Goal: Task Accomplishment & Management: Manage account settings

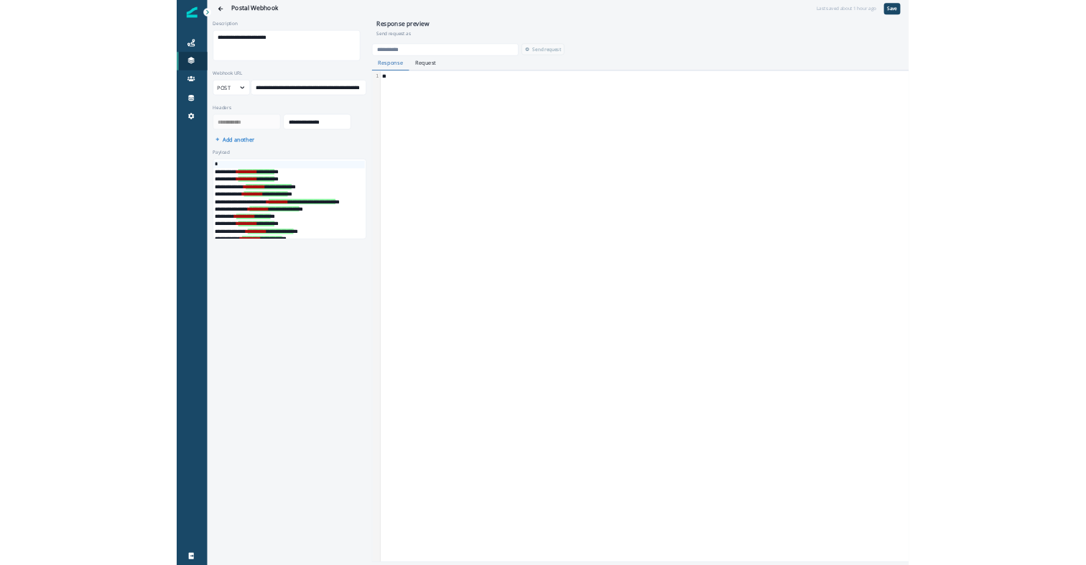
scroll to position [106, 0]
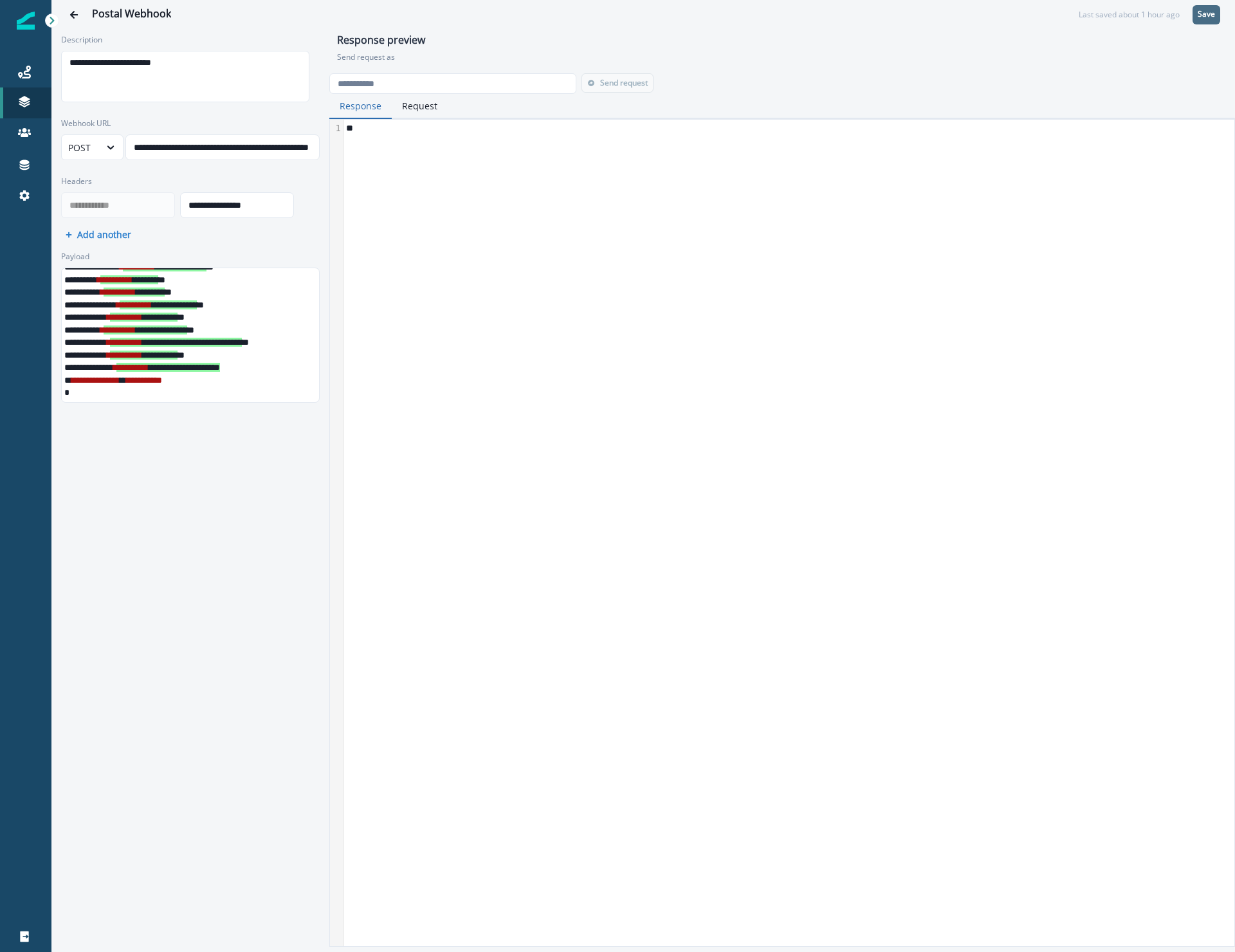
click at [1202, 20] on button "Save" at bounding box center [1206, 15] width 28 height 20
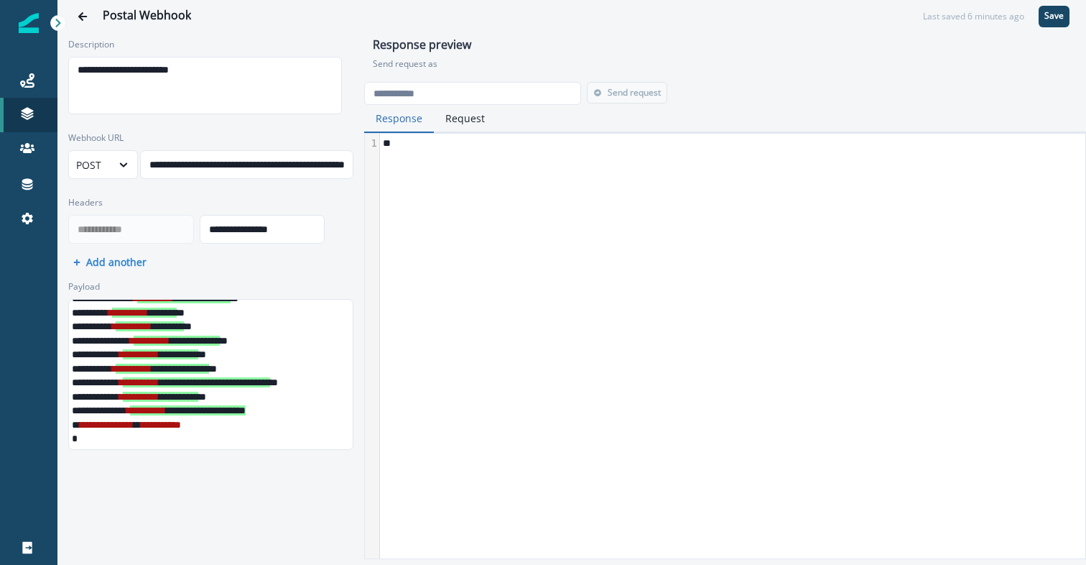
scroll to position [7, 0]
click at [249, 165] on div "**********" at bounding box center [284, 165] width 286 height 22
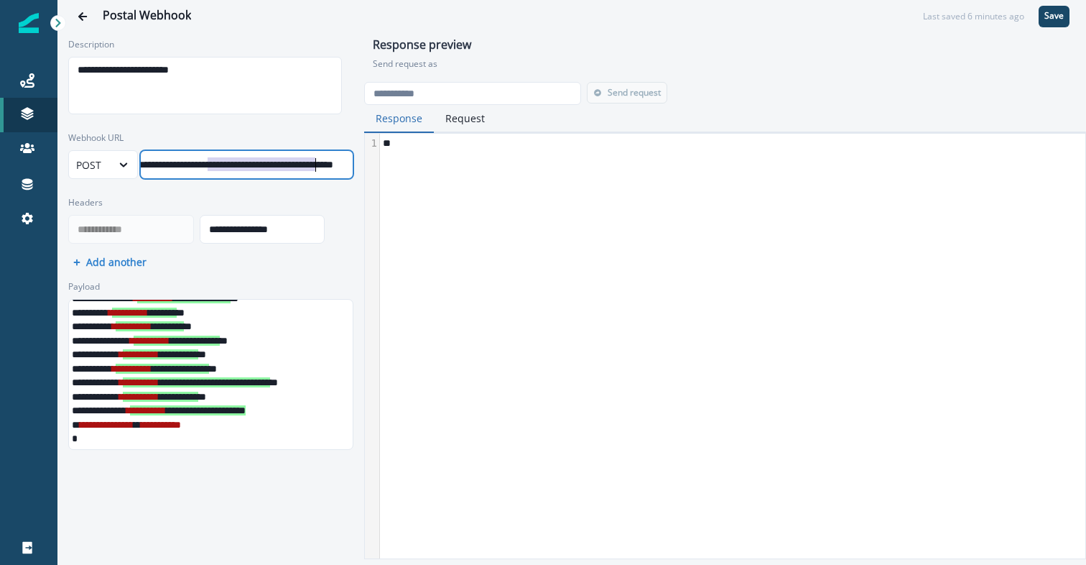
scroll to position [7, 98]
drag, startPoint x: 221, startPoint y: 161, endPoint x: 391, endPoint y: 167, distance: 170.3
click at [391, 167] on div "**********" at bounding box center [571, 264] width 1028 height 464
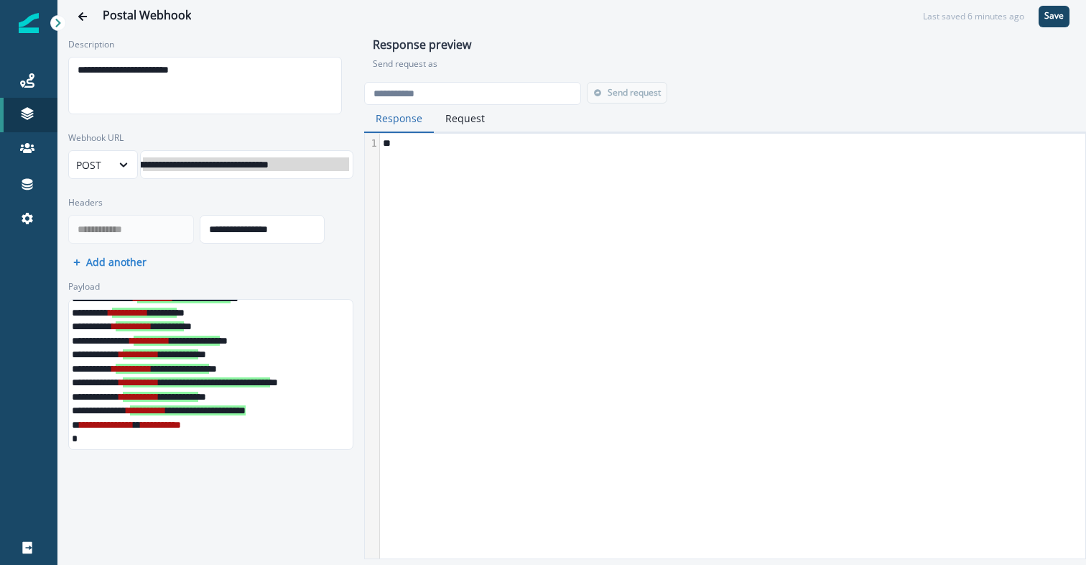
click at [302, 193] on div "**********" at bounding box center [211, 219] width 292 height 59
click at [292, 193] on div "**********" at bounding box center [211, 219] width 292 height 59
click at [279, 195] on div "**********" at bounding box center [211, 219] width 292 height 59
click at [256, 154] on div "**********" at bounding box center [208, 165] width 286 height 22
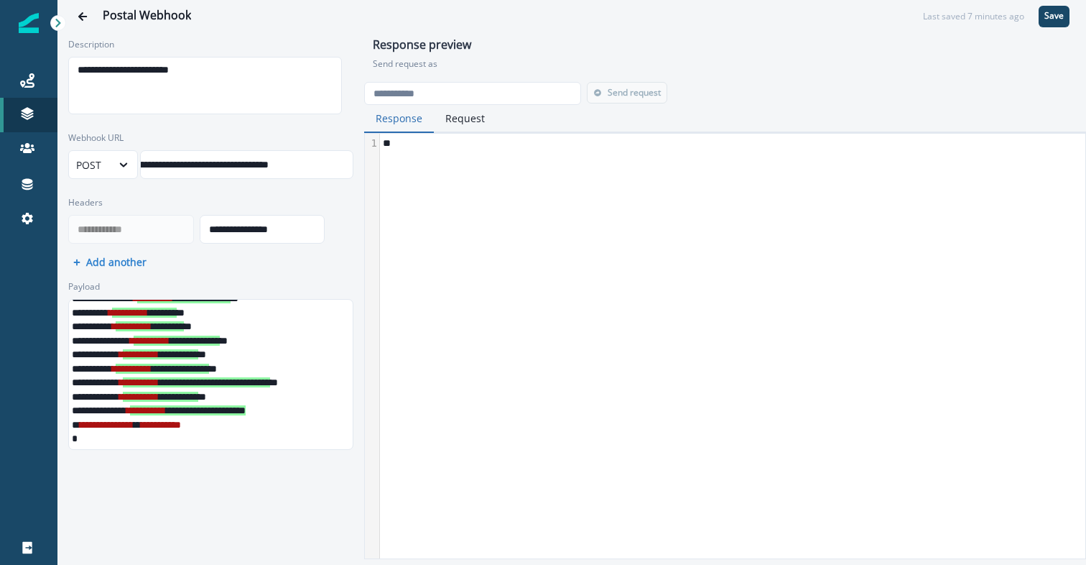
click at [247, 131] on label "Webhook URL" at bounding box center [206, 137] width 277 height 13
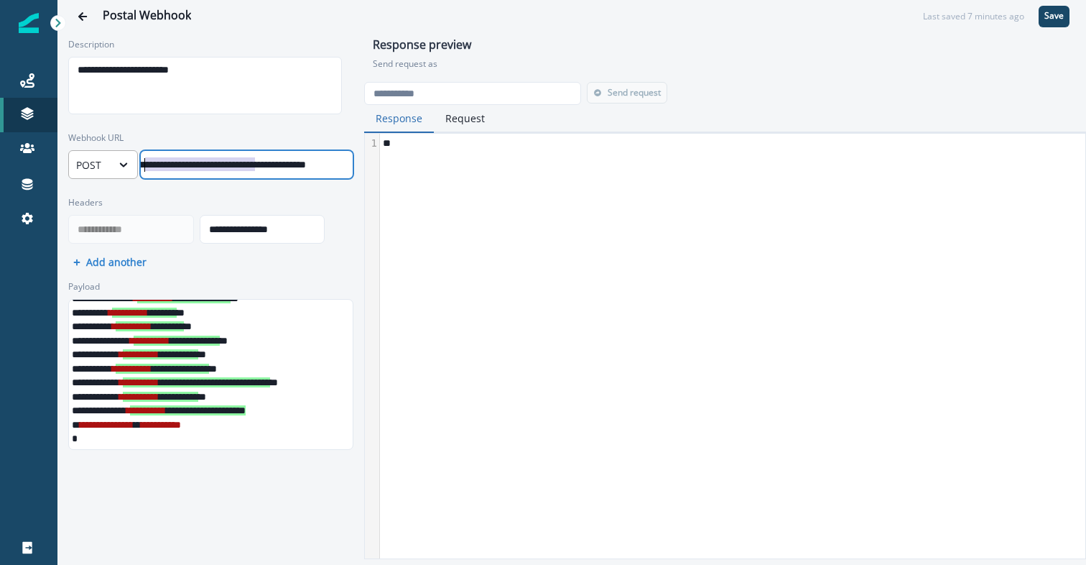
scroll to position [3, 5]
drag, startPoint x: 192, startPoint y: 162, endPoint x: 116, endPoint y: 156, distance: 77.1
click at [116, 156] on div "**********" at bounding box center [210, 164] width 285 height 29
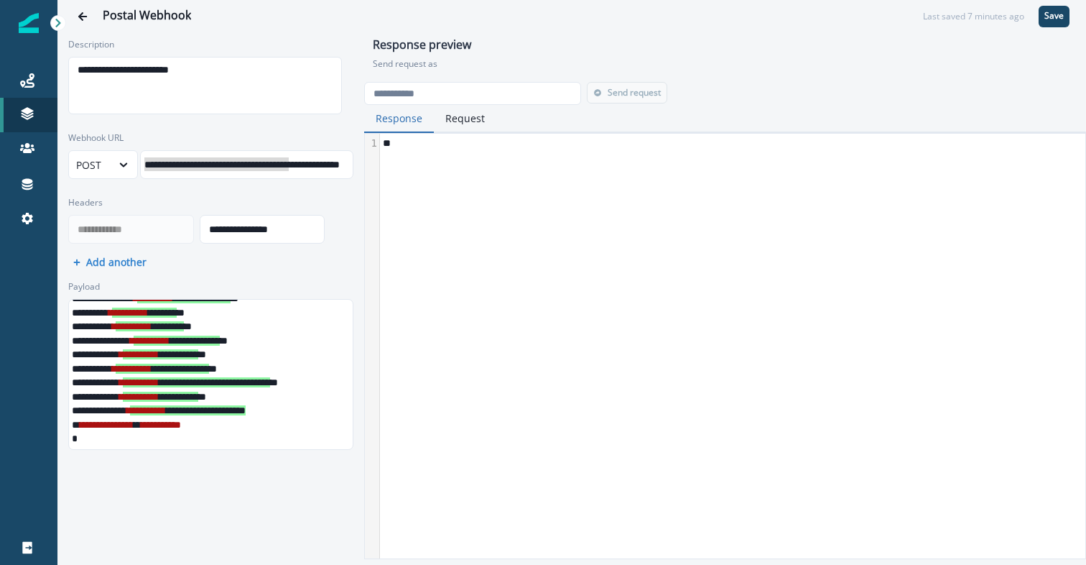
click at [187, 195] on div "**********" at bounding box center [211, 219] width 292 height 59
click at [246, 195] on div "**********" at bounding box center [211, 219] width 292 height 59
click at [347, 203] on div "**********" at bounding box center [210, 264] width 307 height 464
click at [268, 159] on div "**********" at bounding box center [279, 165] width 286 height 22
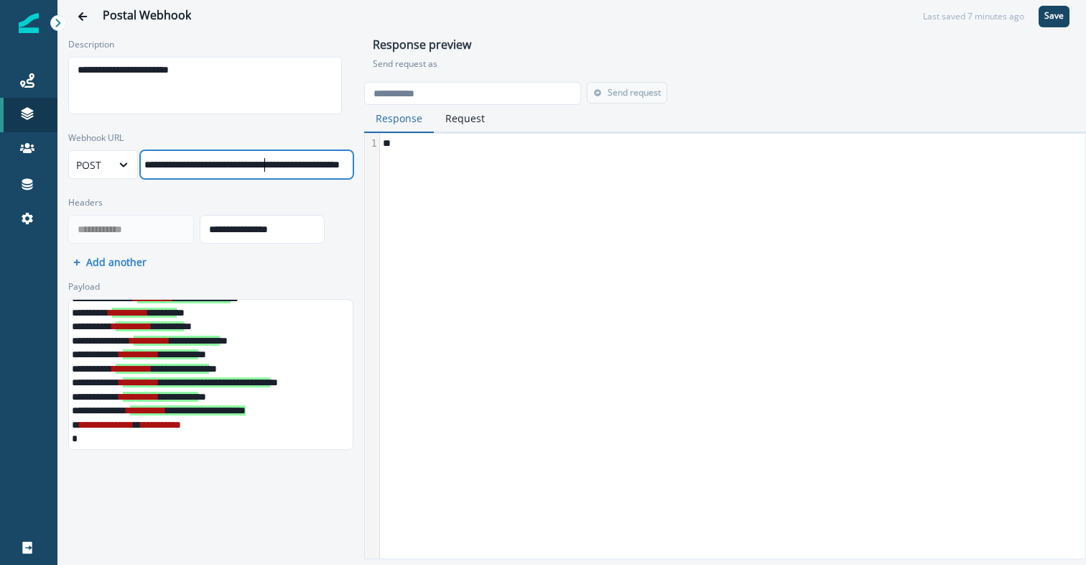
click at [270, 127] on div "**********" at bounding box center [211, 155] width 292 height 59
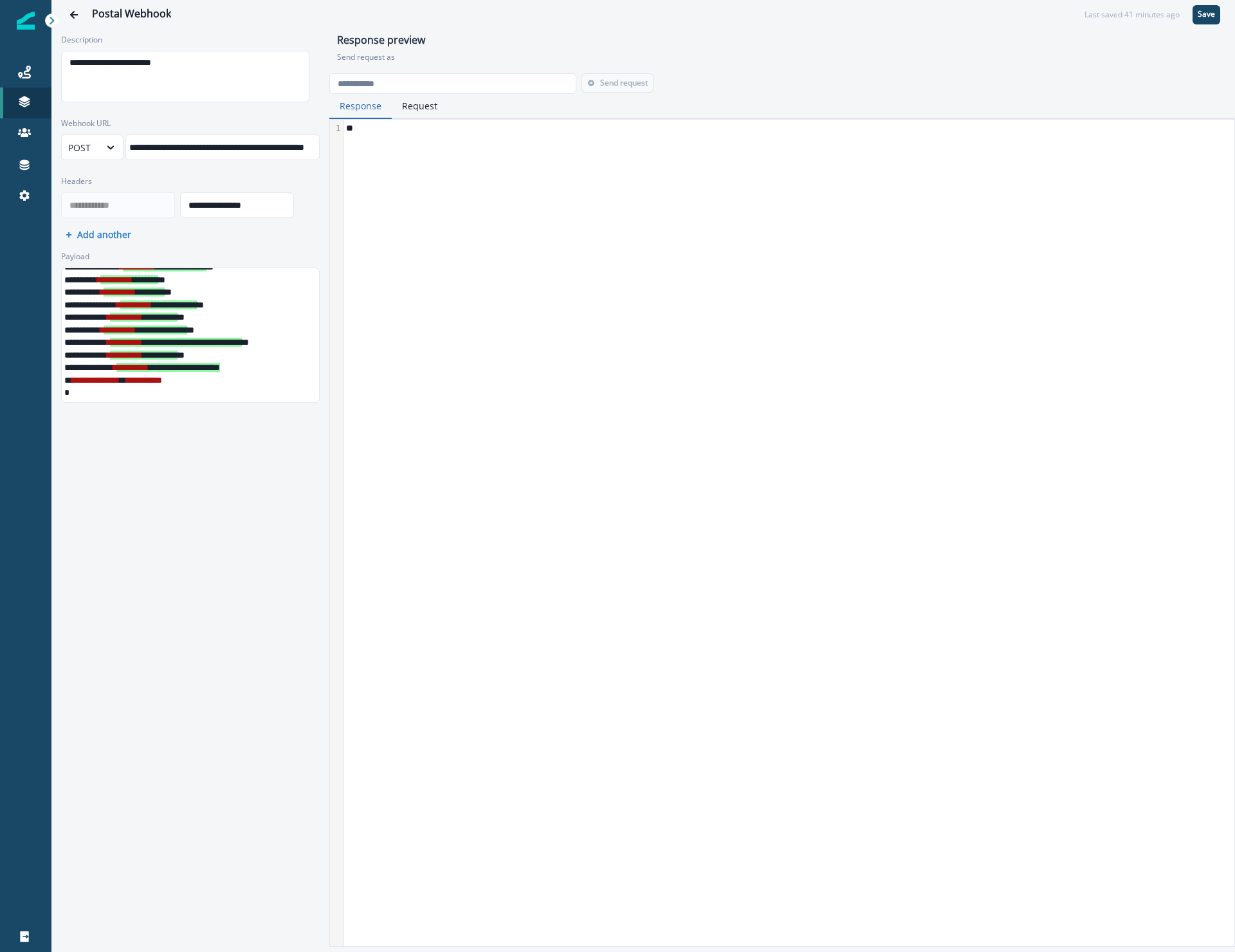
scroll to position [95, 0]
click at [71, 15] on icon "Go back" at bounding box center [73, 14] width 8 height 8
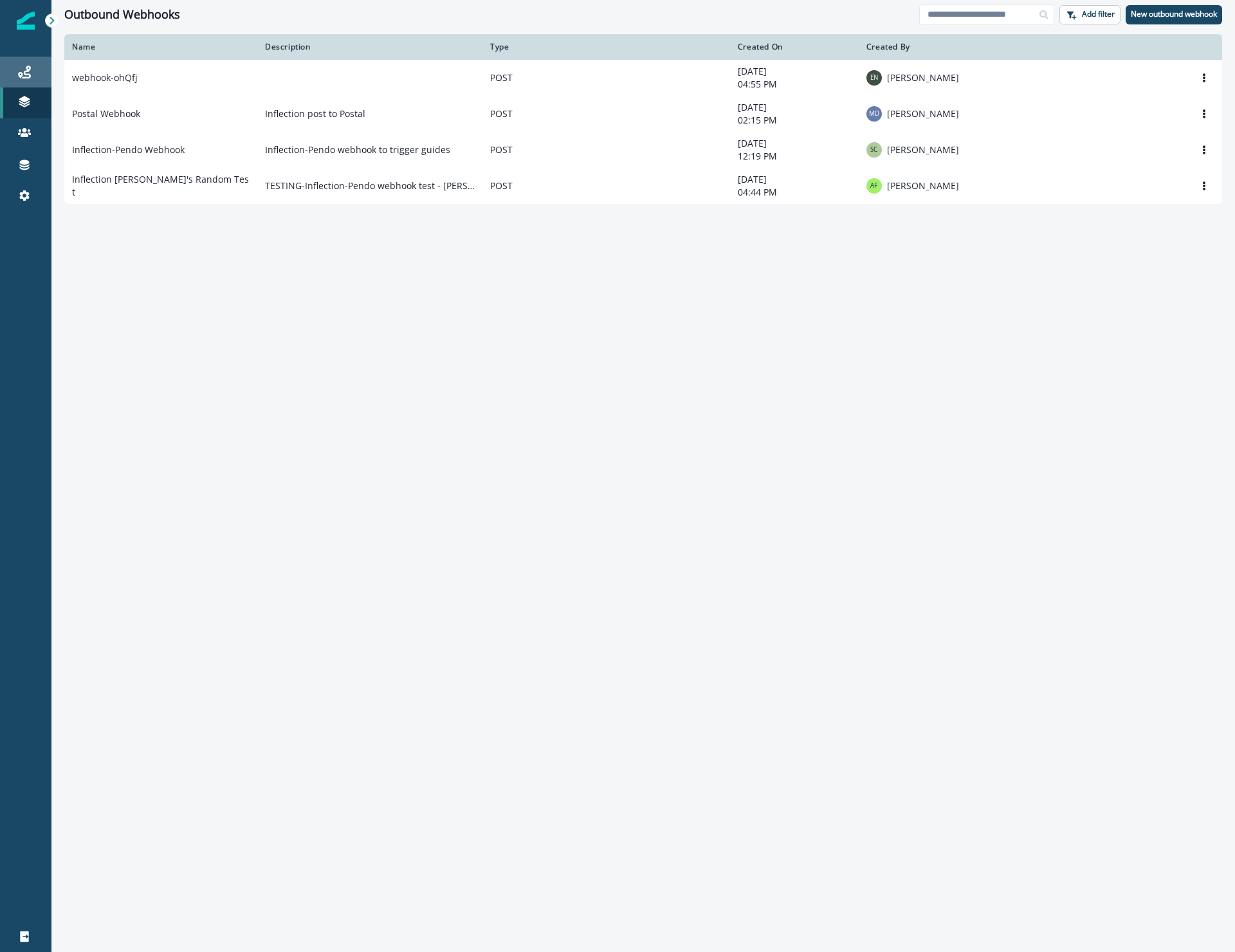
click at [33, 71] on div "Journeys" at bounding box center [26, 72] width 41 height 15
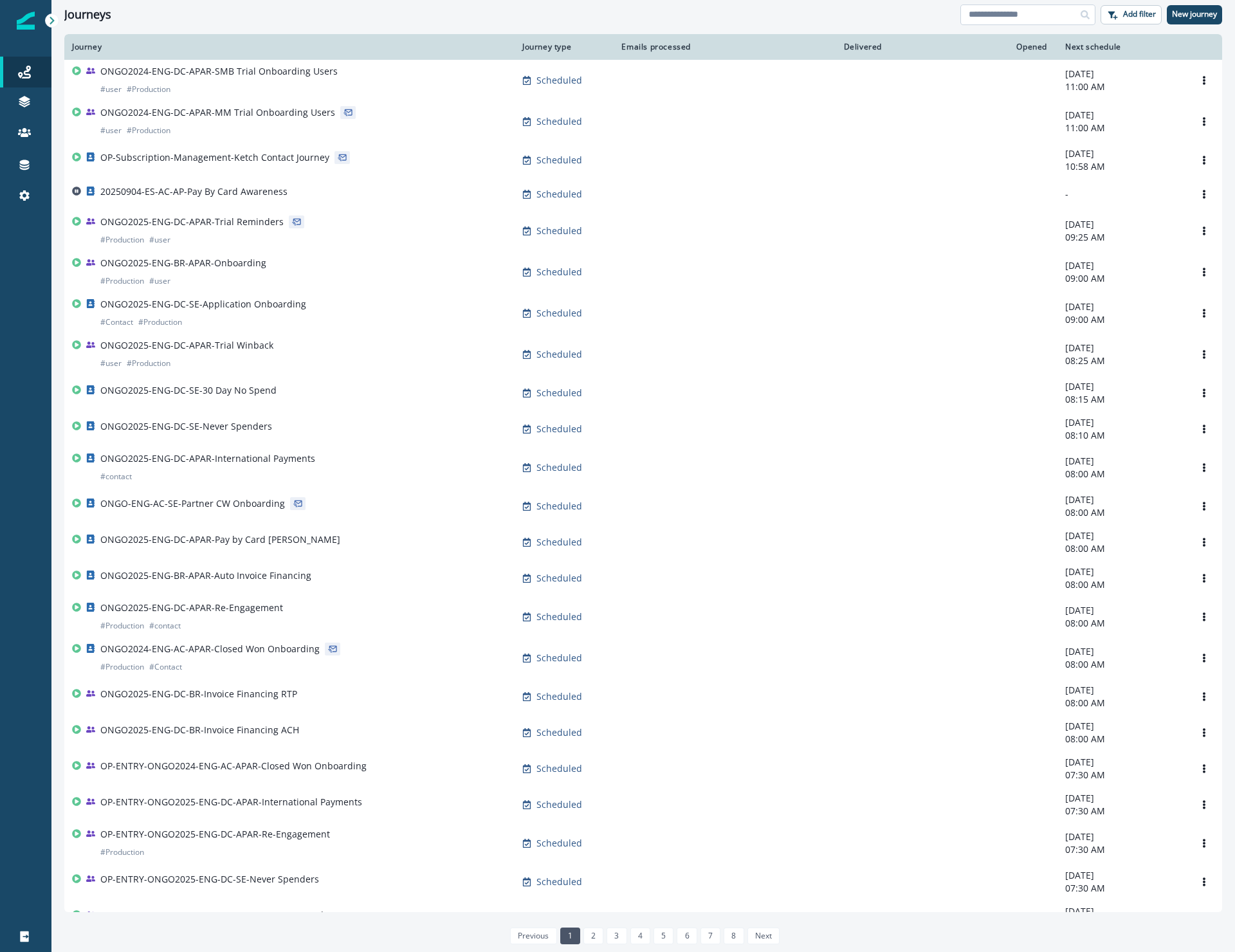
click at [1033, 21] on input at bounding box center [1027, 14] width 135 height 21
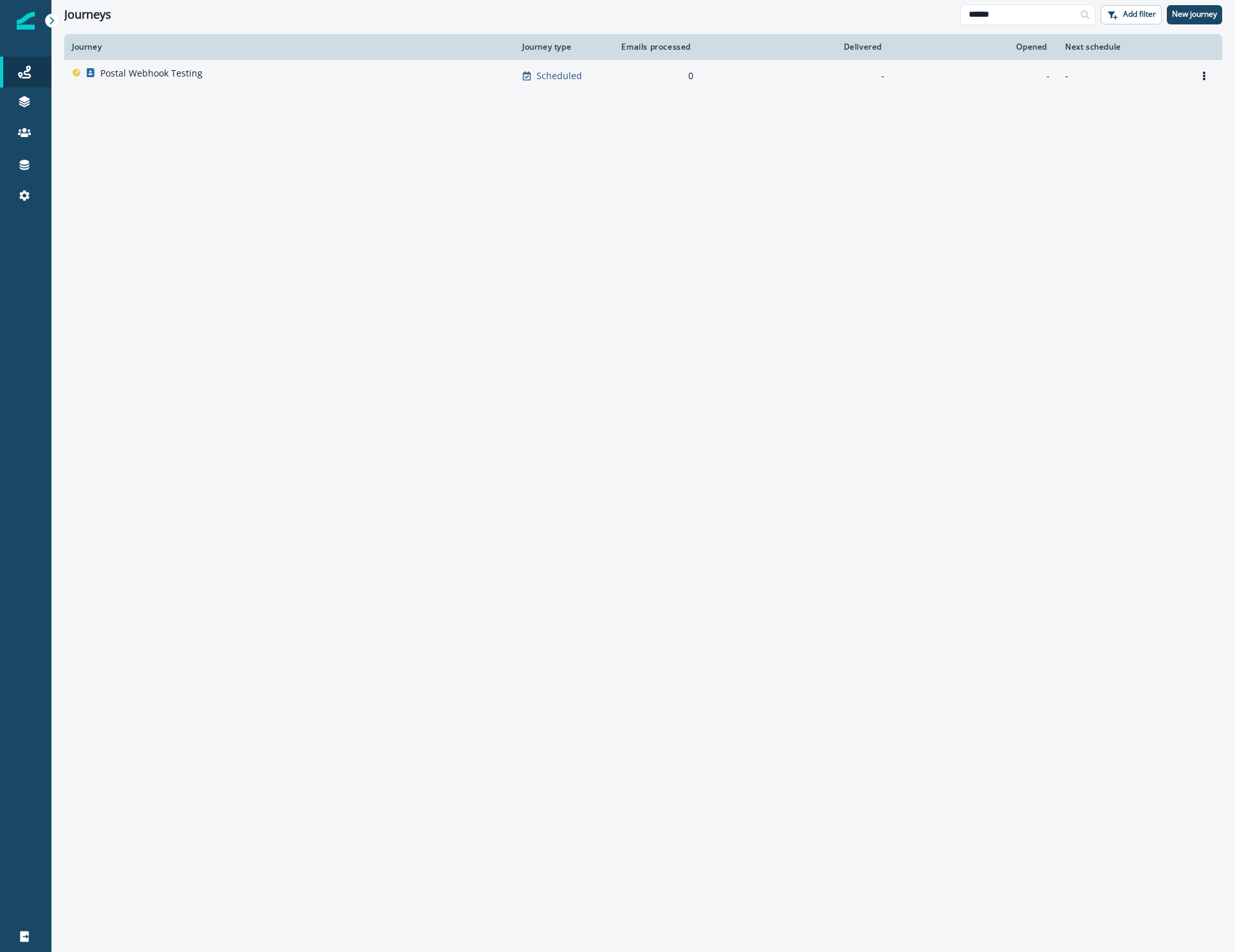
type input "******"
click at [132, 73] on p "Postal Webhook Testing" at bounding box center [151, 73] width 102 height 13
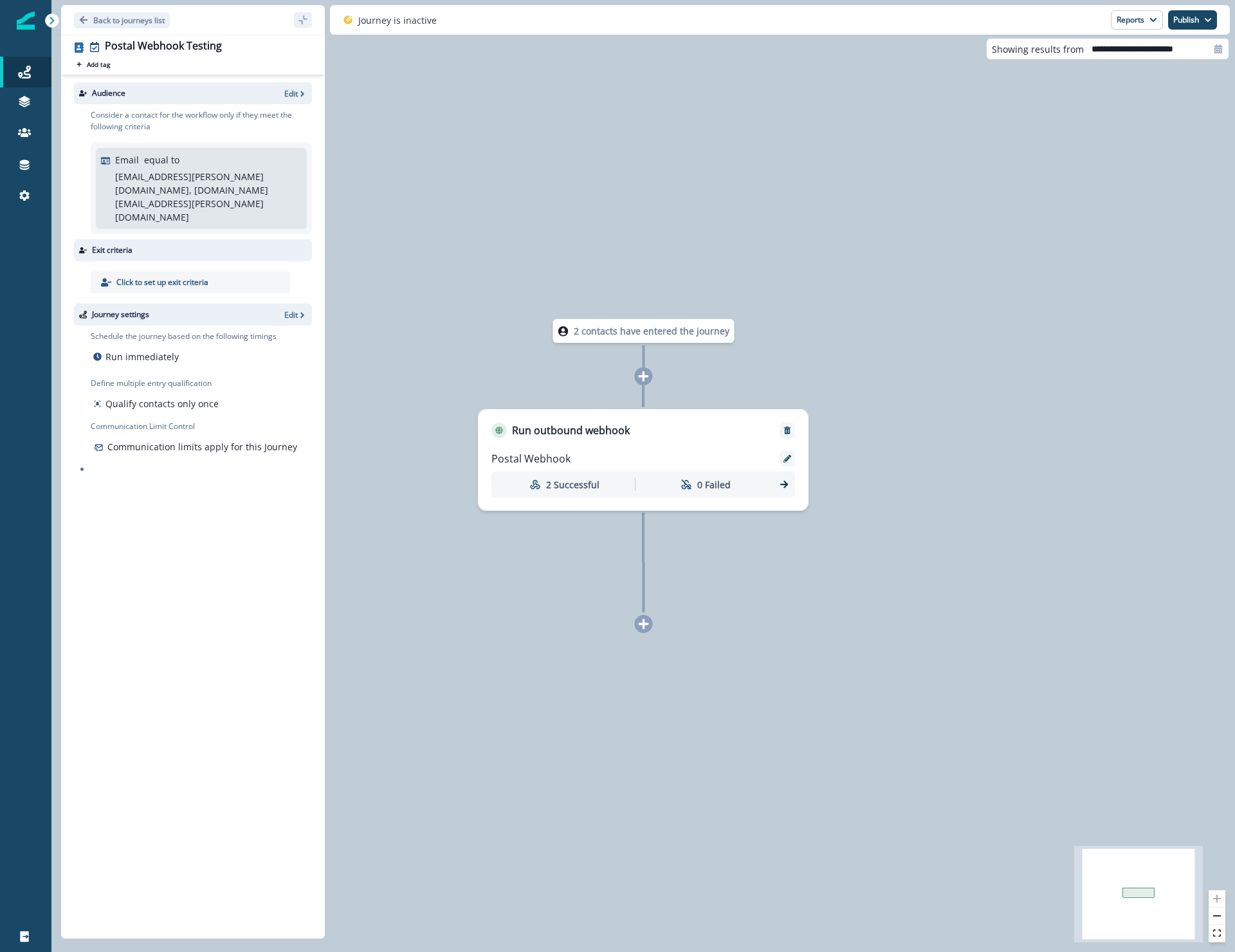
click at [261, 172] on p "matt.dalrymple@hq.bill.com, matt.dalrymple+20240812@hq.bill.com" at bounding box center [207, 197] width 184 height 54
click at [293, 97] on p "Edit" at bounding box center [290, 93] width 13 height 11
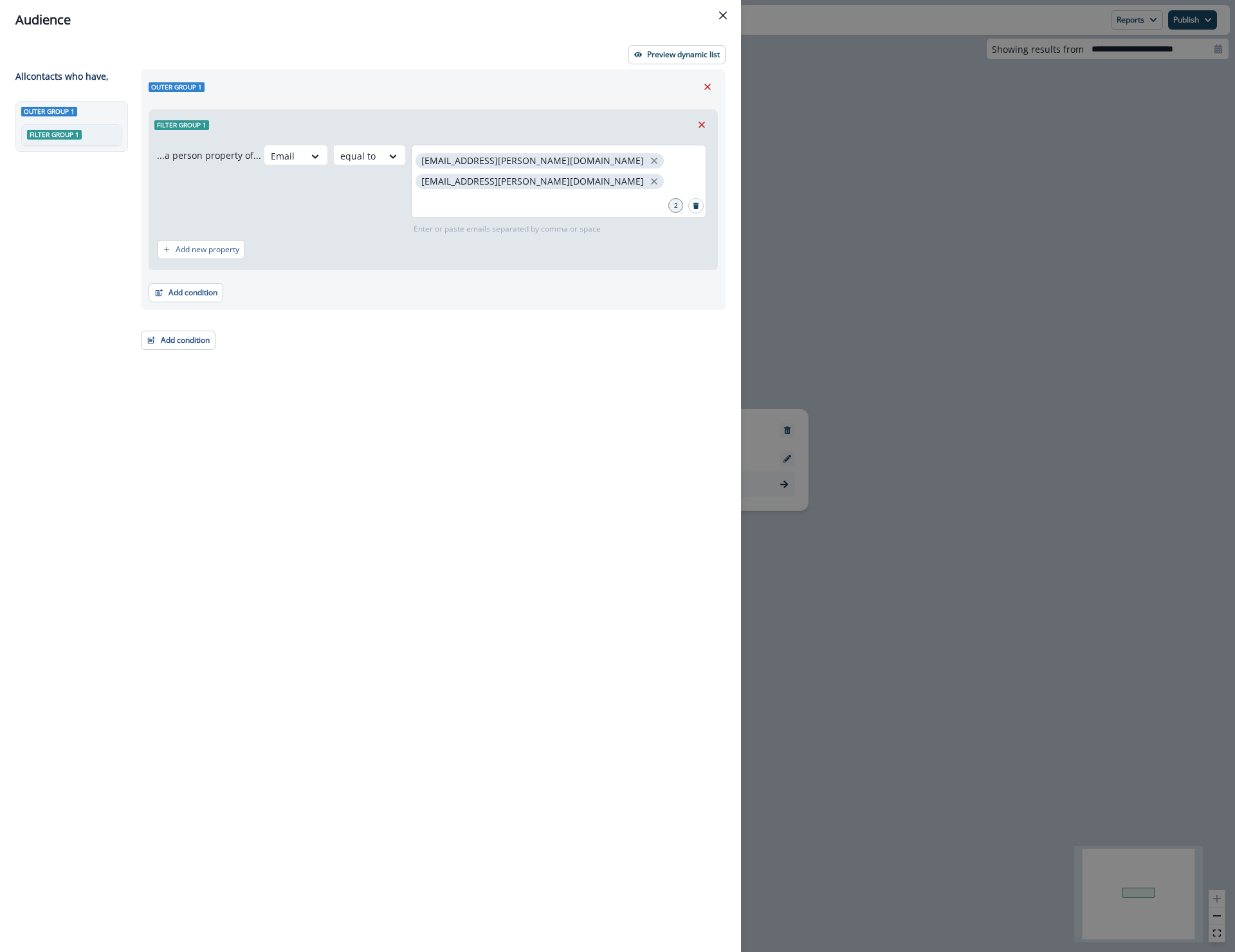
click at [634, 186] on div "matt.dalrymple@hq.bill.com matt.dalrymple+20240812@hq.bill.com" at bounding box center [559, 182] width 296 height 73
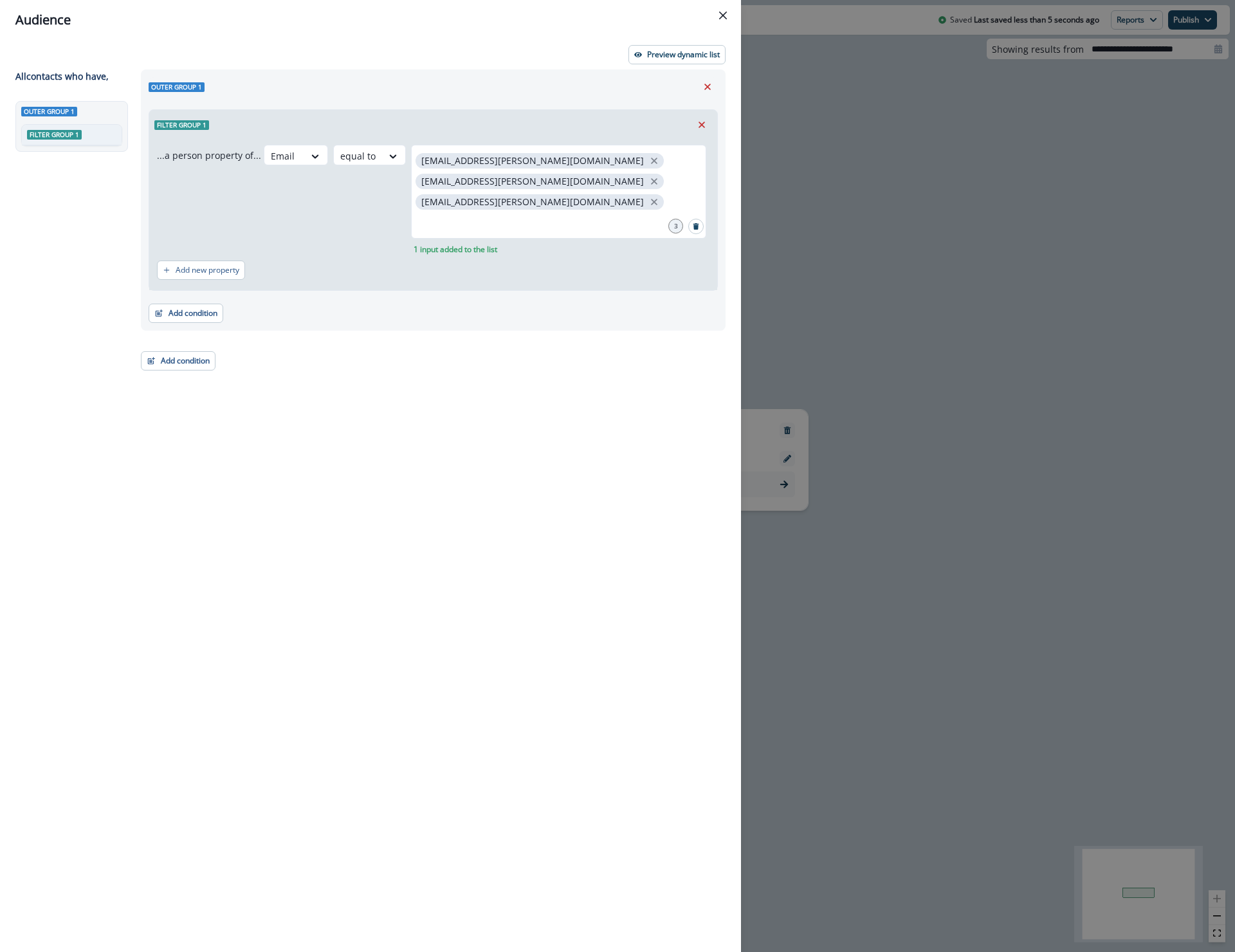
click at [347, 382] on div "Outer group 1 Filter group 1 ...a person property of... Email equal to matt.dal…" at bounding box center [429, 487] width 592 height 836
click at [723, 17] on icon "Close" at bounding box center [723, 15] width 8 height 8
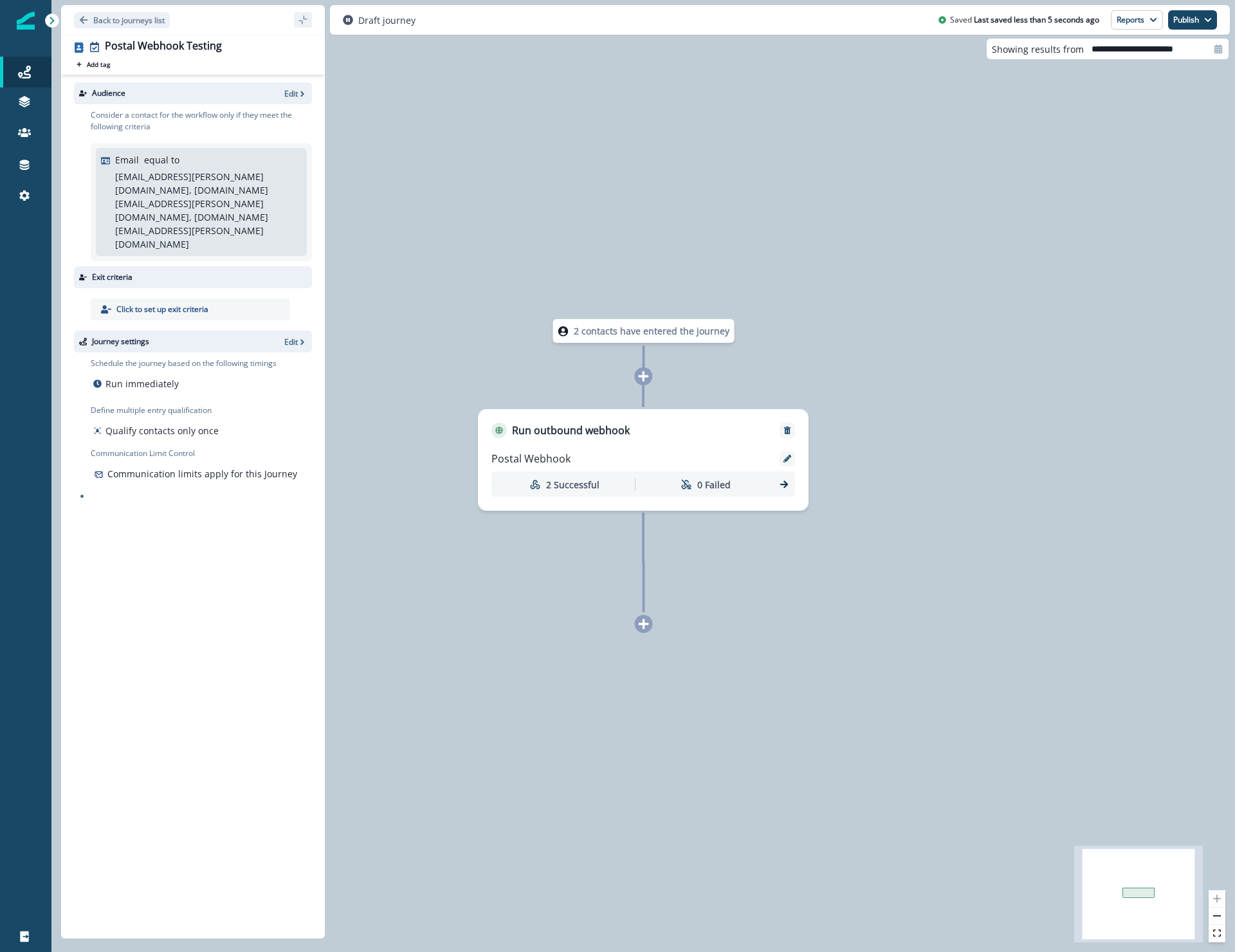
click at [298, 330] on div "Journey settings Edit" at bounding box center [193, 341] width 238 height 21
click at [295, 337] on p "Edit" at bounding box center [290, 342] width 13 height 11
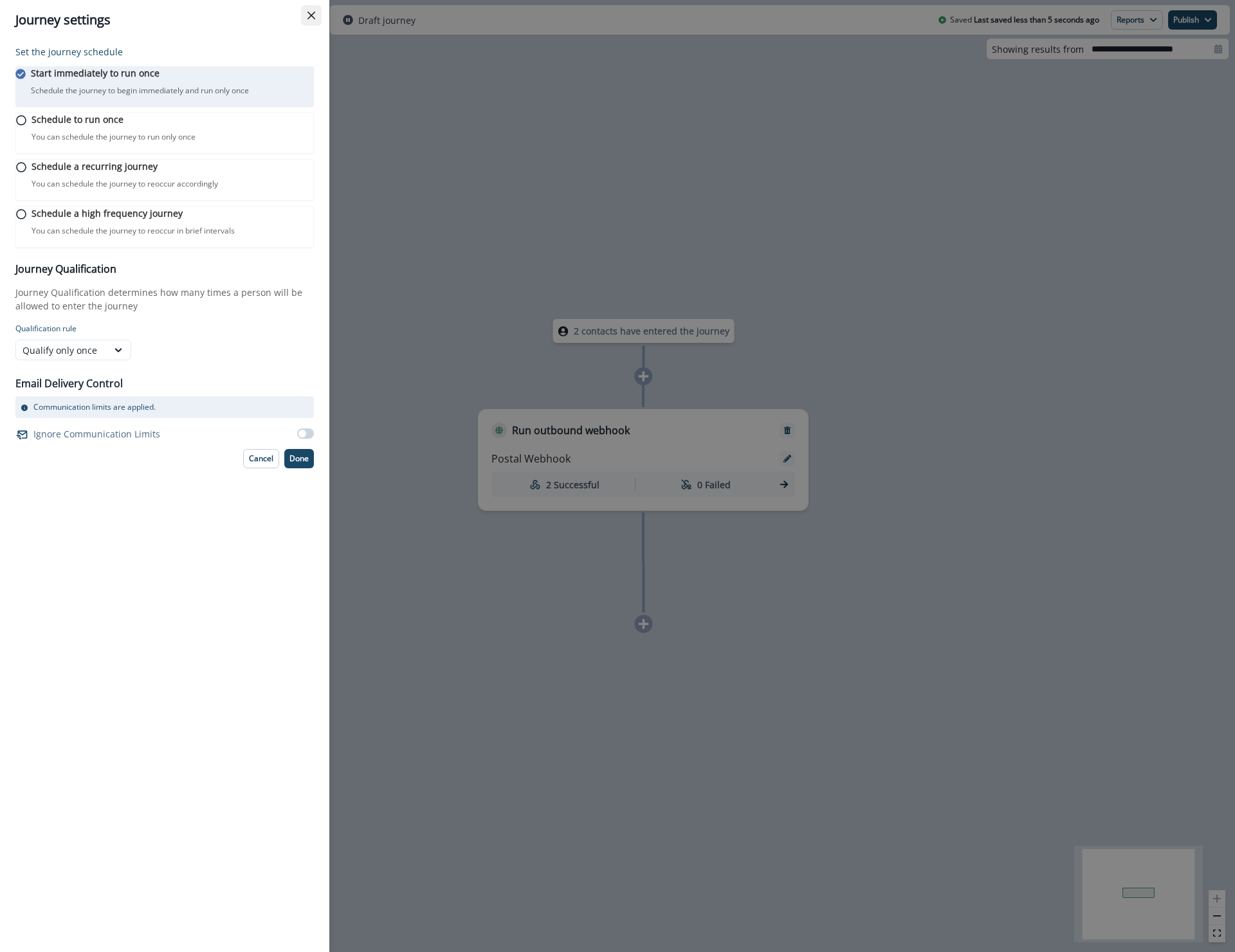
click at [304, 17] on button "Close" at bounding box center [311, 15] width 21 height 21
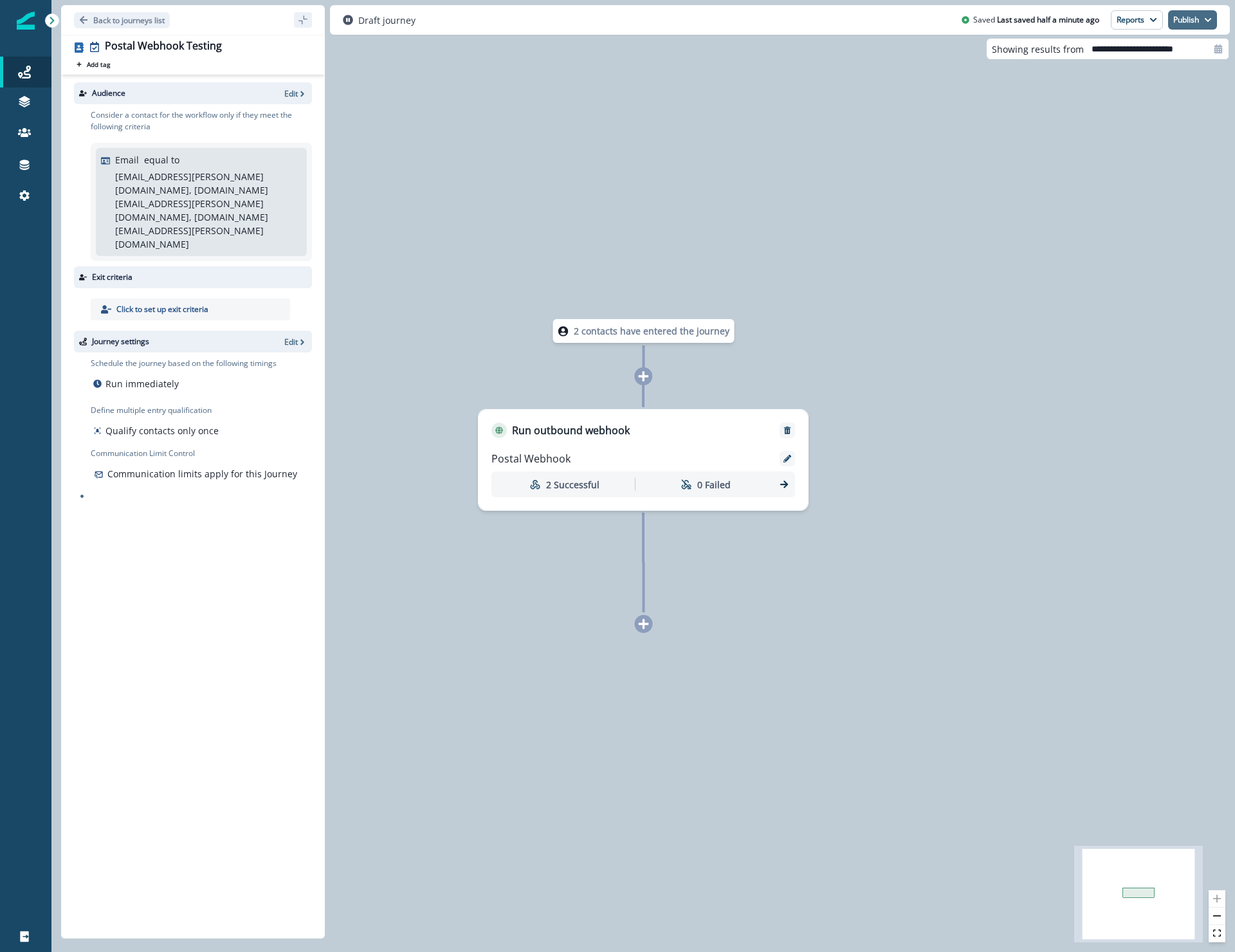
click at [1181, 28] on button "Publish" at bounding box center [1192, 20] width 49 height 20
click at [1156, 53] on button "as active journey" at bounding box center [1145, 52] width 142 height 23
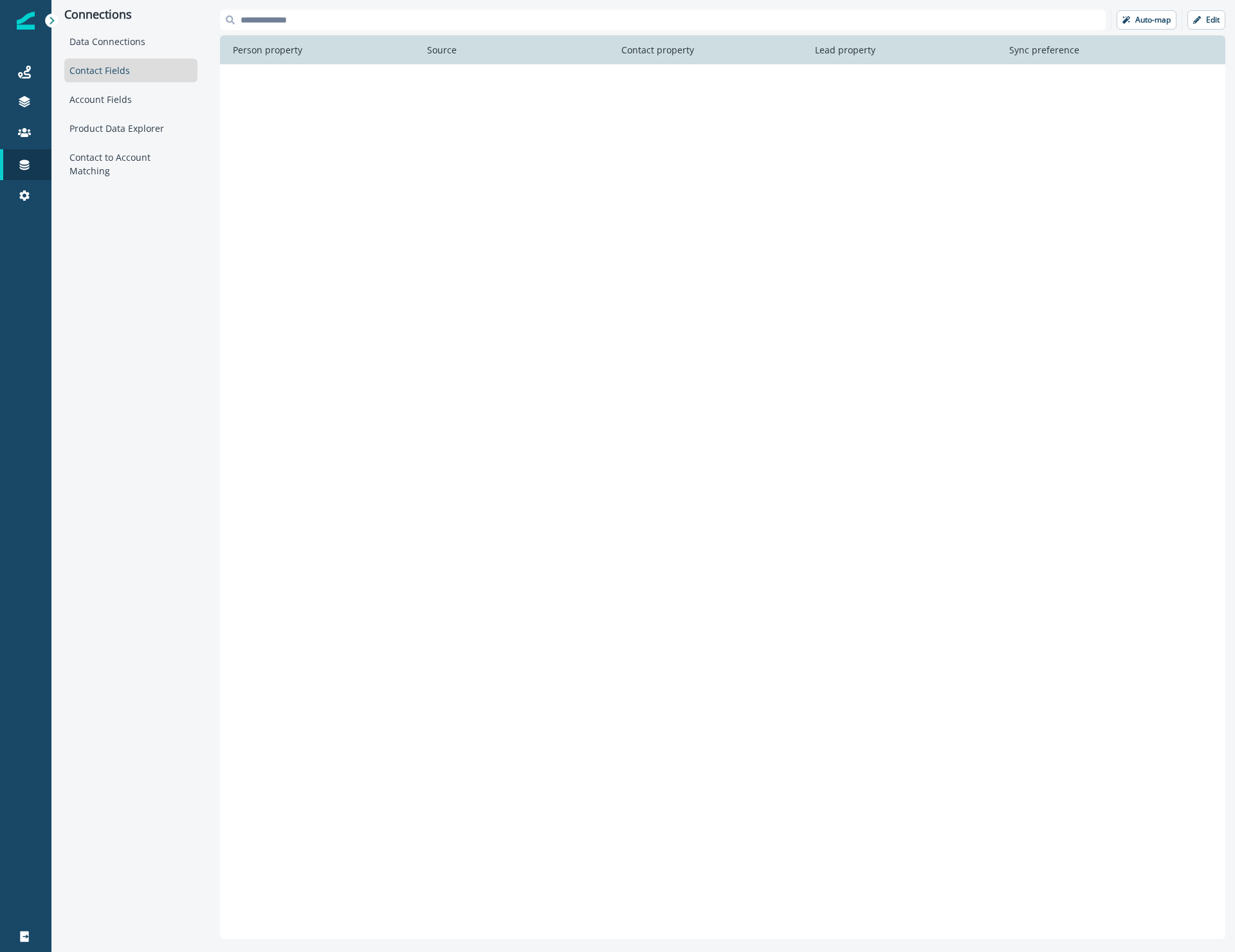
scroll to position [3833, 0]
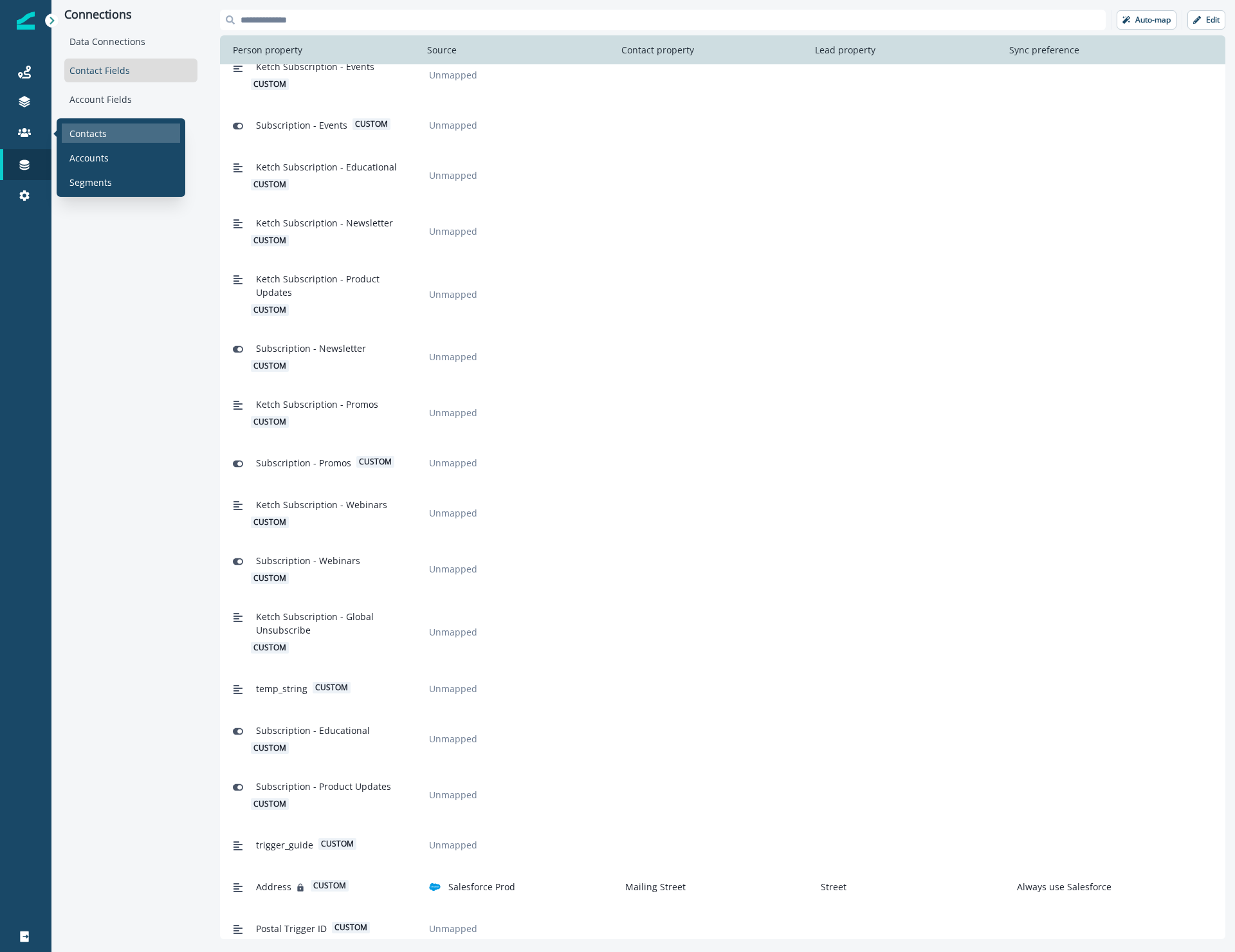
click at [92, 129] on p "Contacts" at bounding box center [89, 133] width 38 height 13
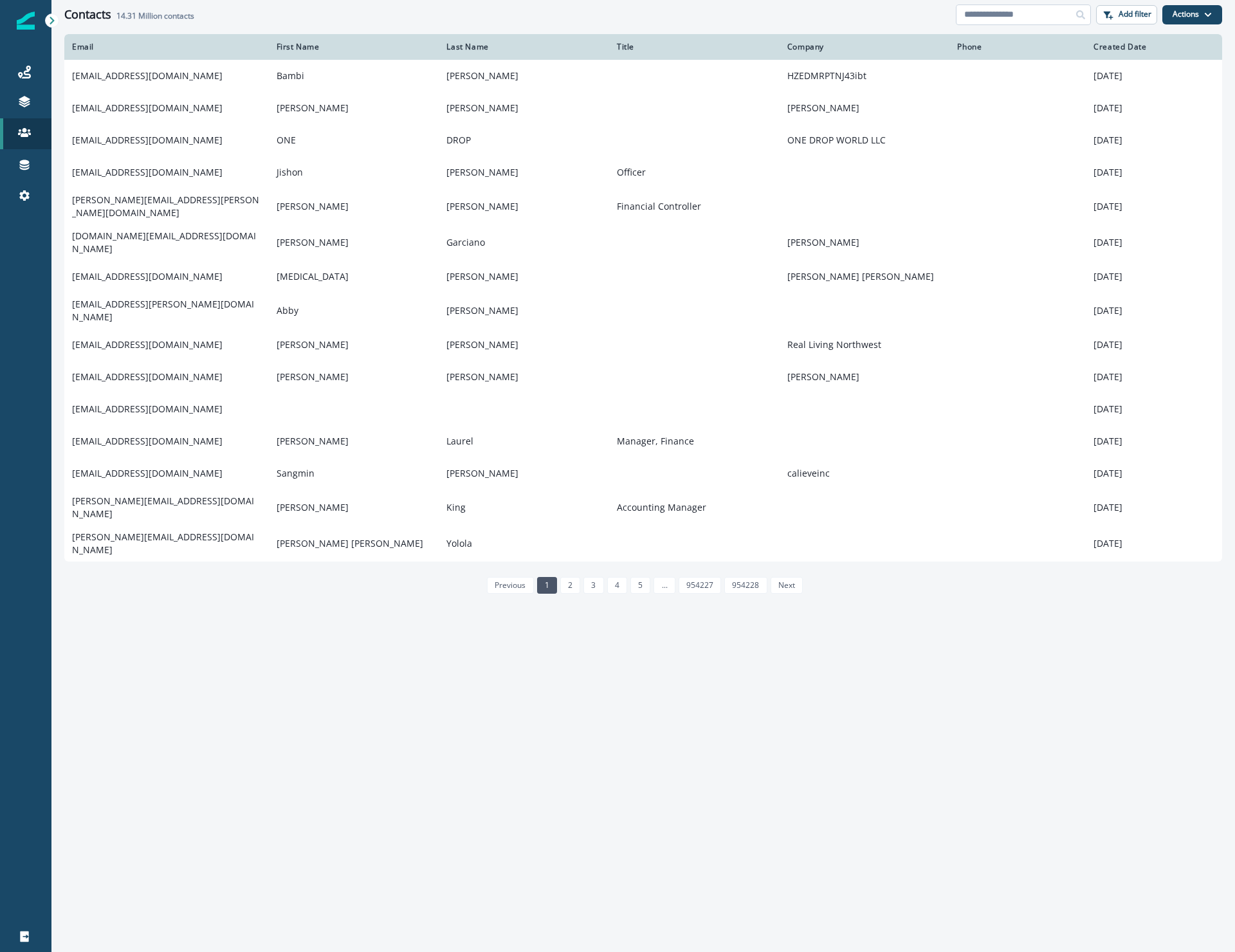
click at [1044, 10] on input at bounding box center [1023, 14] width 135 height 21
type input "**********"
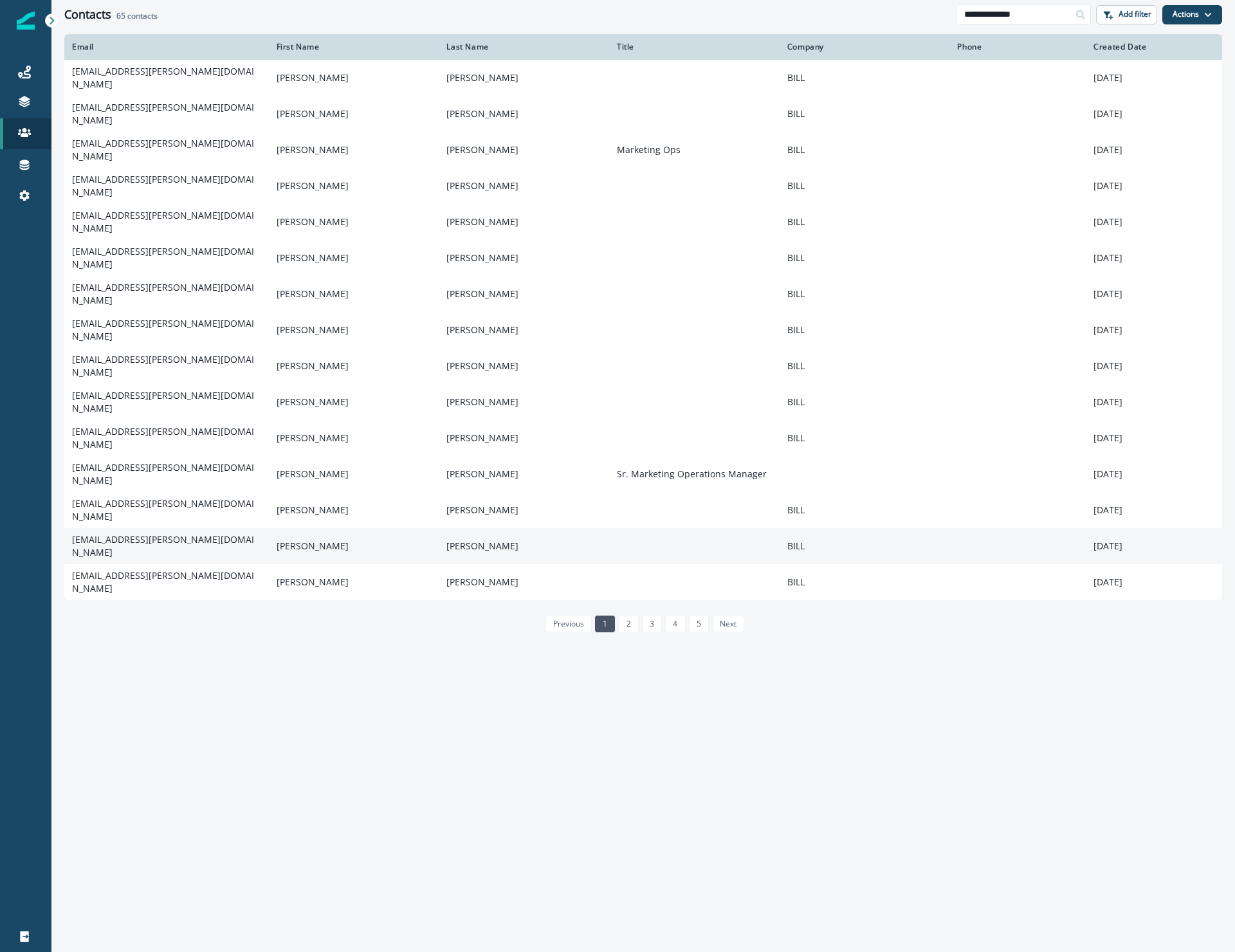
click at [175, 528] on td "[EMAIL_ADDRESS][PERSON_NAME][DOMAIN_NAME]" at bounding box center [167, 546] width 204 height 36
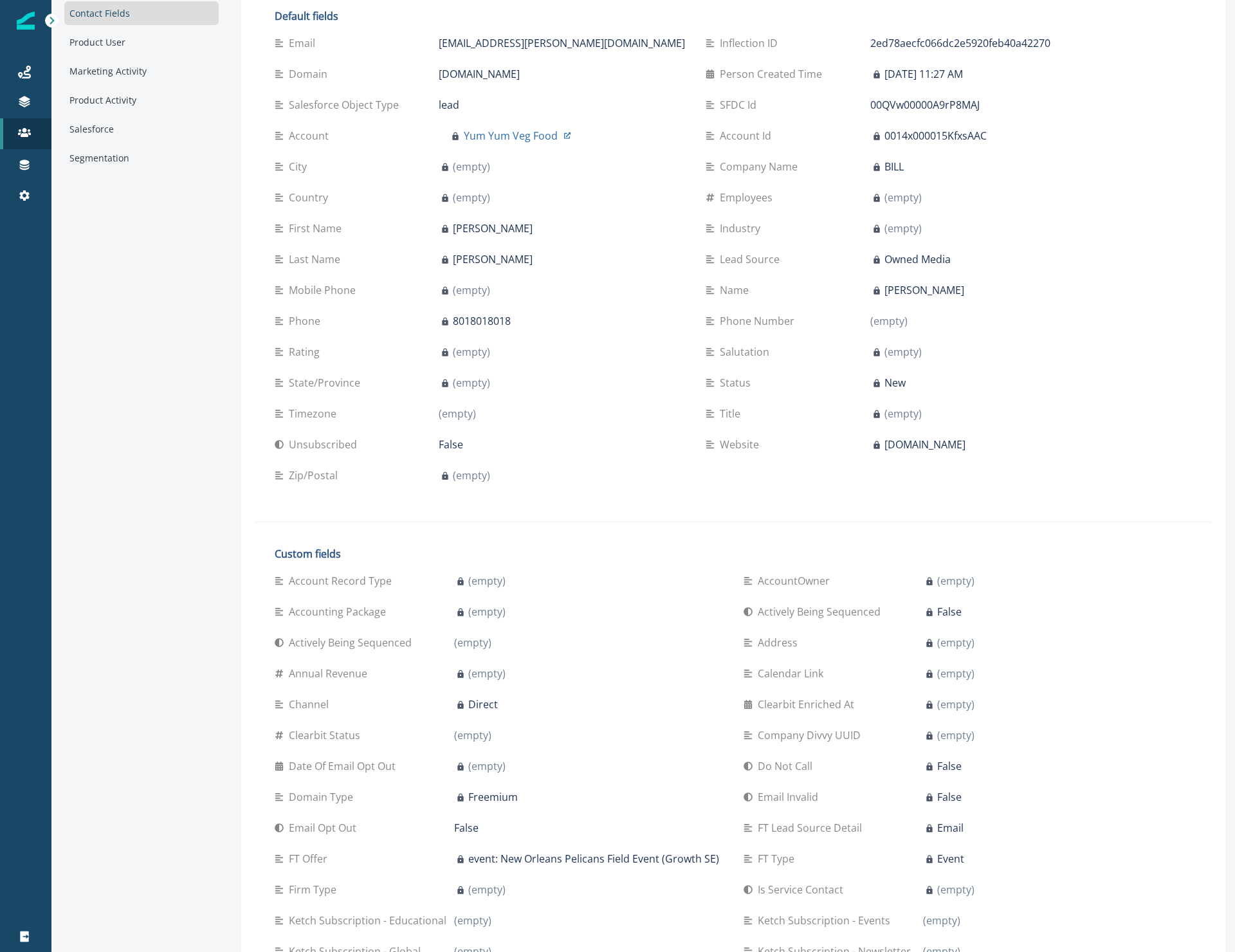
scroll to position [768, 0]
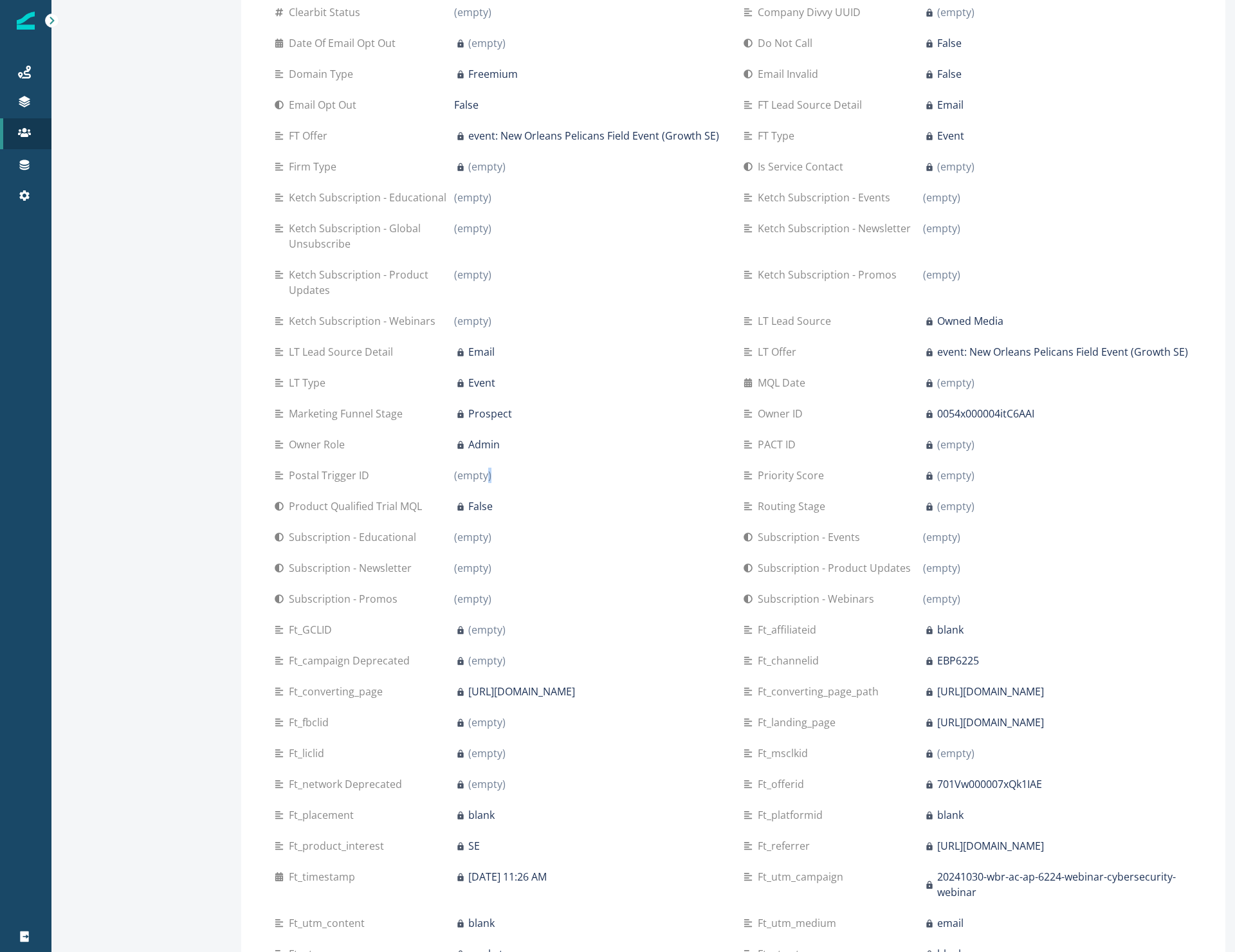
click at [485, 474] on p "(empty)" at bounding box center [473, 475] width 38 height 15
click at [471, 474] on p "(empty)" at bounding box center [473, 475] width 38 height 15
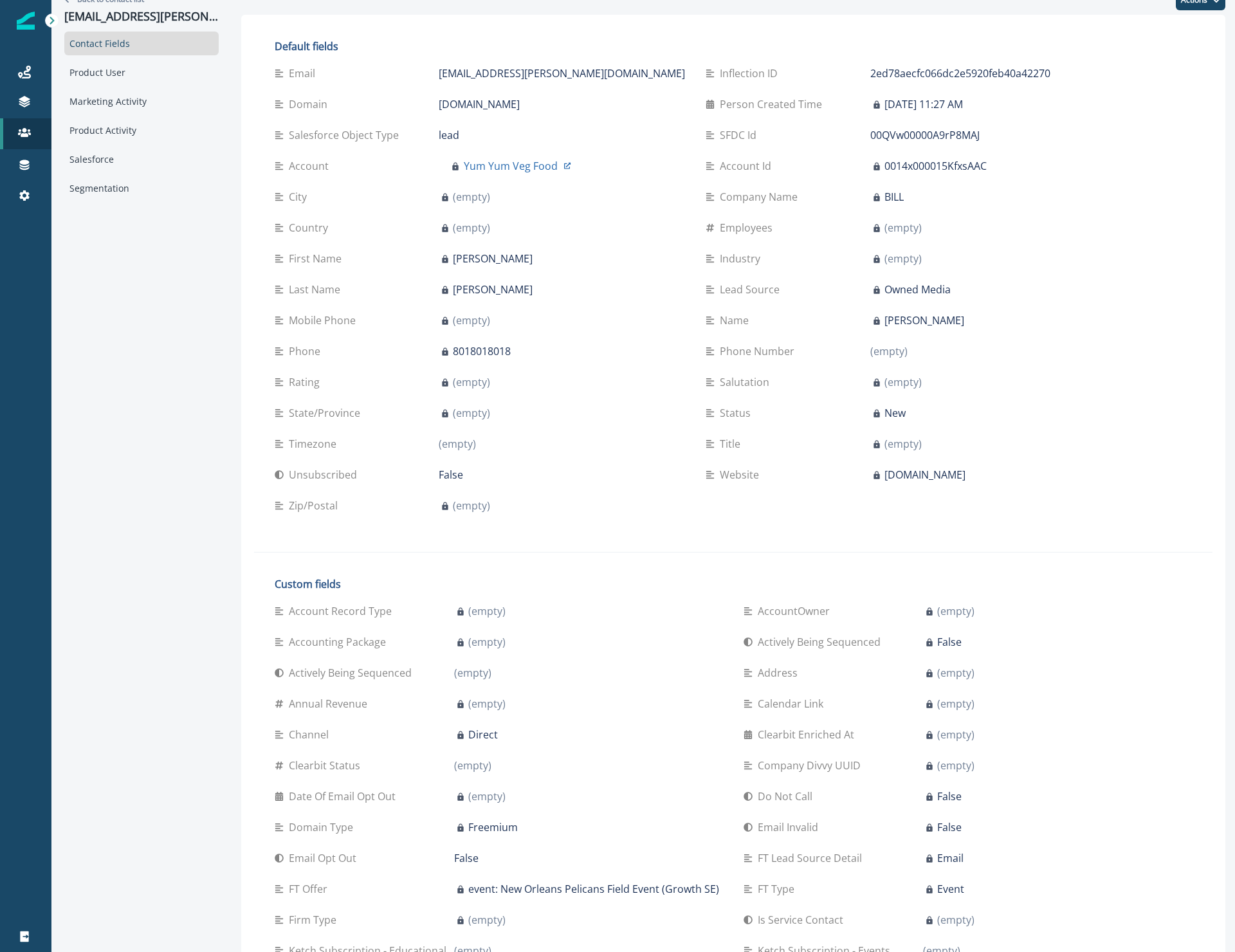
scroll to position [0, 0]
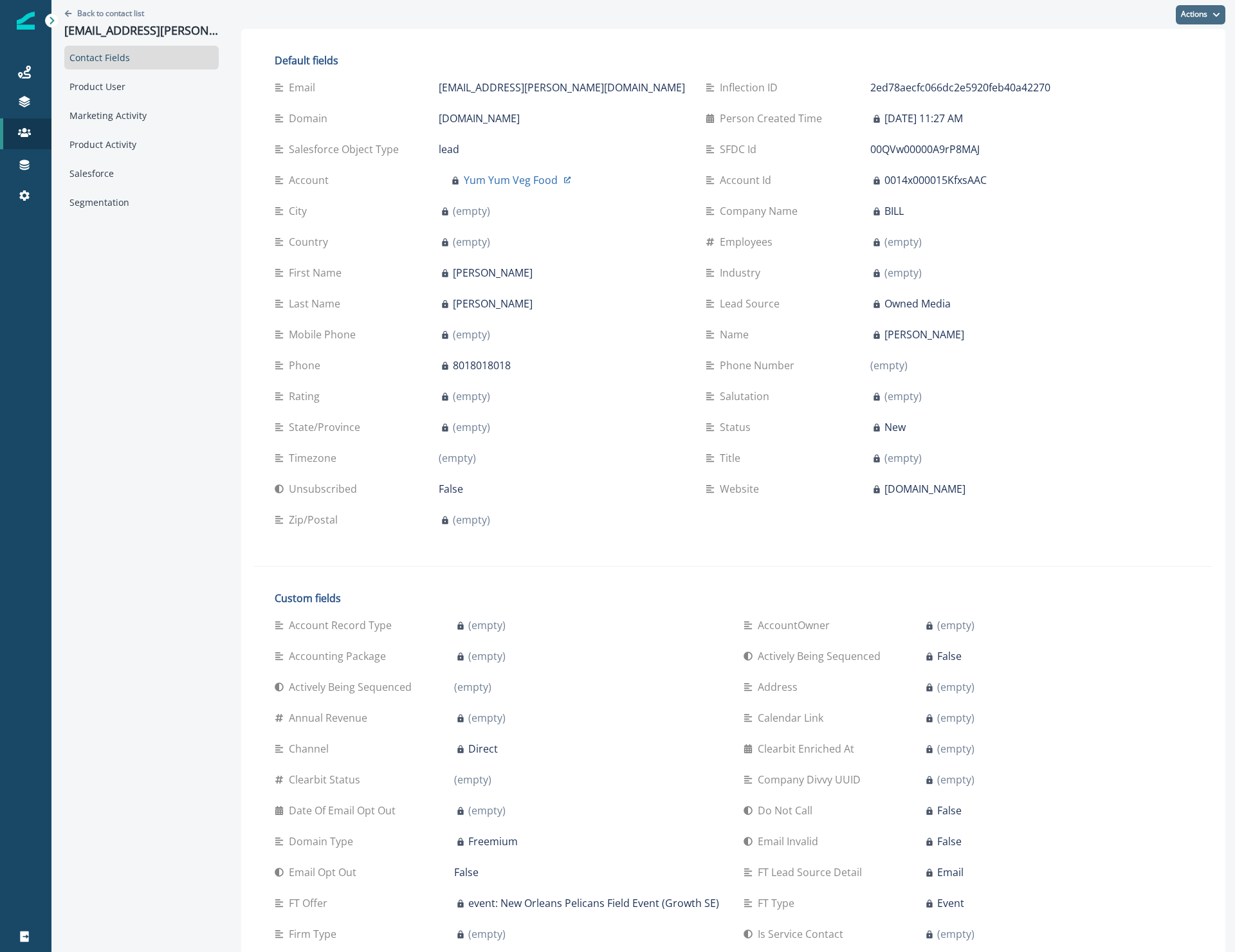
click at [1188, 22] on button "Actions" at bounding box center [1200, 15] width 49 height 20
click at [1160, 47] on button "Edit" at bounding box center [1143, 47] width 142 height 23
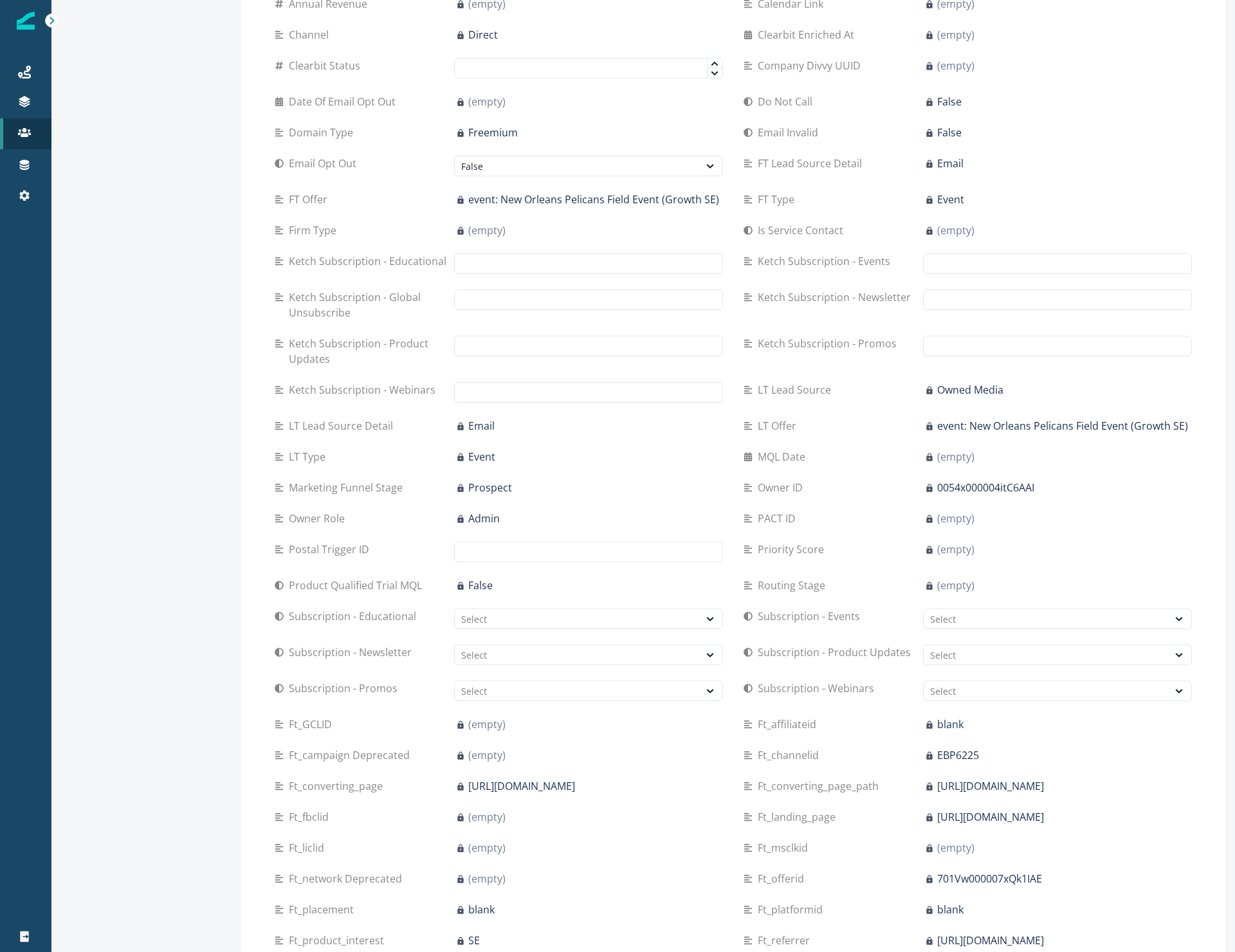
scroll to position [736, 0]
click at [469, 546] on input "text" at bounding box center [588, 550] width 269 height 21
paste input "**********"
type input "**********"
click at [1091, 533] on div "Priority Score (empty)" at bounding box center [967, 551] width 449 height 36
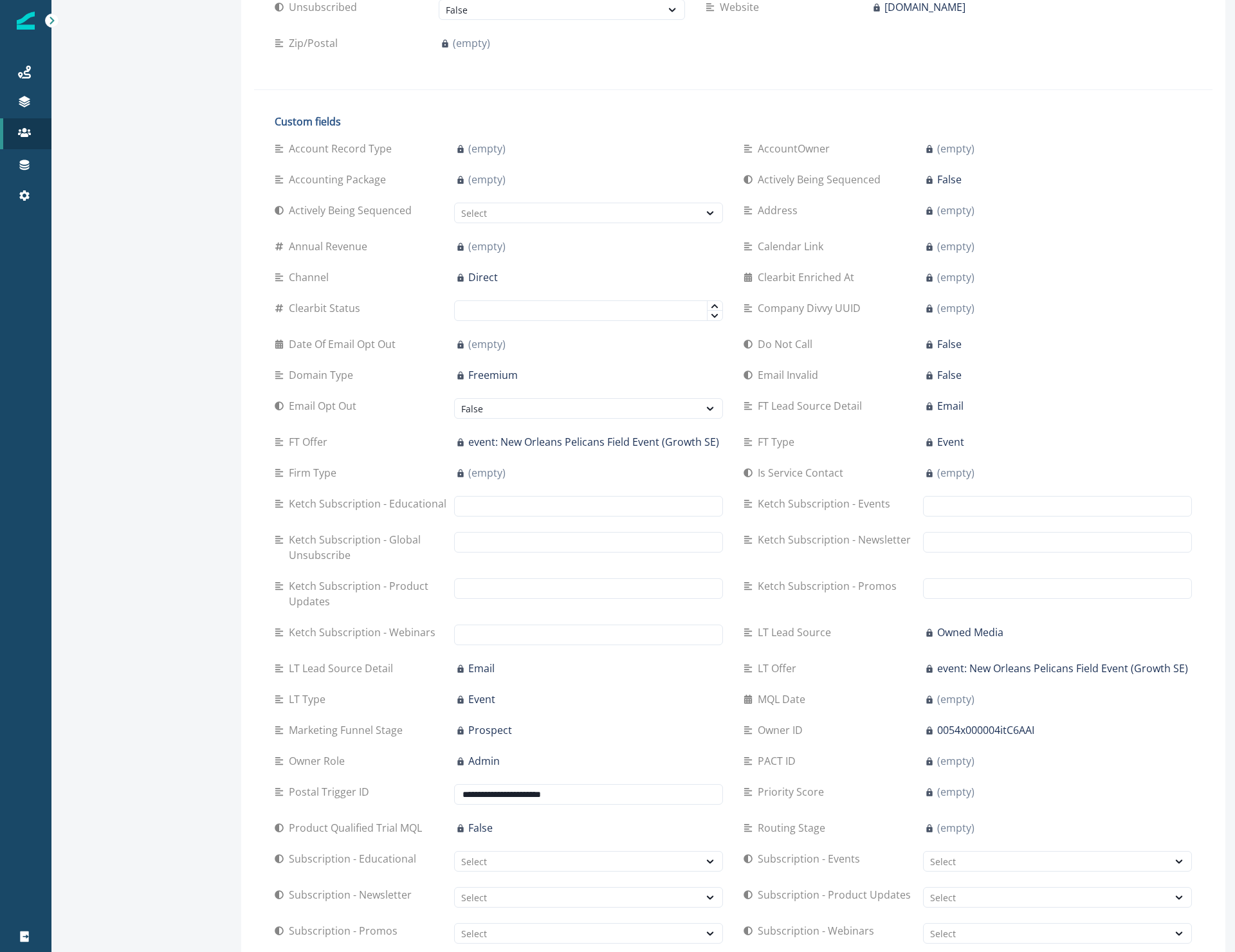
scroll to position [492, 0]
click at [1089, 422] on div "FT Lead Source Detail Email" at bounding box center [967, 409] width 449 height 36
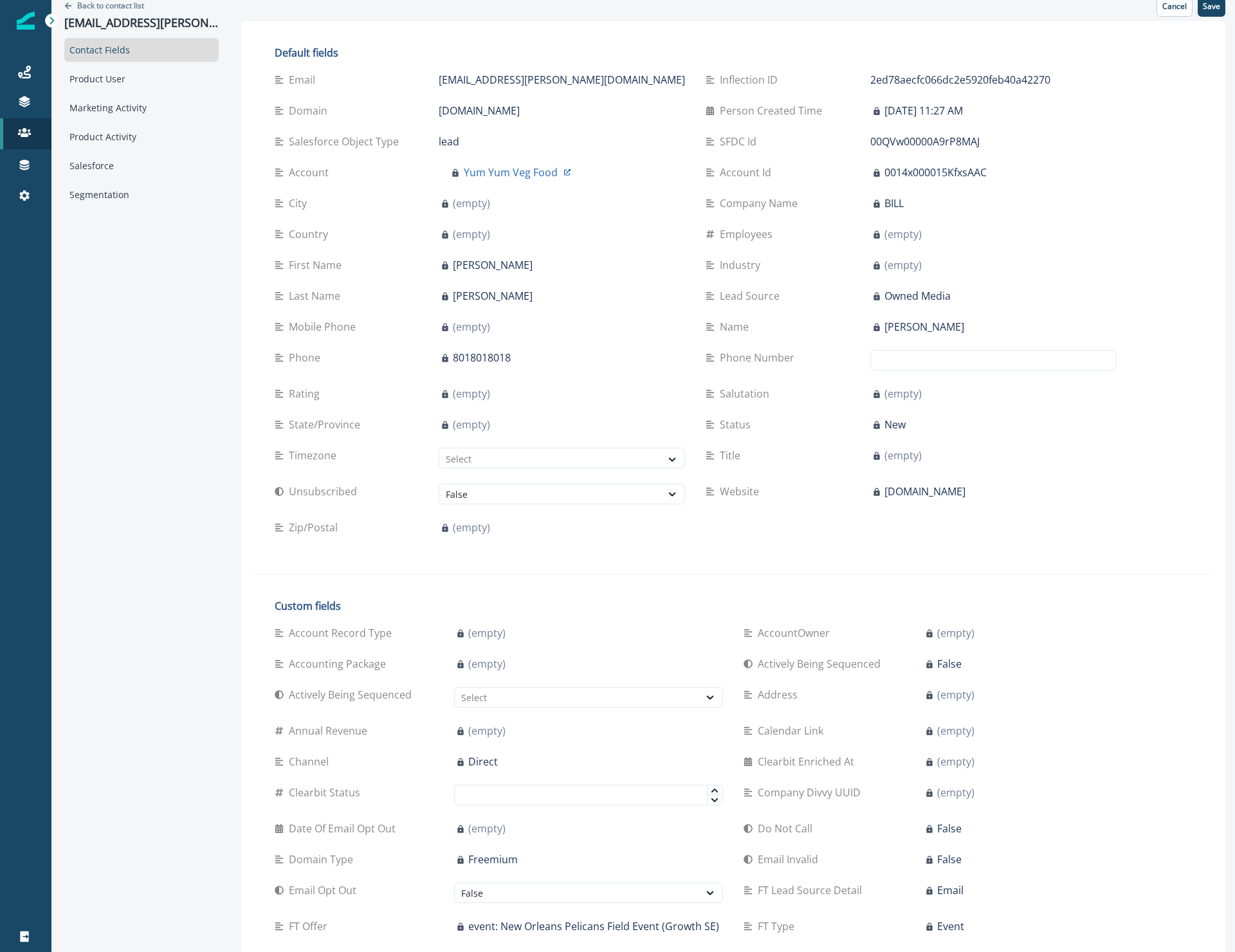
scroll to position [0, 0]
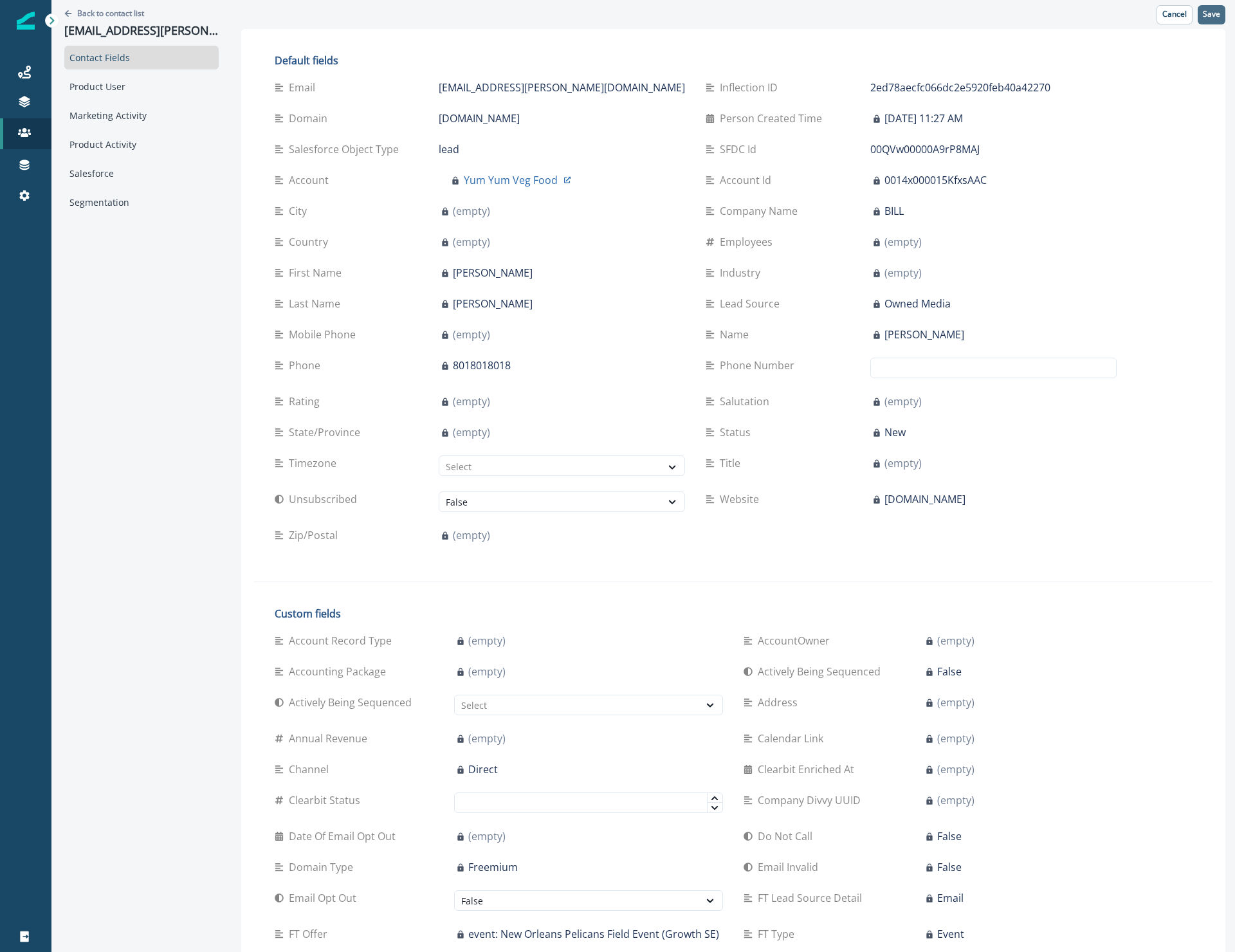
click at [1203, 17] on p "Save" at bounding box center [1211, 14] width 17 height 9
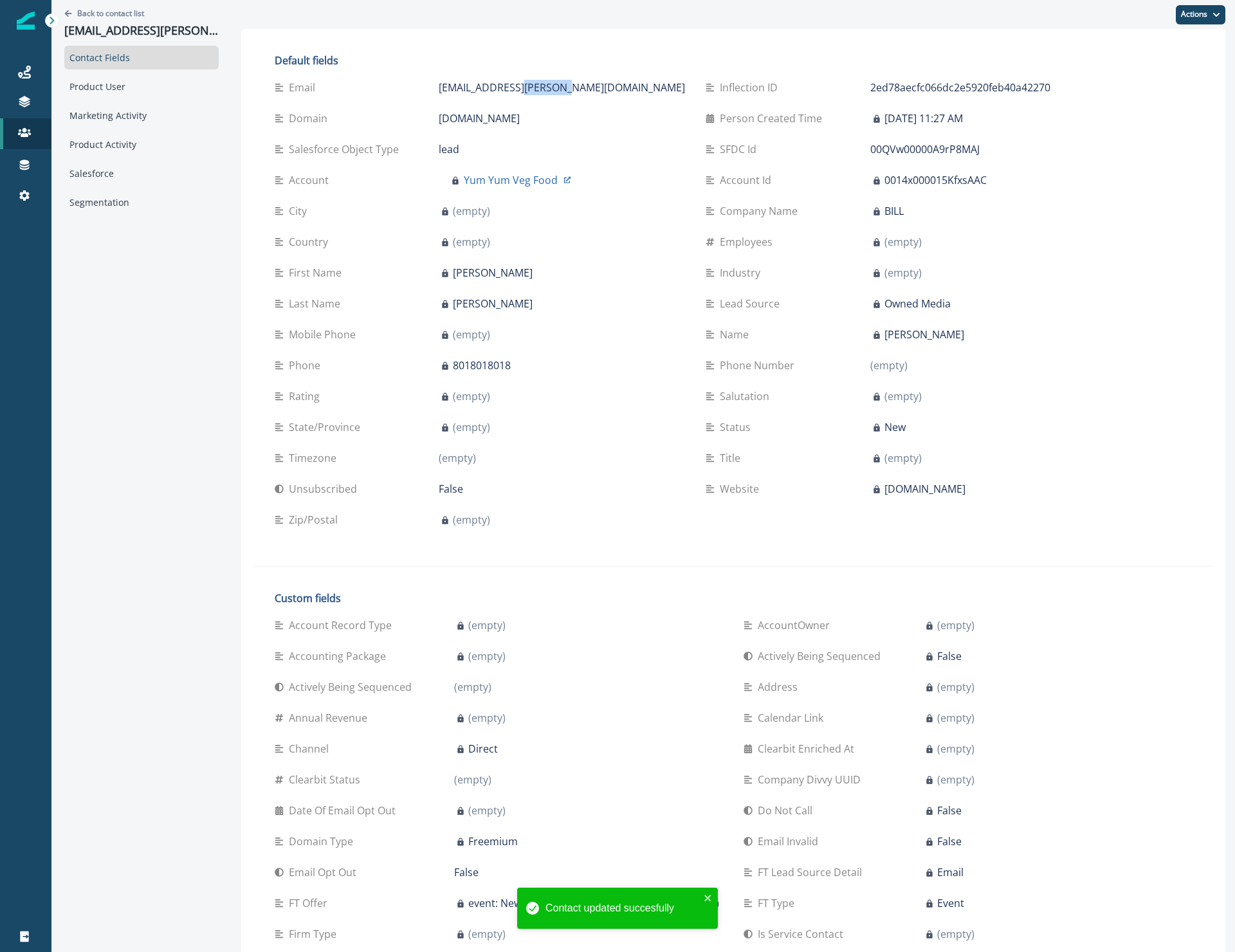
drag, startPoint x: 504, startPoint y: 86, endPoint x: 467, endPoint y: 90, distance: 37.2
click at [467, 90] on p "[EMAIL_ADDRESS][PERSON_NAME][DOMAIN_NAME]" at bounding box center [562, 87] width 246 height 15
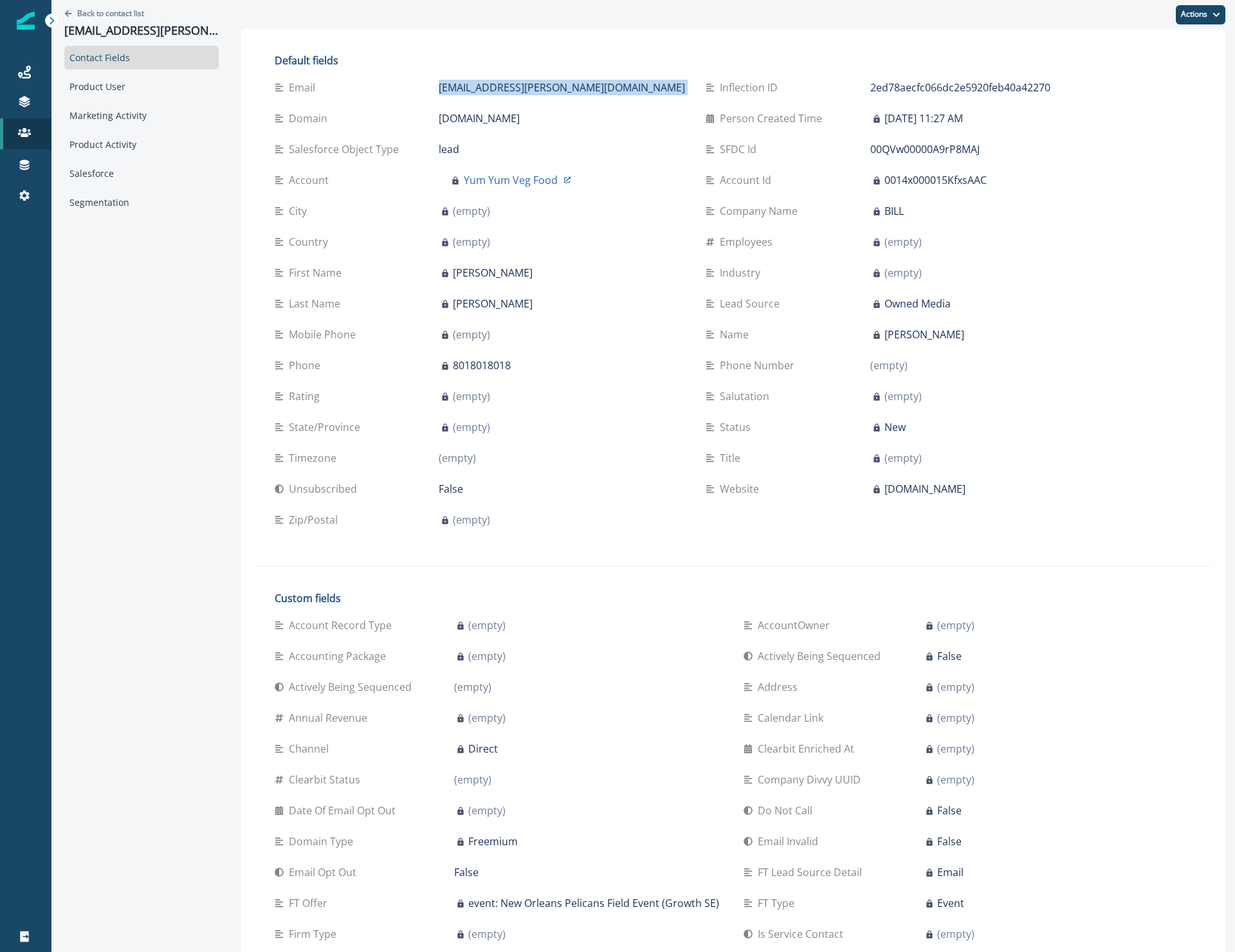
copy div "[EMAIL_ADDRESS][PERSON_NAME][DOMAIN_NAME]"
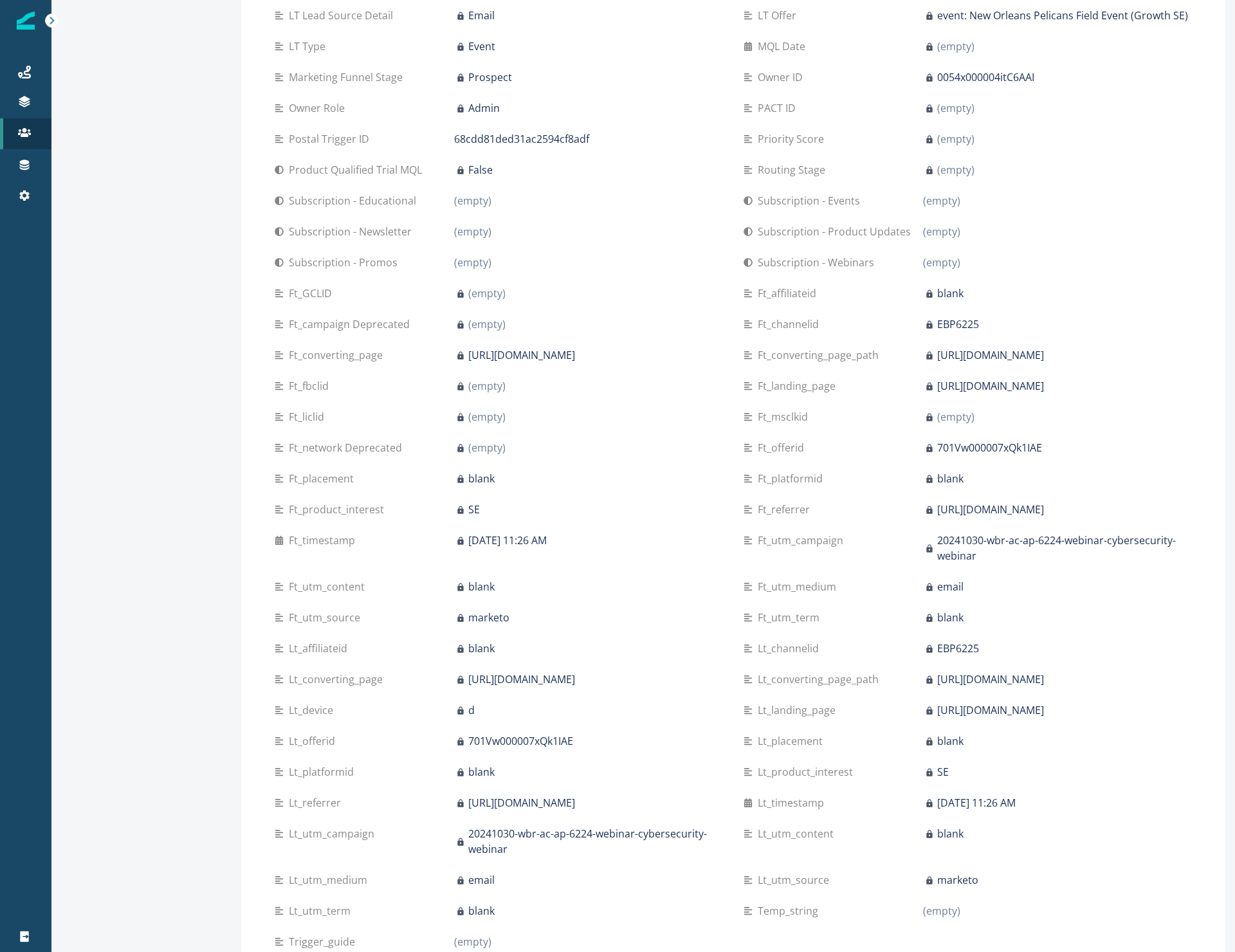
scroll to position [1321, 0]
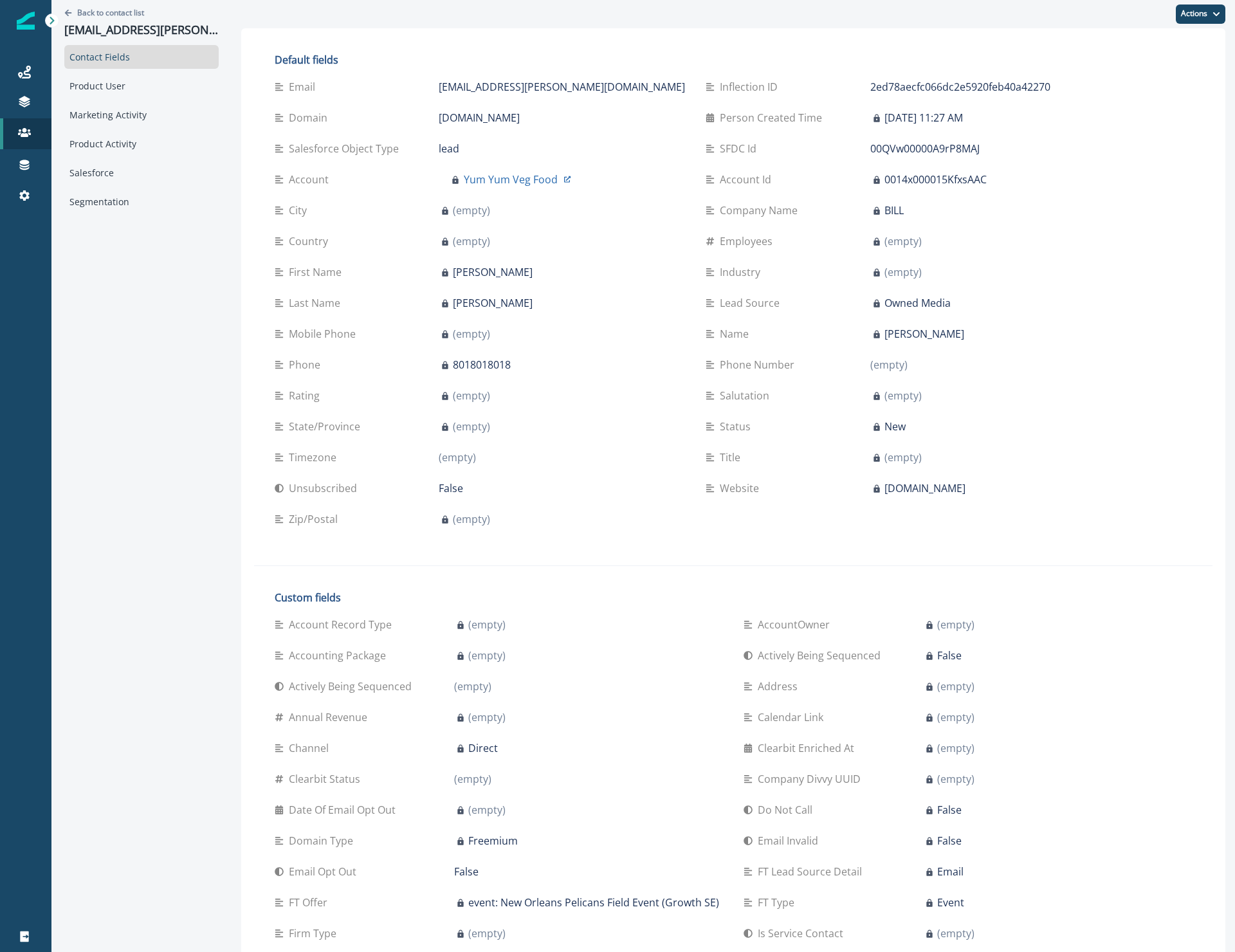
scroll to position [0, 0]
drag, startPoint x: 1006, startPoint y: 384, endPoint x: 1001, endPoint y: 346, distance: 38.3
click at [871, 149] on p "00QVw00000A9rP8MAJ" at bounding box center [925, 149] width 109 height 15
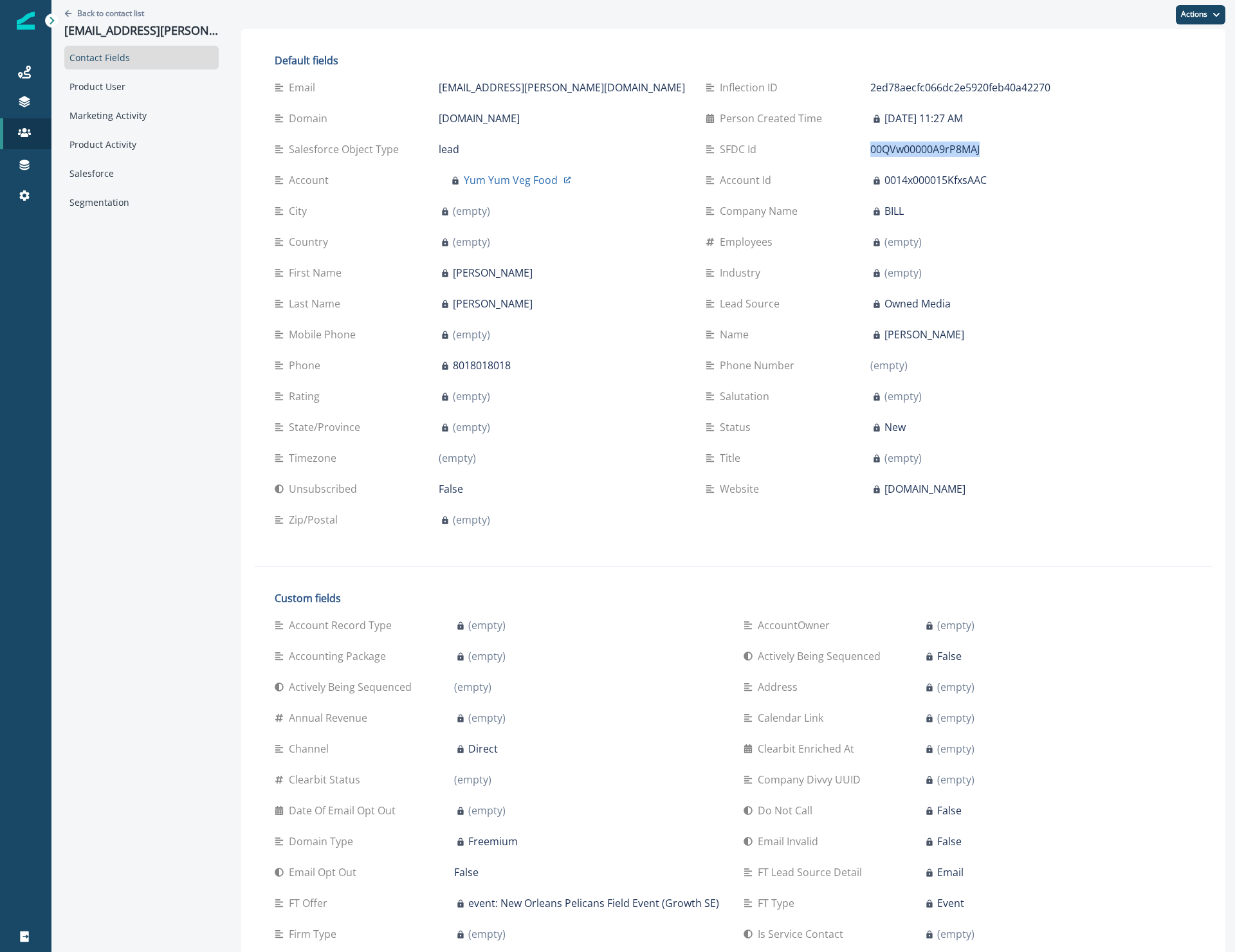
click at [871, 149] on p "00QVw00000A9rP8MAJ" at bounding box center [925, 149] width 109 height 15
copy p "00QVw00000A9rP8MAJ"
click at [440, 86] on p "[EMAIL_ADDRESS][PERSON_NAME][DOMAIN_NAME]" at bounding box center [562, 87] width 246 height 15
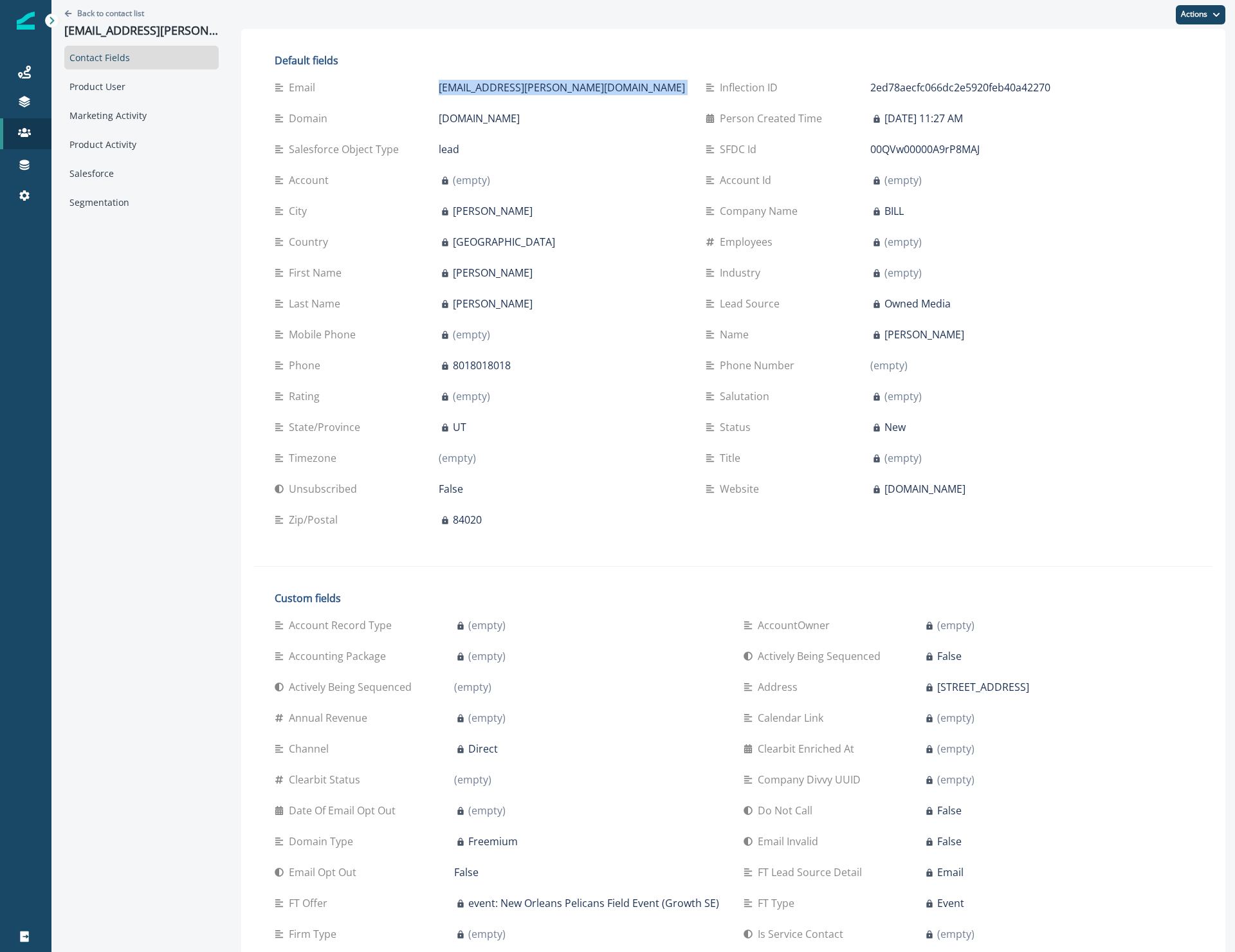
click at [440, 86] on p "[EMAIL_ADDRESS][PERSON_NAME][DOMAIN_NAME]" at bounding box center [562, 87] width 246 height 15
copy div "[EMAIL_ADDRESS][PERSON_NAME][DOMAIN_NAME]"
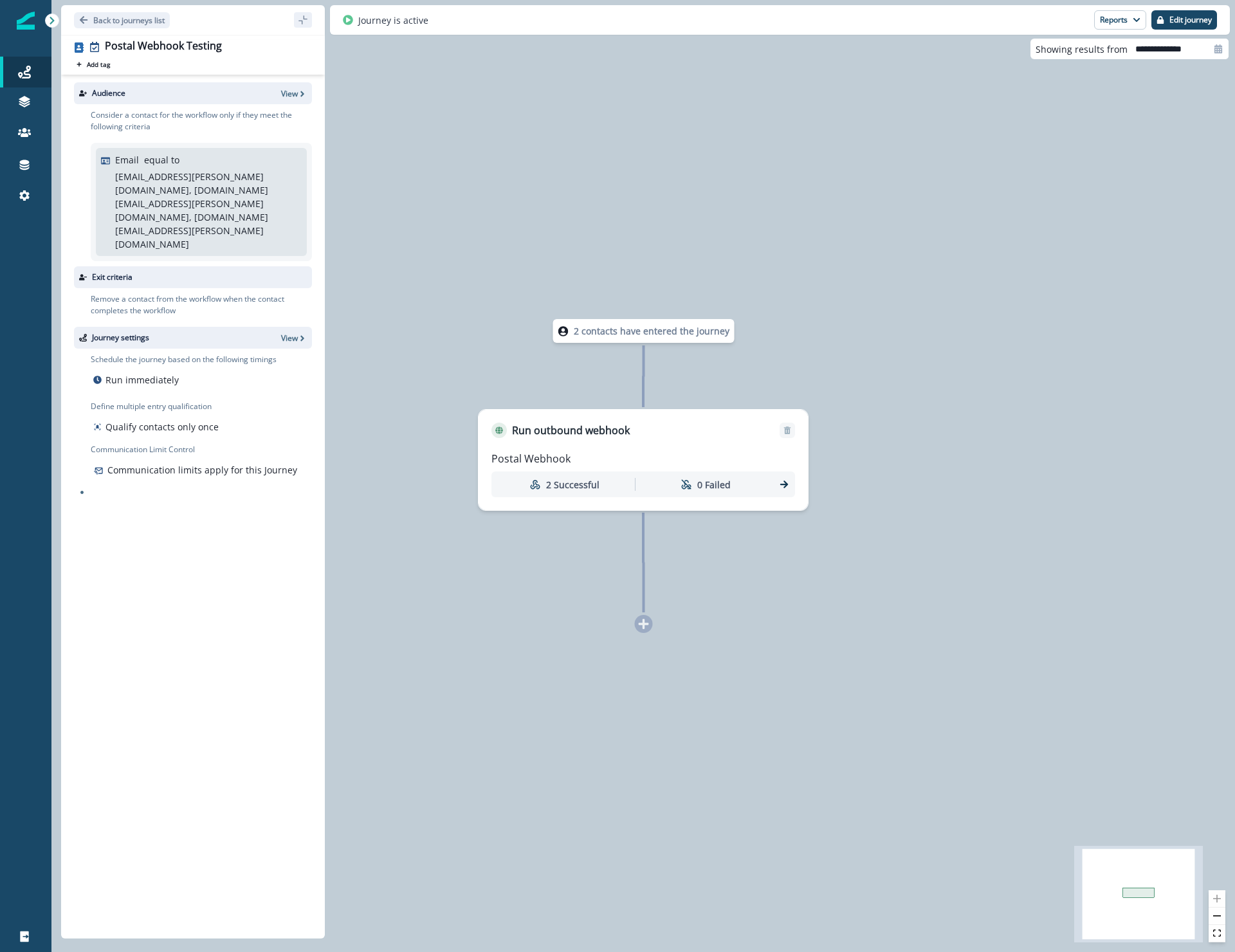
drag, startPoint x: 277, startPoint y: 179, endPoint x: 273, endPoint y: 171, distance: 8.9
click at [276, 179] on p "[EMAIL_ADDRESS][PERSON_NAME][DOMAIN_NAME], [DOMAIN_NAME][EMAIL_ADDRESS][PERSON_…" at bounding box center [207, 210] width 184 height 81
click at [286, 95] on p "View" at bounding box center [289, 93] width 17 height 11
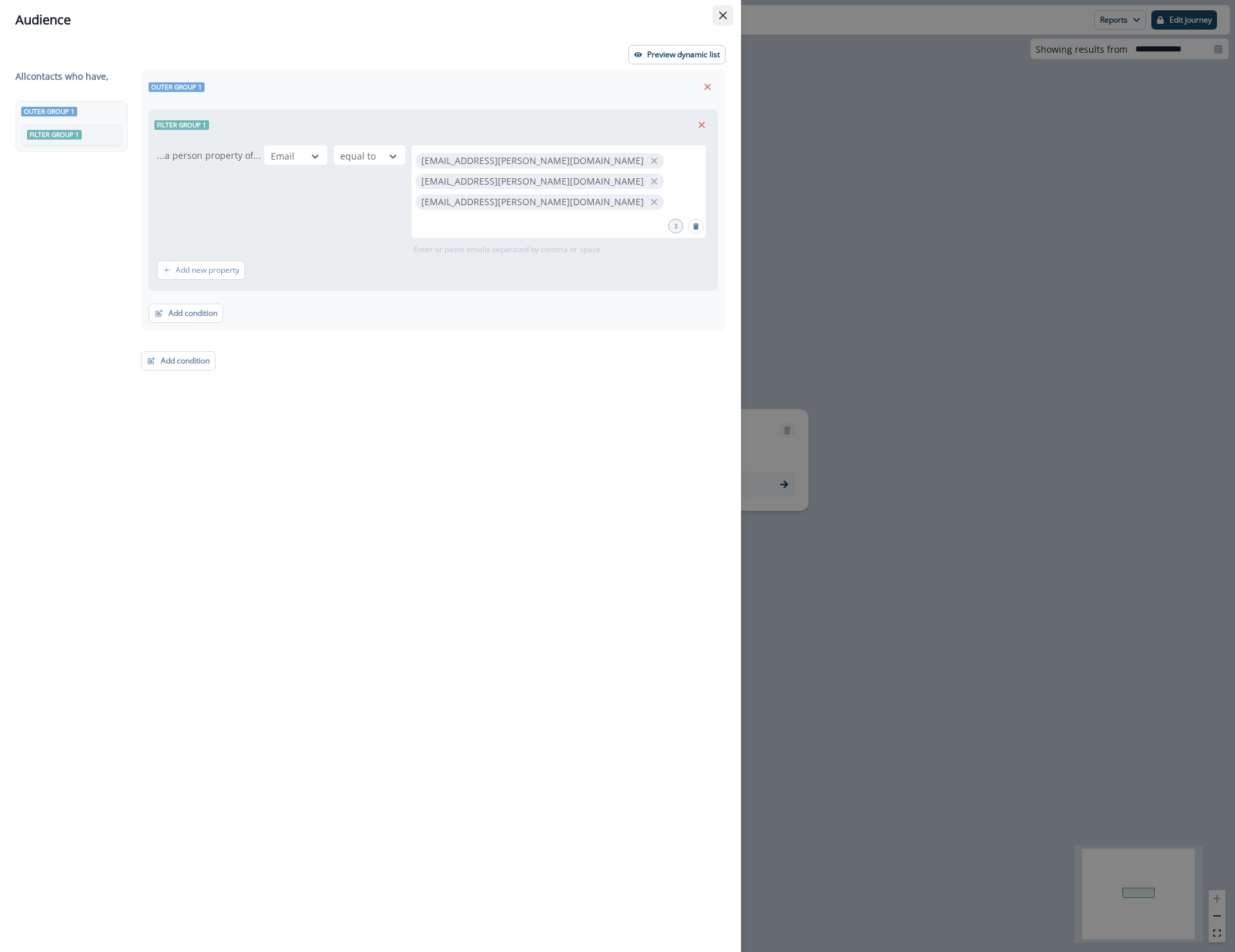
click at [723, 15] on icon "Close" at bounding box center [723, 15] width 8 height 8
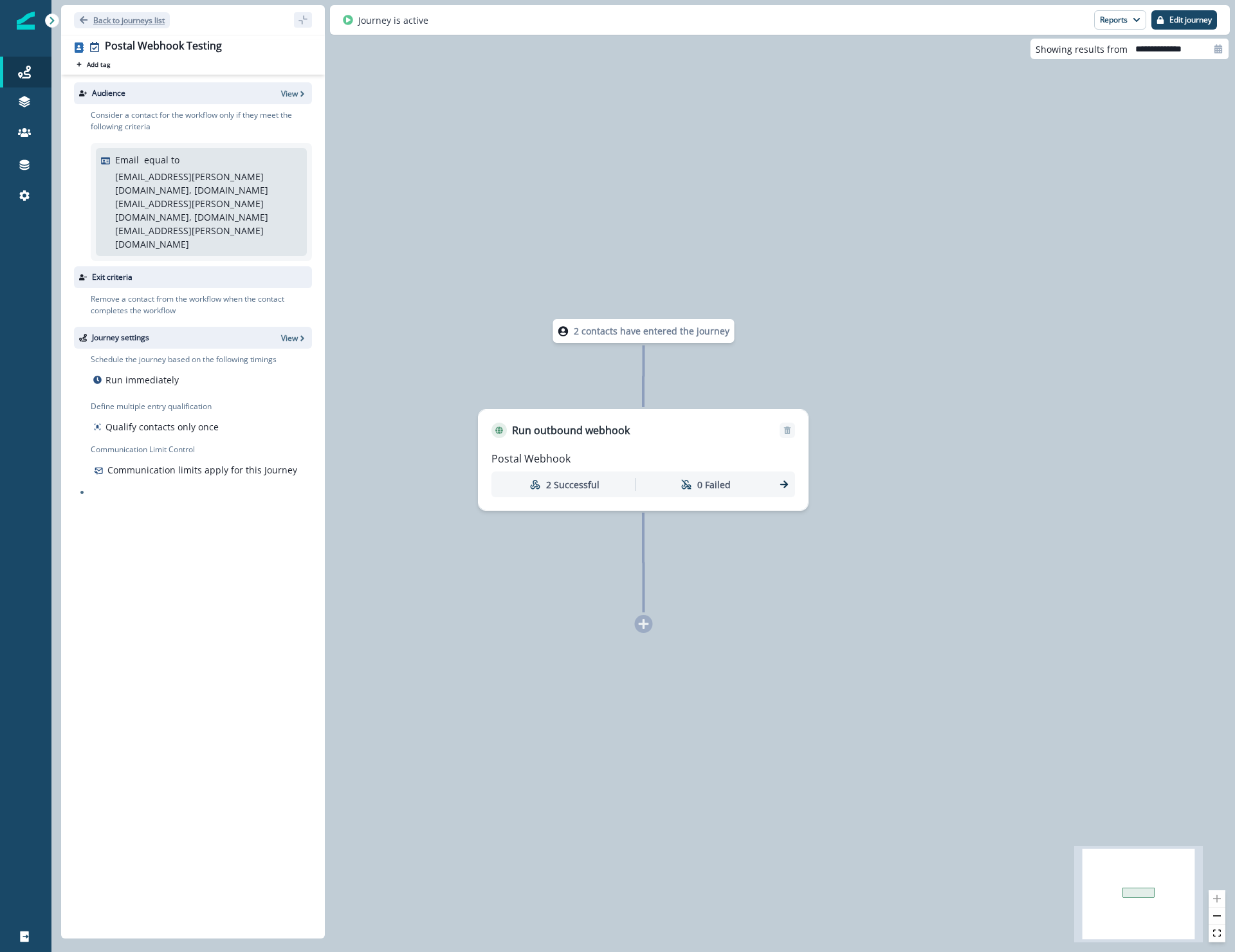
click at [111, 15] on p "Back to journeys list" at bounding box center [129, 21] width 72 height 11
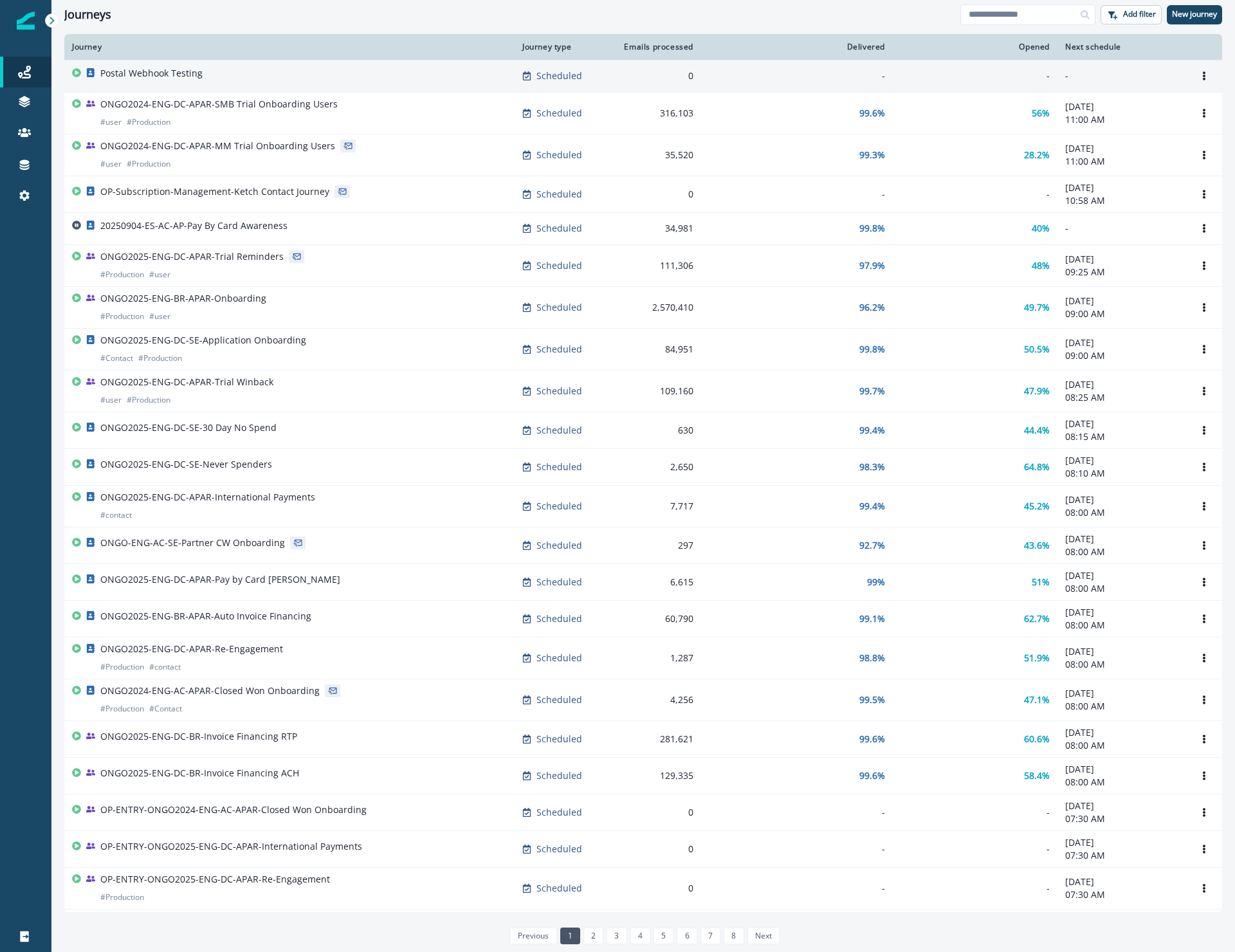
click at [170, 74] on p "Postal Webhook Testing" at bounding box center [151, 73] width 102 height 13
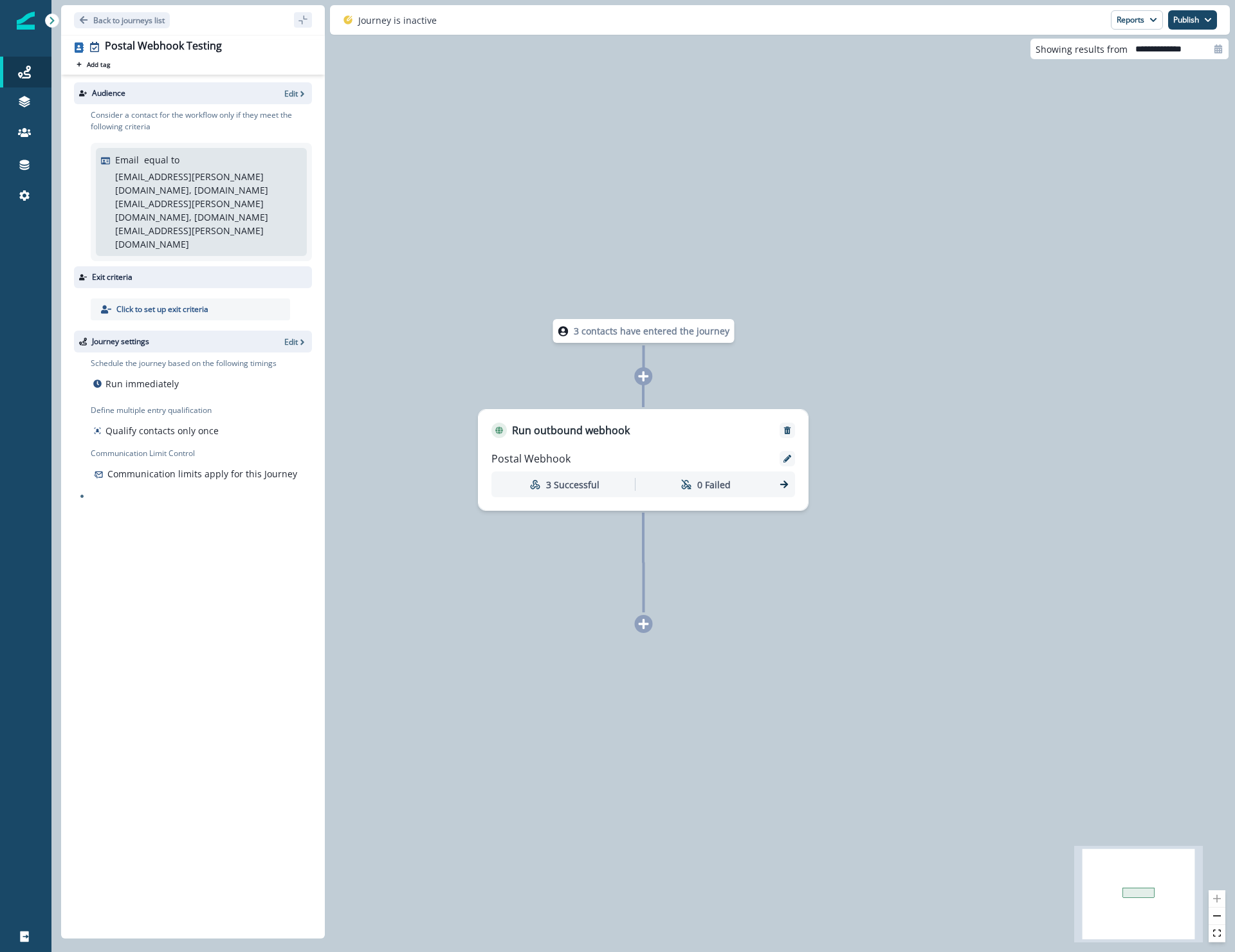
click at [608, 492] on div "3 Successful" at bounding box center [564, 485] width 136 height 24
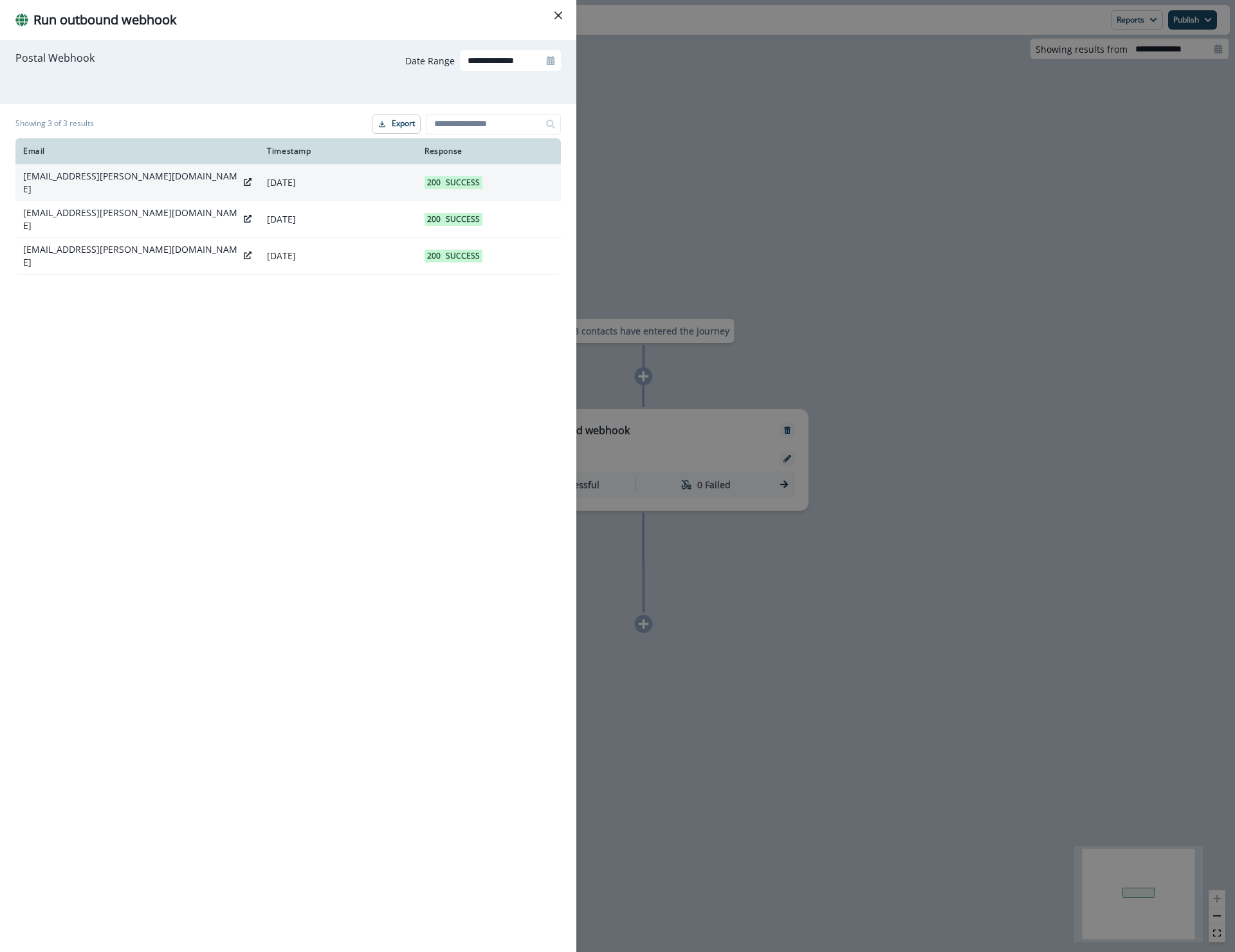
click at [460, 182] on p "Success" at bounding box center [463, 183] width 34 height 13
click at [459, 180] on p "Success" at bounding box center [463, 183] width 34 height 13
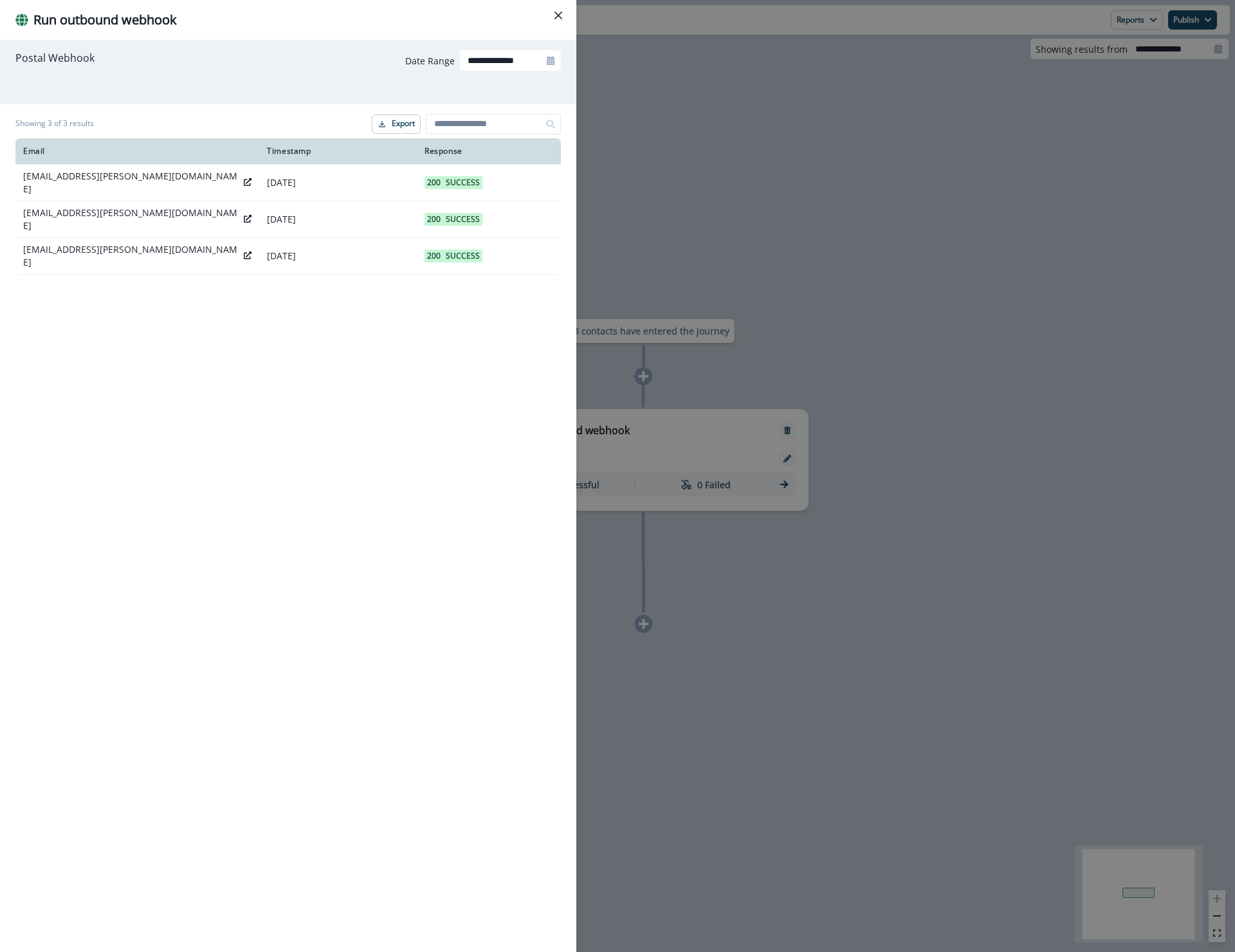
click at [782, 158] on div "**********" at bounding box center [617, 476] width 1235 height 952
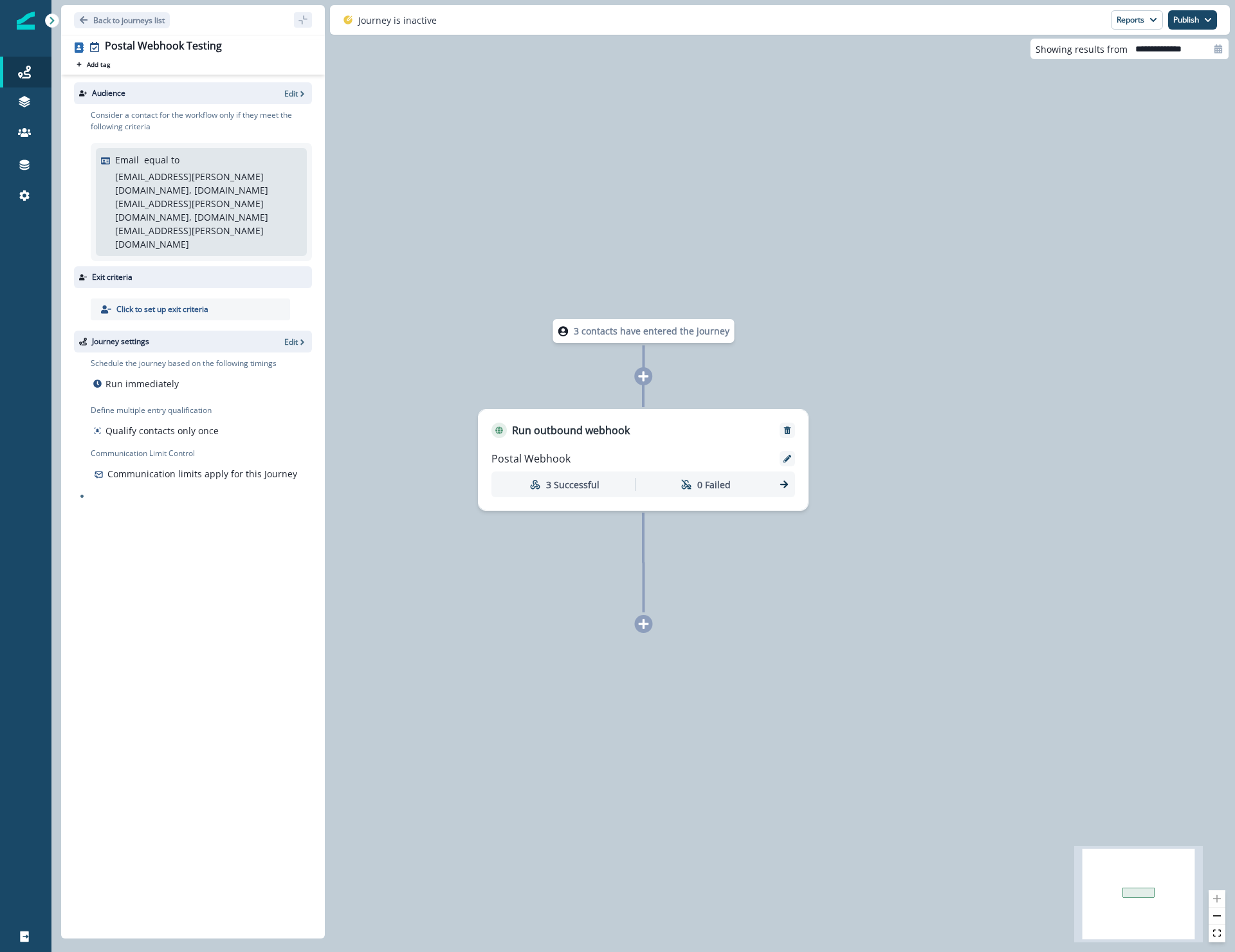
click at [210, 298] on div "Click to set up exit criteria" at bounding box center [190, 309] width 200 height 21
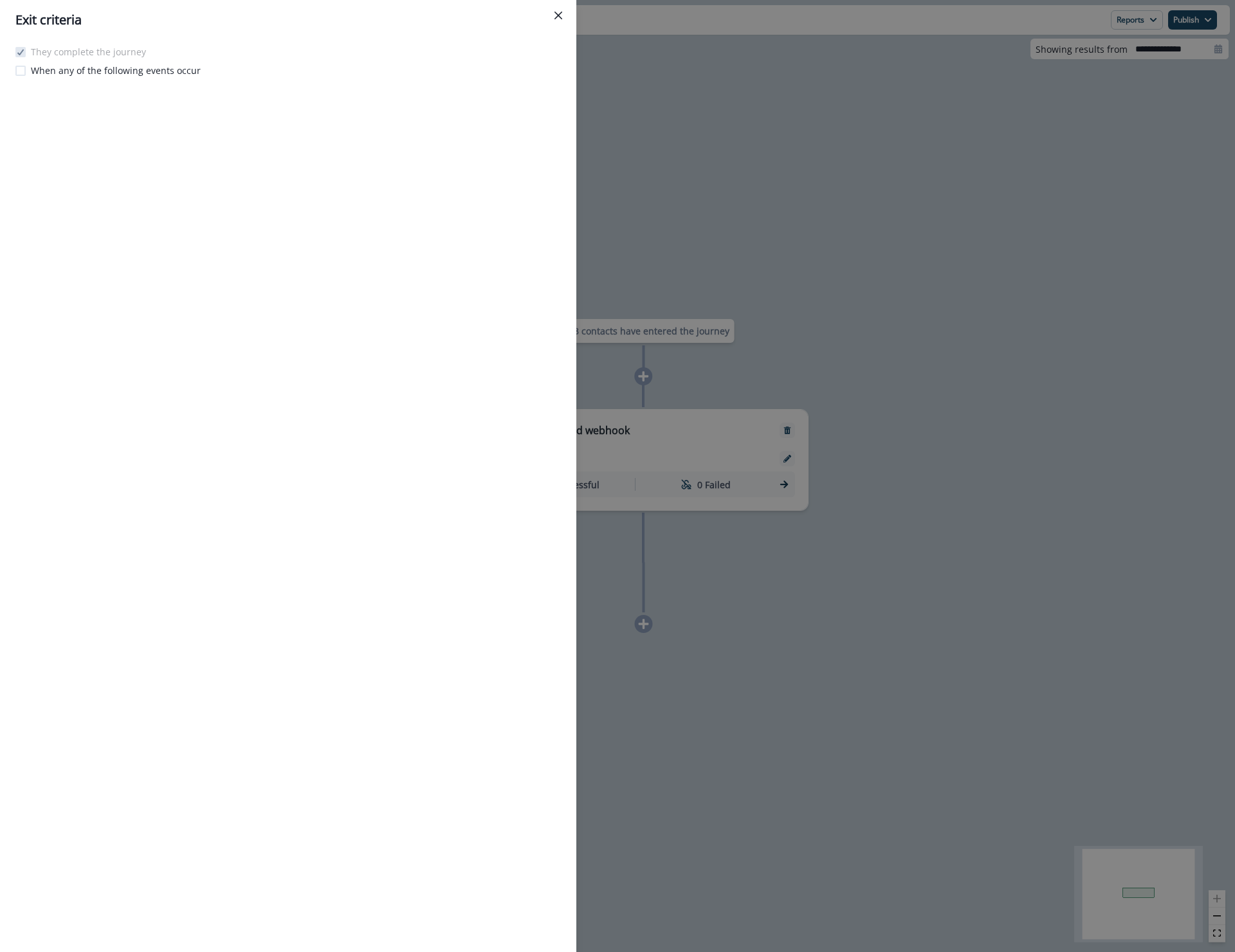
click at [120, 72] on p "When any of the following events occur" at bounding box center [116, 70] width 170 height 13
click at [44, 102] on button "Add event" at bounding box center [55, 100] width 61 height 20
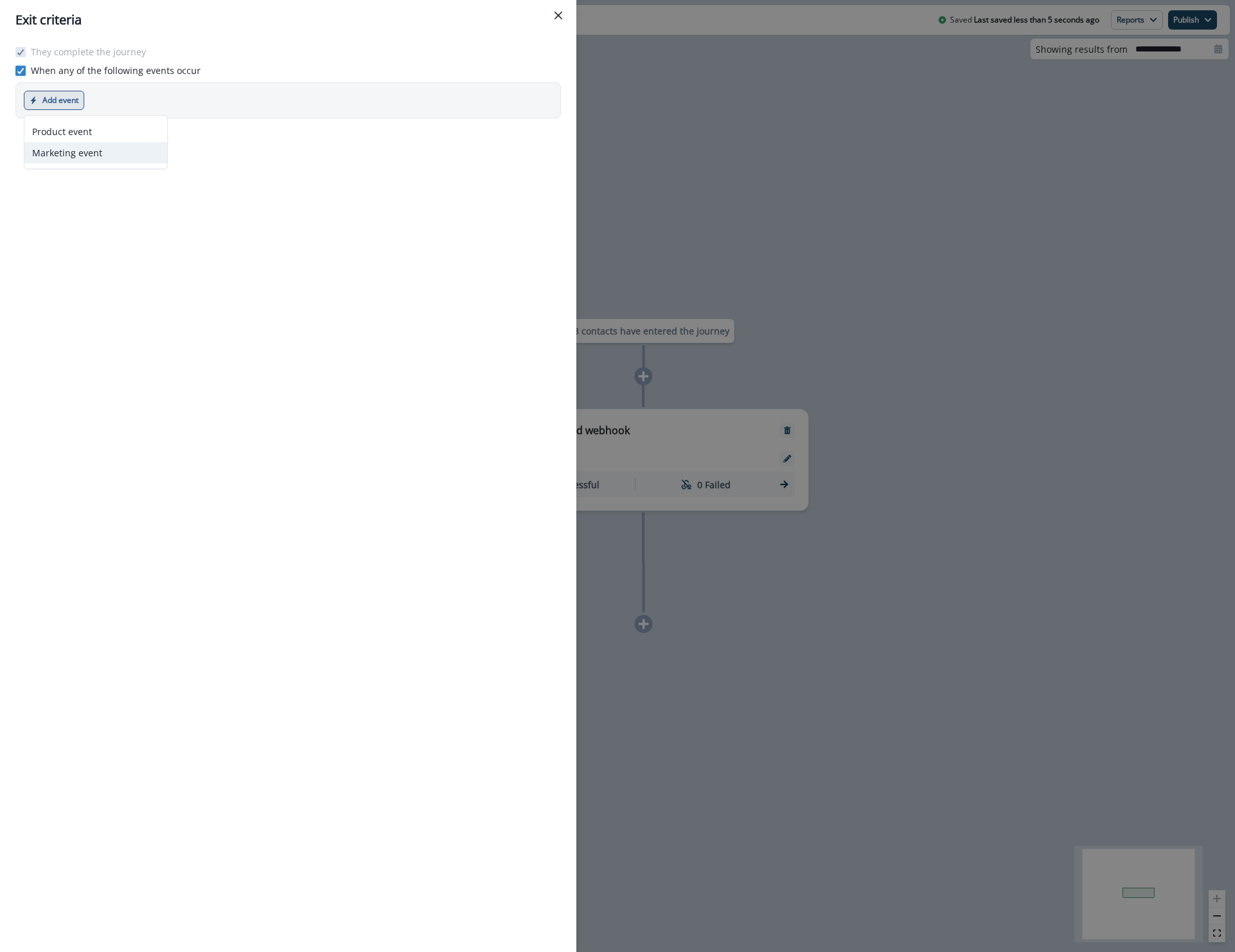
click at [67, 158] on button "Marketing event" at bounding box center [95, 153] width 142 height 21
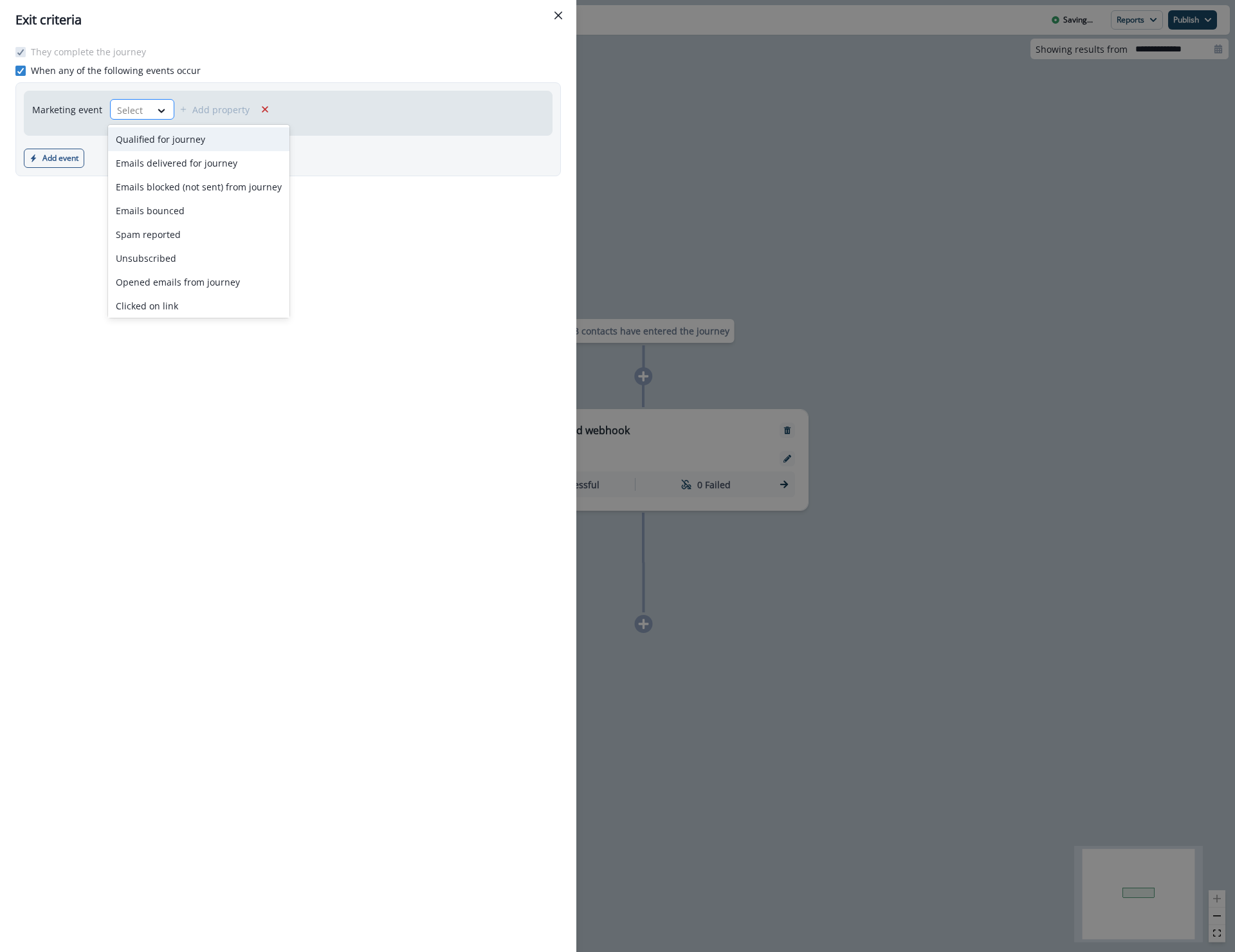
click at [126, 111] on div at bounding box center [131, 110] width 27 height 16
click at [443, 250] on div "They complete the journey When any of the following events occur Marketing even…" at bounding box center [288, 496] width 577 height 912
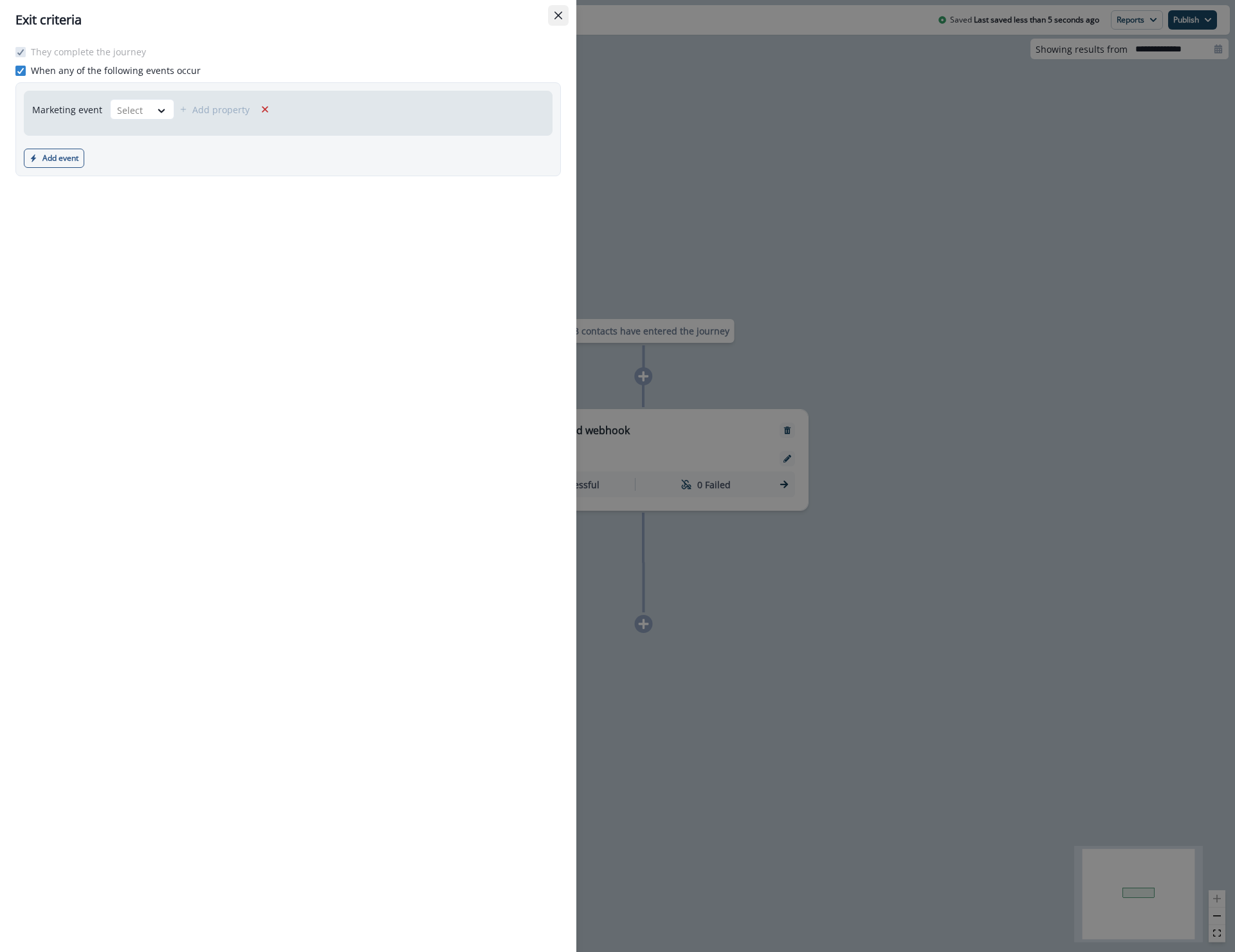
click at [551, 19] on button "Close" at bounding box center [558, 15] width 21 height 21
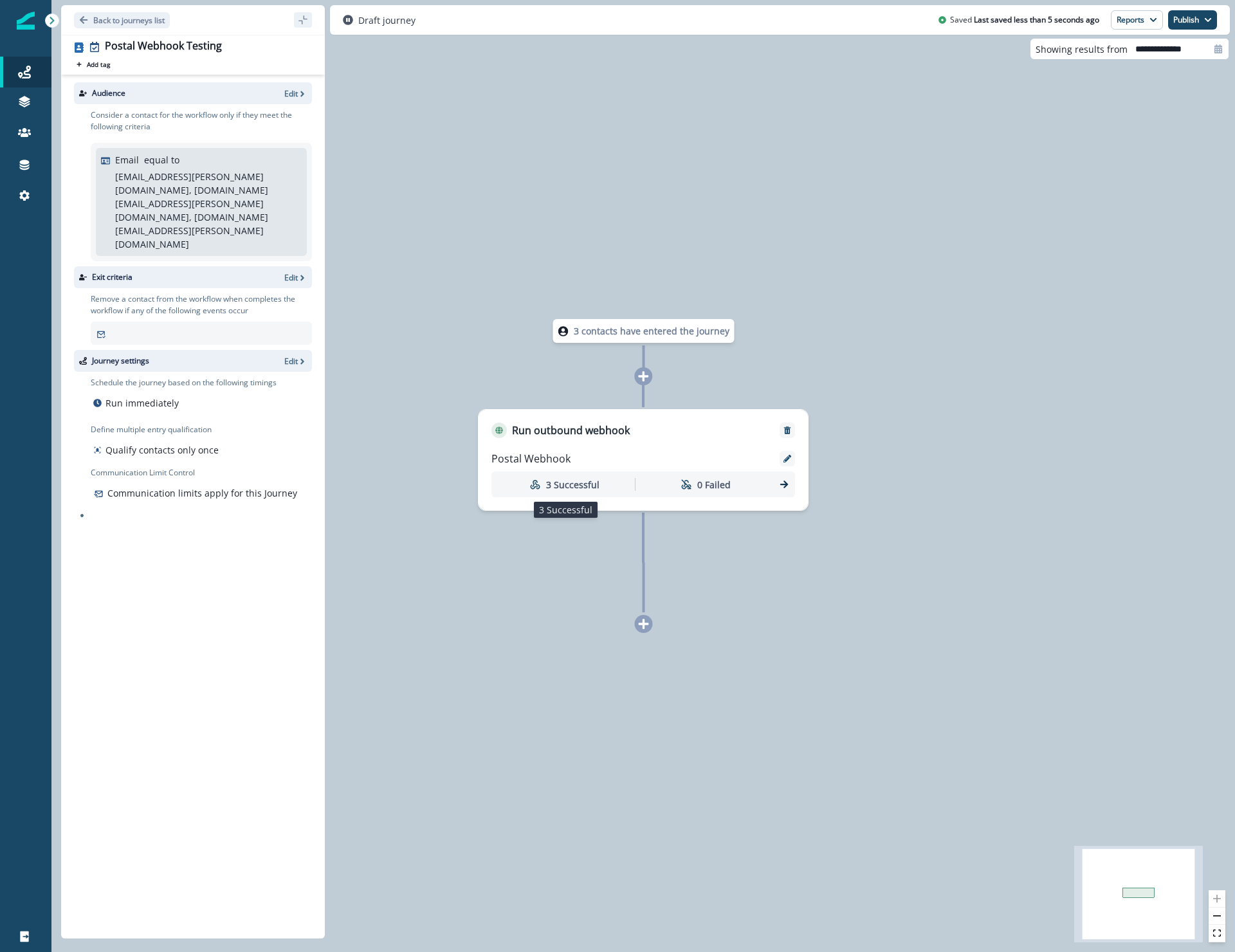
click at [579, 485] on p "3 Successful" at bounding box center [573, 485] width 54 height 13
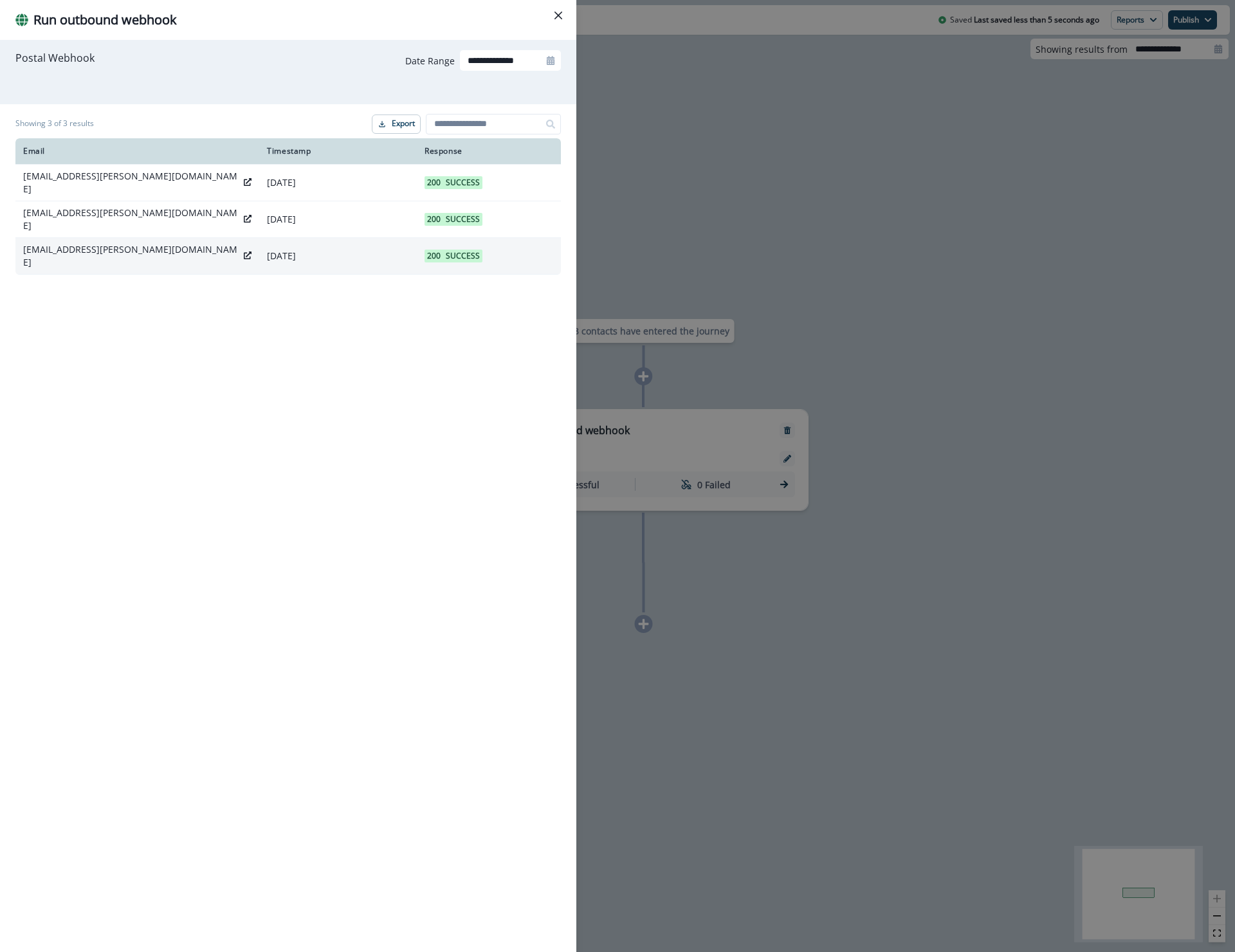
click at [467, 252] on td "200 Success" at bounding box center [488, 255] width 144 height 37
click at [244, 252] on icon at bounding box center [247, 255] width 8 height 8
click at [551, 16] on button "Close" at bounding box center [558, 15] width 21 height 21
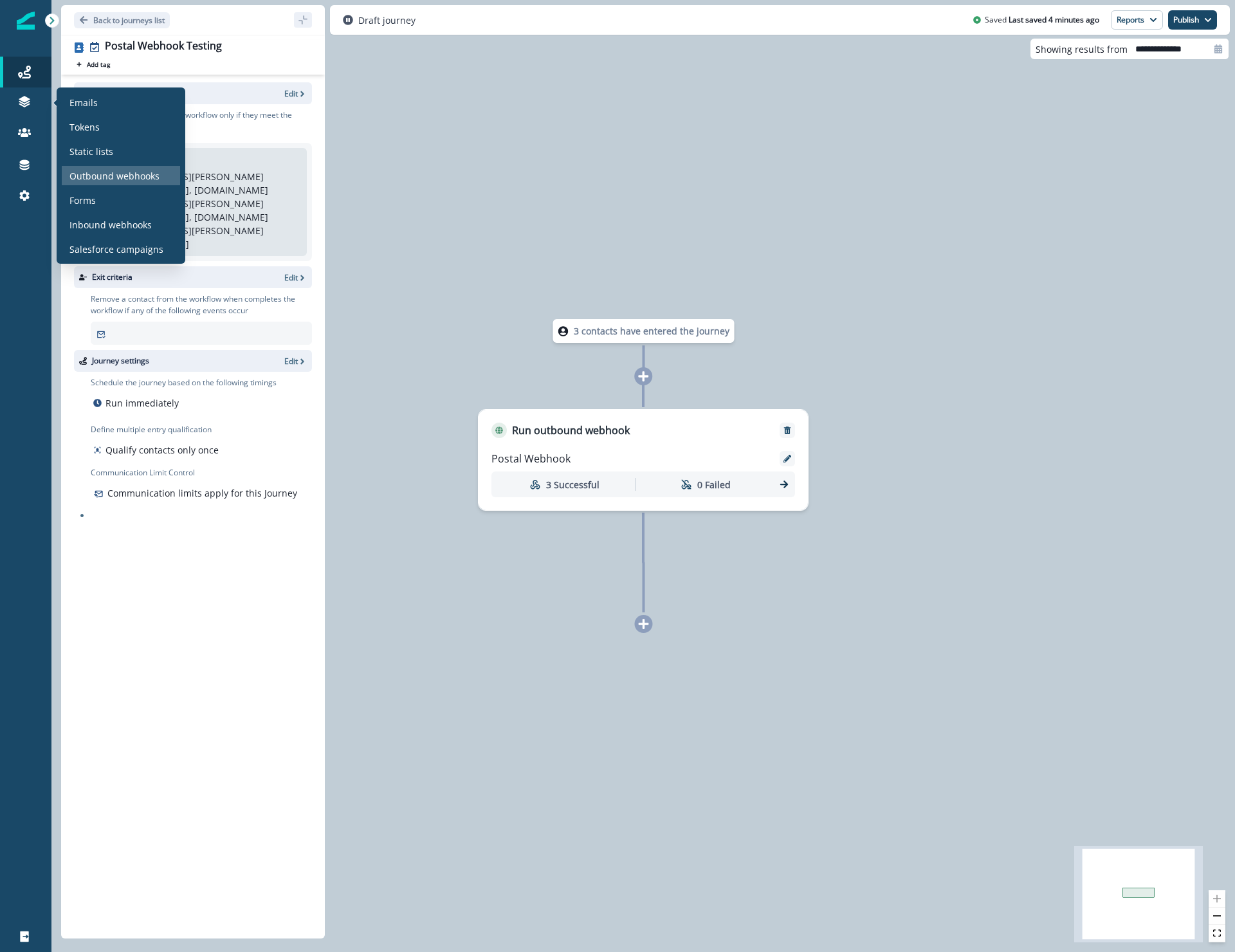
click at [99, 167] on div "Outbound webhooks" at bounding box center [121, 176] width 118 height 20
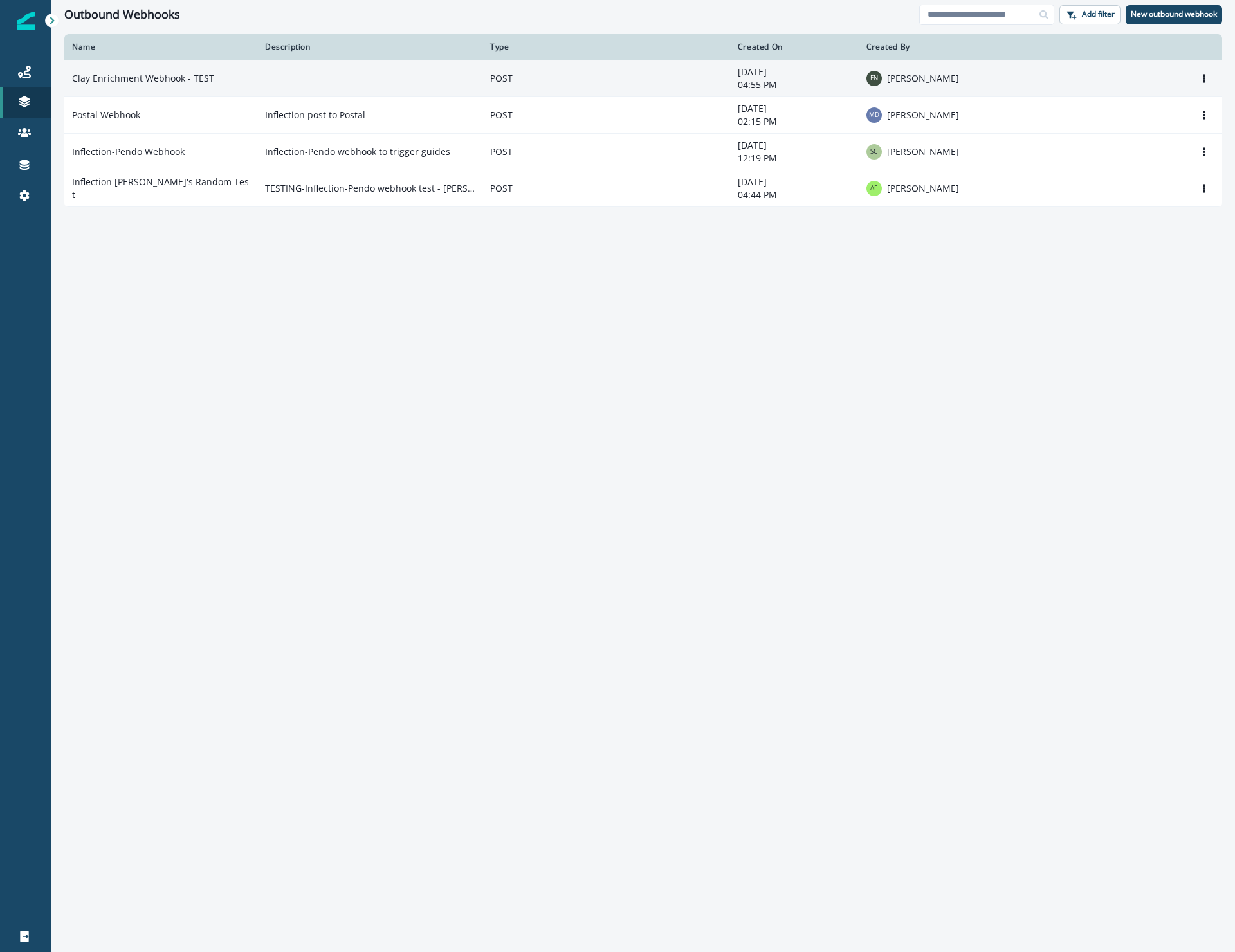
click at [239, 86] on td "Clay Enrichment Webhook - TEST" at bounding box center [160, 78] width 193 height 37
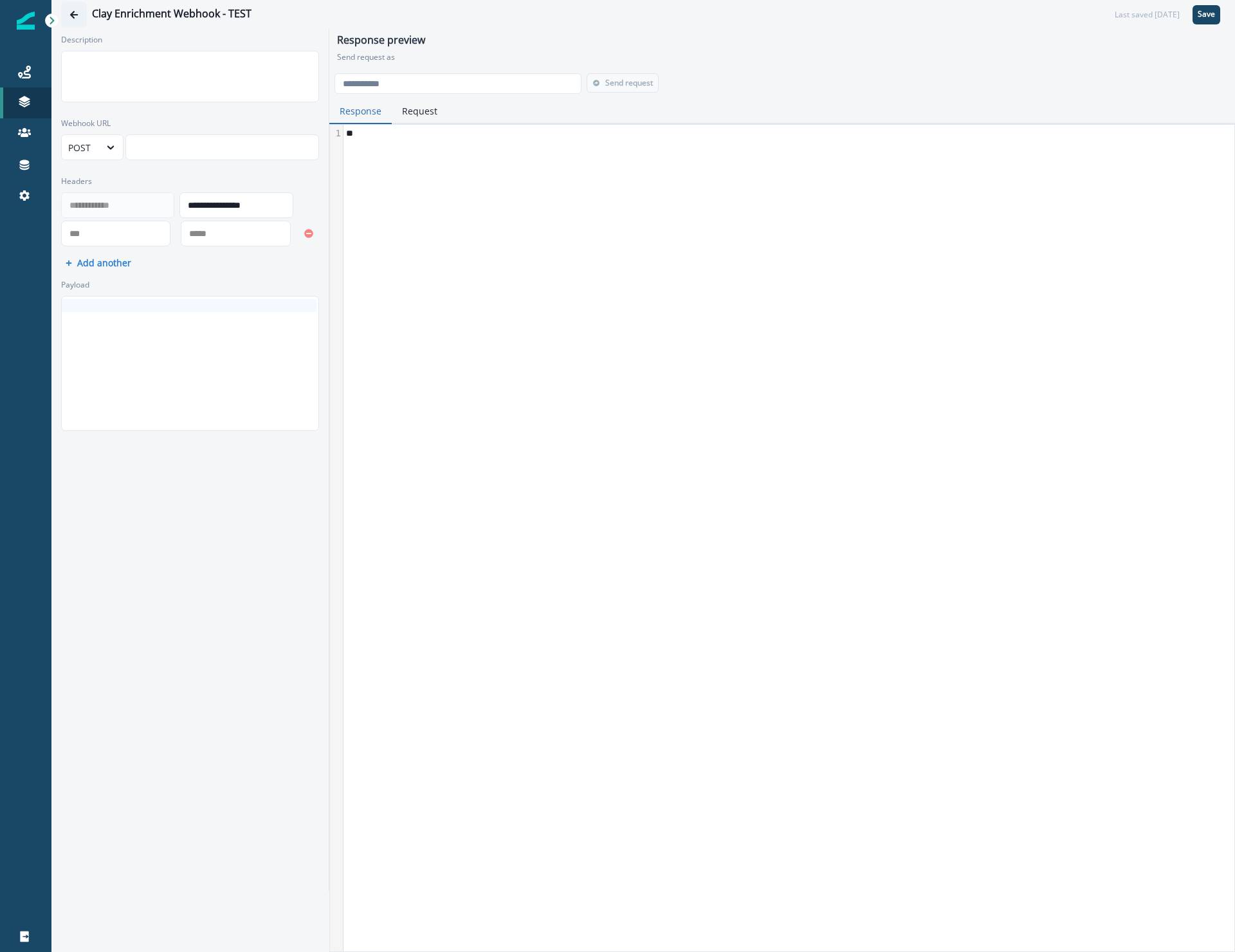
click at [70, 18] on icon "Go back" at bounding box center [74, 14] width 9 height 9
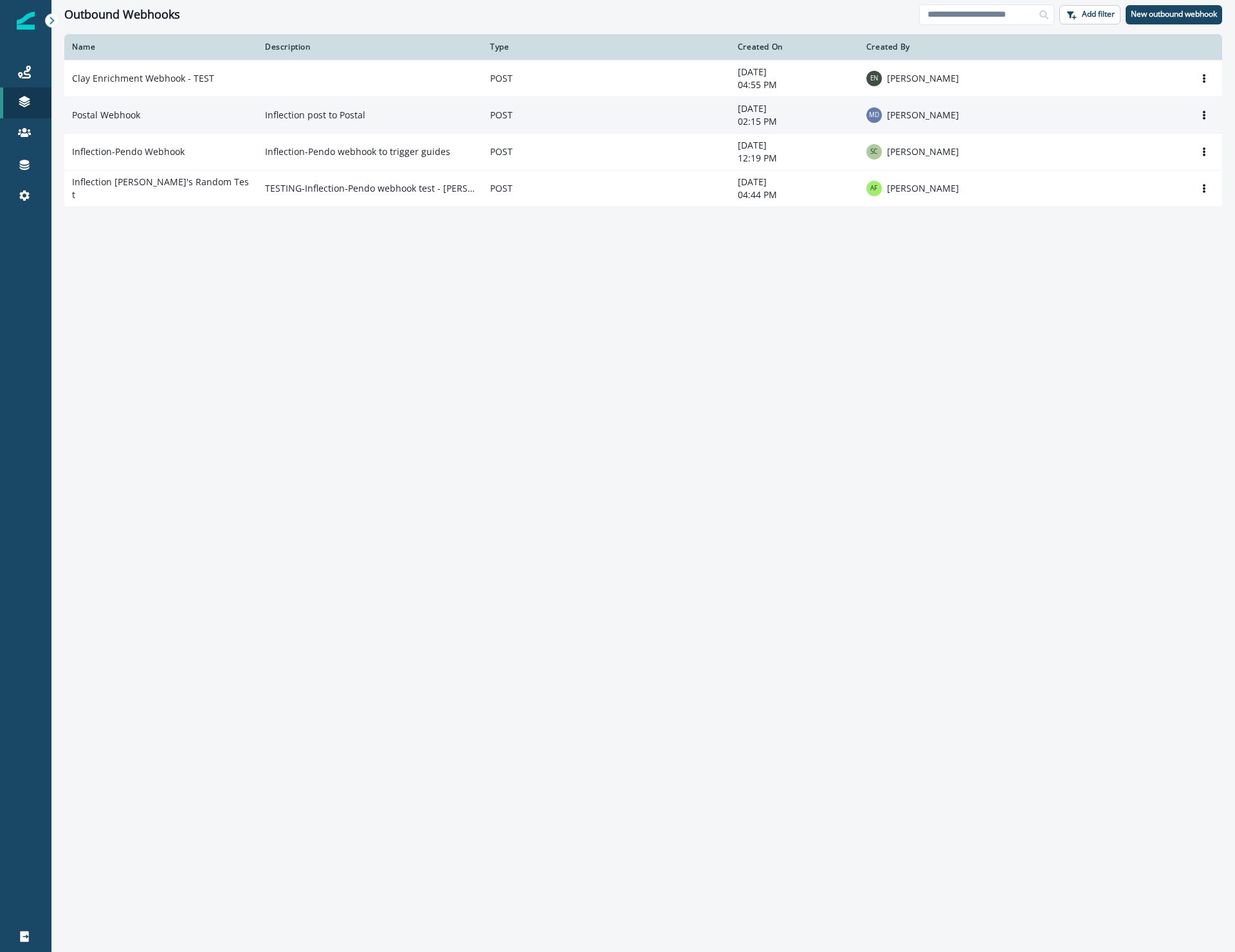
click at [163, 113] on td "Postal Webhook" at bounding box center [160, 115] width 193 height 37
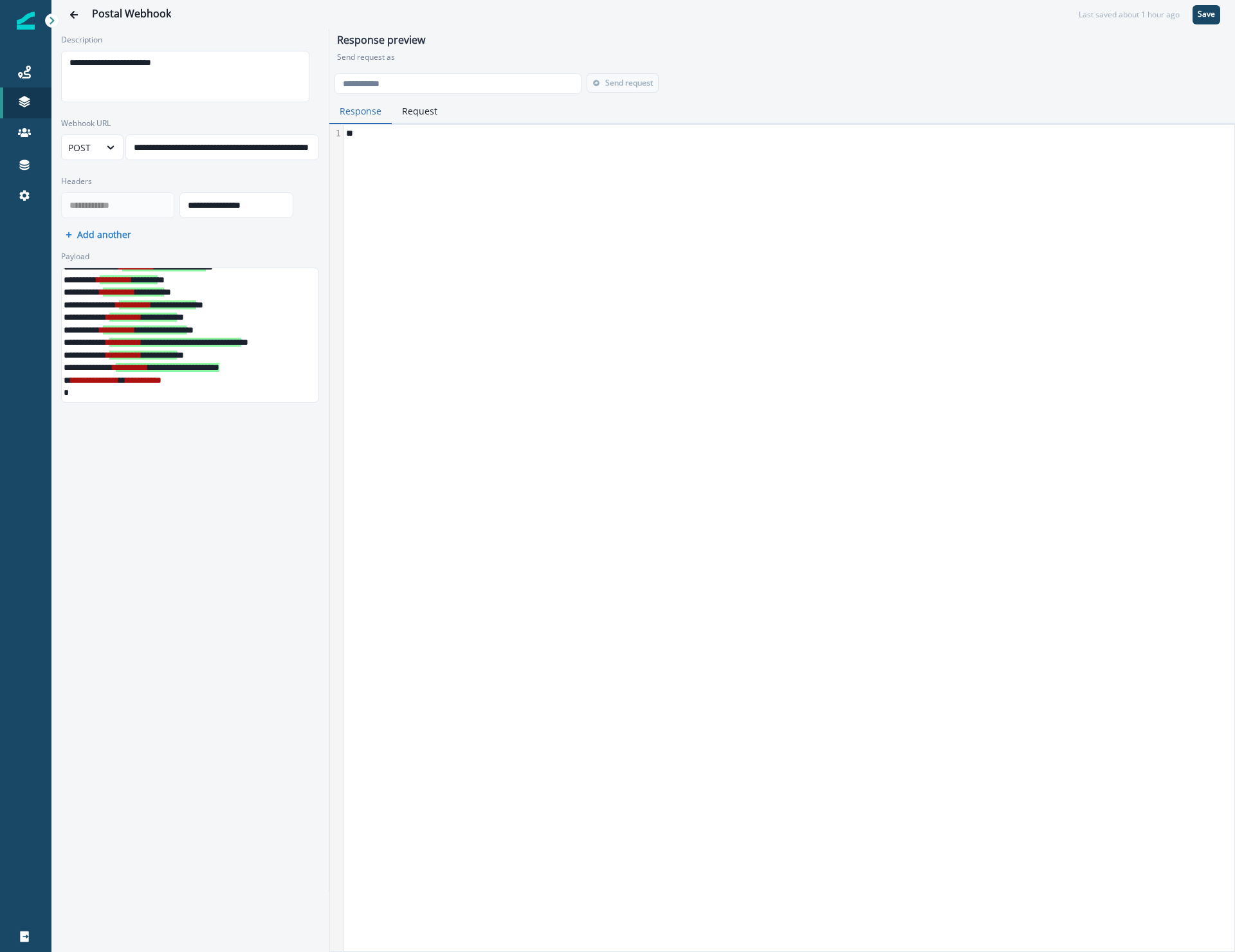
scroll to position [95, 0]
click at [205, 363] on span "**********" at bounding box center [168, 367] width 104 height 9
drag, startPoint x: 204, startPoint y: 359, endPoint x: 269, endPoint y: 359, distance: 65.0
click at [220, 363] on span "**********" at bounding box center [168, 367] width 104 height 9
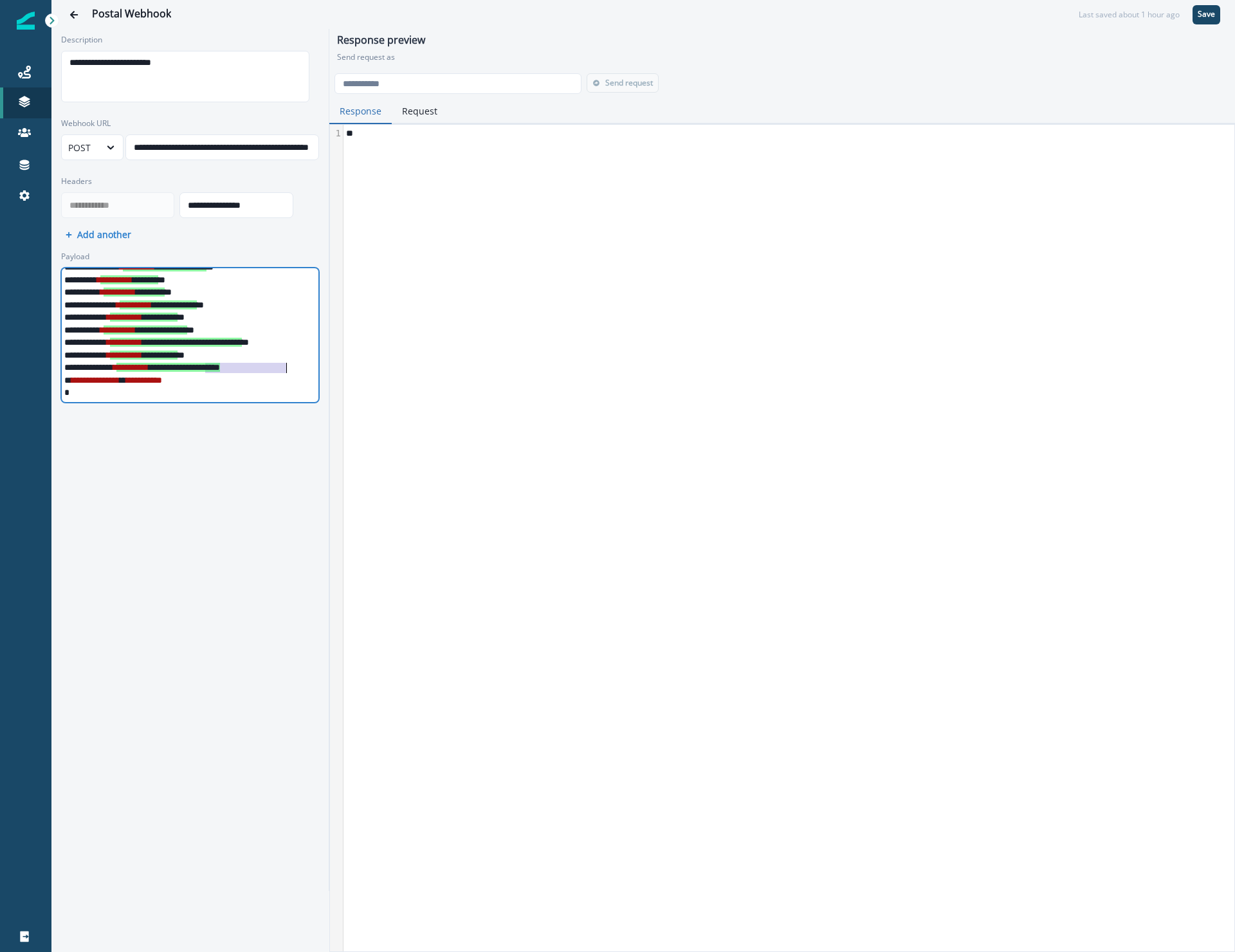
scroll to position [95, 4]
drag, startPoint x: 206, startPoint y: 356, endPoint x: 294, endPoint y: 359, distance: 88.1
click at [217, 363] on span "**********" at bounding box center [165, 367] width 104 height 9
copy span "**********"
drag, startPoint x: 126, startPoint y: 357, endPoint x: 77, endPoint y: 357, distance: 49.0
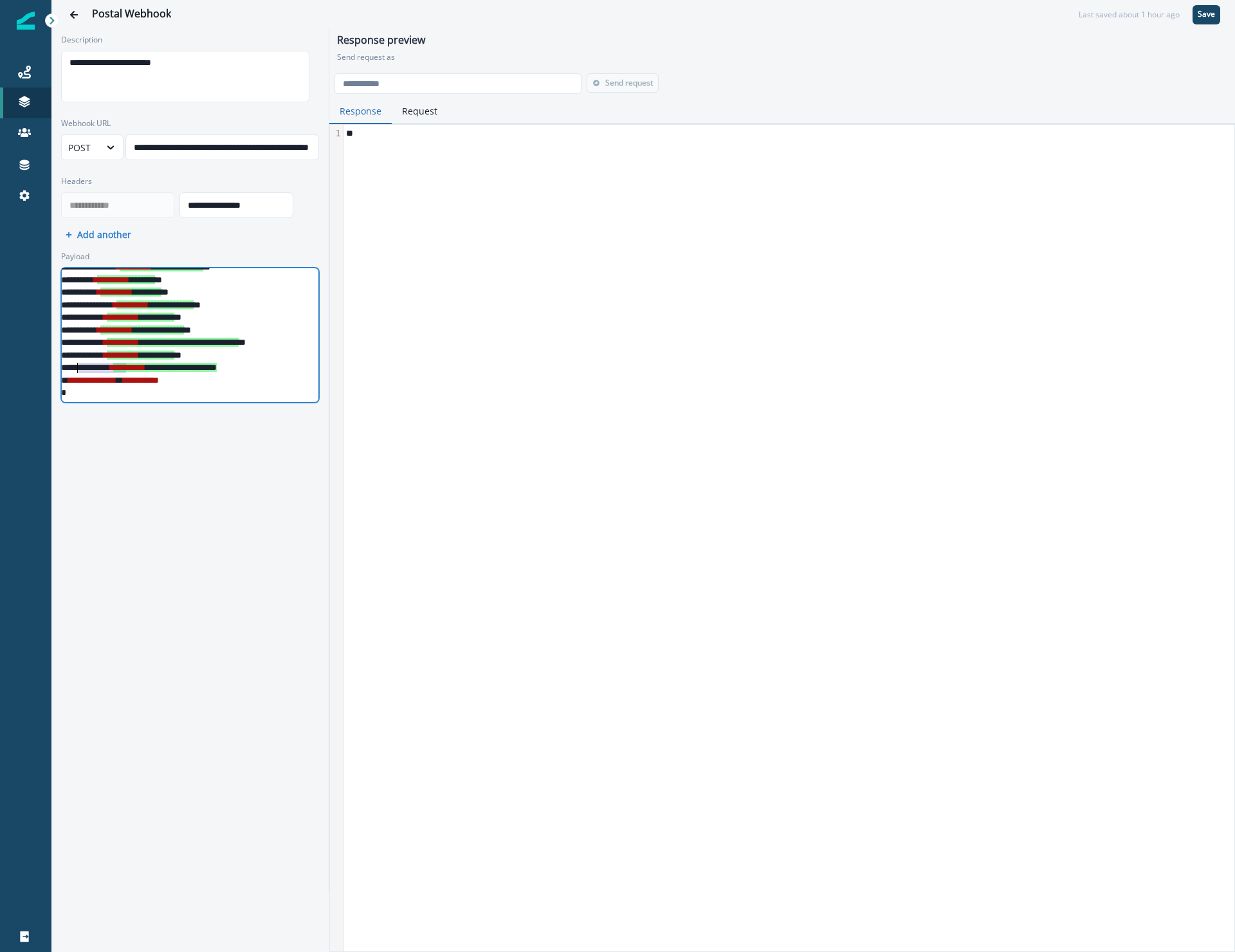
click at [77, 362] on div "**********" at bounding box center [236, 368] width 356 height 13
click at [229, 374] on div "**********" at bounding box center [236, 381] width 356 height 13
click at [1201, 15] on p "Save" at bounding box center [1205, 14] width 17 height 9
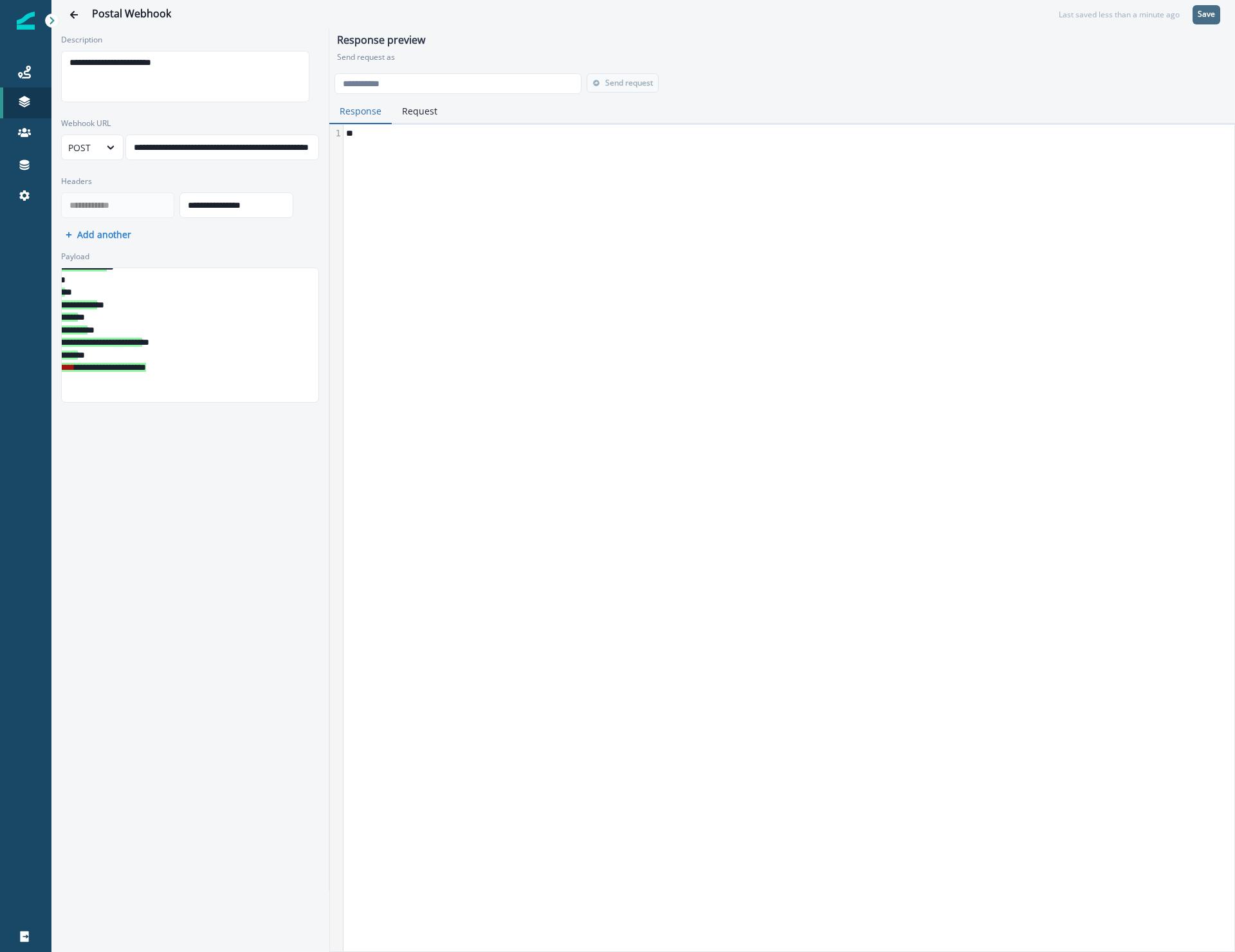
scroll to position [95, 0]
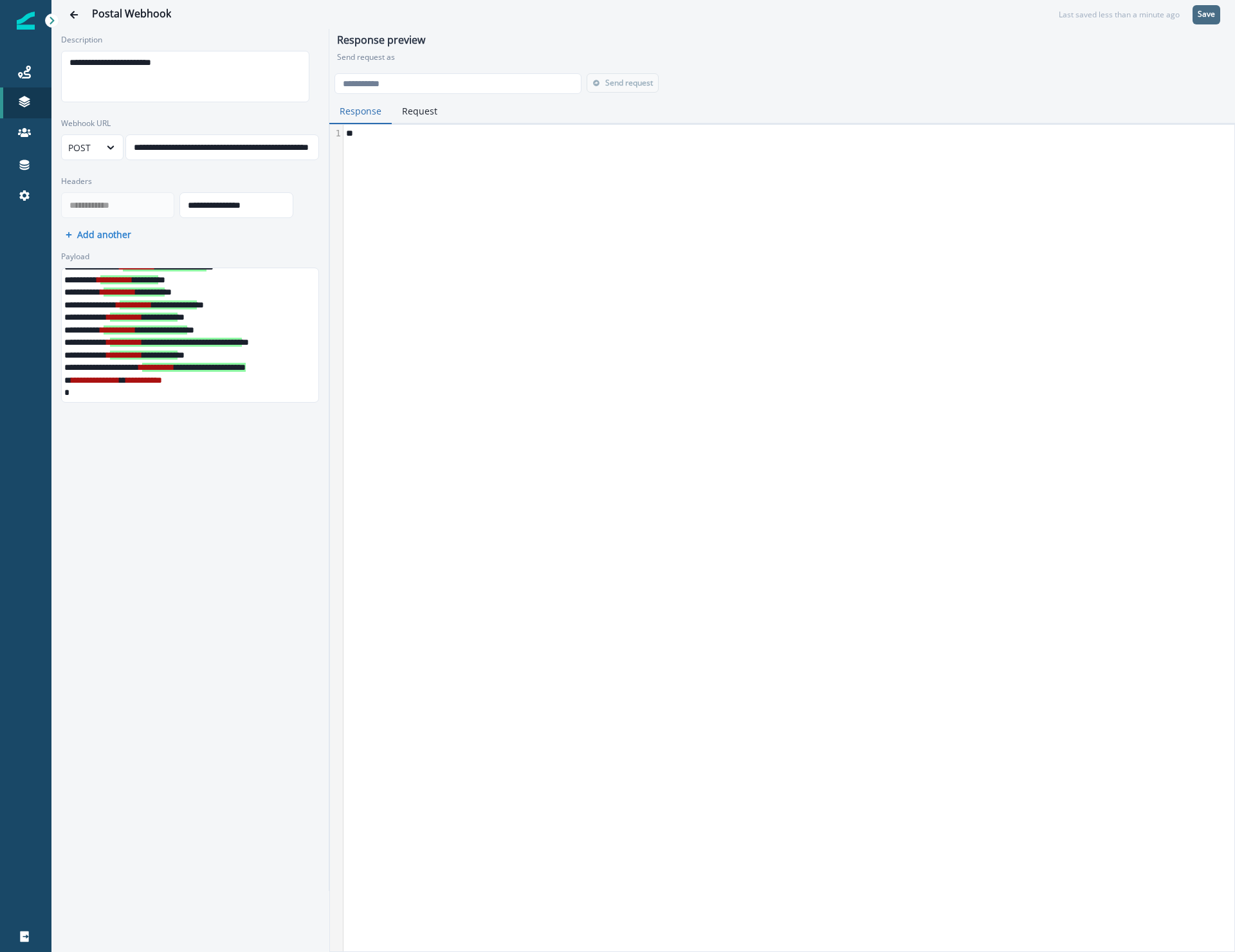
click at [1212, 17] on p "Save" at bounding box center [1205, 14] width 17 height 9
click at [35, 74] on div "Journeys" at bounding box center [26, 72] width 41 height 15
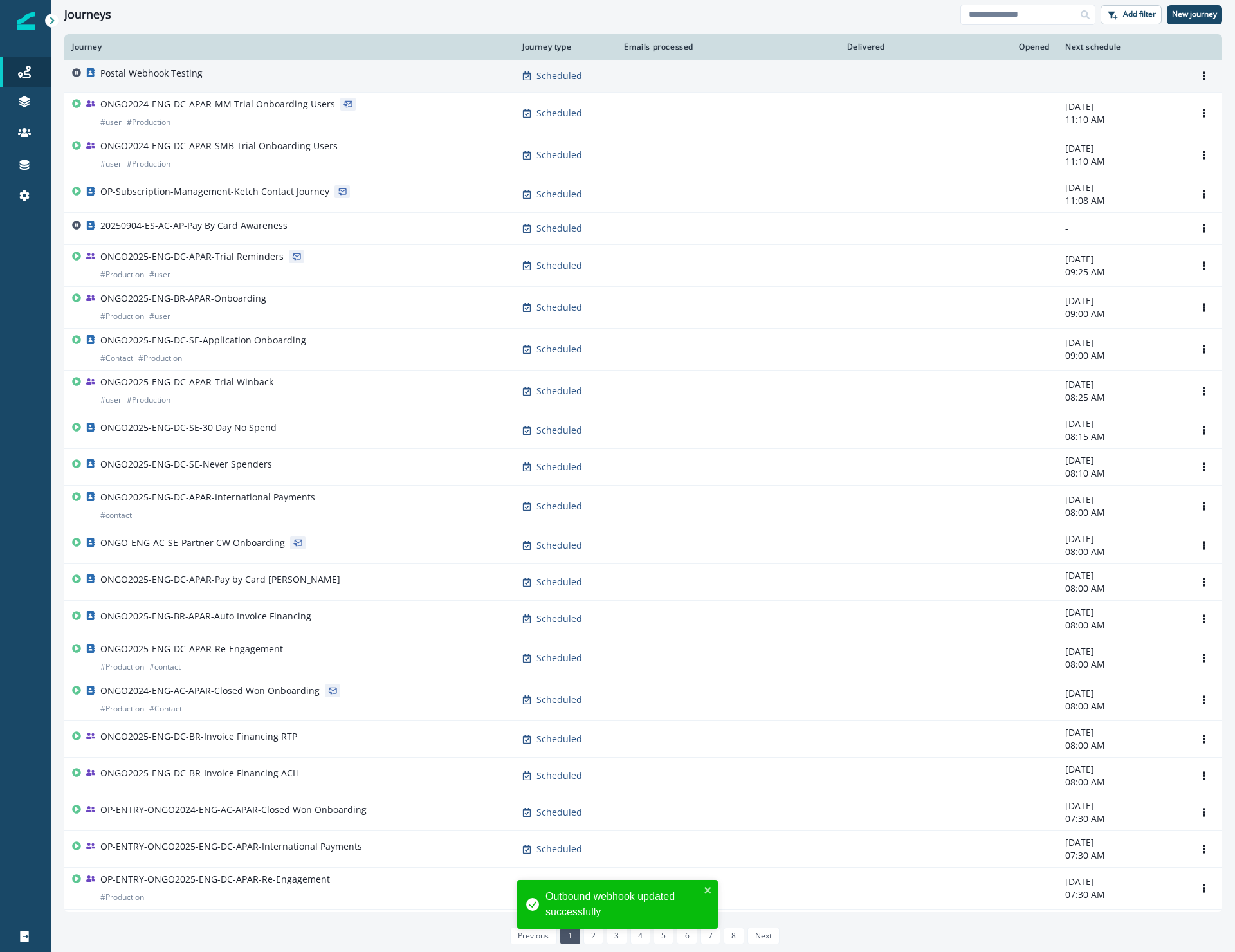
click at [170, 80] on div "Postal Webhook Testing" at bounding box center [151, 76] width 102 height 18
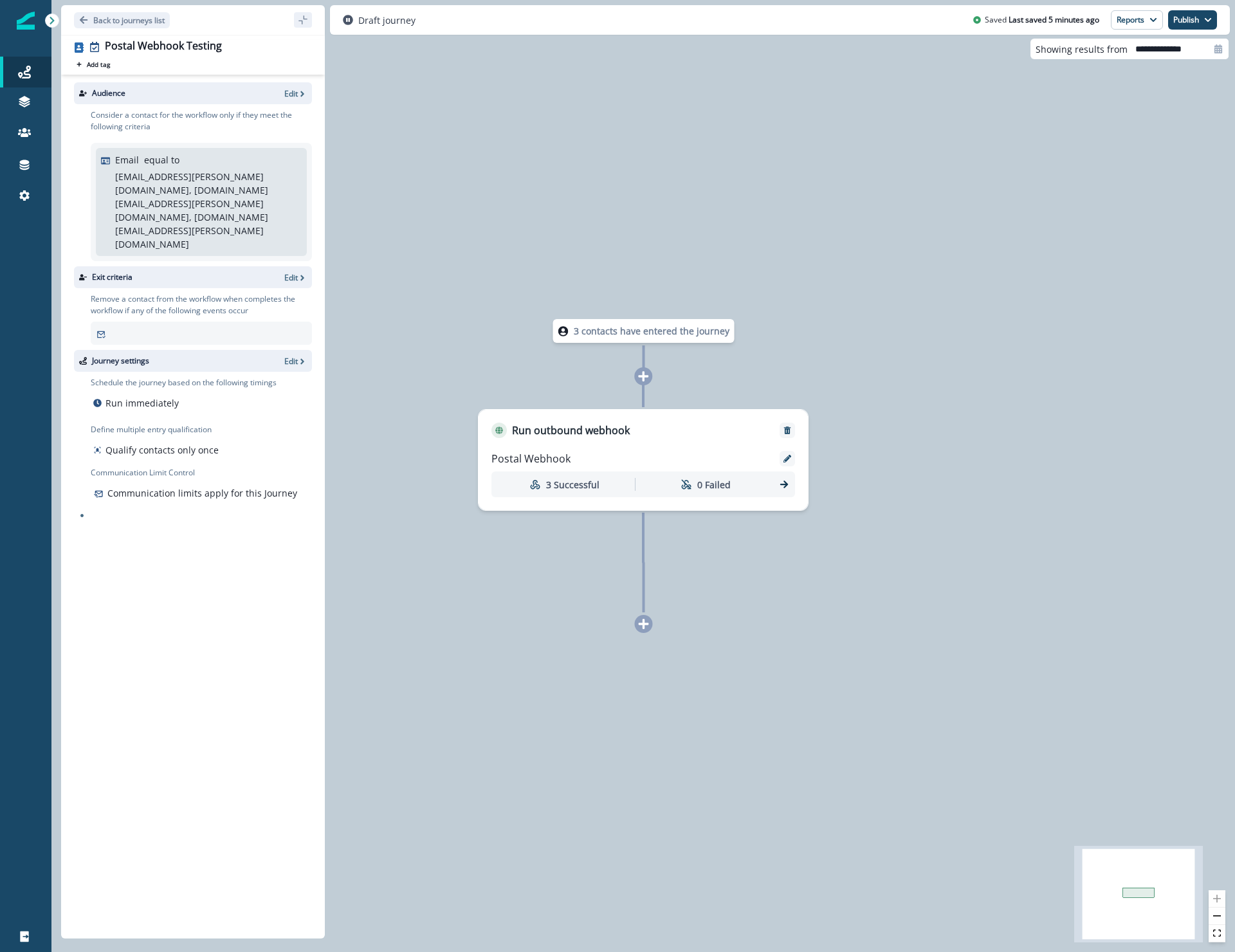
click at [266, 180] on p "matt.dalrymple@hq.bill.com, matt.dalrymple+20240812@hq.bill.com, matt.dalrymple…" at bounding box center [207, 210] width 184 height 81
click at [266, 179] on p "matt.dalrymple@hq.bill.com, matt.dalrymple+20240812@hq.bill.com, matt.dalrymple…" at bounding box center [207, 210] width 184 height 81
drag, startPoint x: 266, startPoint y: 179, endPoint x: 254, endPoint y: 191, distance: 17.0
click at [264, 182] on p "matt.dalrymple@hq.bill.com, matt.dalrymple+20240812@hq.bill.com, matt.dalrymple…" at bounding box center [207, 210] width 184 height 81
click at [254, 193] on p "matt.dalrymple@hq.bill.com, matt.dalrymple+20240812@hq.bill.com, matt.dalrymple…" at bounding box center [207, 210] width 184 height 81
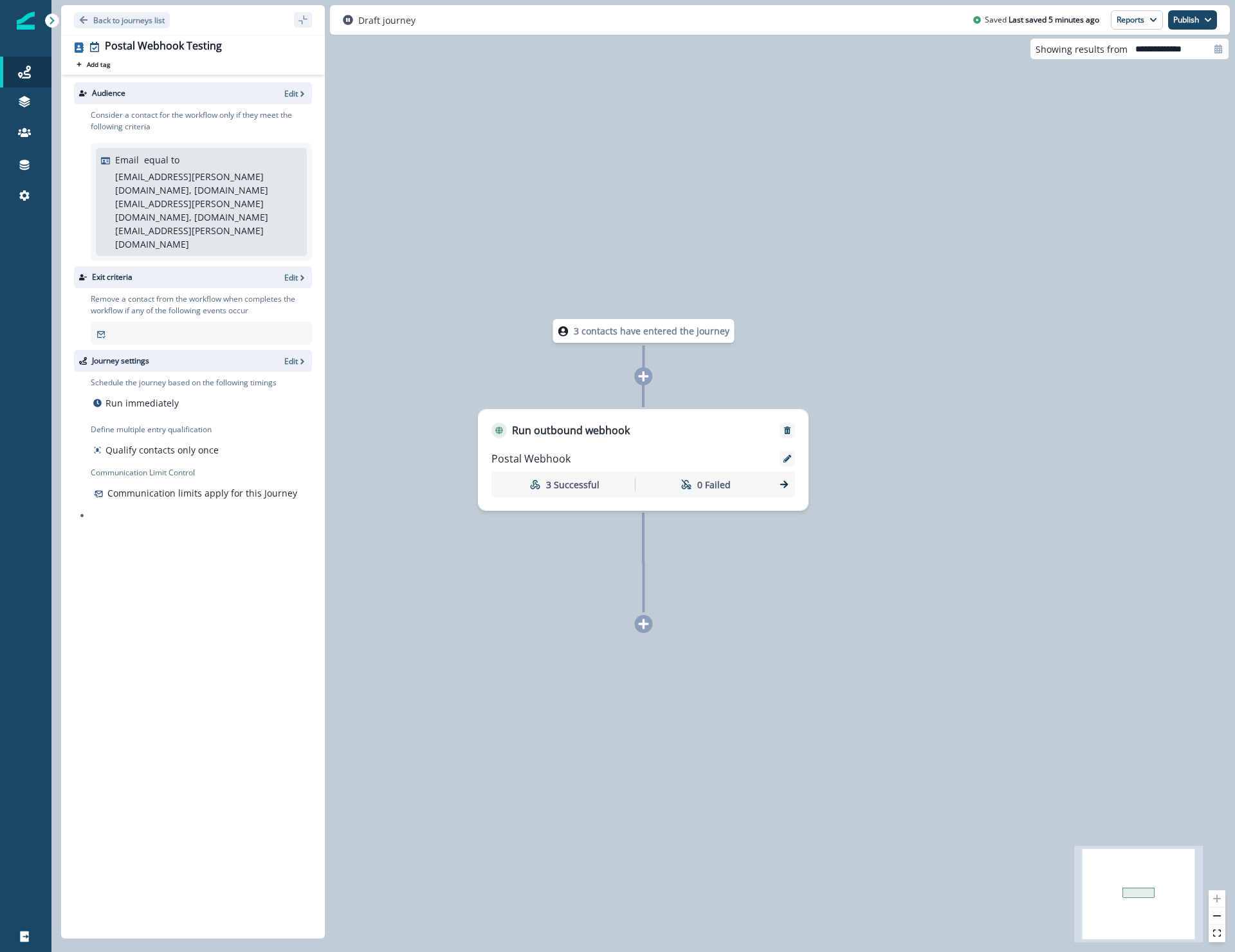
click at [296, 101] on div "Audience Edit" at bounding box center [193, 93] width 238 height 21
click at [291, 95] on p "Edit" at bounding box center [290, 93] width 13 height 11
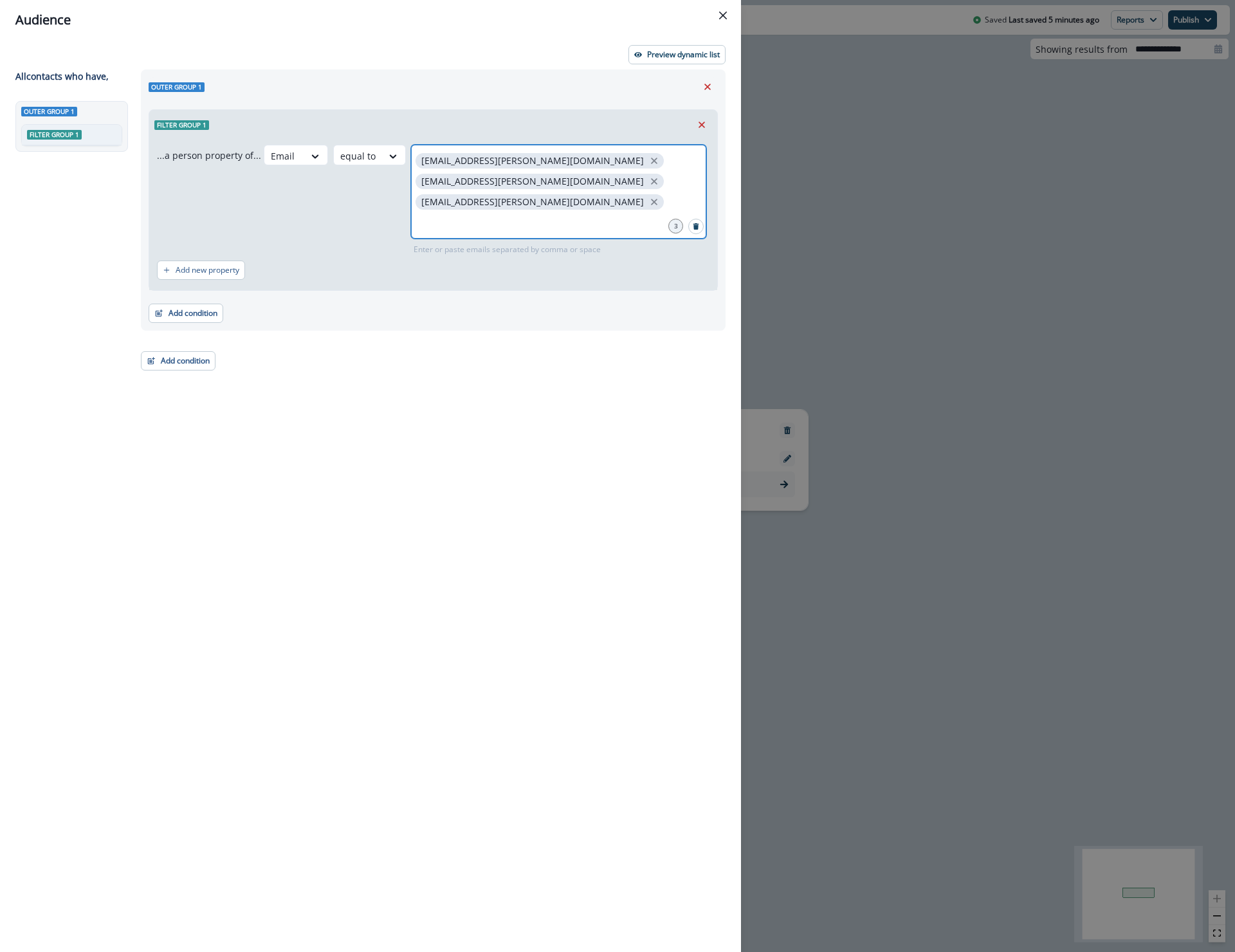
click at [585, 222] on input "text" at bounding box center [558, 222] width 291 height 26
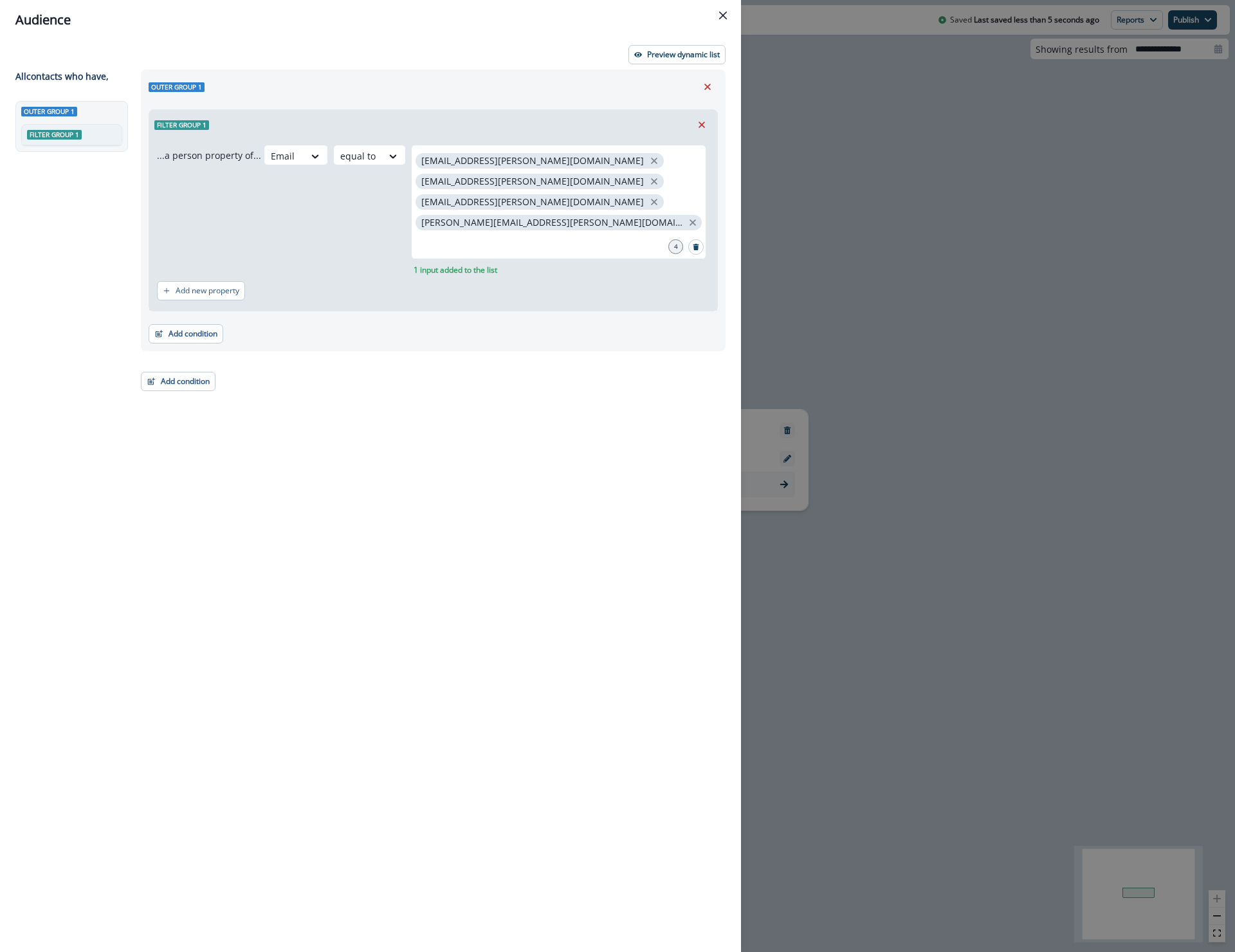
click at [593, 368] on div "Outer group 1 Filter group 1 ...a person property of... Email equal to matt.dal…" at bounding box center [429, 487] width 592 height 836
click at [888, 207] on div "Audience Preview dynamic list All contact s who have, Outer group 1 Filter grou…" at bounding box center [617, 476] width 1235 height 952
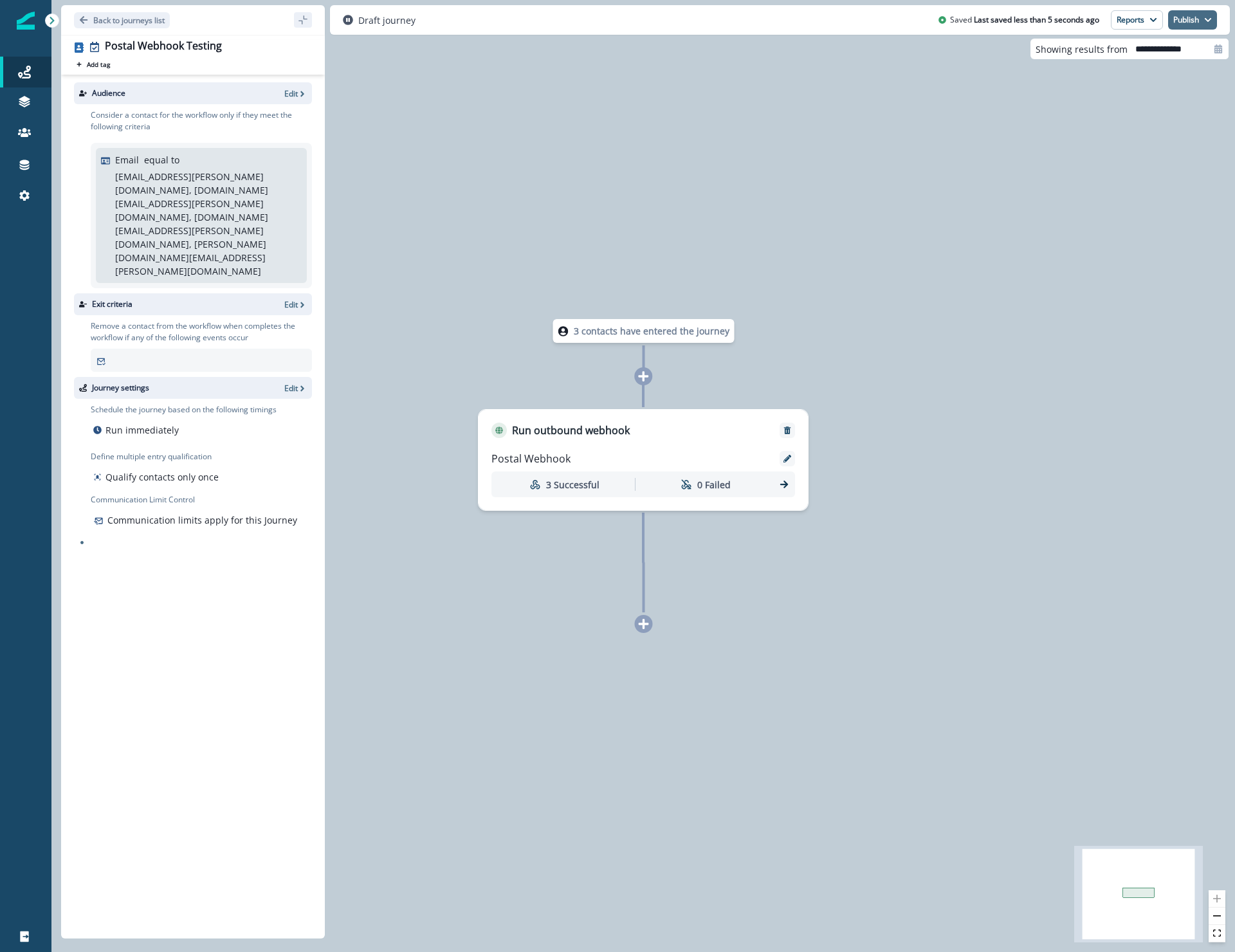
click at [1199, 15] on button "Publish" at bounding box center [1192, 20] width 49 height 20
click at [1168, 54] on button "as active journey" at bounding box center [1145, 52] width 142 height 23
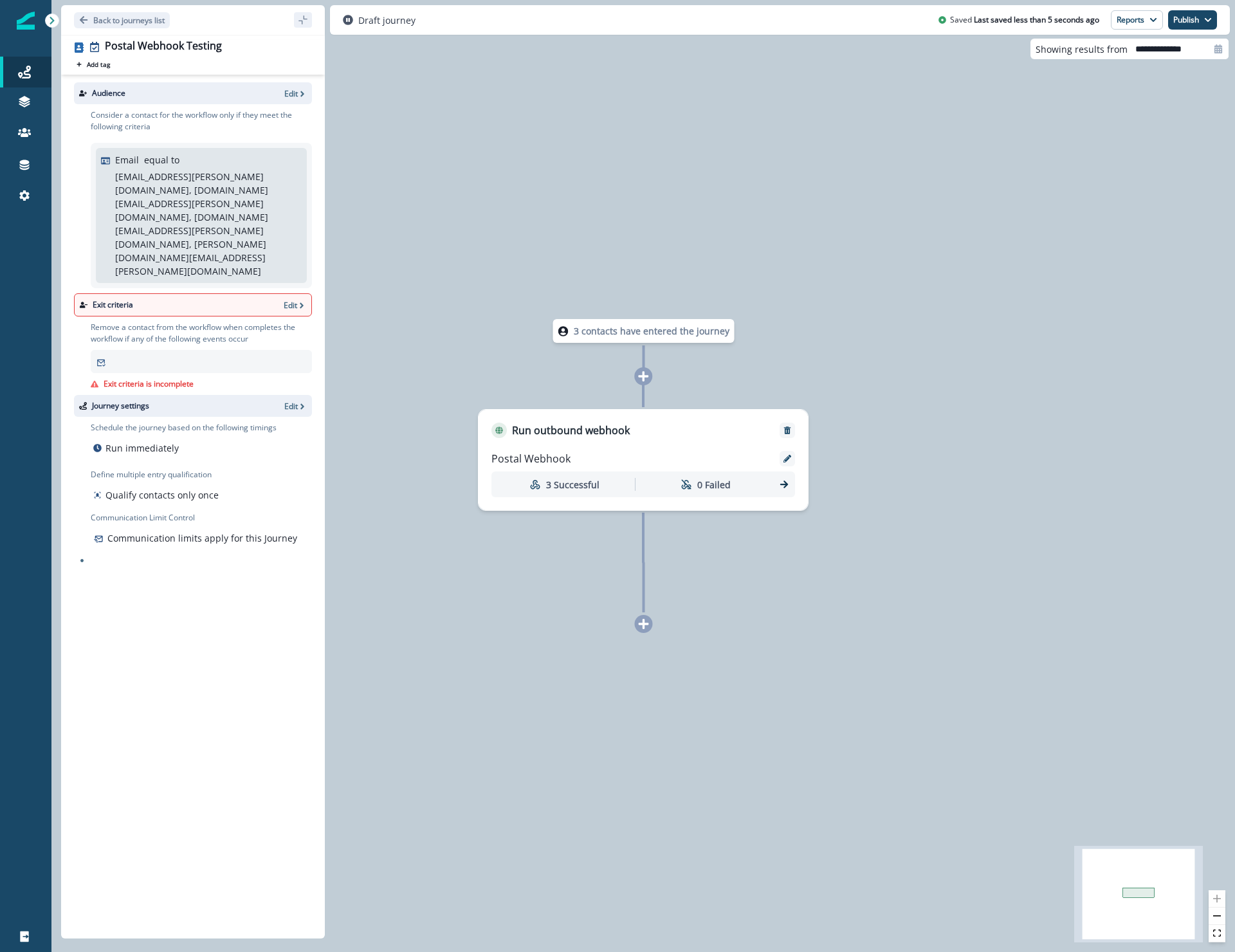
click at [177, 378] on p "Exit criteria is incomplete" at bounding box center [149, 383] width 90 height 12
click at [1201, 26] on button "Publish" at bounding box center [1192, 20] width 49 height 20
click at [1170, 73] on button "as inactive journey" at bounding box center [1145, 75] width 142 height 23
click at [369, 348] on div "3 contacts have entered the journey Run outbound webhook Postal Webhook 3 Succe…" at bounding box center [643, 476] width 1184 height 952
click at [253, 299] on div at bounding box center [208, 304] width 141 height 12
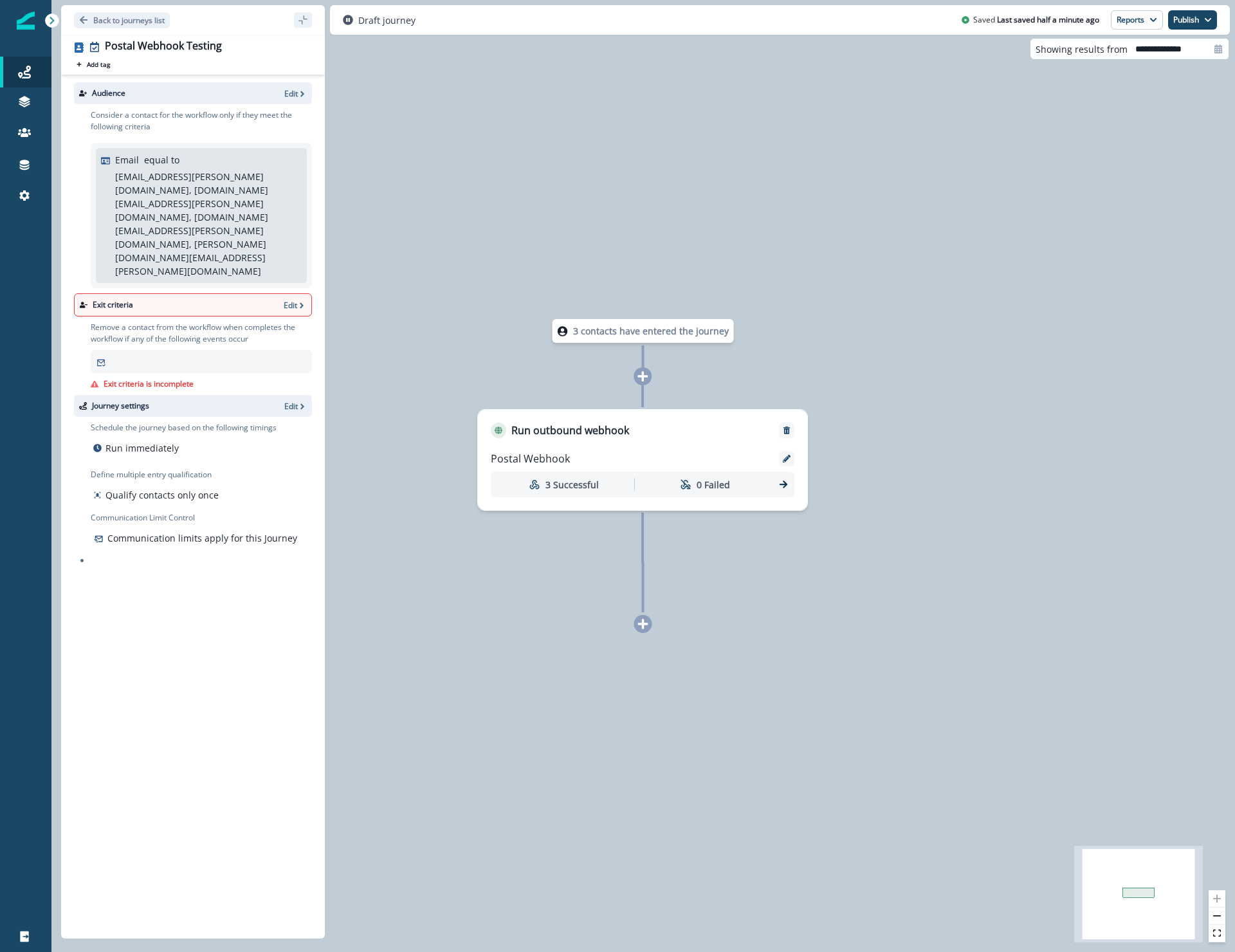
click at [280, 294] on div "Exit criteria Edit" at bounding box center [193, 305] width 238 height 23
click at [287, 300] on p "Edit" at bounding box center [290, 305] width 13 height 11
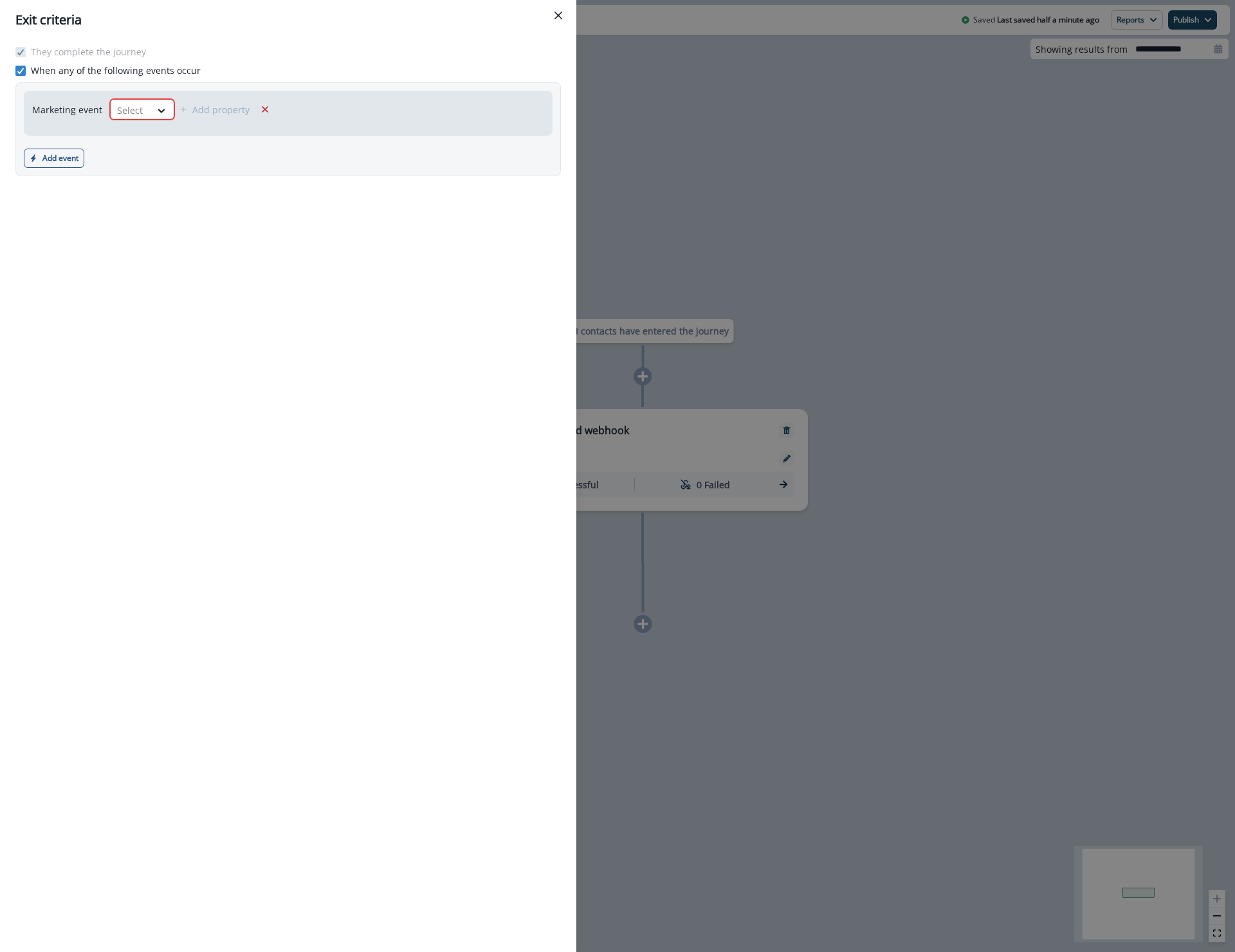
click at [372, 107] on div "Marketing event Select Add property" at bounding box center [288, 113] width 528 height 45
click at [18, 70] on polyline at bounding box center [21, 71] width 5 height 5
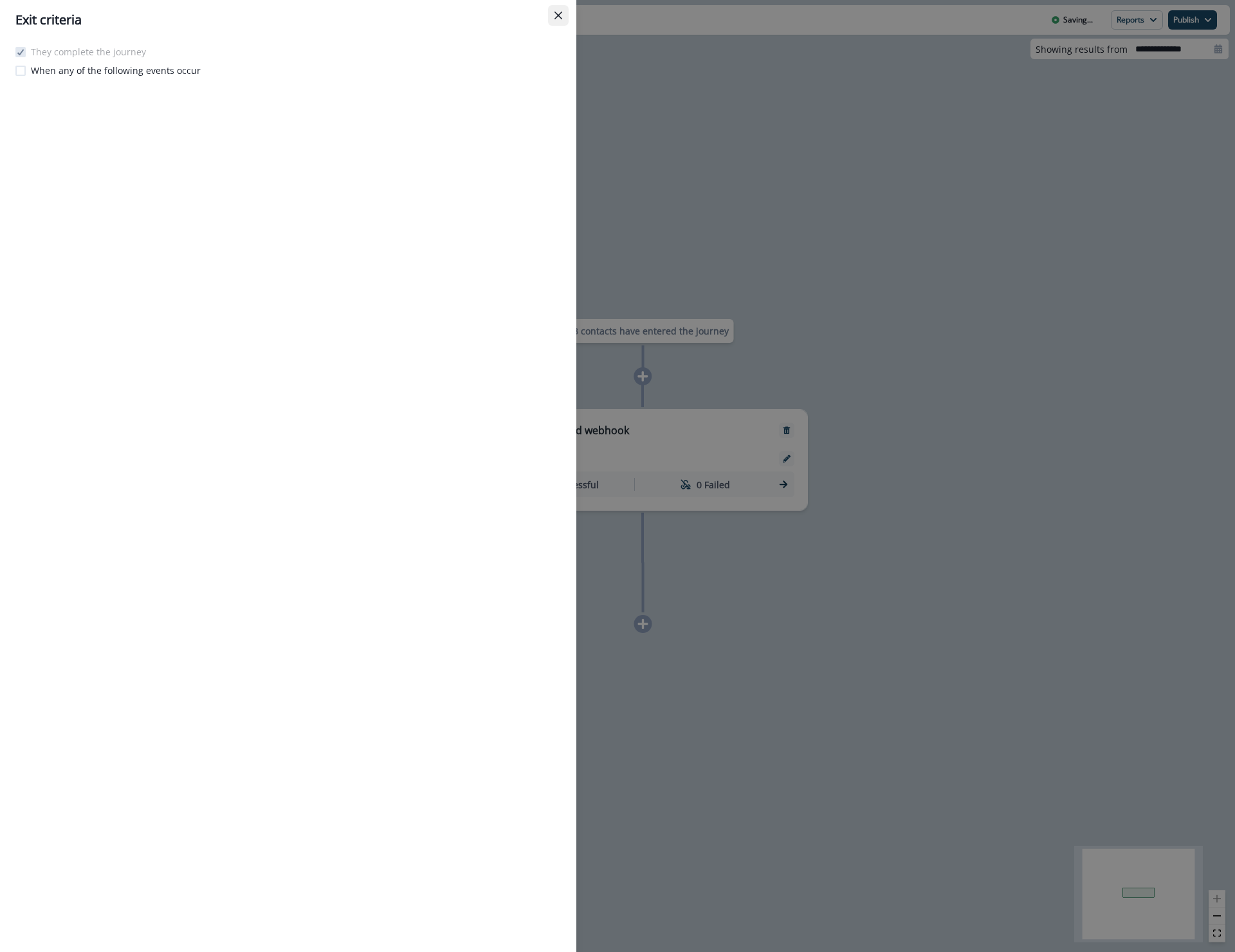
click at [562, 9] on button "Close" at bounding box center [558, 15] width 21 height 21
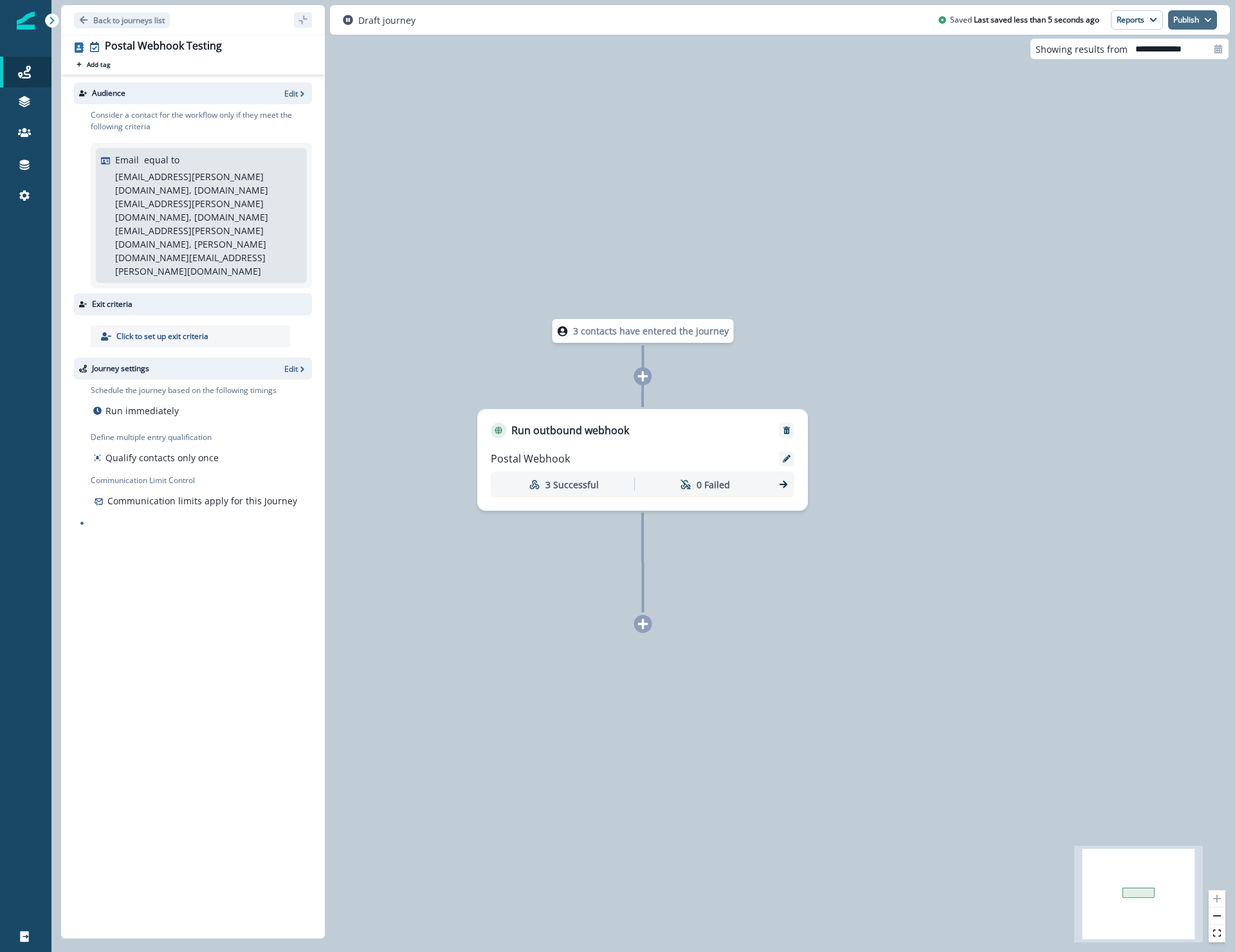
click at [1198, 18] on button "Publish" at bounding box center [1192, 20] width 49 height 20
click at [1149, 58] on button "as active journey" at bounding box center [1145, 52] width 142 height 23
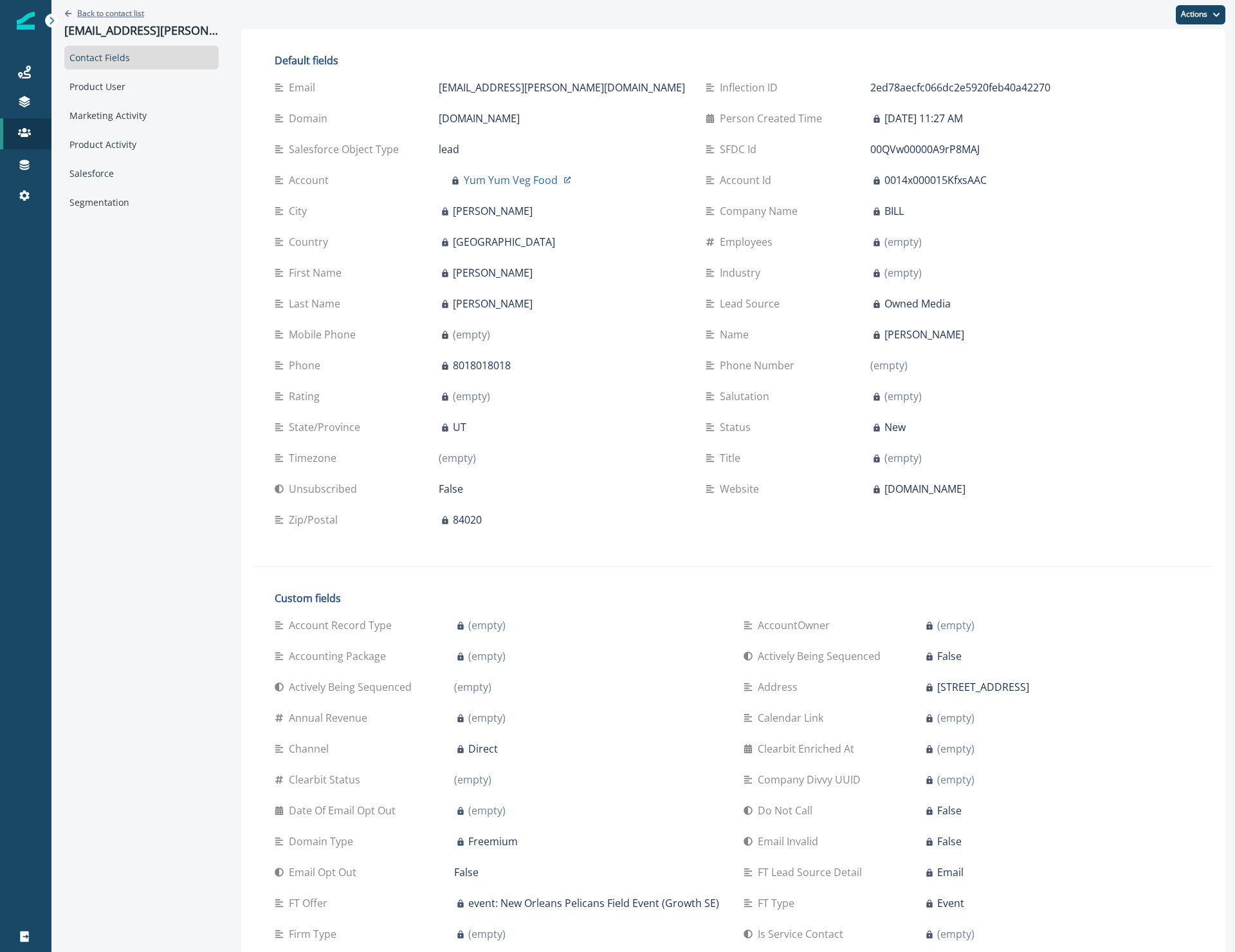
click at [138, 17] on p "Back to contact list" at bounding box center [110, 13] width 67 height 11
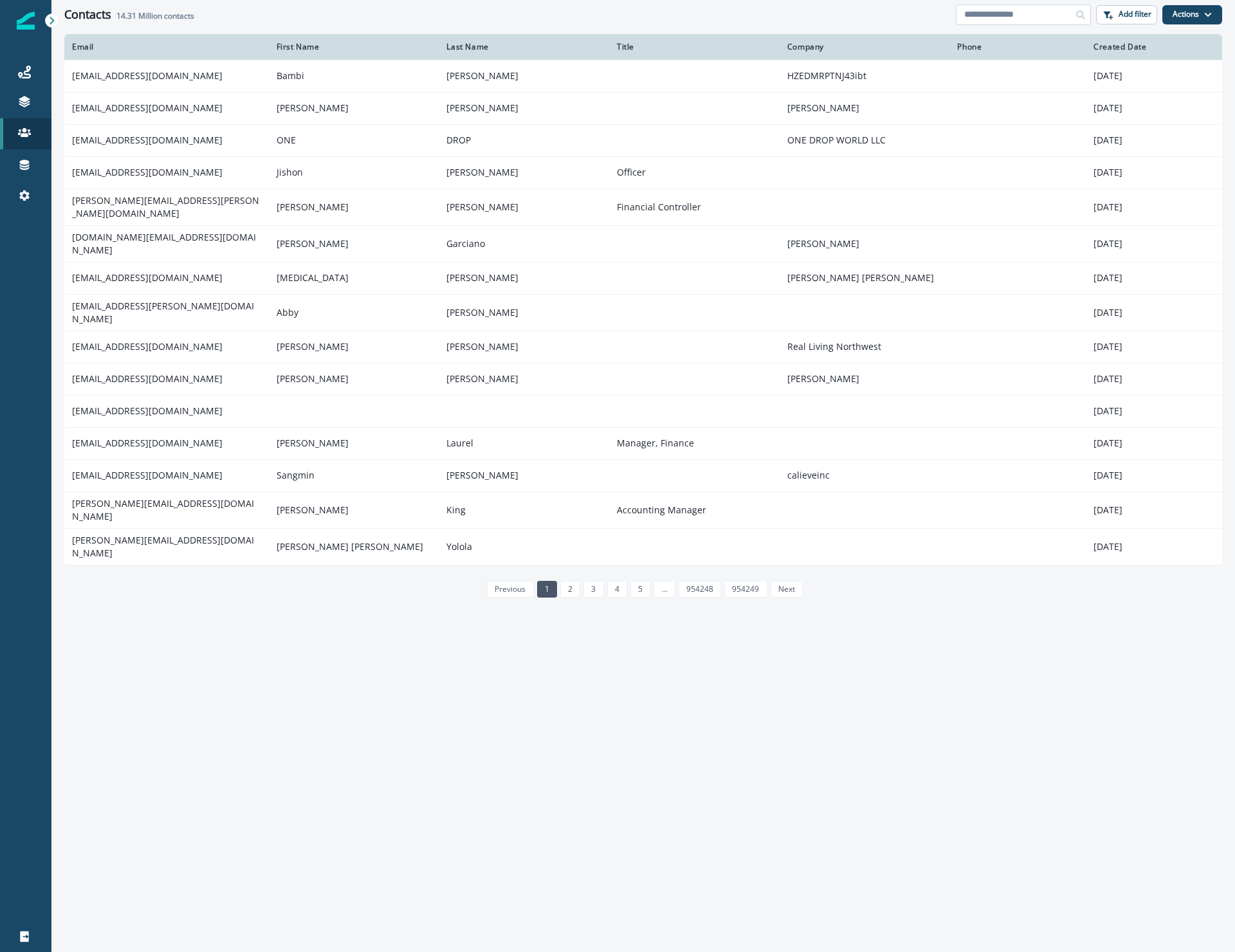
click at [1006, 13] on input at bounding box center [1023, 14] width 135 height 21
type input "*"
type input "**********"
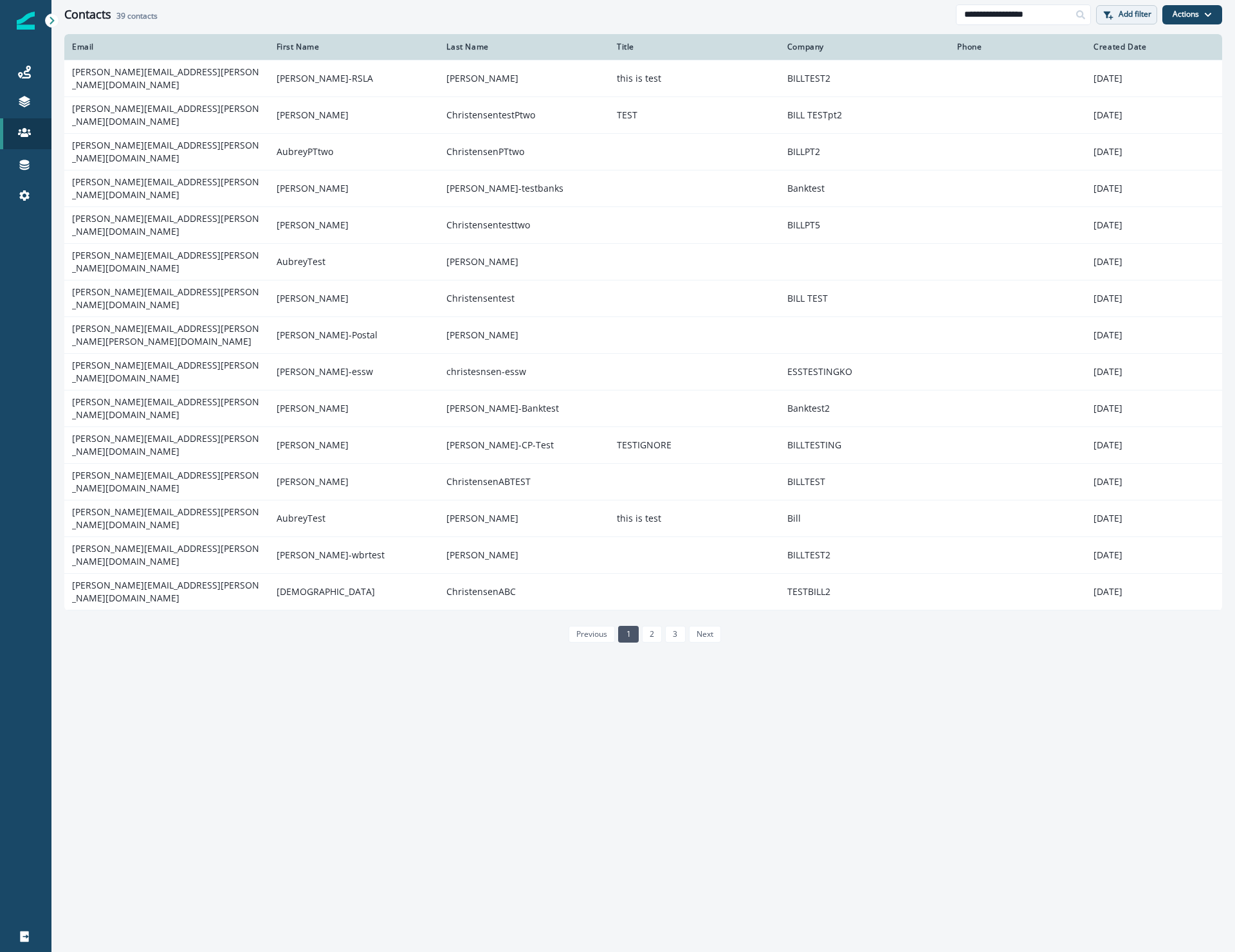
click at [1136, 21] on button "Add filter" at bounding box center [1127, 15] width 61 height 20
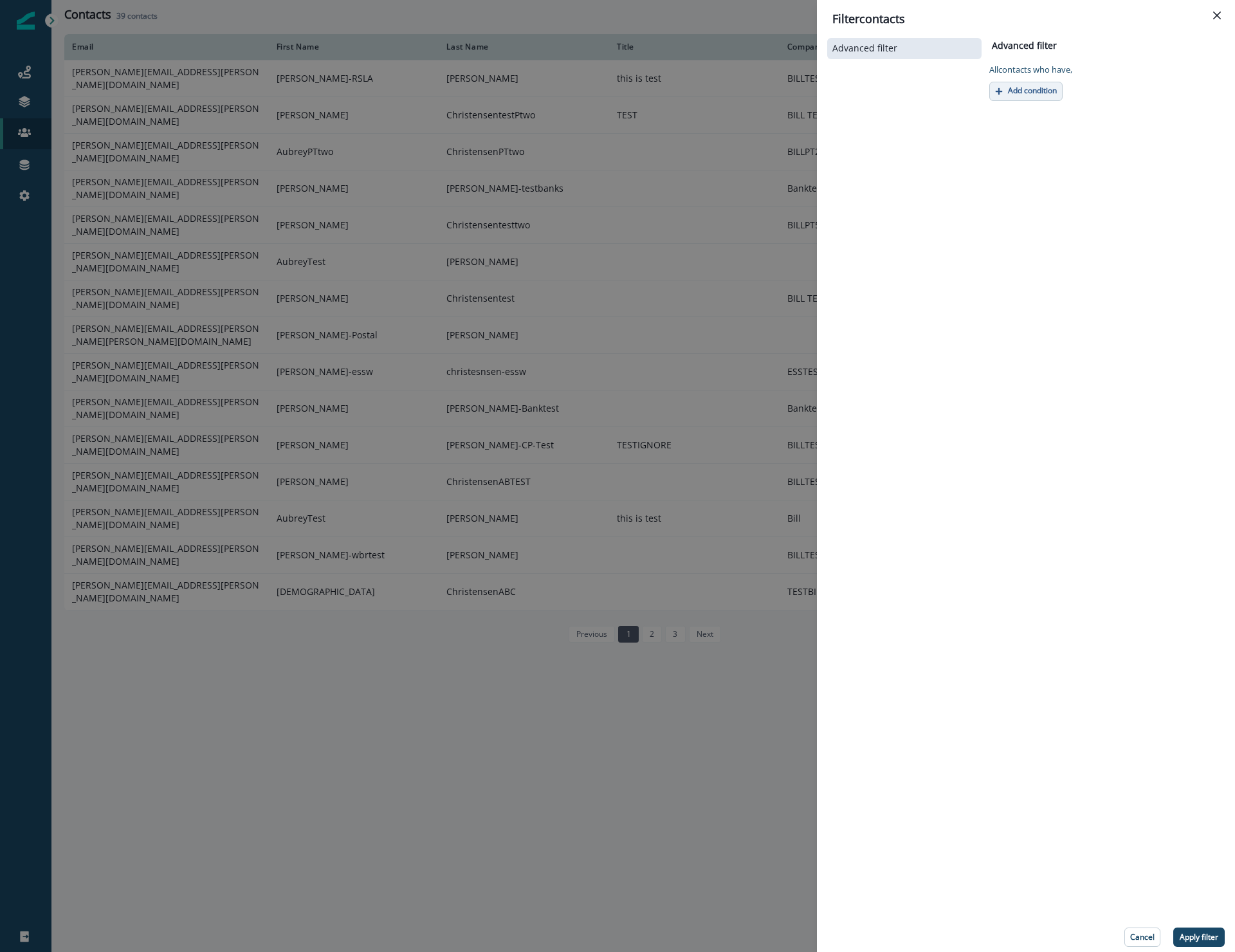
click at [1028, 92] on p "Add condition" at bounding box center [1032, 90] width 49 height 9
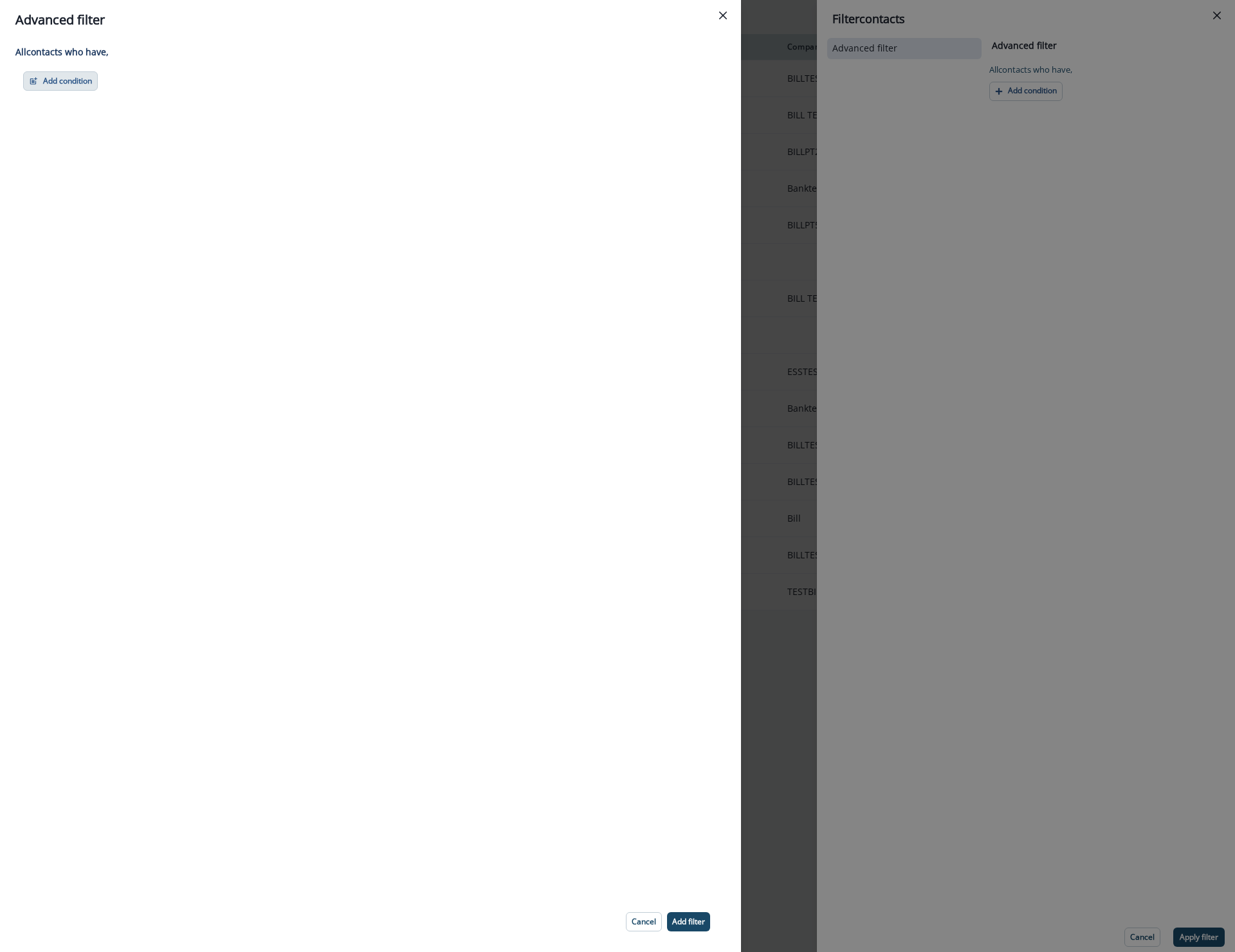
click at [71, 75] on button "Add condition" at bounding box center [60, 81] width 74 height 20
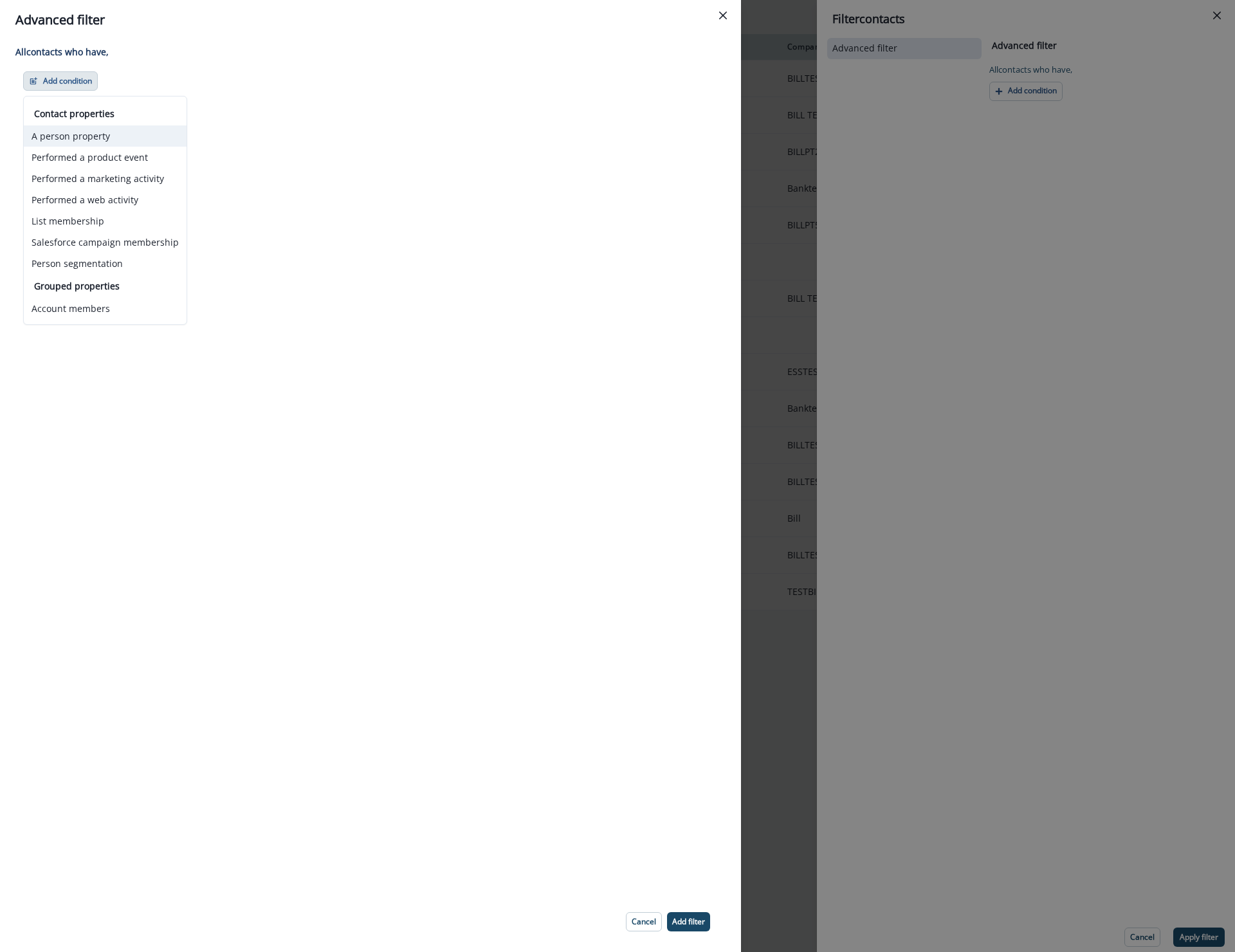
click at [100, 138] on button "A person property" at bounding box center [106, 136] width 163 height 21
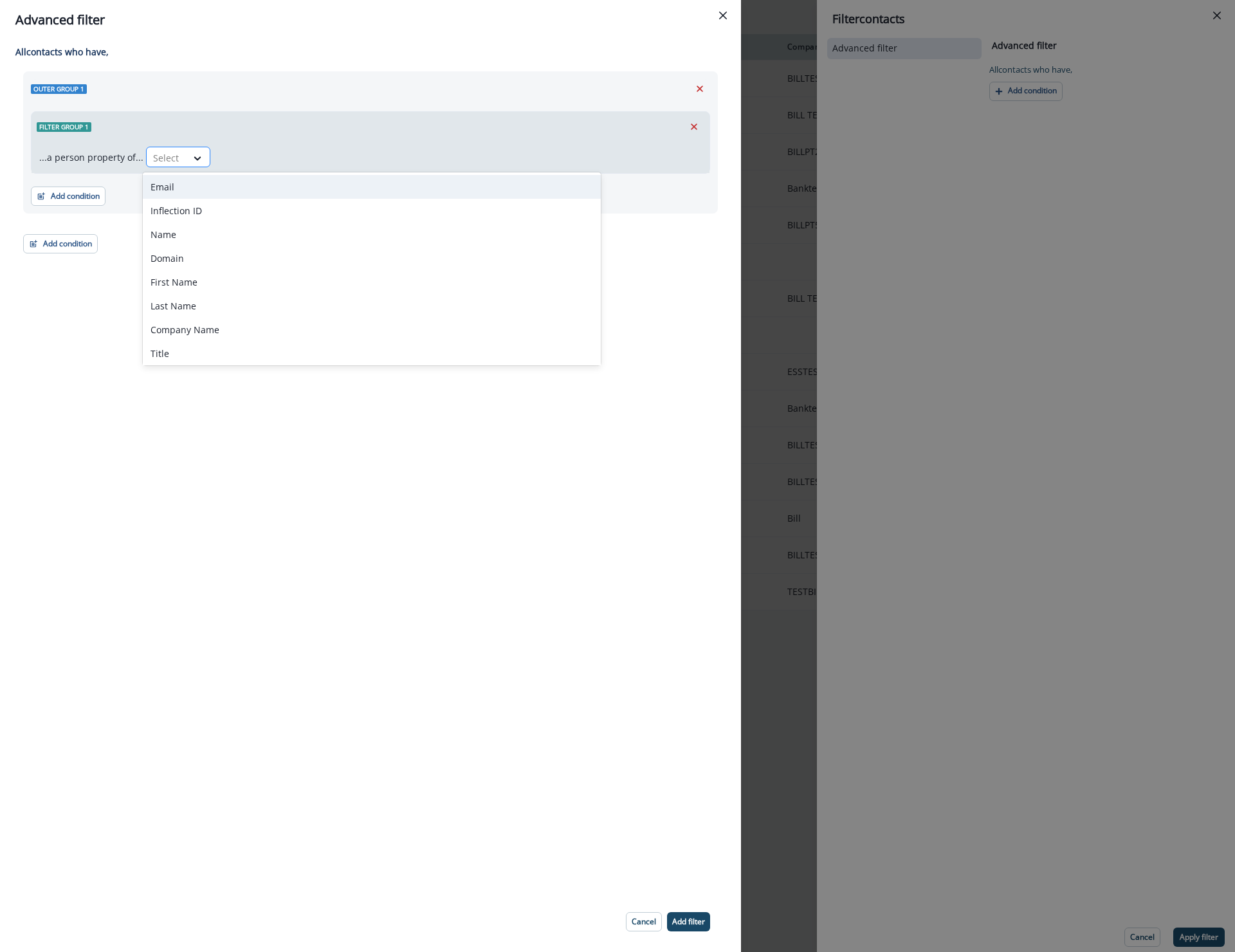
click at [195, 167] on div at bounding box center [198, 158] width 23 height 21
type input "****"
click at [194, 189] on div "Address" at bounding box center [270, 186] width 257 height 24
click at [253, 164] on div at bounding box center [244, 158] width 27 height 16
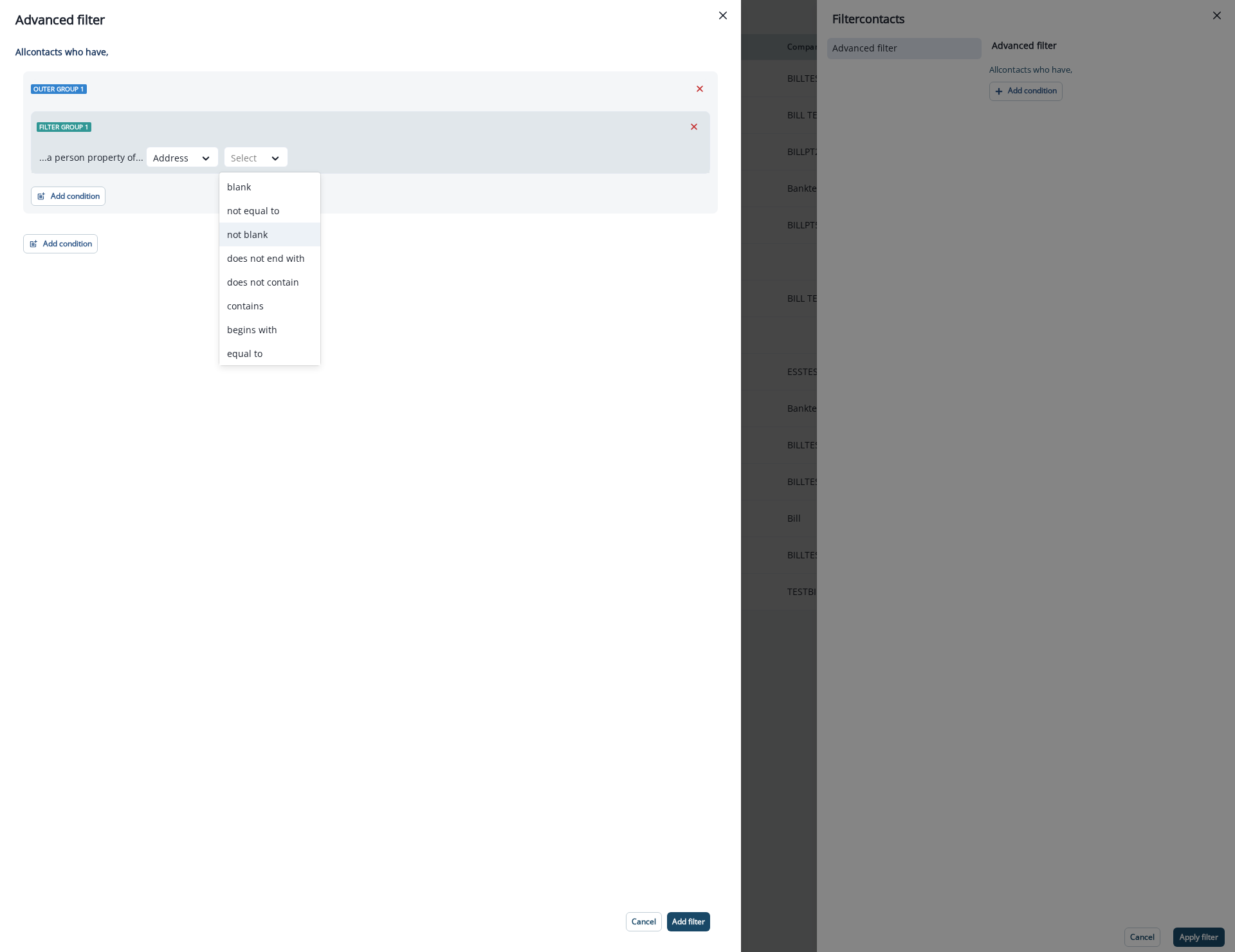
click at [252, 232] on div "not blank" at bounding box center [270, 235] width 101 height 24
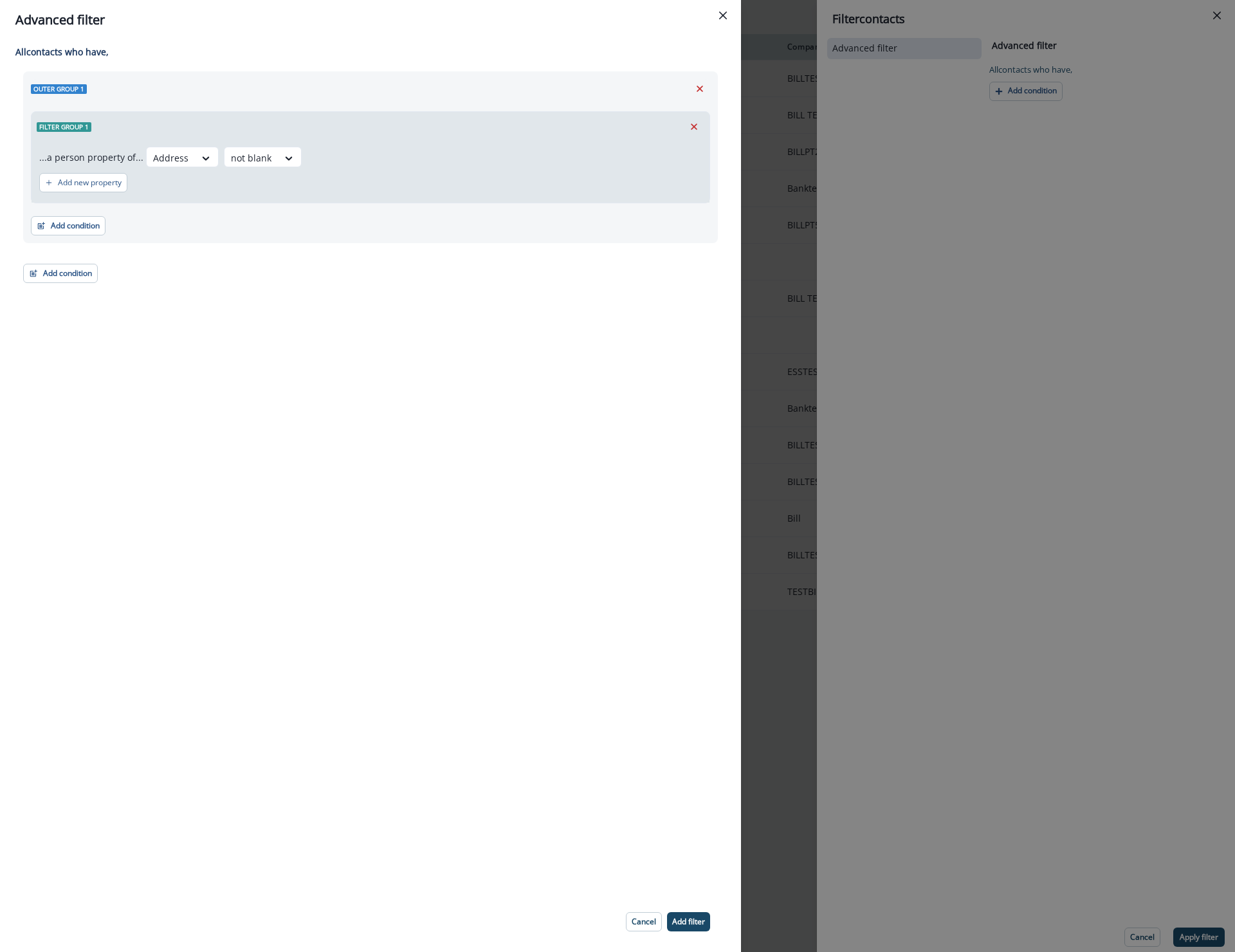
click at [169, 259] on div "Outer group 1 Filter group 1 ...a person property of... Address option not blan…" at bounding box center [371, 177] width 695 height 211
click at [704, 923] on p "Add filter" at bounding box center [689, 922] width 33 height 9
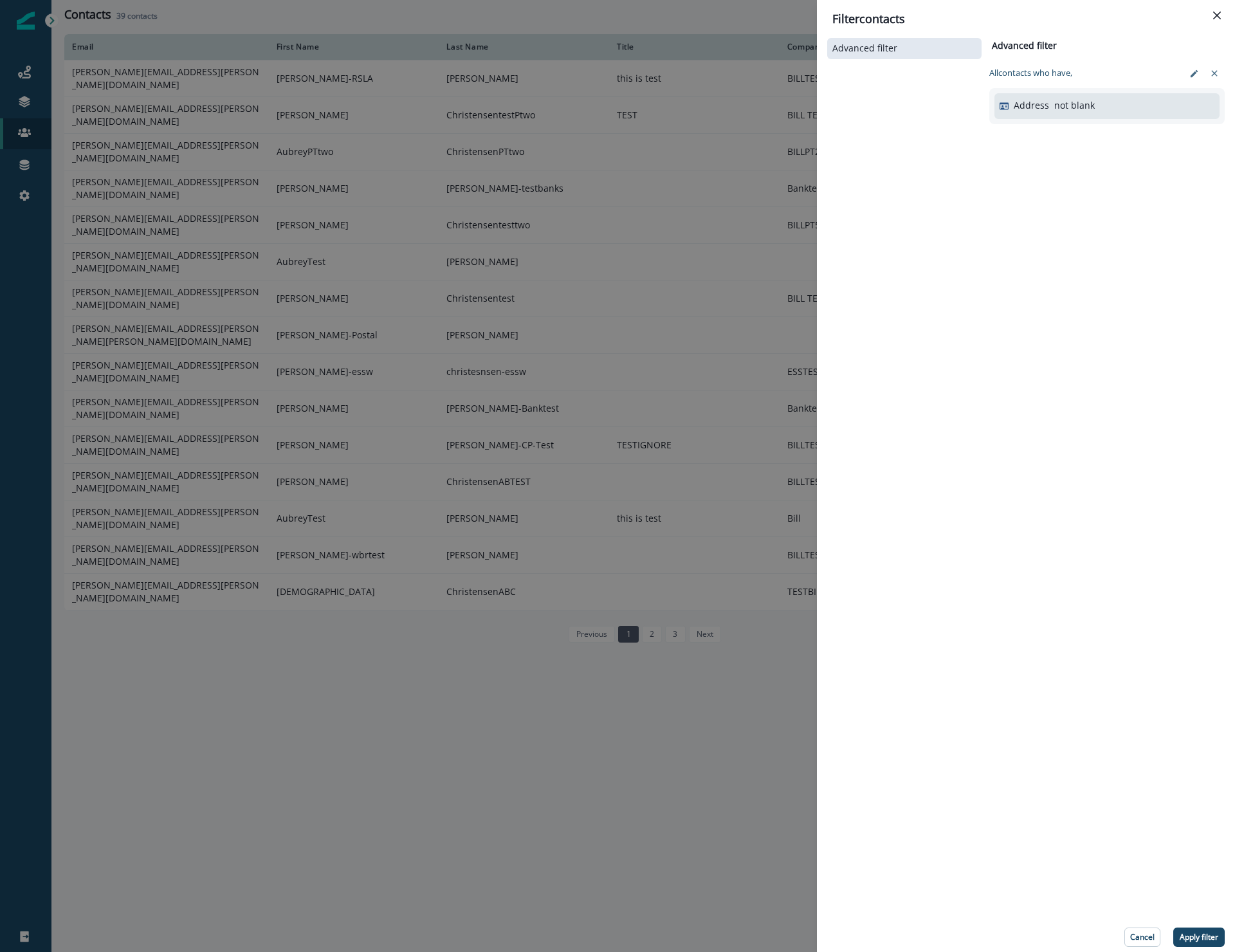
click at [1196, 935] on p "Apply filter" at bounding box center [1198, 937] width 39 height 9
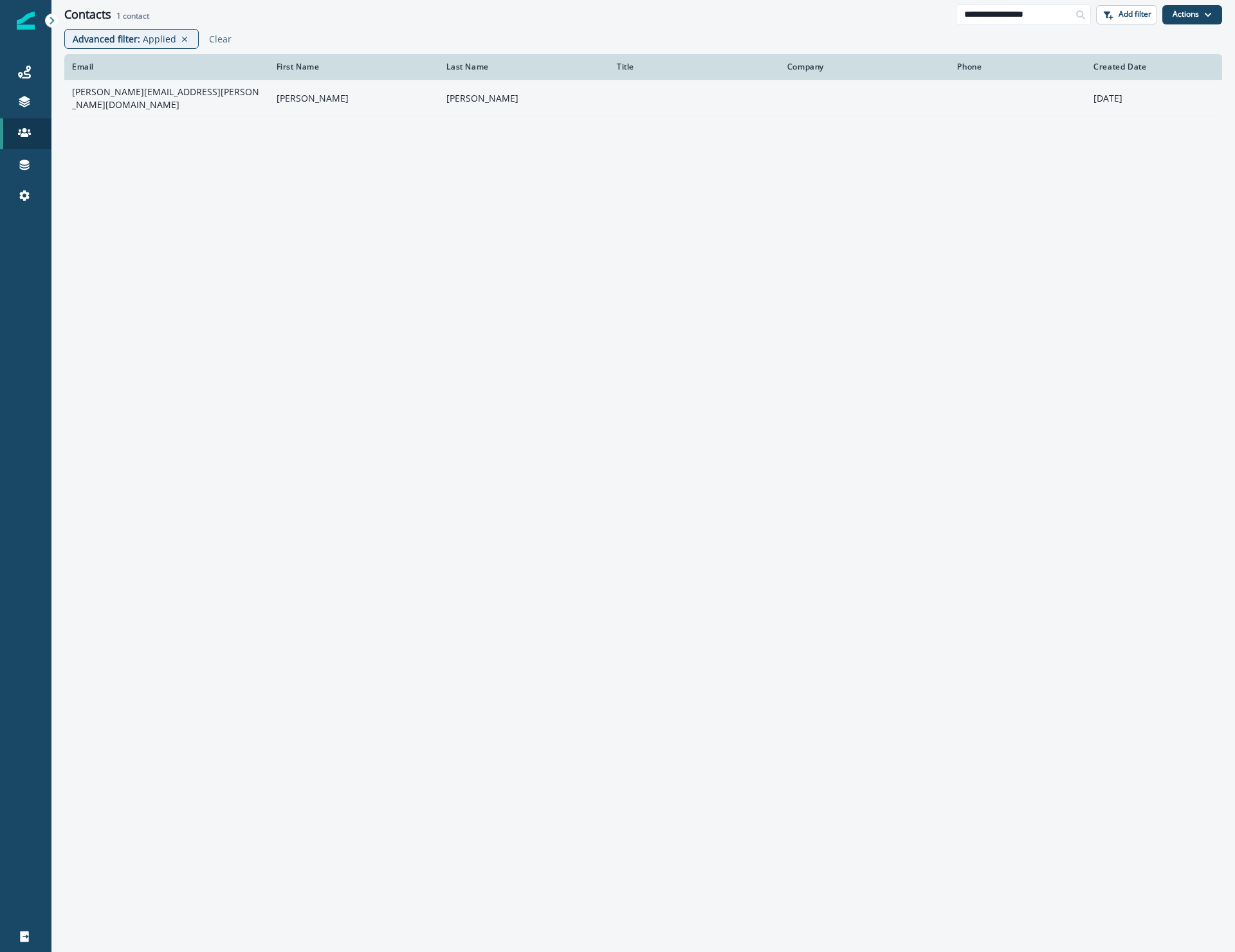
click at [132, 95] on td "[PERSON_NAME][EMAIL_ADDRESS][PERSON_NAME][DOMAIN_NAME]" at bounding box center [167, 98] width 204 height 37
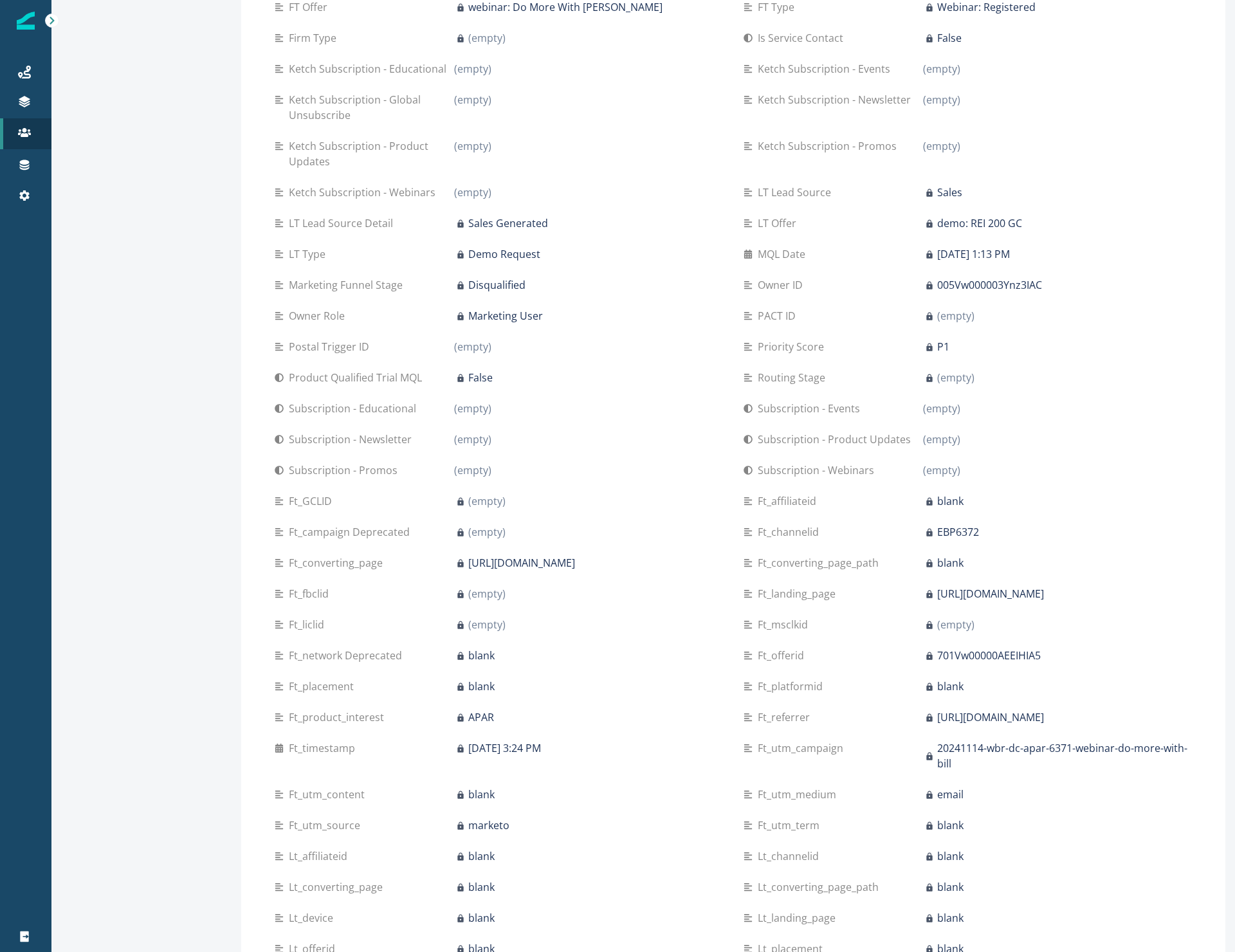
scroll to position [907, 0]
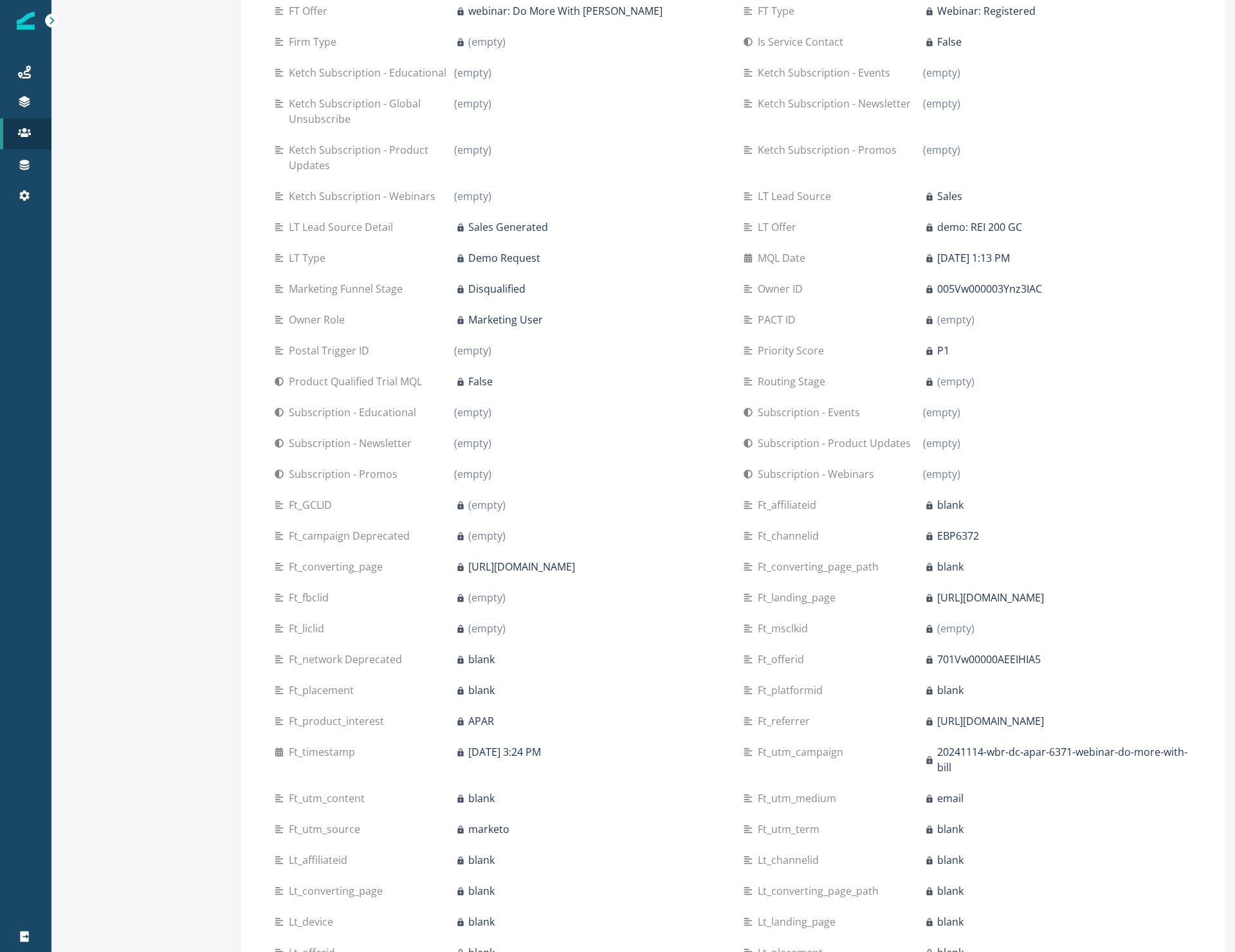
click at [474, 343] on p "(empty)" at bounding box center [473, 350] width 38 height 15
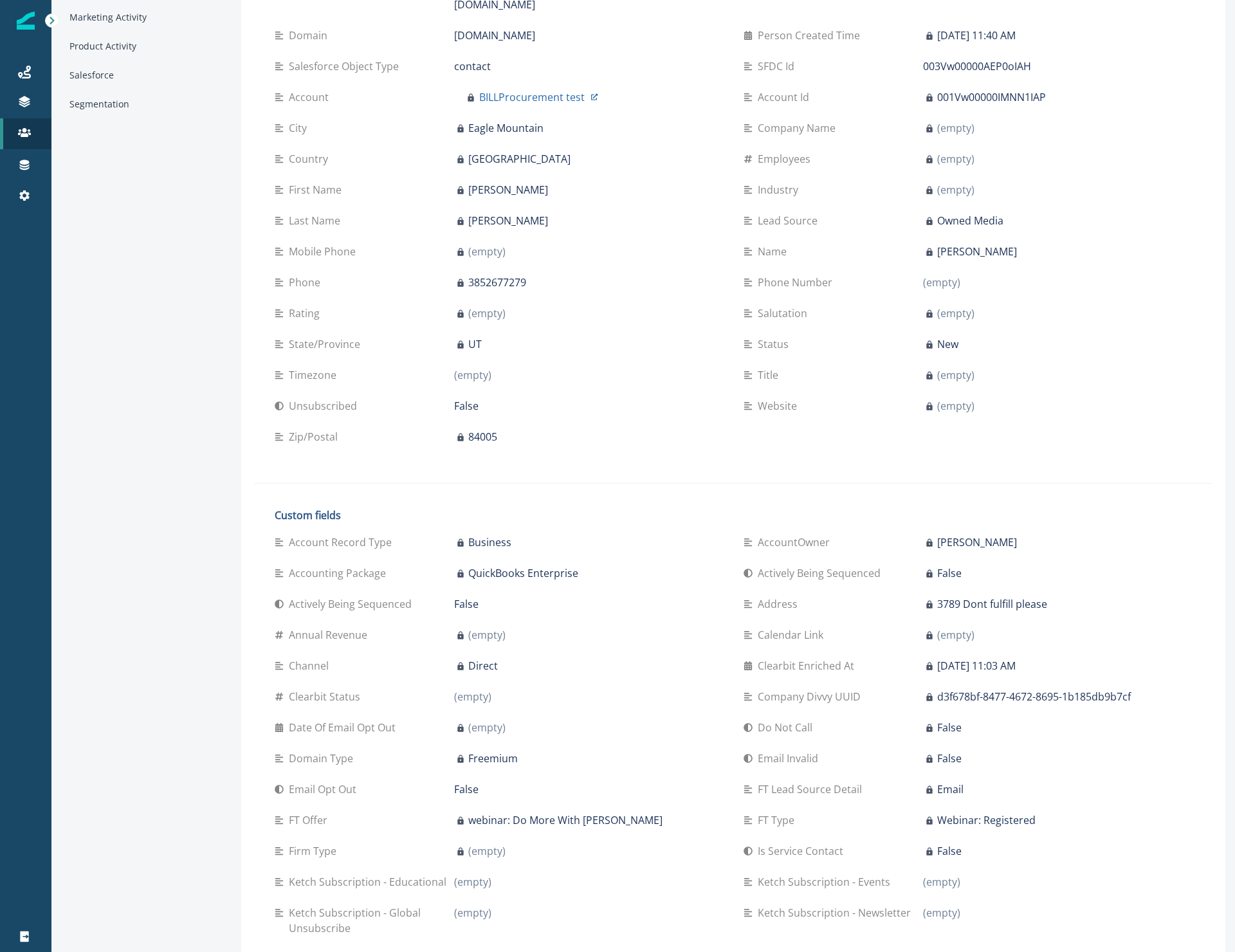
scroll to position [0, 0]
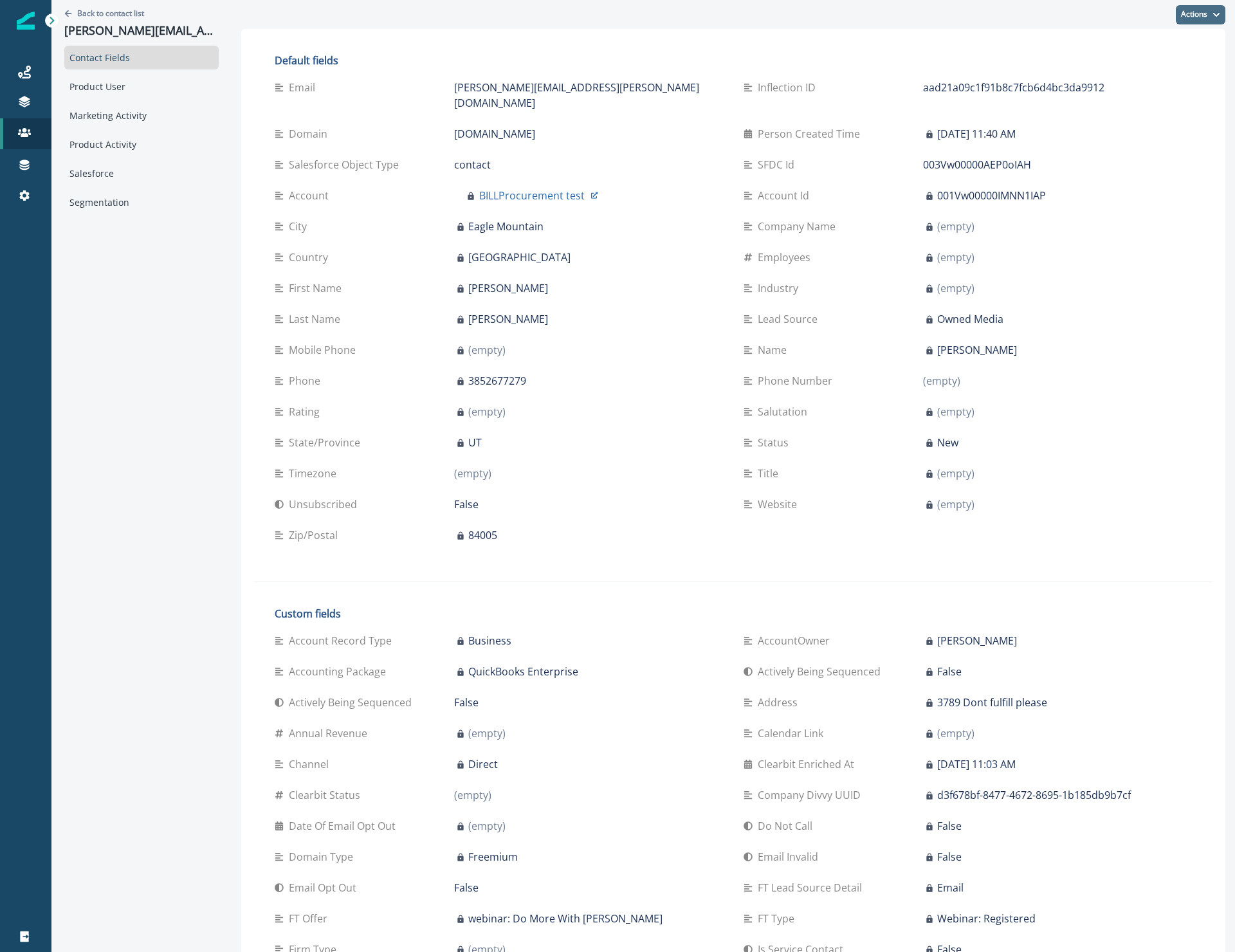
click at [1186, 17] on button "Actions" at bounding box center [1200, 15] width 49 height 20
click at [1164, 39] on button "Edit" at bounding box center [1143, 47] width 142 height 23
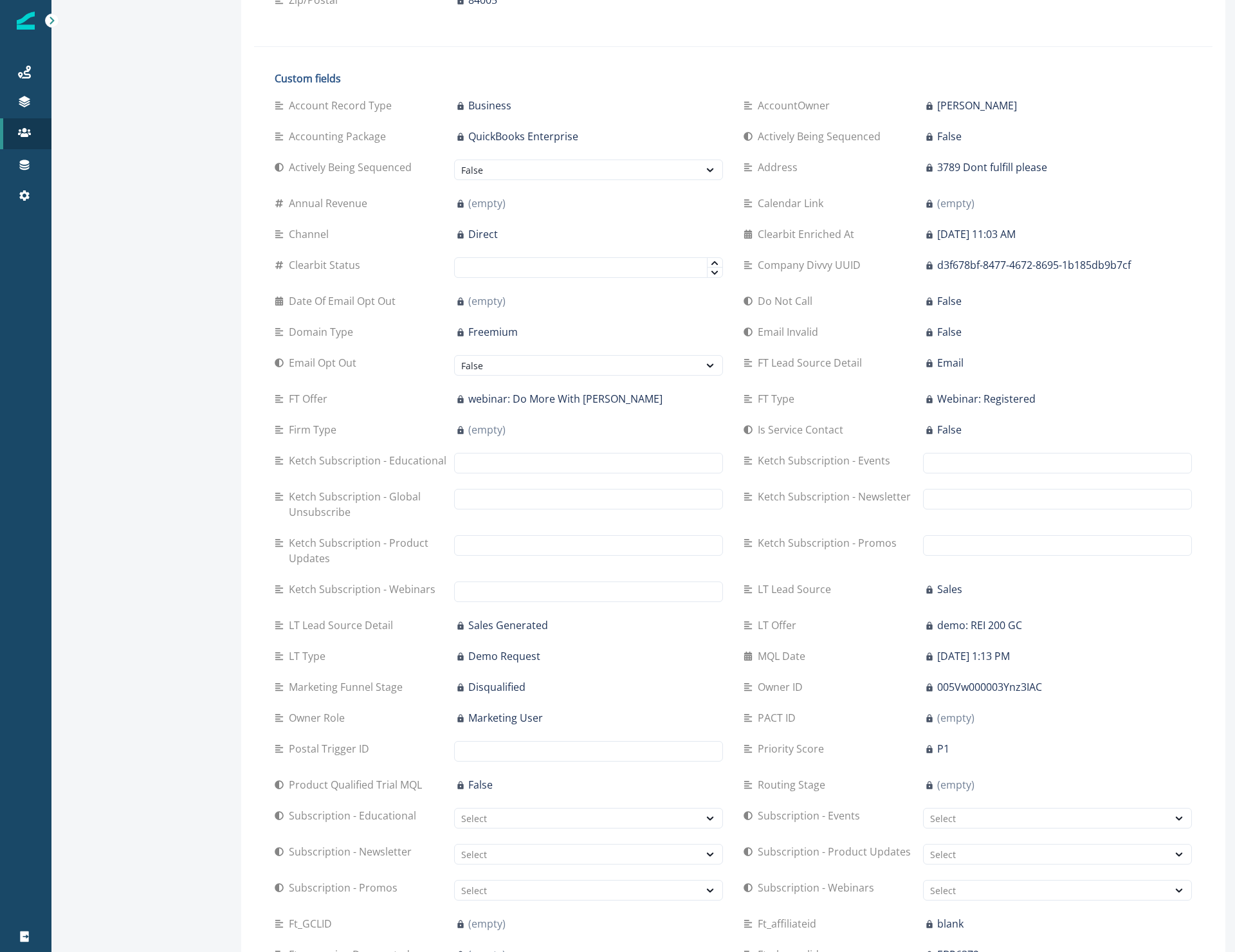
scroll to position [609, 0]
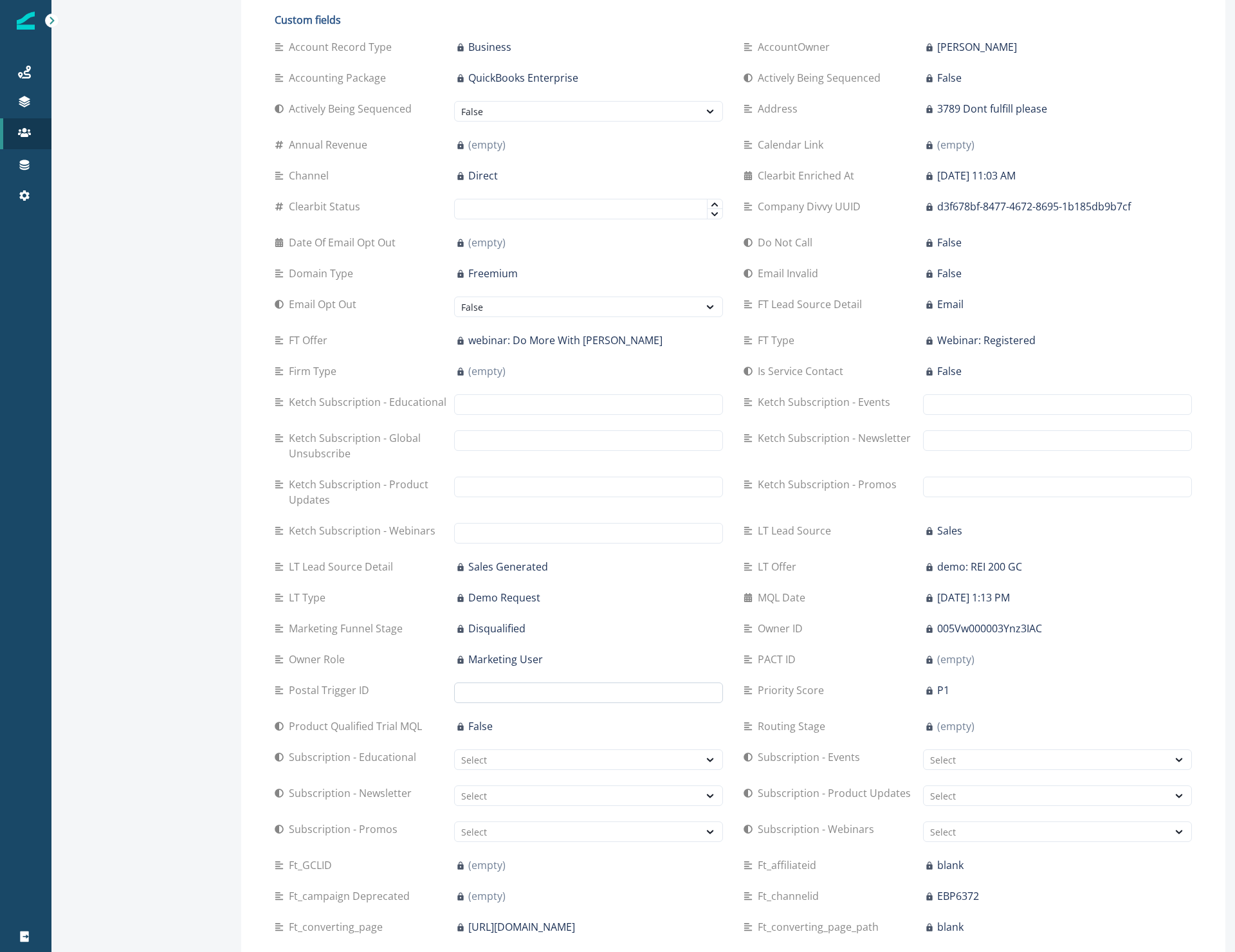
click at [482, 682] on input "text" at bounding box center [588, 692] width 269 height 21
paste input "**********"
click at [518, 682] on input "**********" at bounding box center [588, 692] width 269 height 21
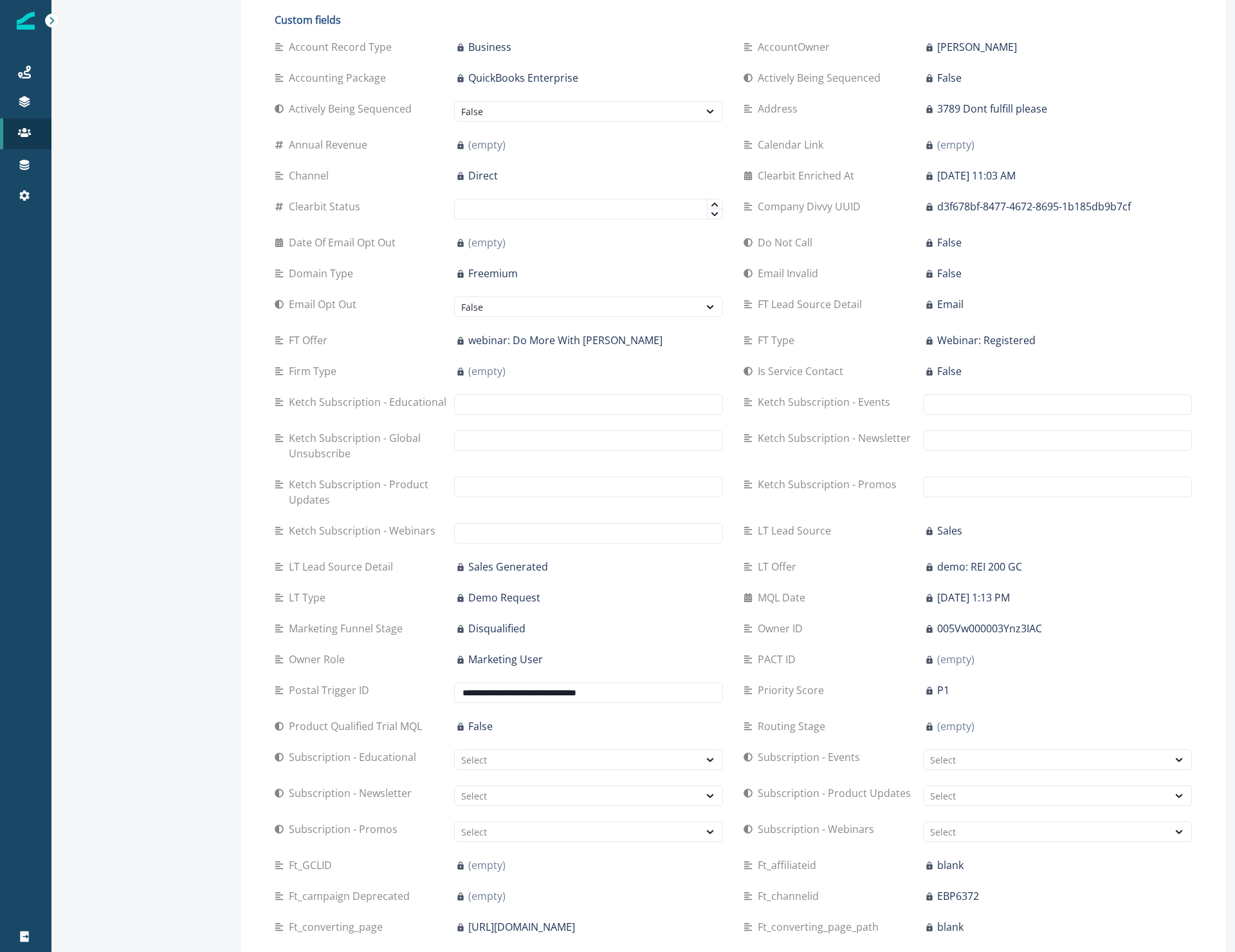
paste input "text"
type input "**********"
click at [1068, 682] on div "P1" at bounding box center [1058, 690] width 269 height 15
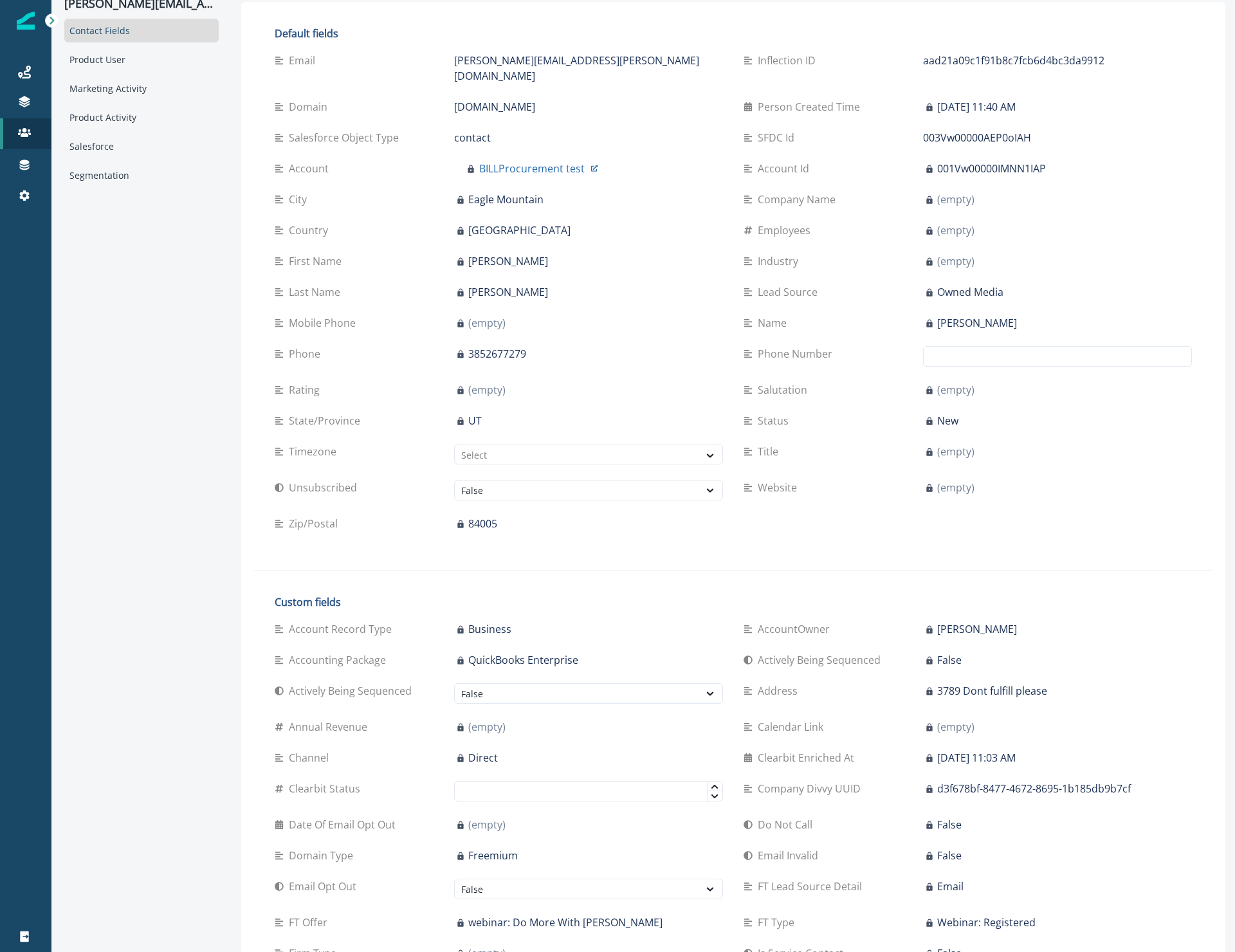
scroll to position [0, 0]
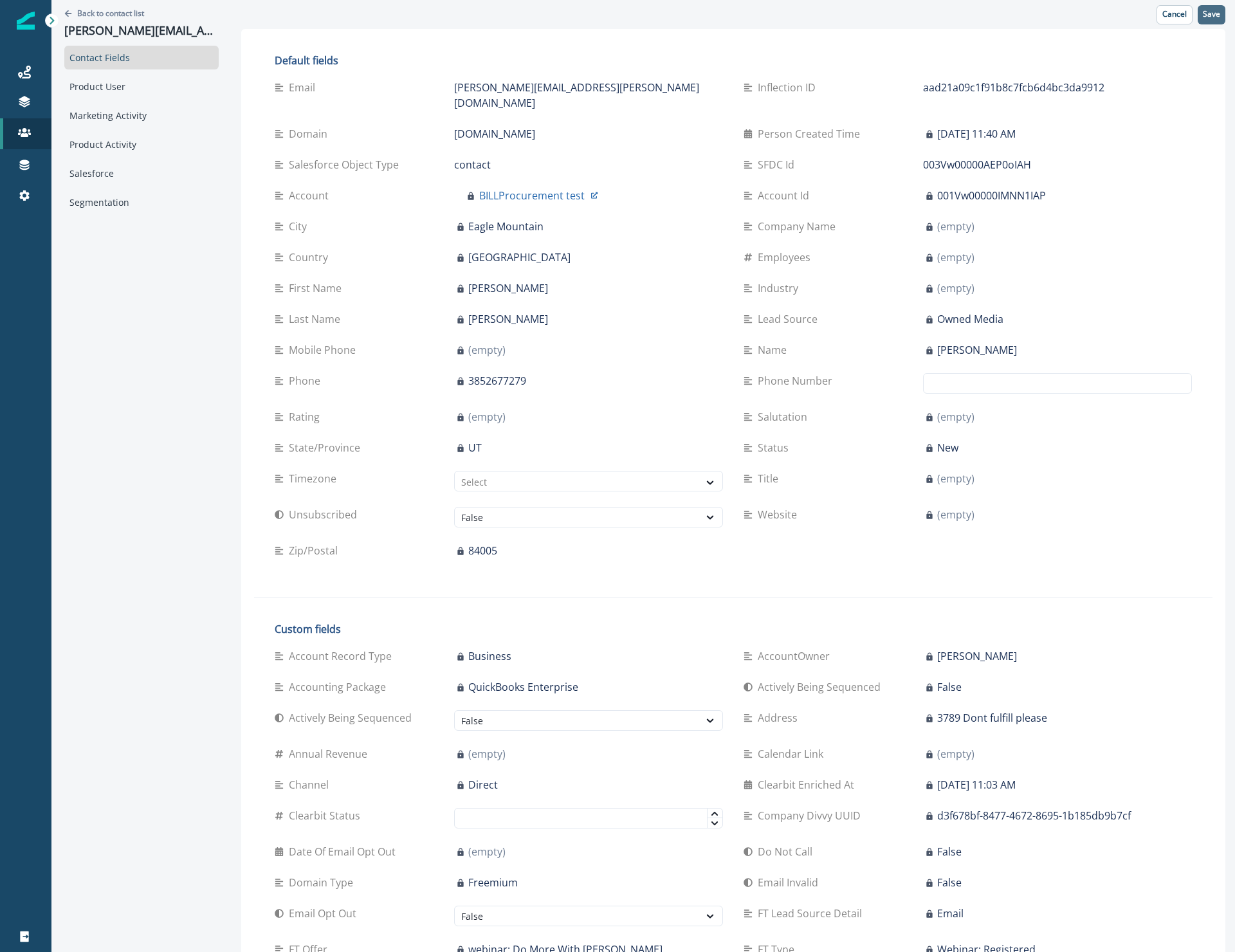
click at [1203, 17] on p "Save" at bounding box center [1211, 14] width 17 height 9
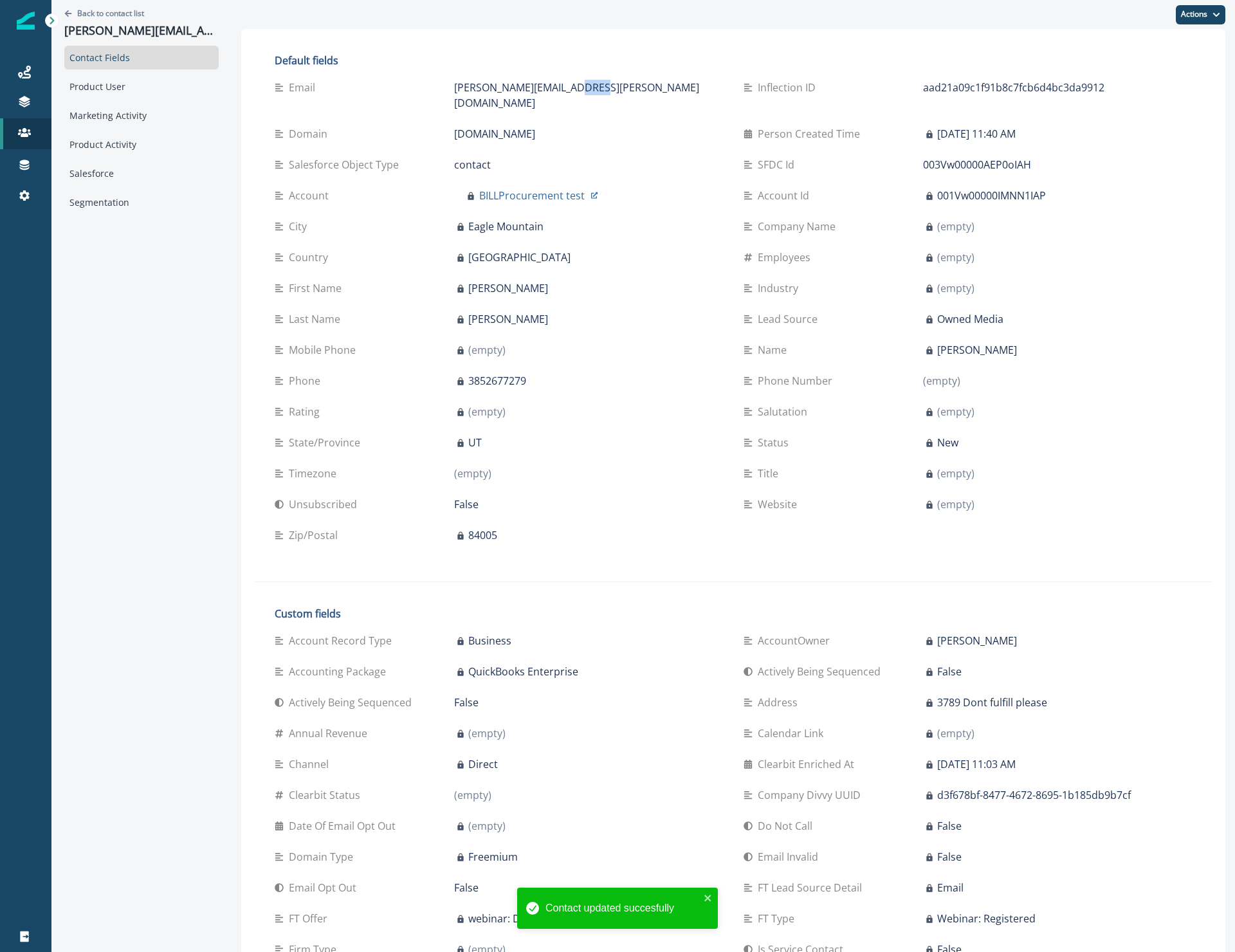
click at [500, 93] on p "[PERSON_NAME][EMAIL_ADDRESS][PERSON_NAME][DOMAIN_NAME]" at bounding box center [588, 95] width 269 height 30
click at [499, 90] on p "[PERSON_NAME][EMAIL_ADDRESS][PERSON_NAME][DOMAIN_NAME]" at bounding box center [588, 95] width 269 height 30
copy div "[PERSON_NAME][EMAIL_ADDRESS][PERSON_NAME][DOMAIN_NAME]"
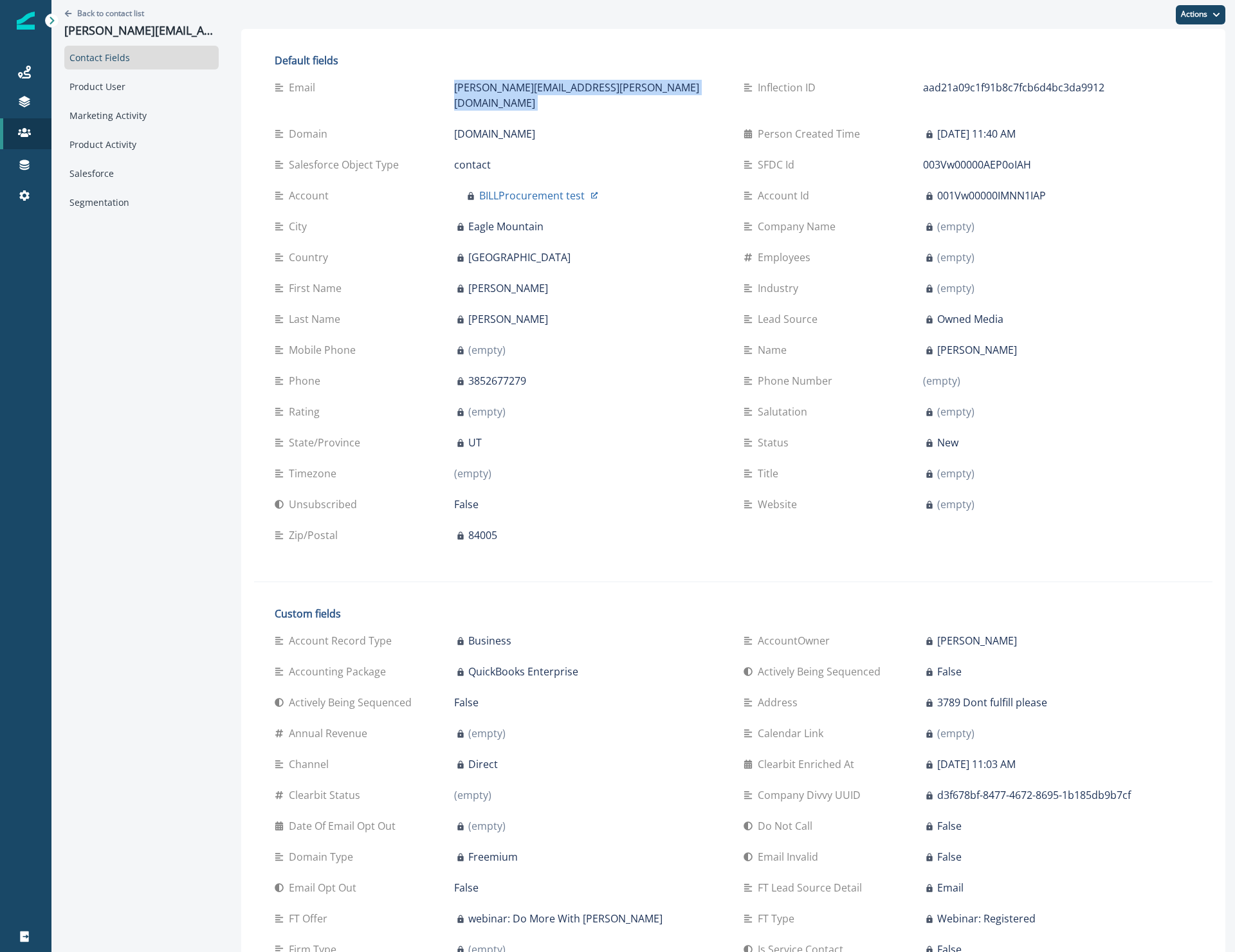
copy div "[PERSON_NAME][EMAIL_ADDRESS][PERSON_NAME][DOMAIN_NAME]"
click at [483, 86] on p "[PERSON_NAME][EMAIL_ADDRESS][PERSON_NAME][DOMAIN_NAME]" at bounding box center [588, 95] width 269 height 30
click at [483, 87] on p "[PERSON_NAME][EMAIL_ADDRESS][PERSON_NAME][DOMAIN_NAME]" at bounding box center [588, 95] width 269 height 30
click at [483, 86] on p "[PERSON_NAME][EMAIL_ADDRESS][PERSON_NAME][DOMAIN_NAME]" at bounding box center [588, 95] width 269 height 30
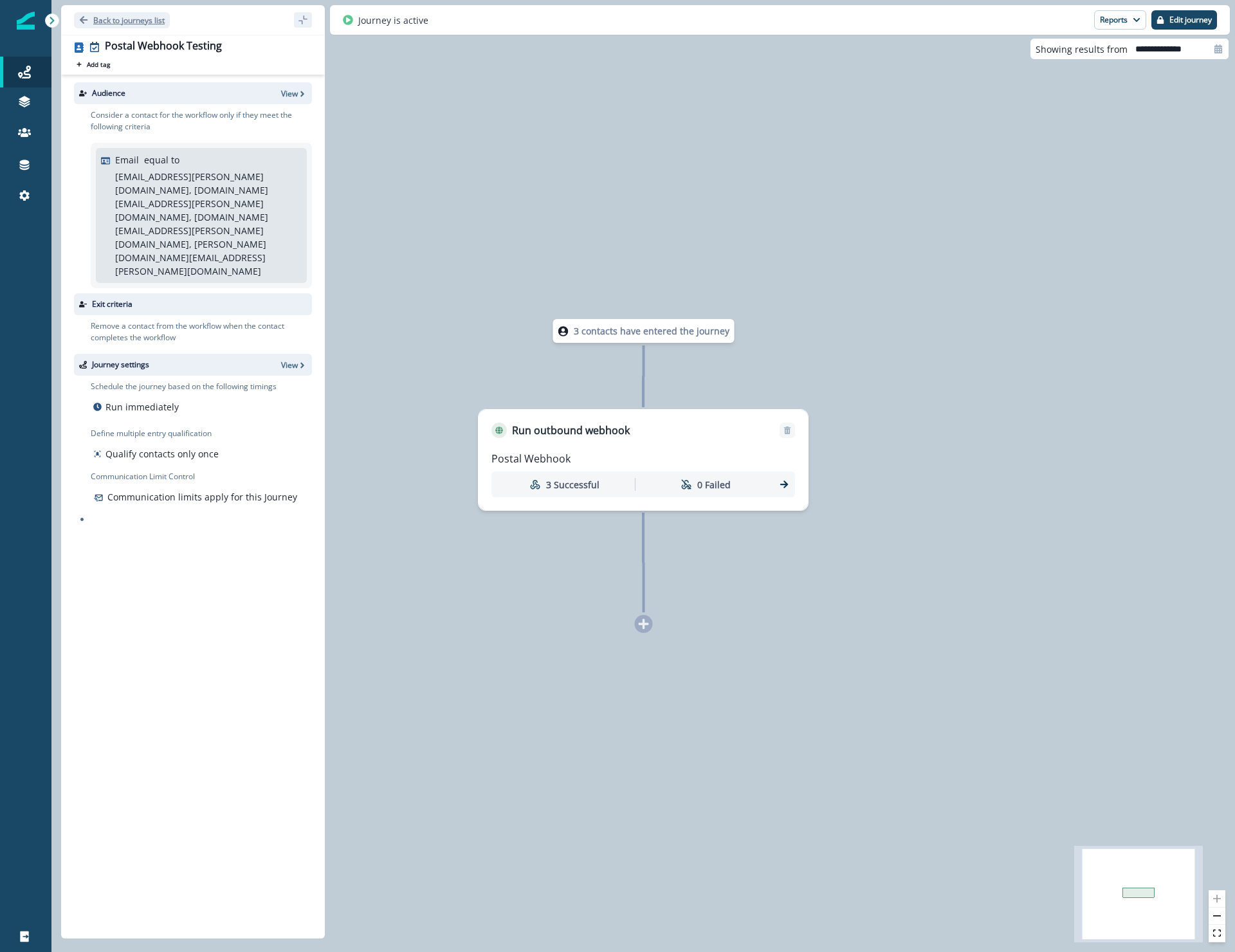
click at [118, 17] on p "Back to journeys list" at bounding box center [129, 21] width 72 height 11
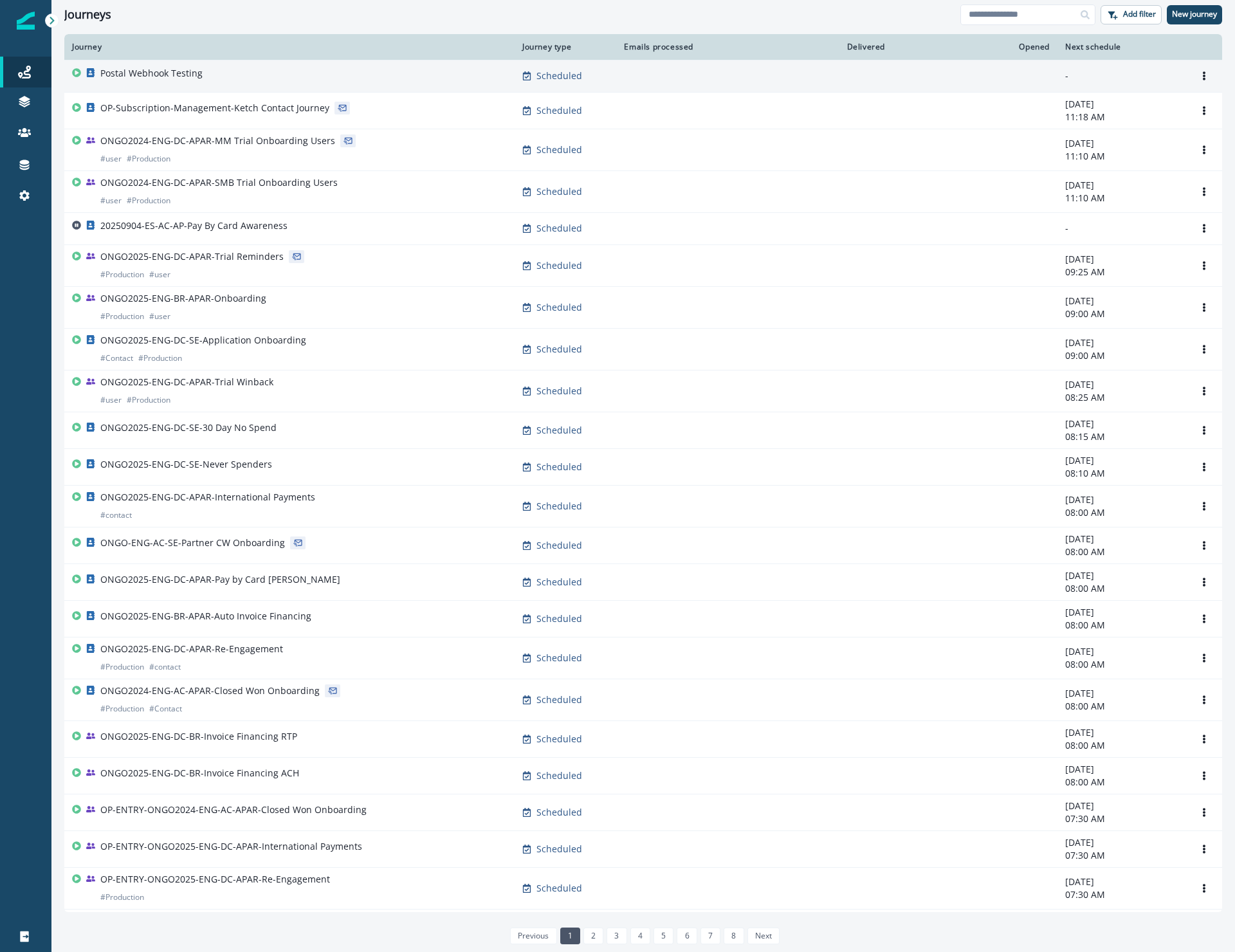
click at [176, 72] on p "Postal Webhook Testing" at bounding box center [151, 73] width 102 height 13
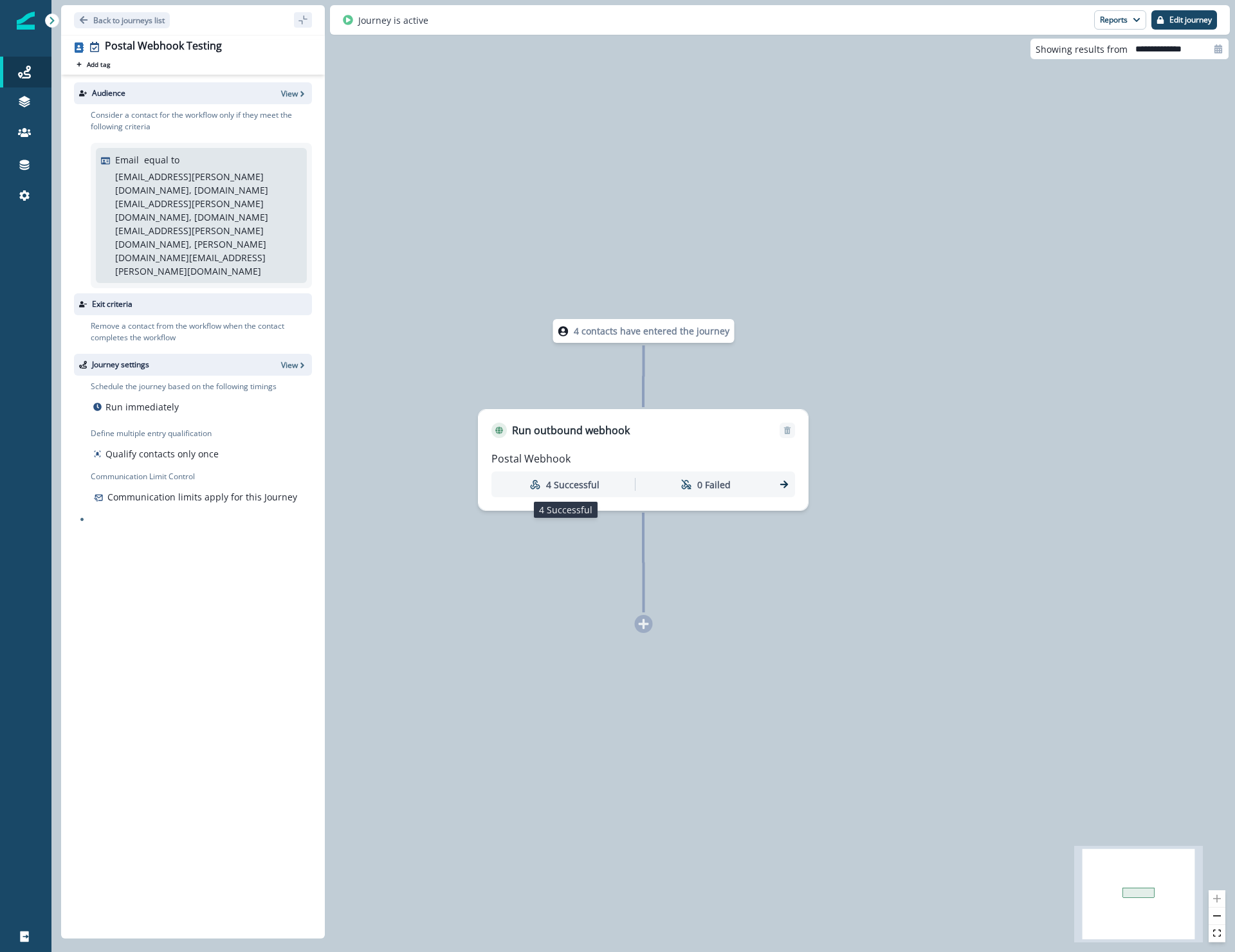
click at [567, 483] on p "4 Successful" at bounding box center [573, 485] width 54 height 13
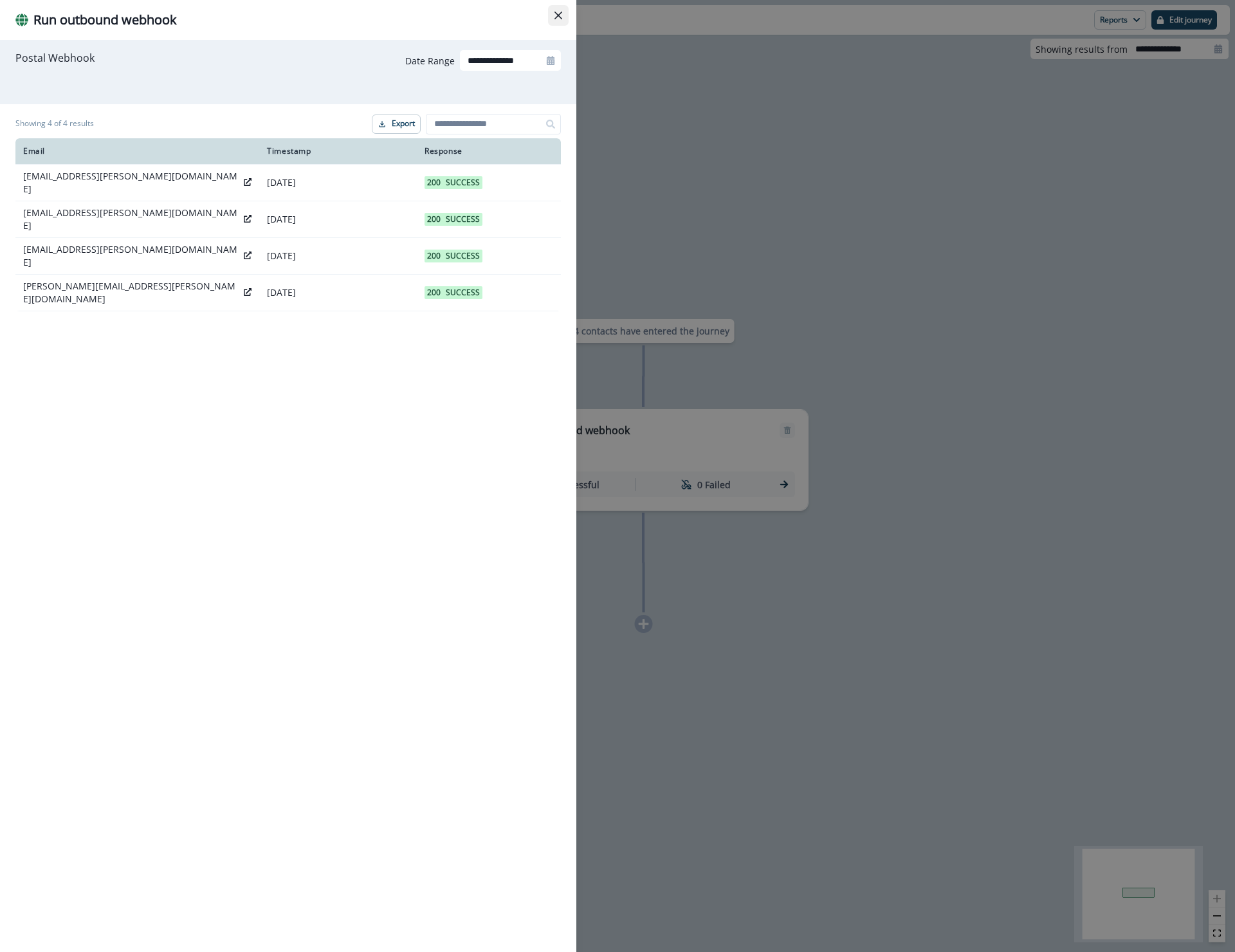
click at [564, 17] on button "Close" at bounding box center [558, 15] width 21 height 21
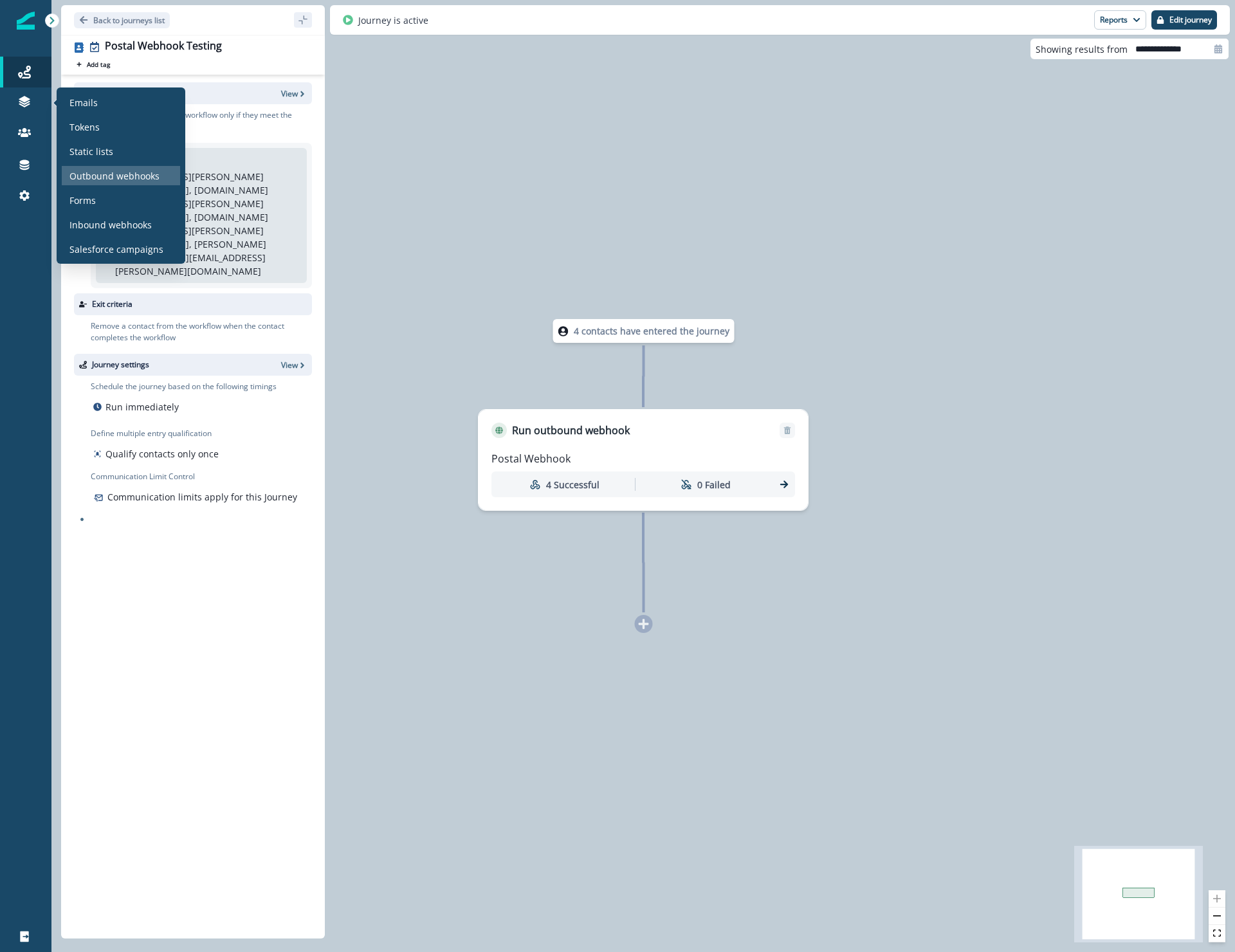
click at [108, 176] on p "Outbound webhooks" at bounding box center [115, 176] width 90 height 13
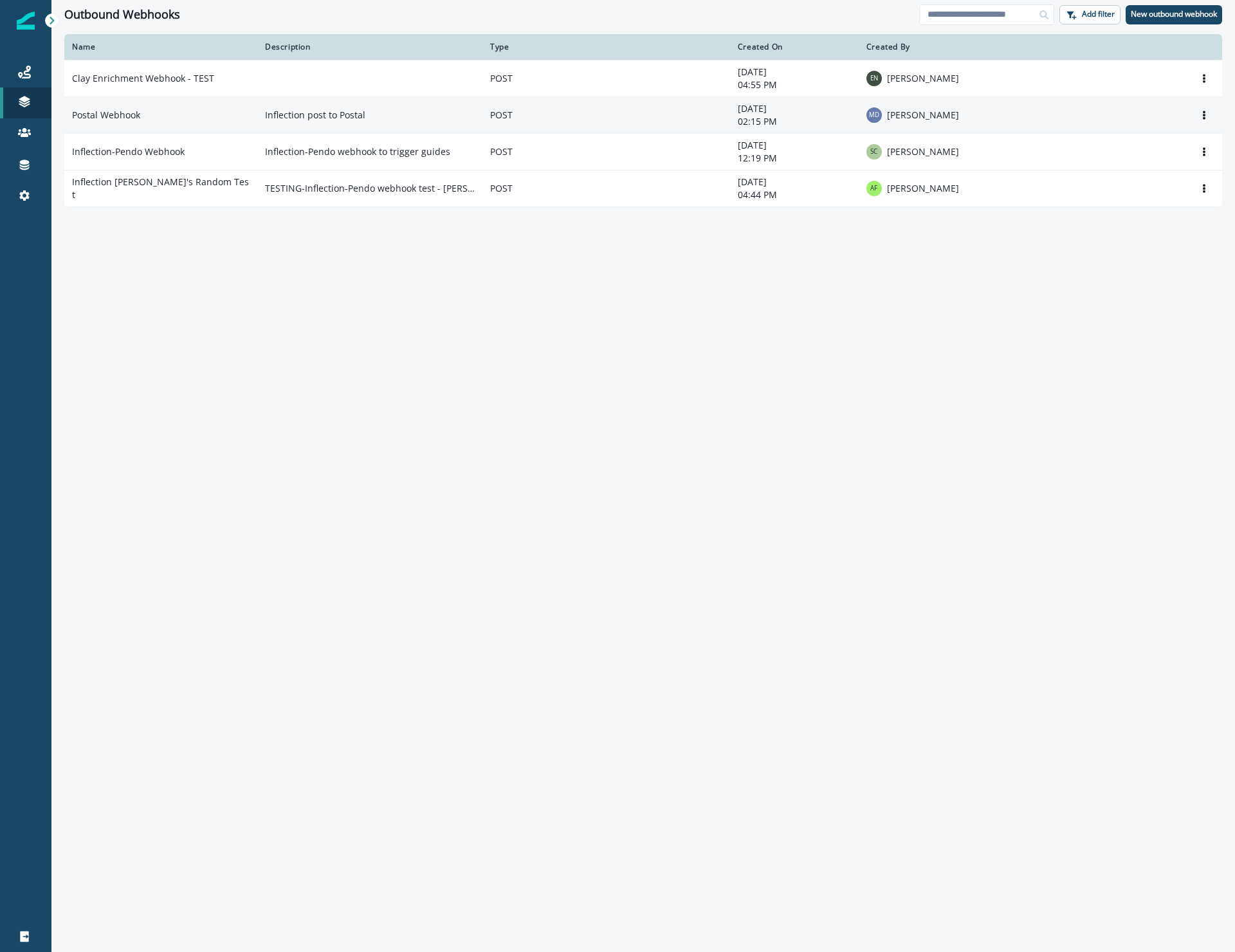
click at [129, 117] on td "Postal Webhook" at bounding box center [160, 115] width 193 height 37
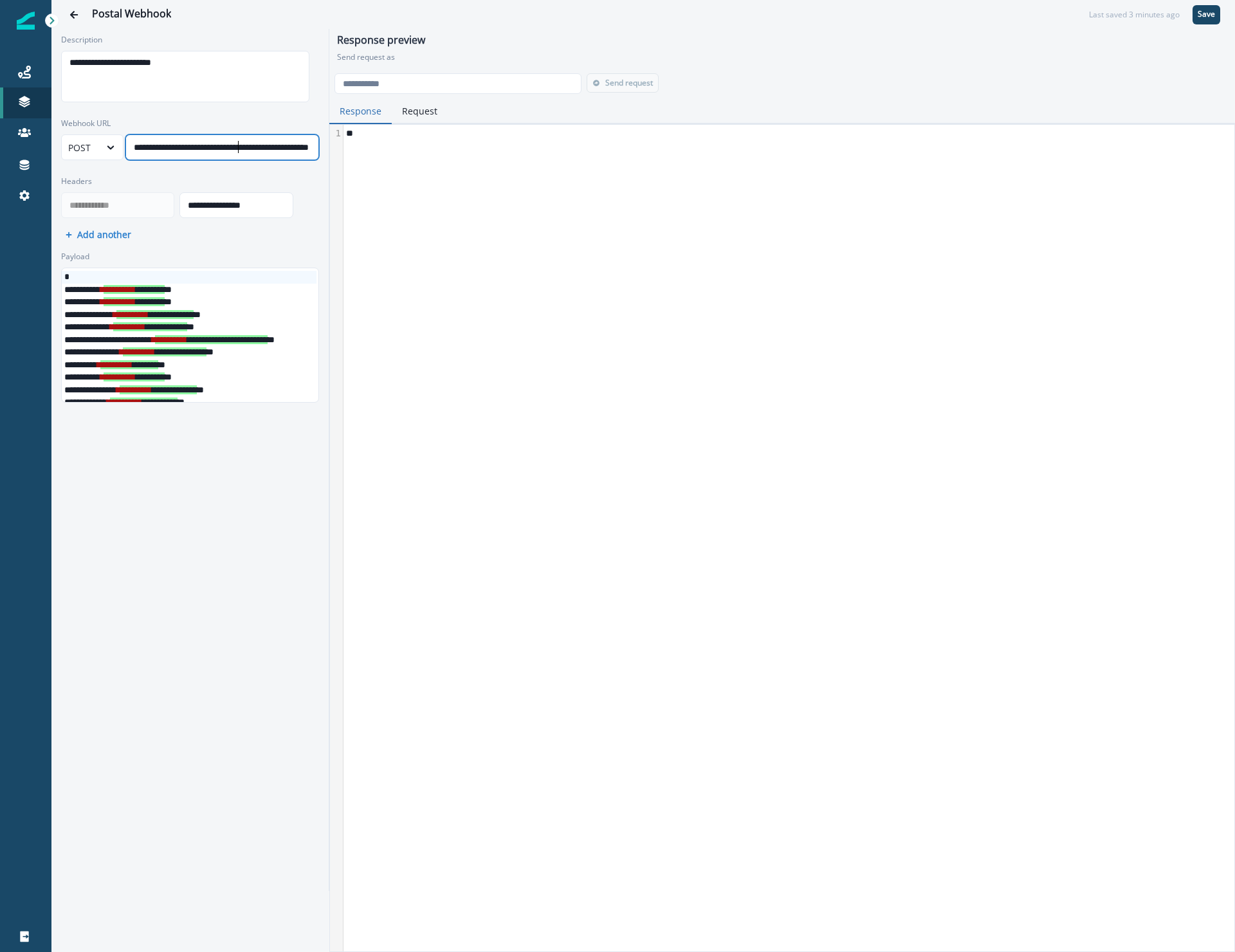
click at [239, 142] on div "**********" at bounding box center [254, 148] width 256 height 20
drag, startPoint x: 248, startPoint y: 141, endPoint x: 311, endPoint y: 143, distance: 63.0
click at [311, 143] on div "**********" at bounding box center [190, 139] width 264 height 53
click at [254, 139] on div "**********" at bounding box center [189, 148] width 256 height 20
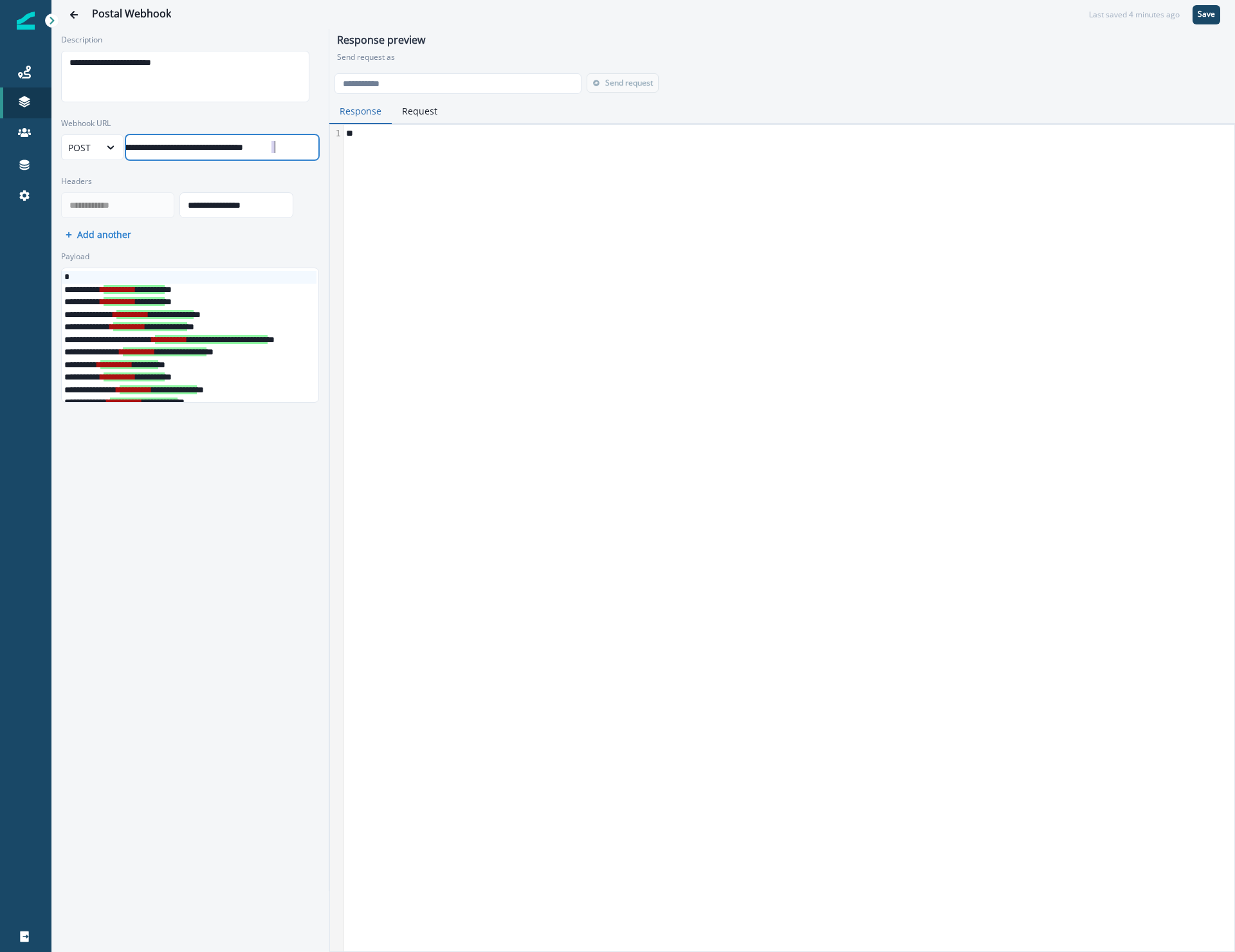
click at [254, 139] on div "**********" at bounding box center [189, 148] width 256 height 20
click at [613, 103] on div "Response Request" at bounding box center [782, 112] width 905 height 25
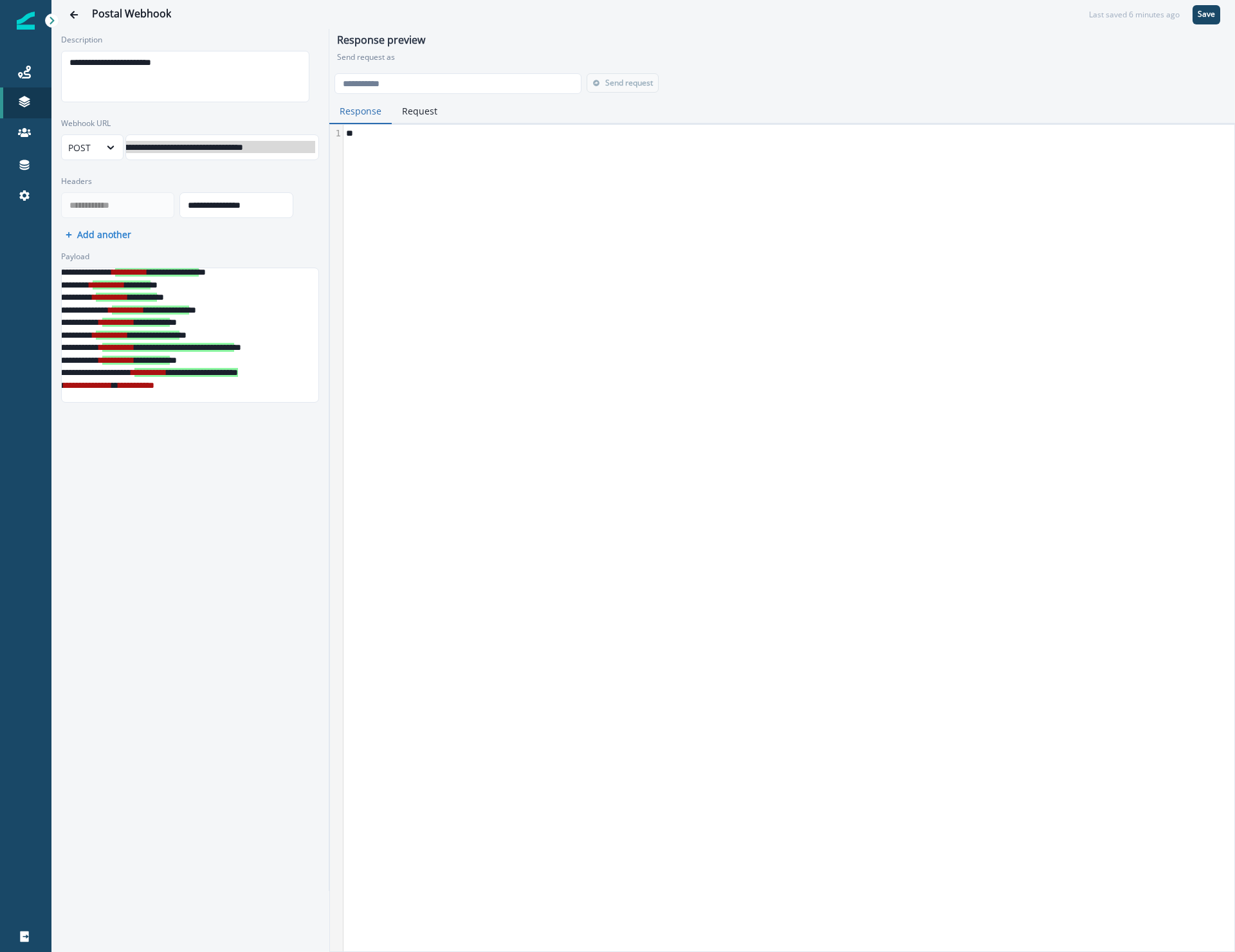
scroll to position [80, 10]
click at [307, 404] on div "**********" at bounding box center [190, 326] width 264 height 162
click at [304, 230] on div "**********" at bounding box center [190, 459] width 278 height 862
click at [287, 238] on div "**********" at bounding box center [190, 459] width 278 height 862
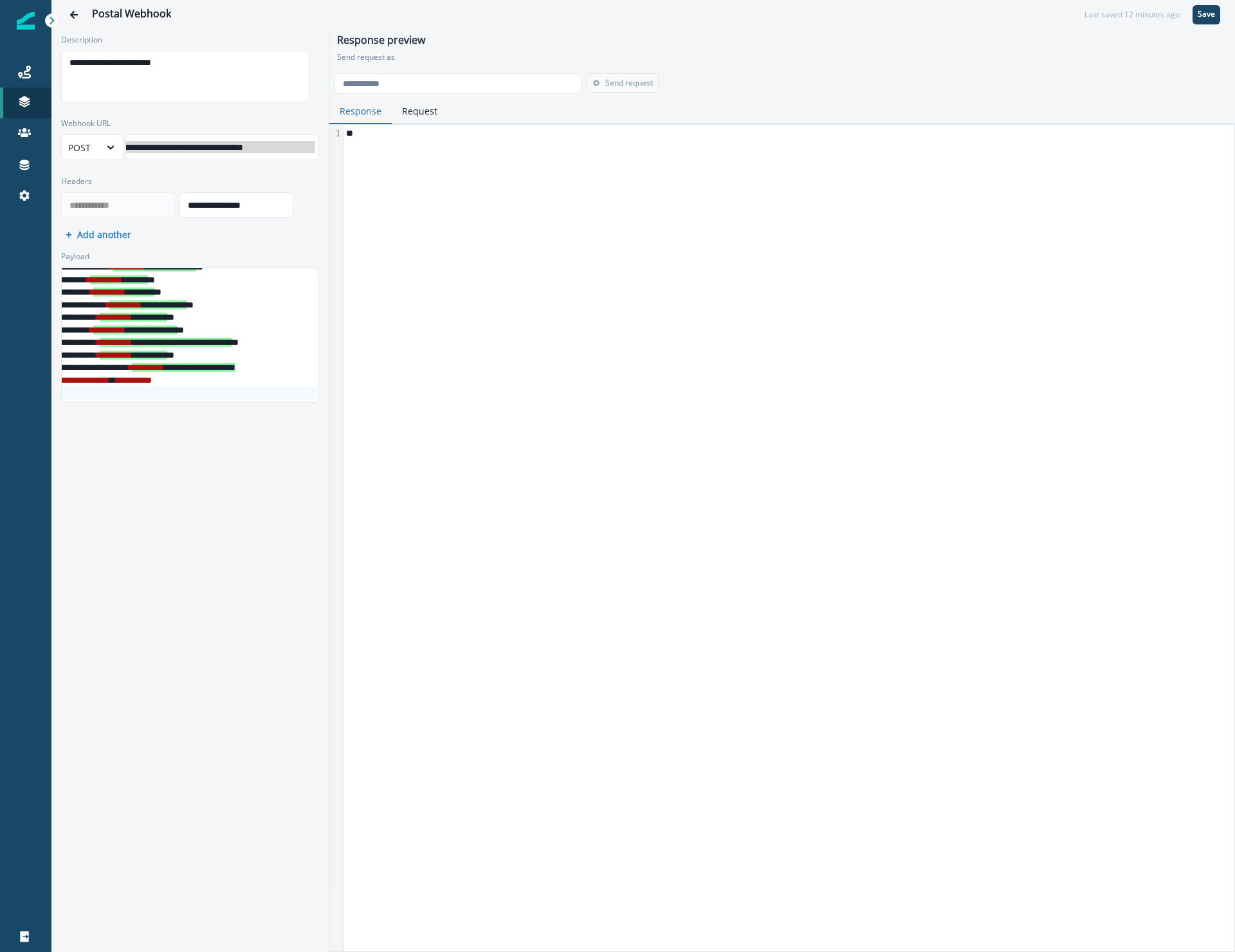
click at [167, 350] on span "**********" at bounding box center [133, 355] width 67 height 9
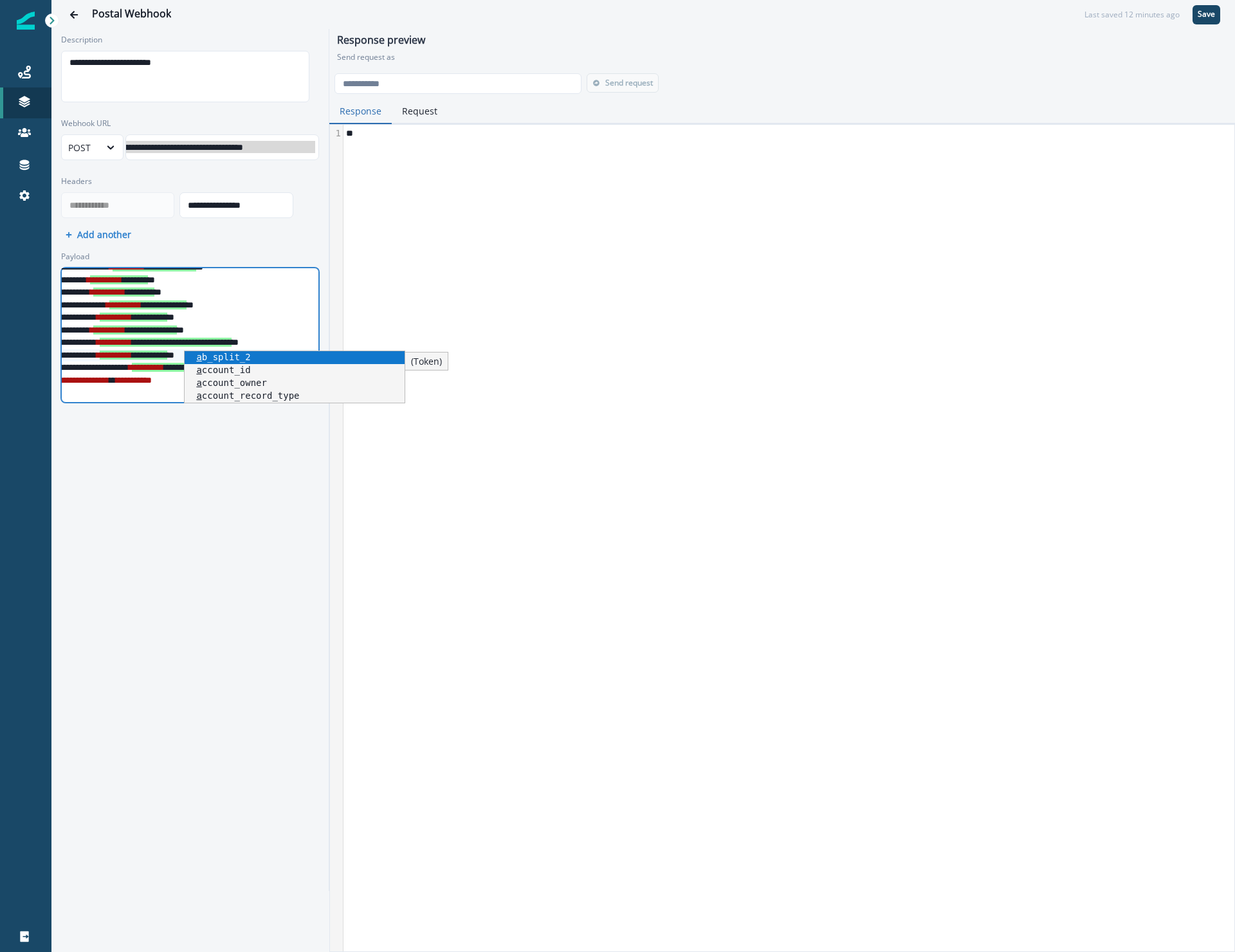
click at [682, 335] on div "* *" at bounding box center [788, 537] width 889 height 827
click at [646, 328] on div "* *" at bounding box center [788, 537] width 889 height 827
click at [401, 513] on div "* *" at bounding box center [788, 537] width 889 height 827
click at [262, 503] on div "**********" at bounding box center [190, 459] width 278 height 862
click at [236, 363] on span "**********" at bounding box center [184, 367] width 104 height 9
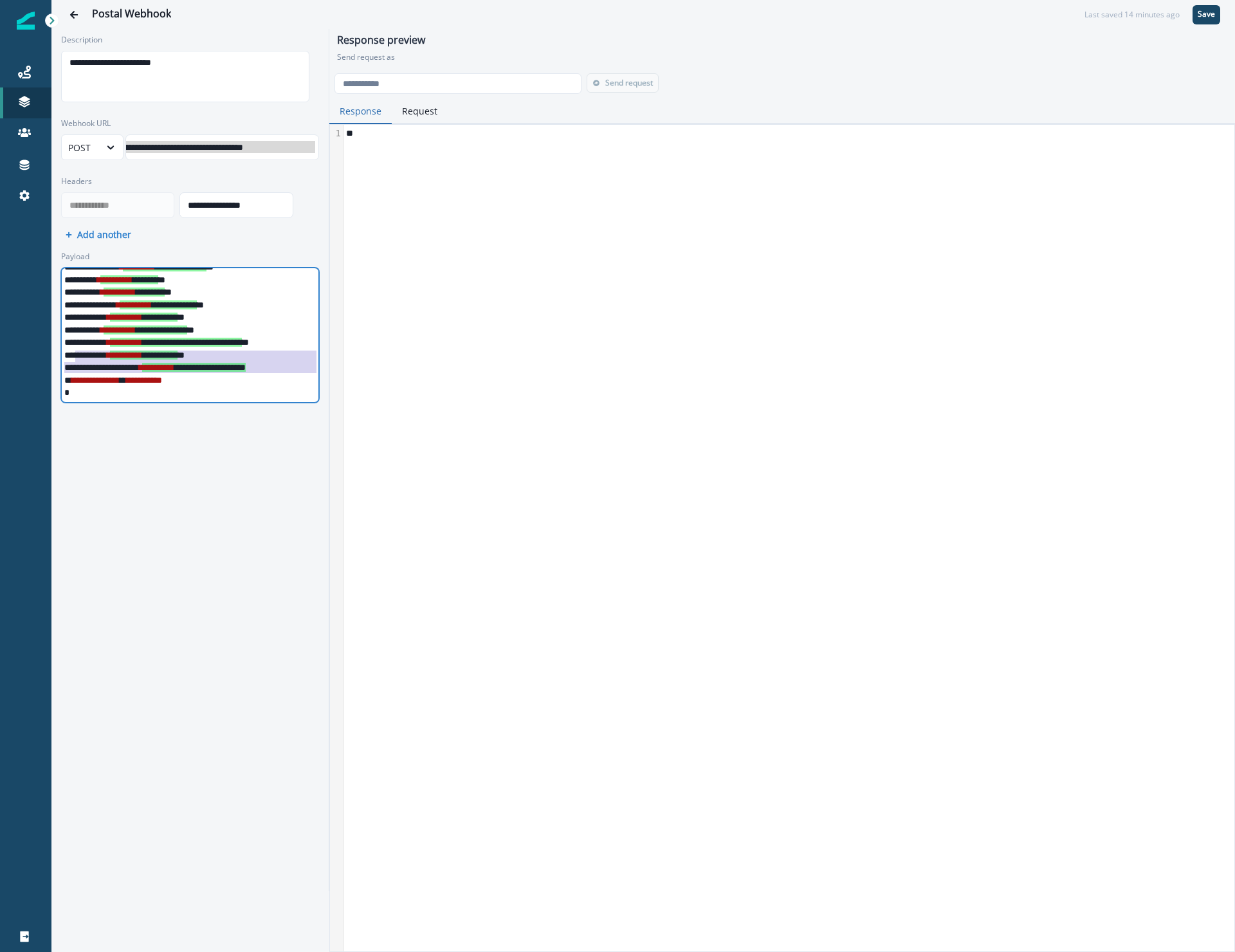
scroll to position [95, 74]
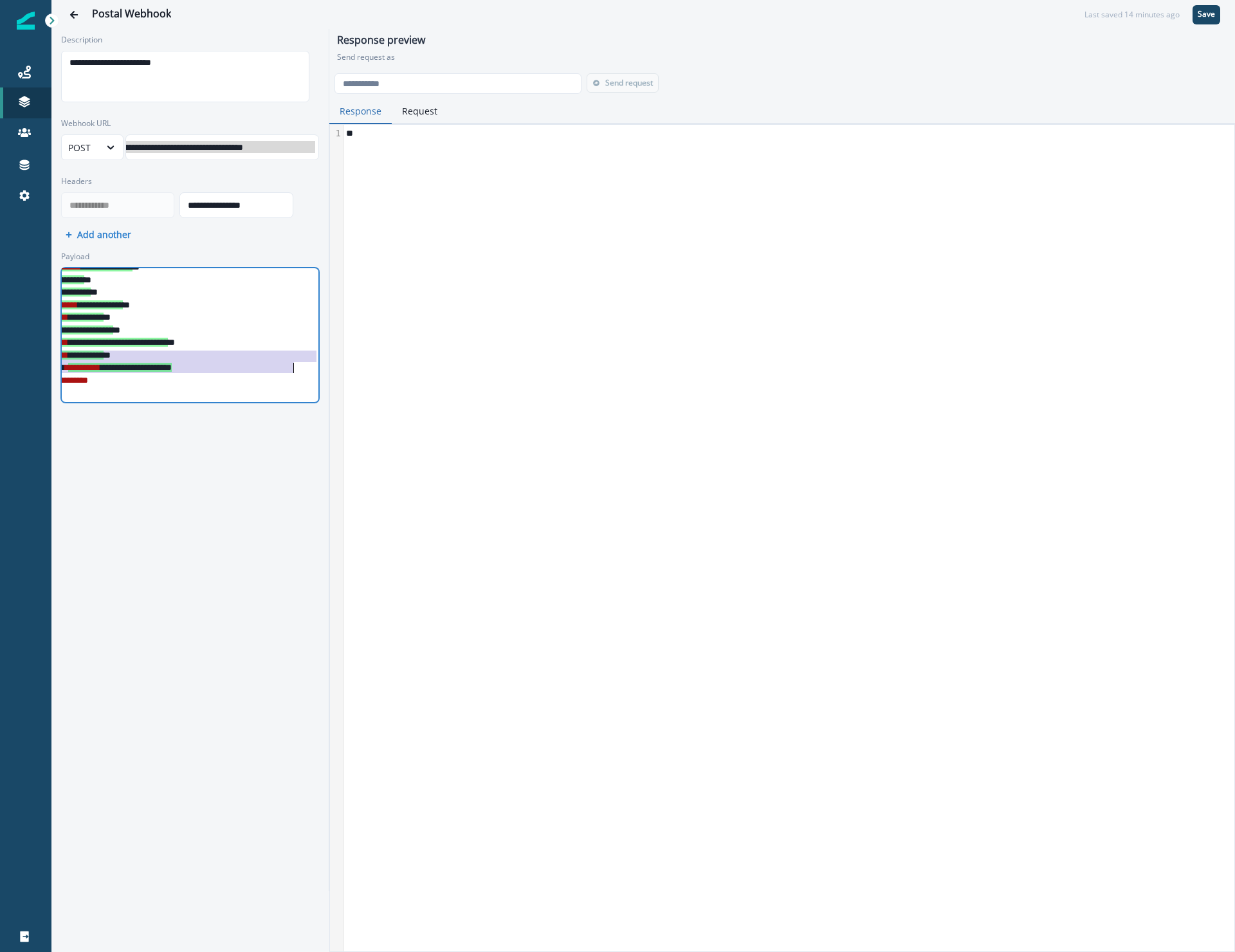
drag, startPoint x: 64, startPoint y: 345, endPoint x: 308, endPoint y: 355, distance: 244.2
click at [308, 355] on div "**********" at bounding box center [190, 335] width 258 height 135
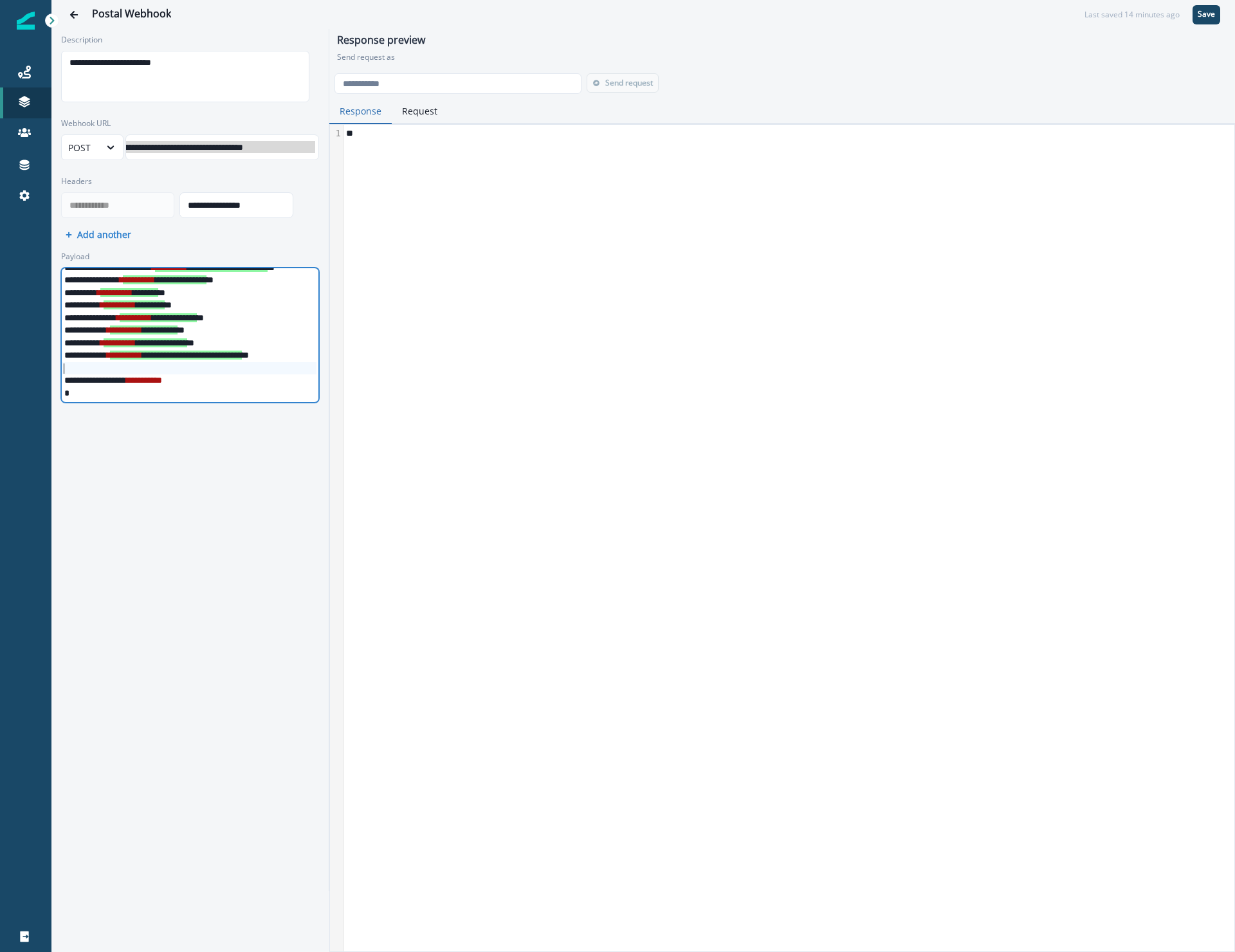
scroll to position [70, 79]
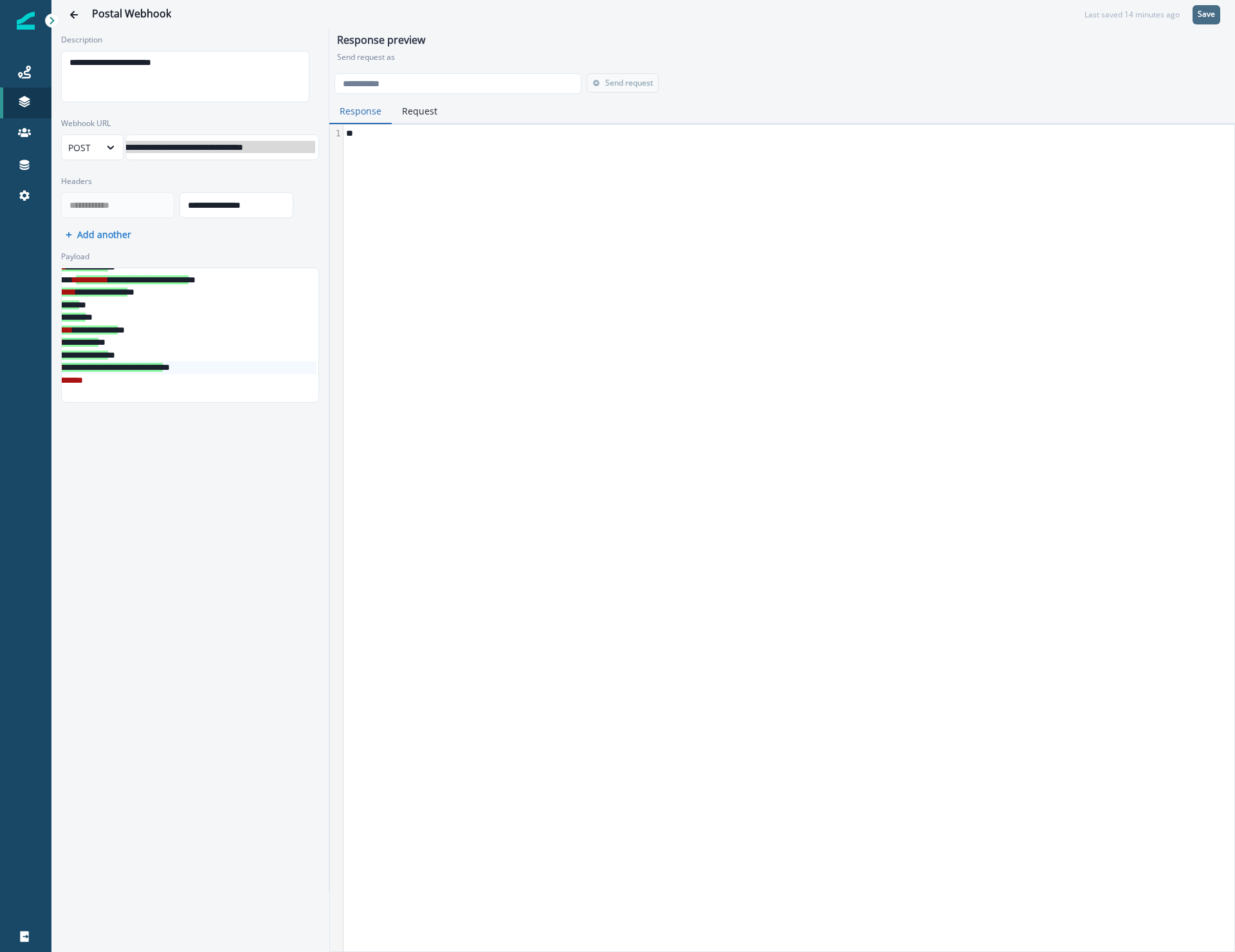
click at [1214, 13] on p "Save" at bounding box center [1205, 14] width 17 height 9
click at [85, 15] on button "Go back" at bounding box center [73, 14] width 26 height 26
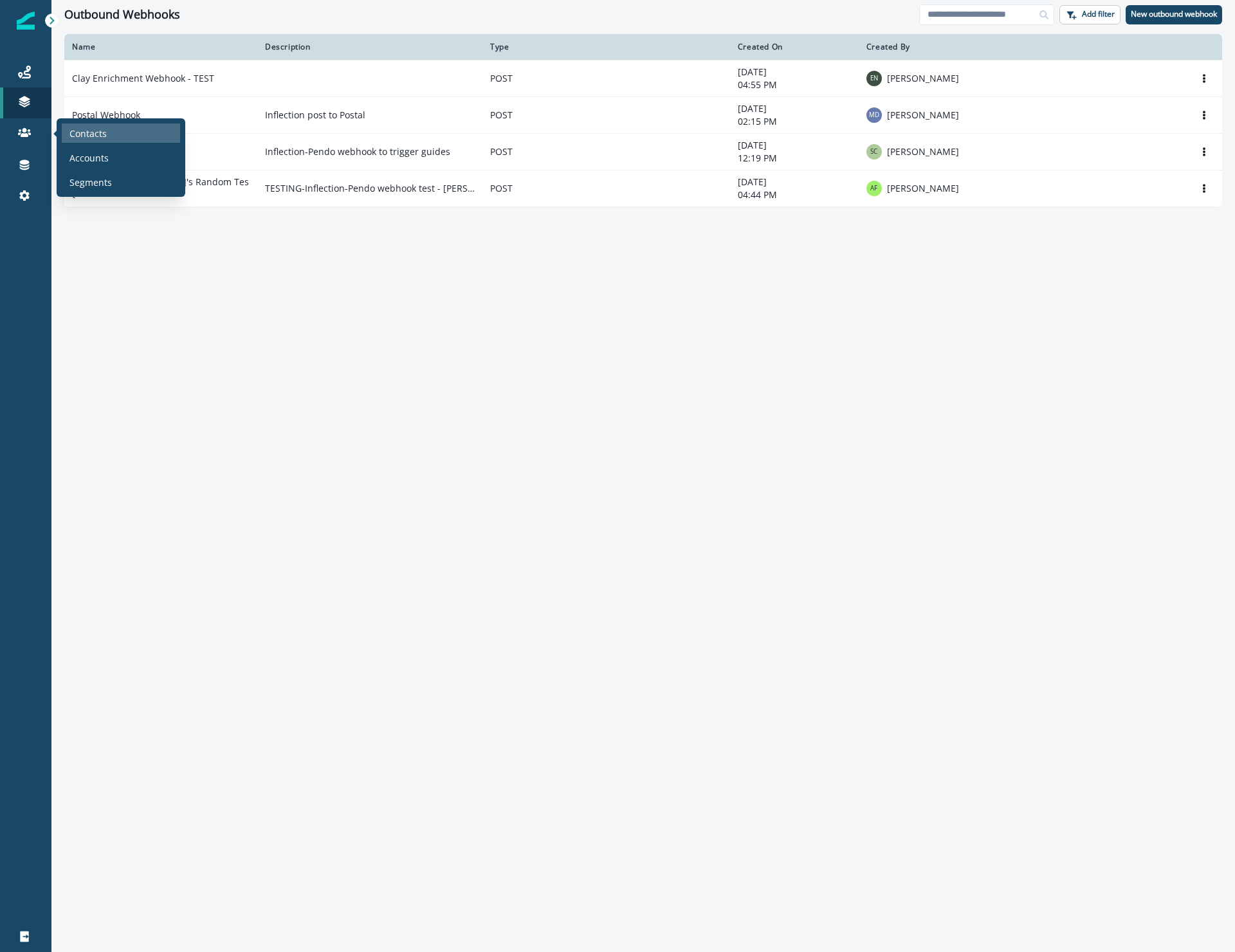
click at [101, 136] on p "Contacts" at bounding box center [89, 133] width 38 height 13
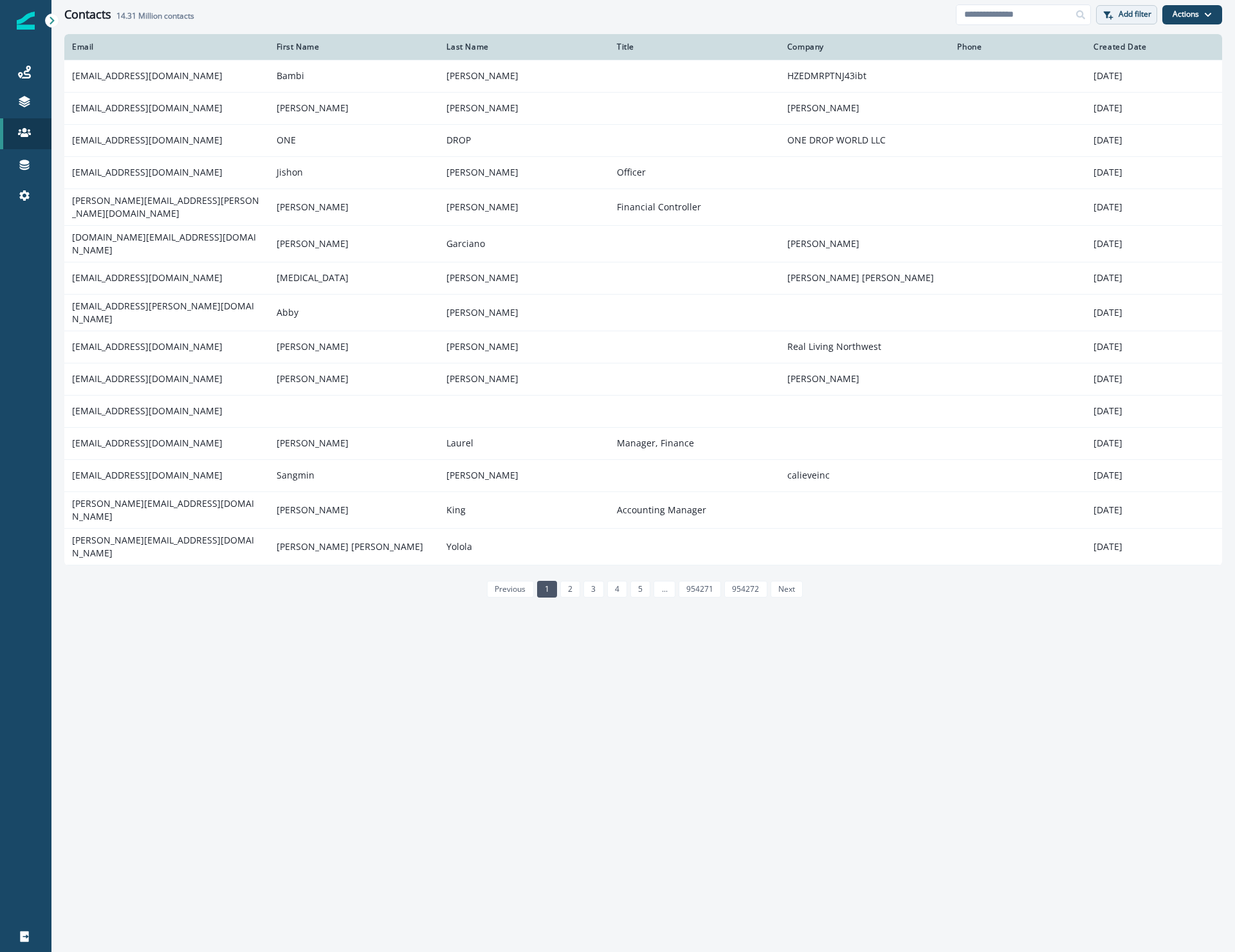
click at [1141, 16] on p "Add filter" at bounding box center [1135, 14] width 33 height 9
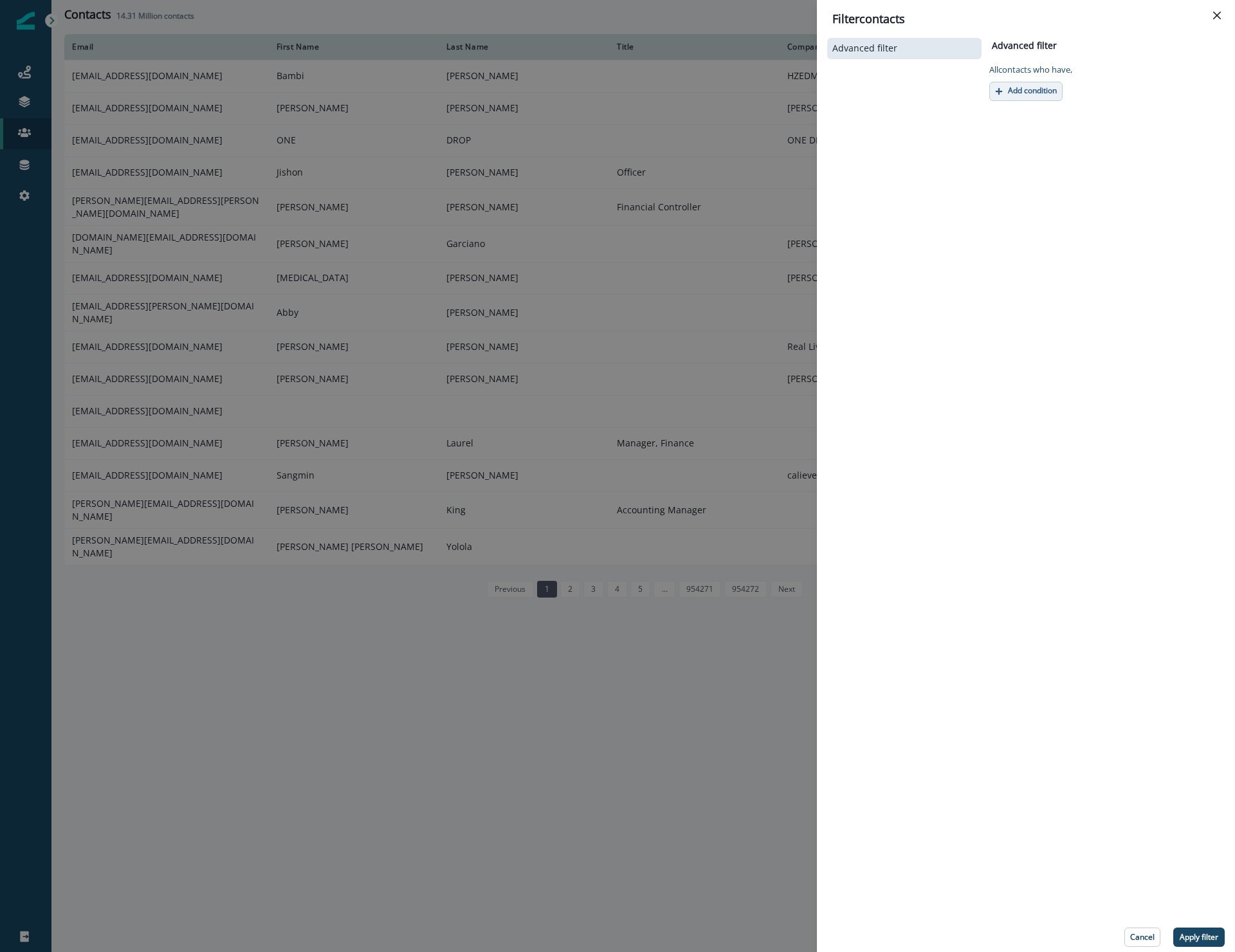
click at [1042, 90] on p "Add condition" at bounding box center [1032, 90] width 49 height 9
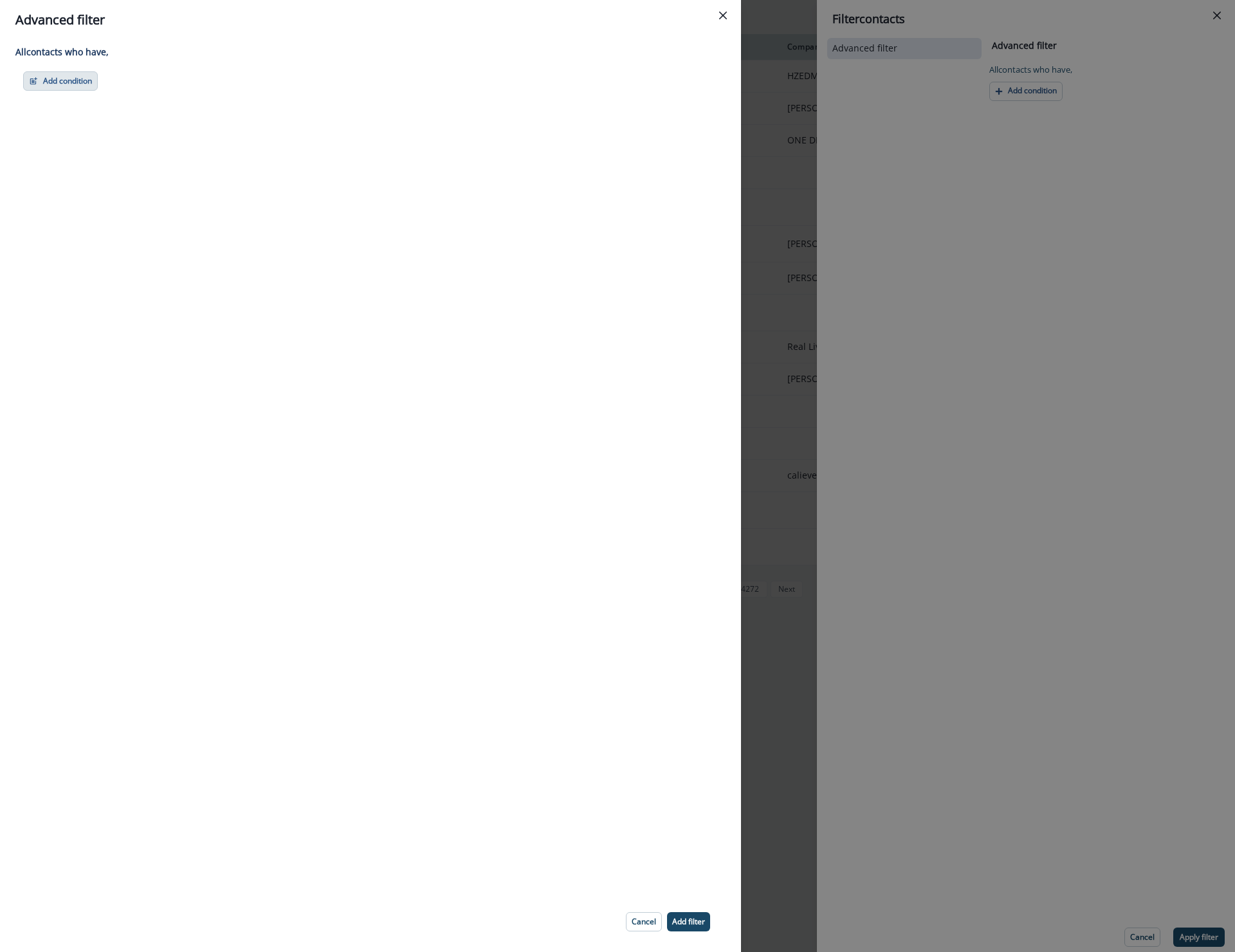
click at [72, 86] on button "Add condition" at bounding box center [60, 81] width 74 height 20
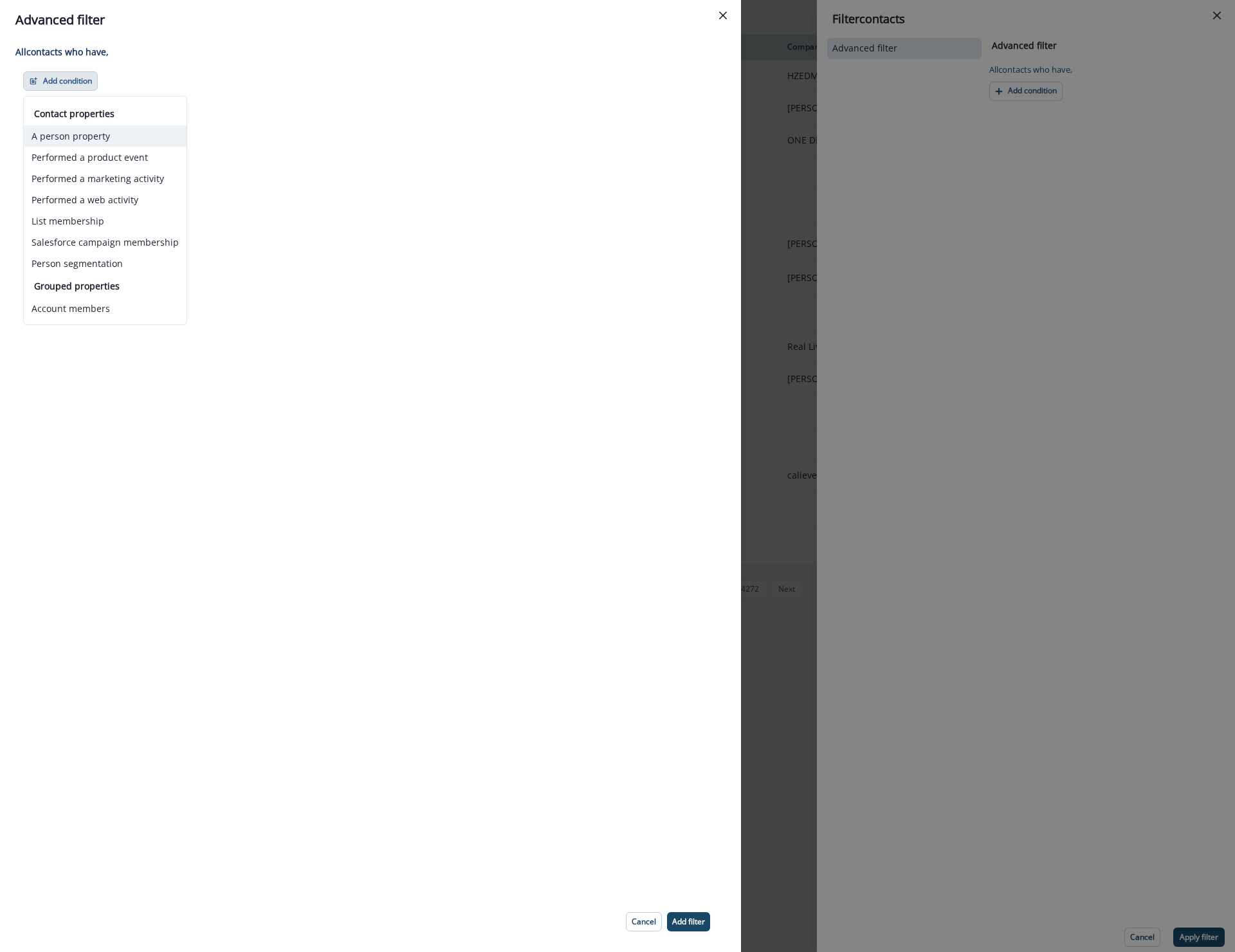
click at [78, 133] on button "A person property" at bounding box center [106, 136] width 163 height 21
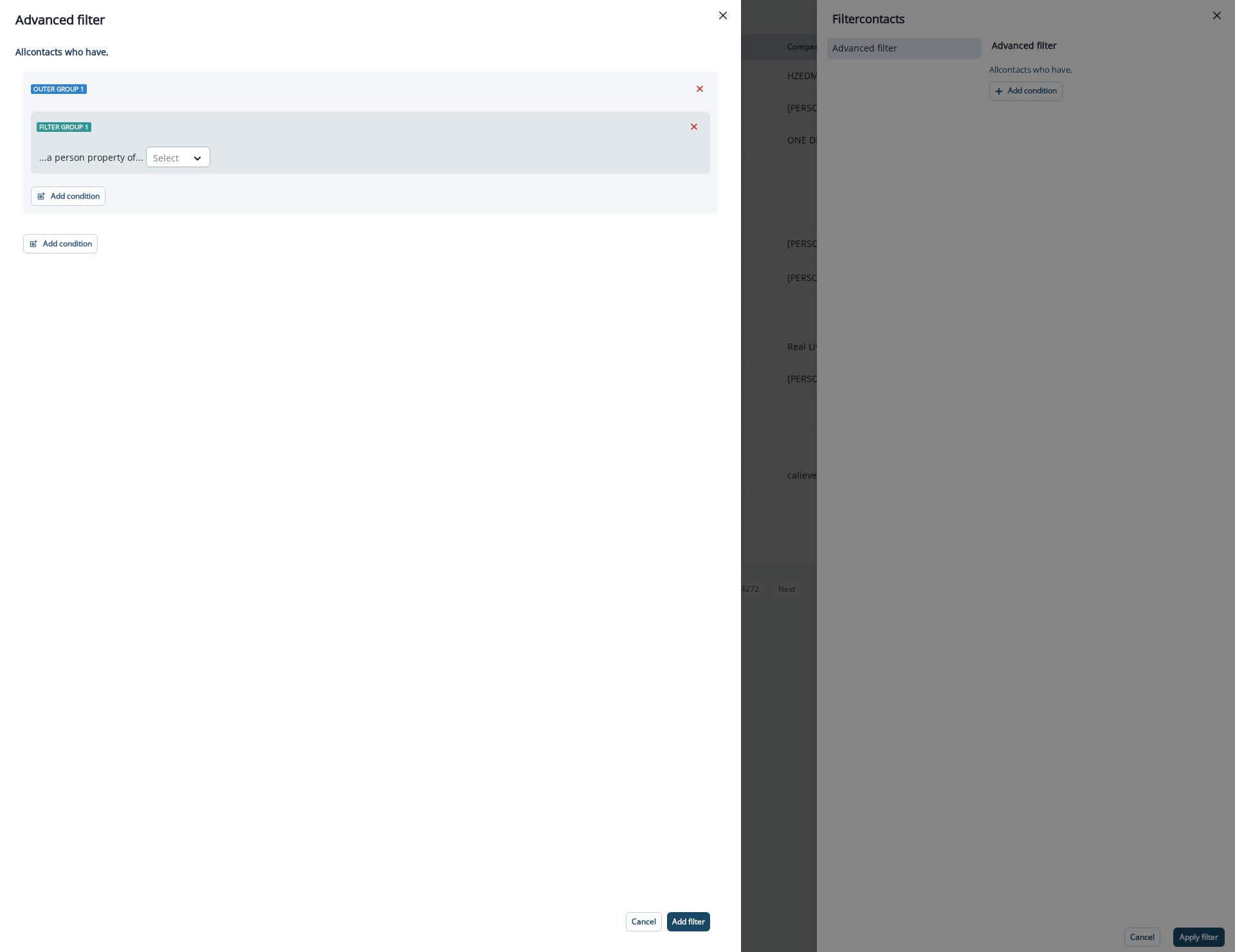
click at [154, 157] on div at bounding box center [167, 158] width 27 height 16
type input "*"
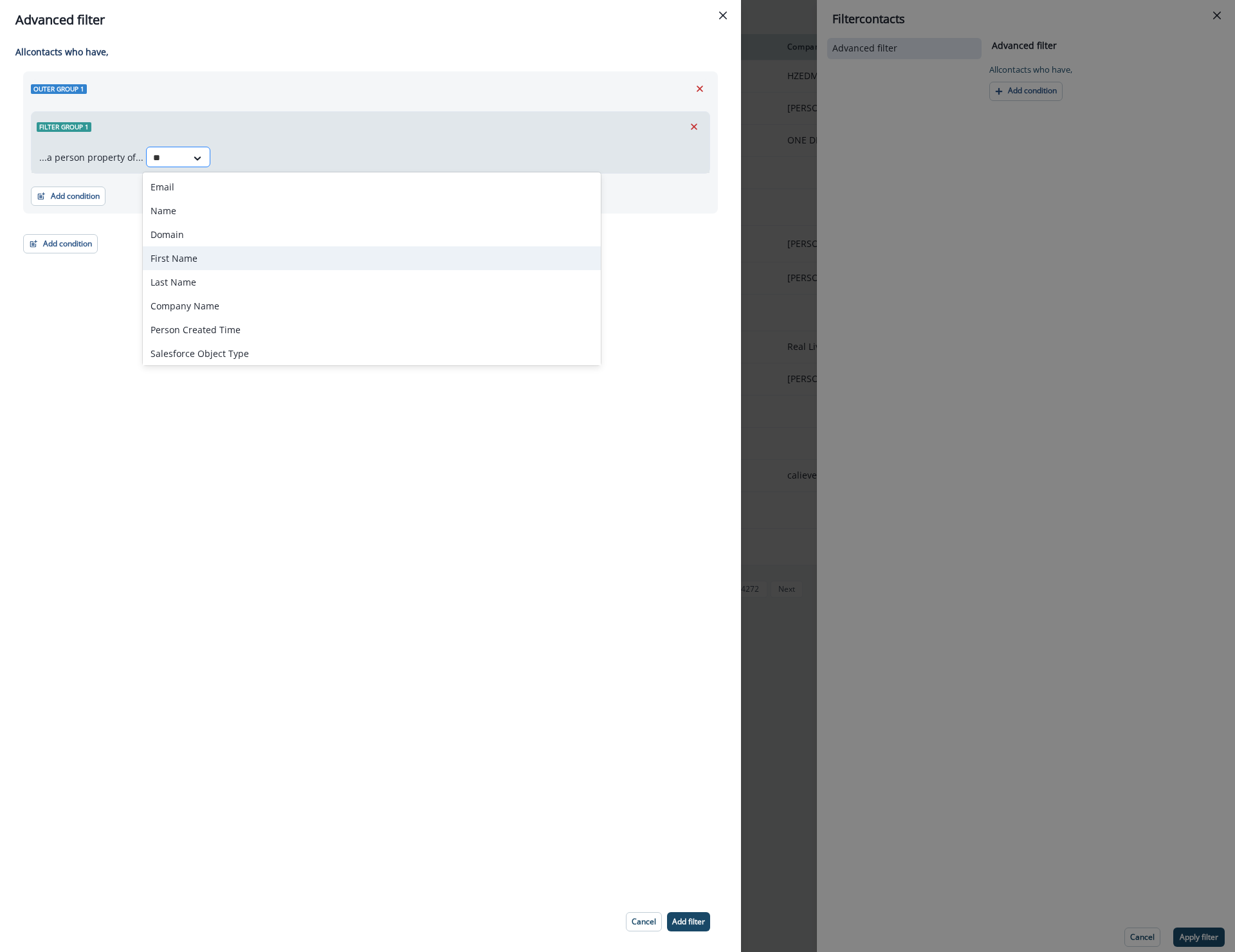
type input "***"
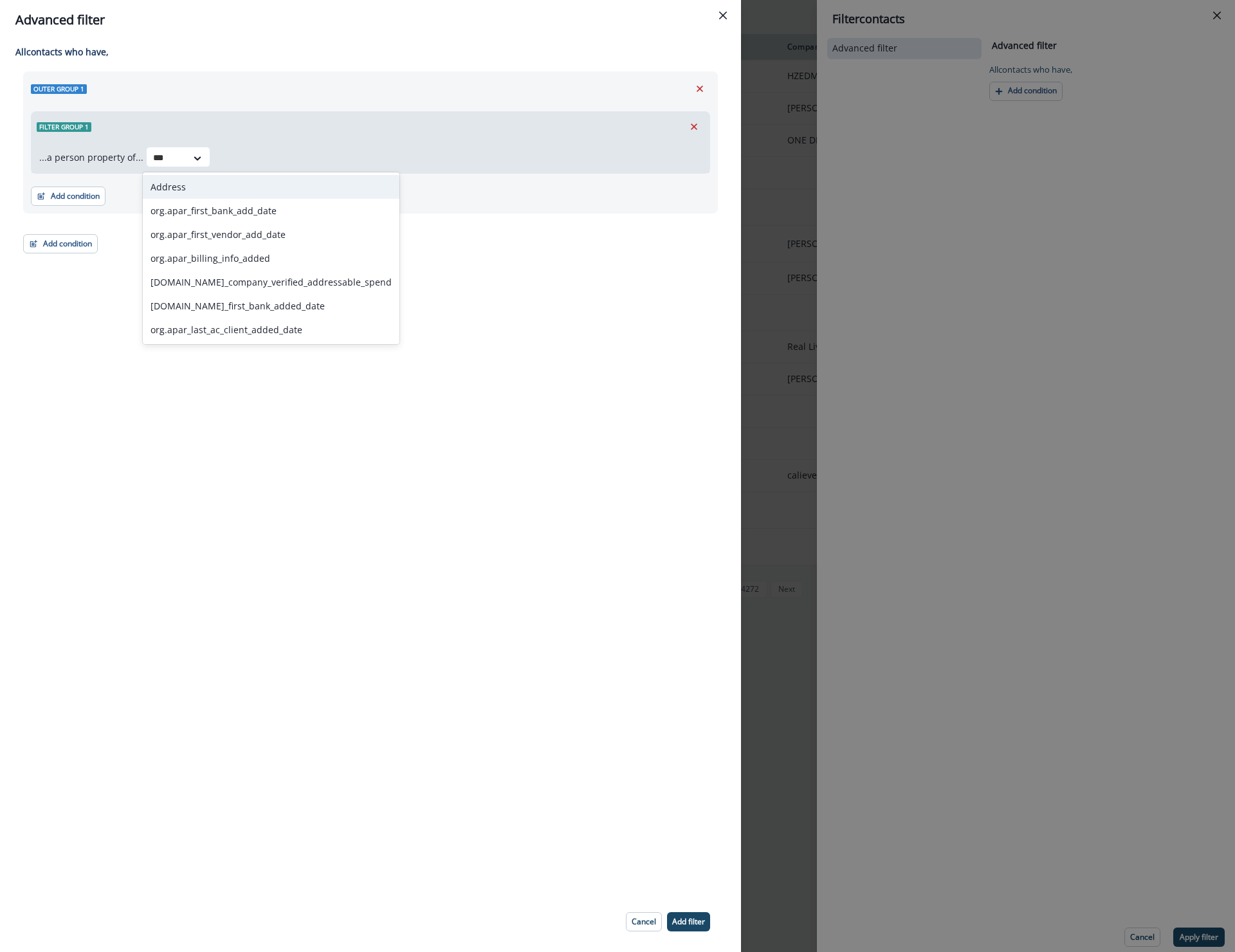
click at [165, 183] on div "Address" at bounding box center [270, 186] width 257 height 24
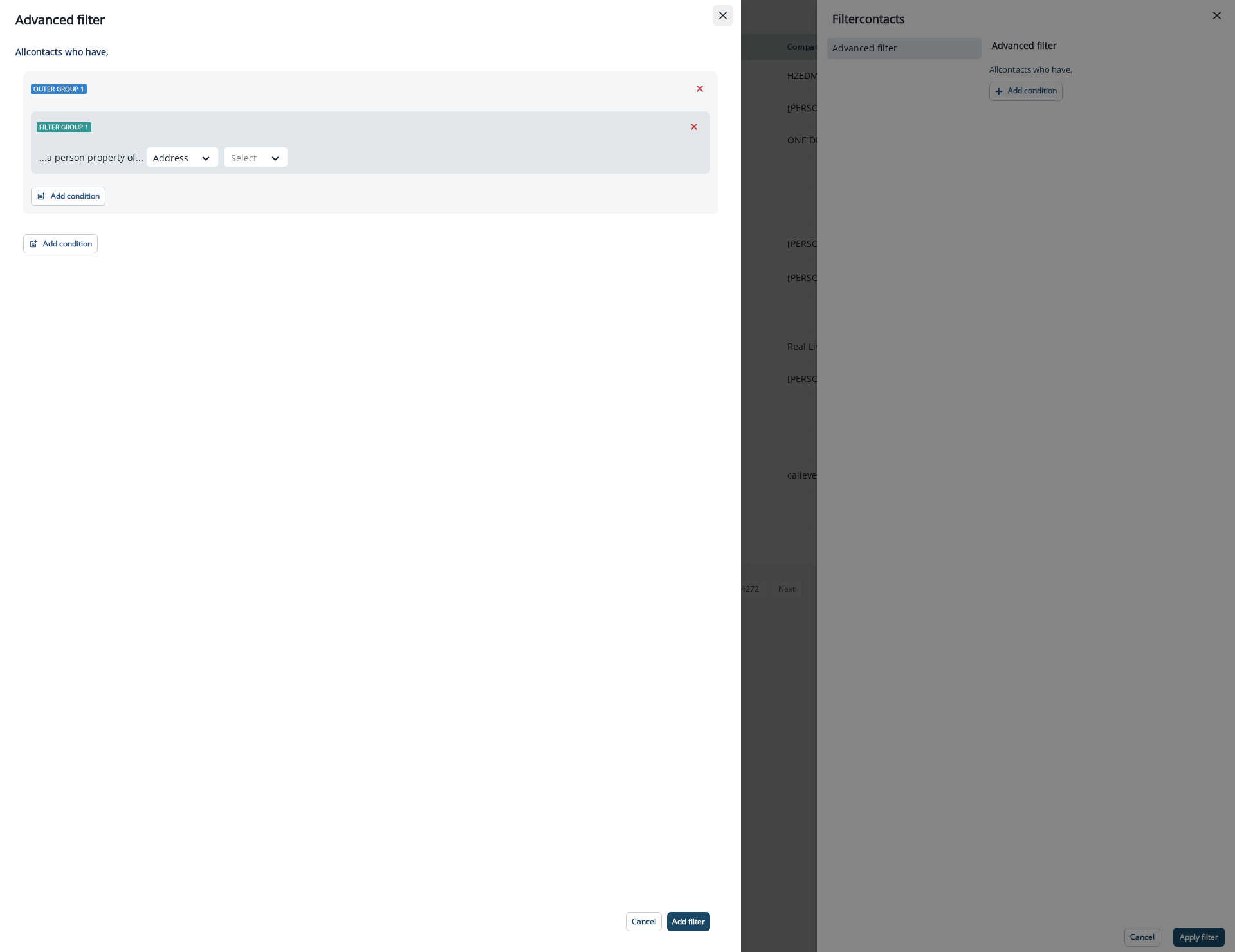
click at [727, 15] on button "Close" at bounding box center [723, 15] width 21 height 21
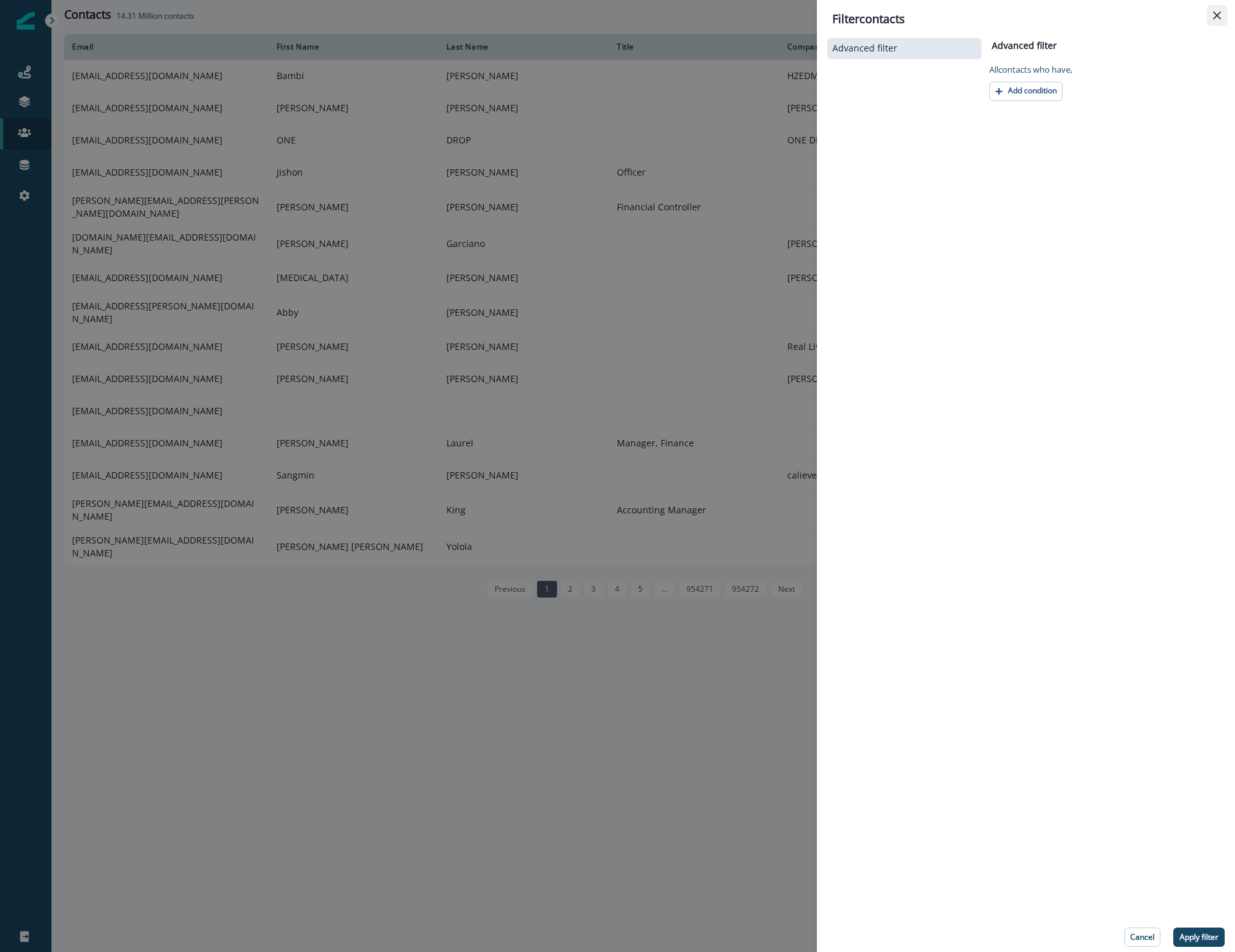
click at [1211, 21] on button "Close" at bounding box center [1216, 15] width 21 height 21
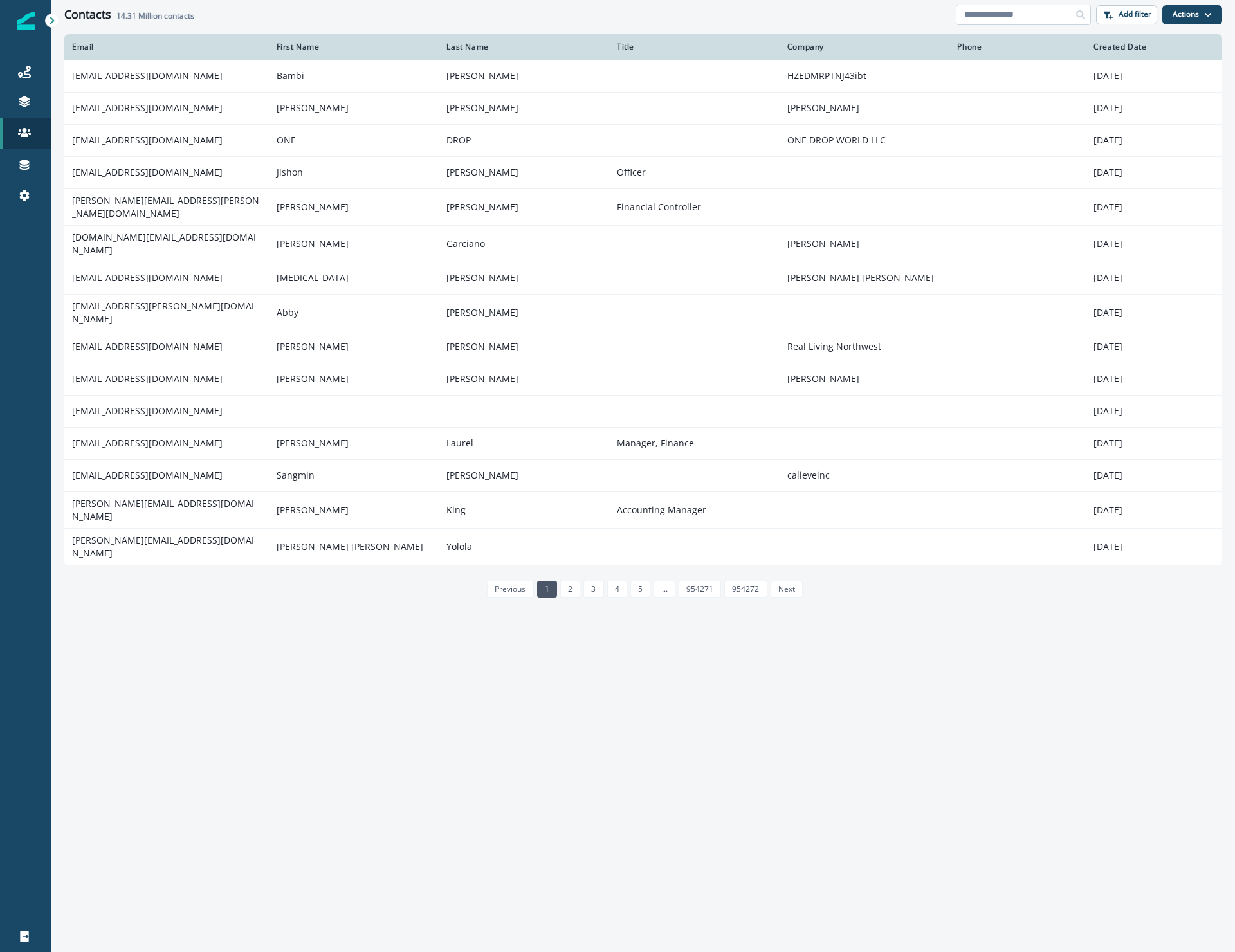
click at [1022, 14] on input at bounding box center [1023, 14] width 135 height 21
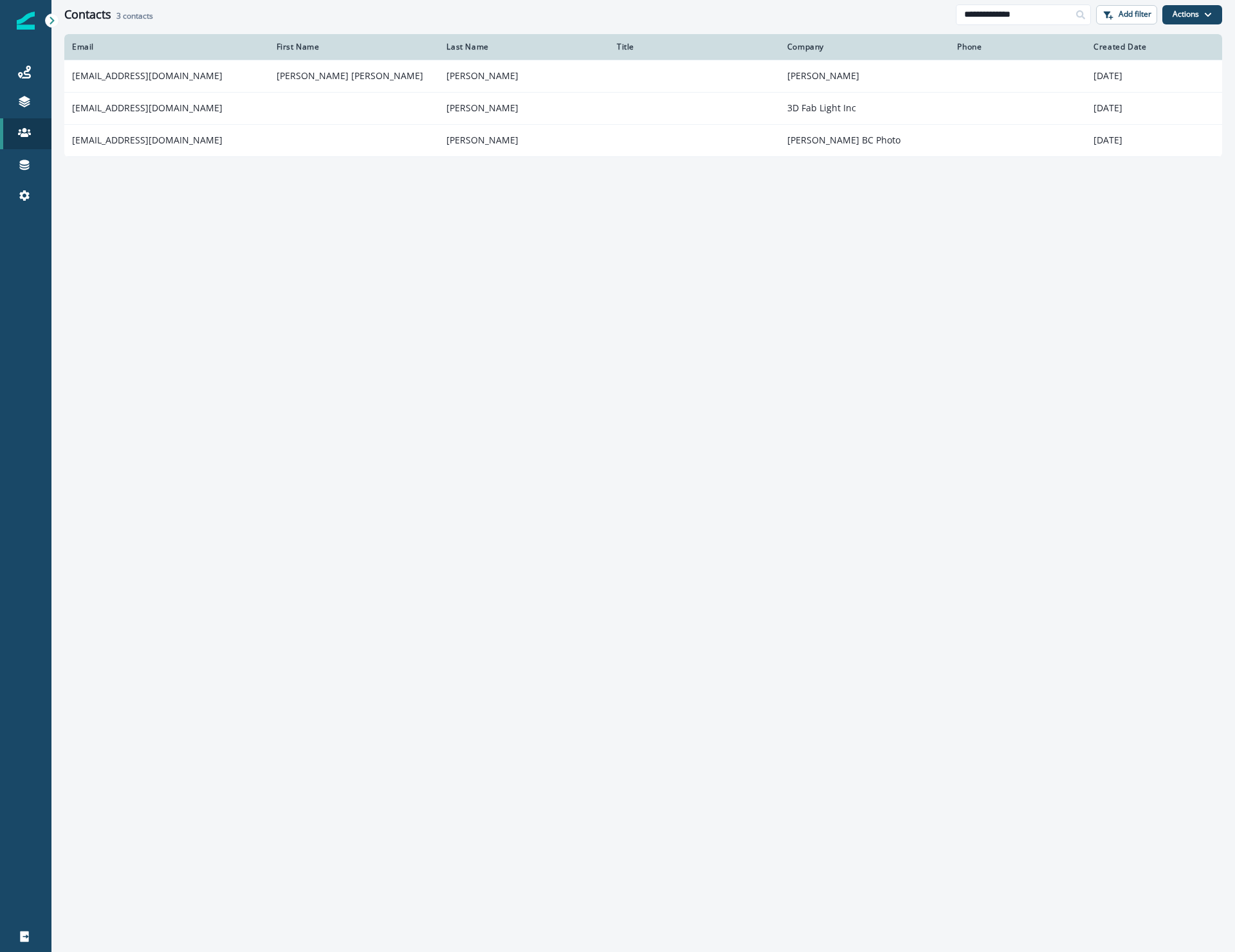
drag, startPoint x: 1031, startPoint y: 13, endPoint x: 939, endPoint y: 17, distance: 92.1
click at [939, 17] on div "**********" at bounding box center [643, 14] width 1184 height 29
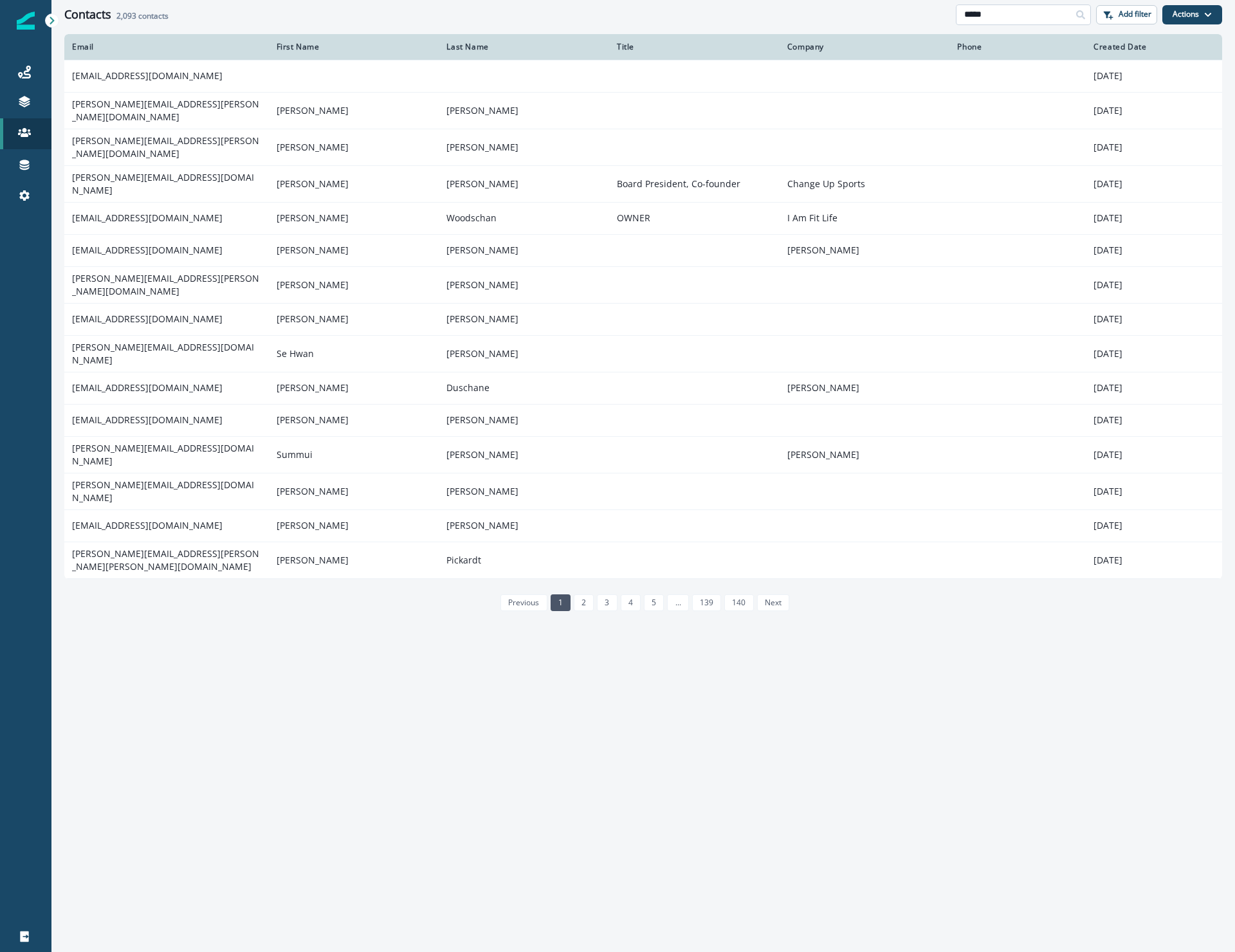
click at [1004, 17] on input "*****" at bounding box center [1023, 14] width 135 height 21
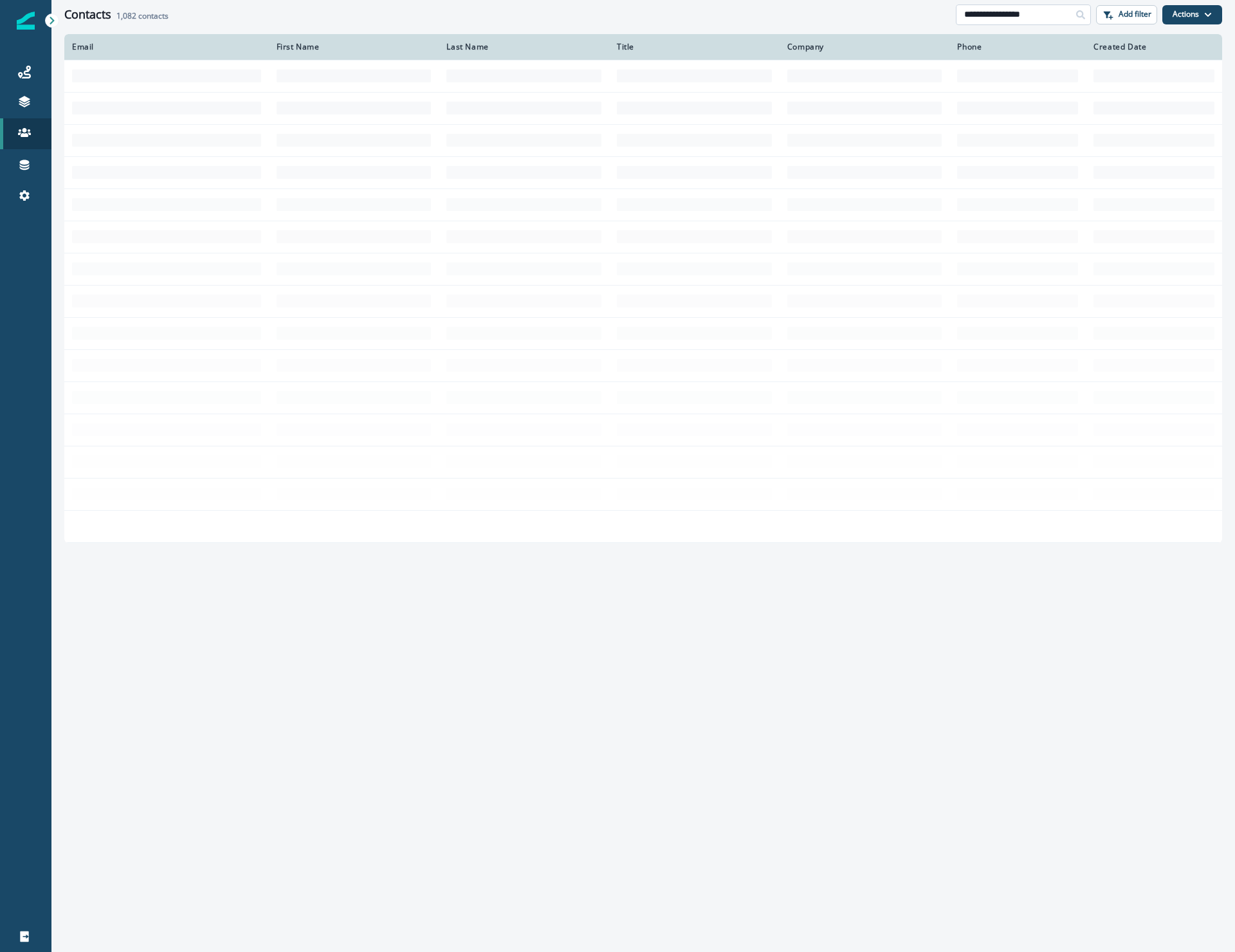
type input "**********"
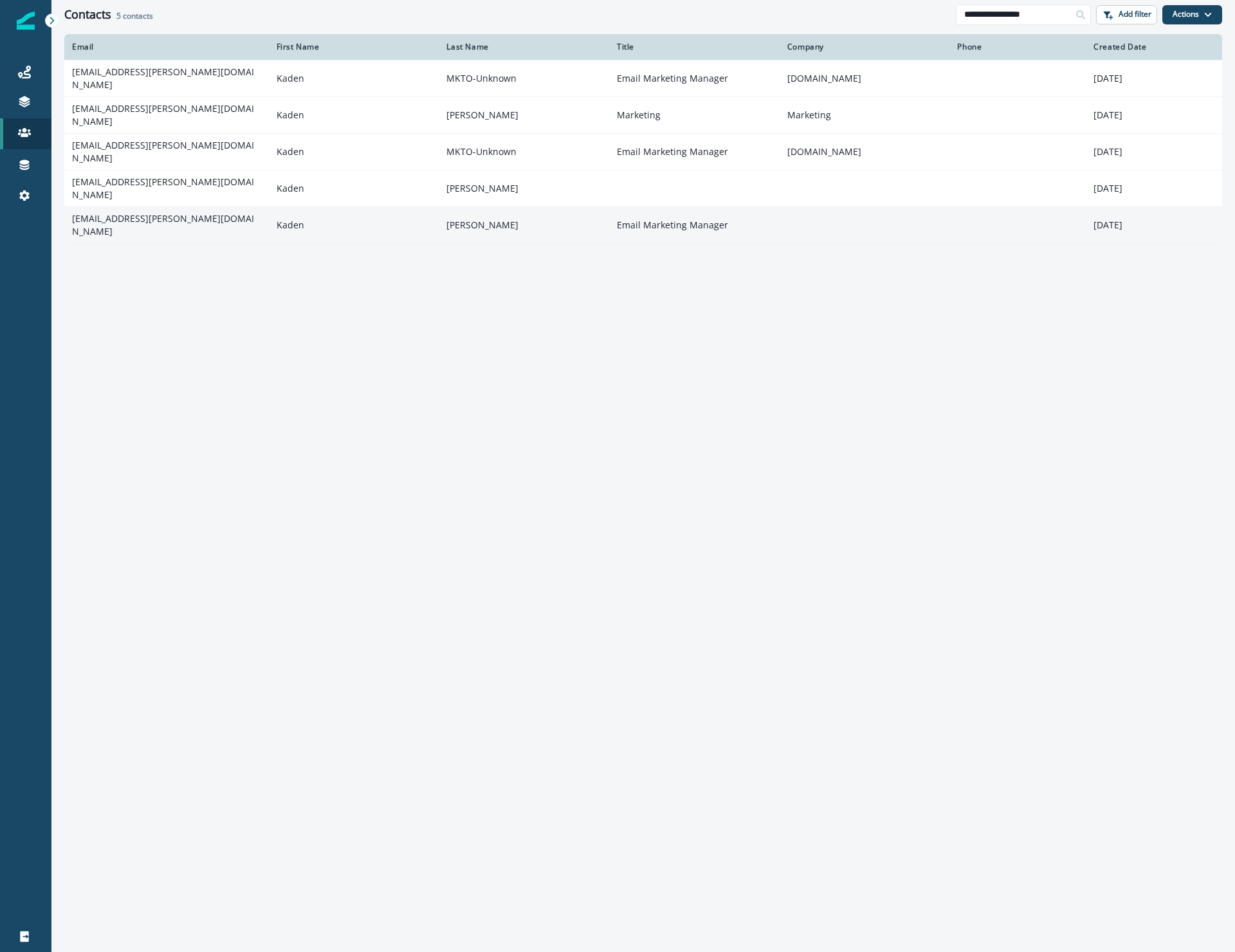
click at [179, 207] on td "[EMAIL_ADDRESS][PERSON_NAME][DOMAIN_NAME]" at bounding box center [167, 225] width 204 height 37
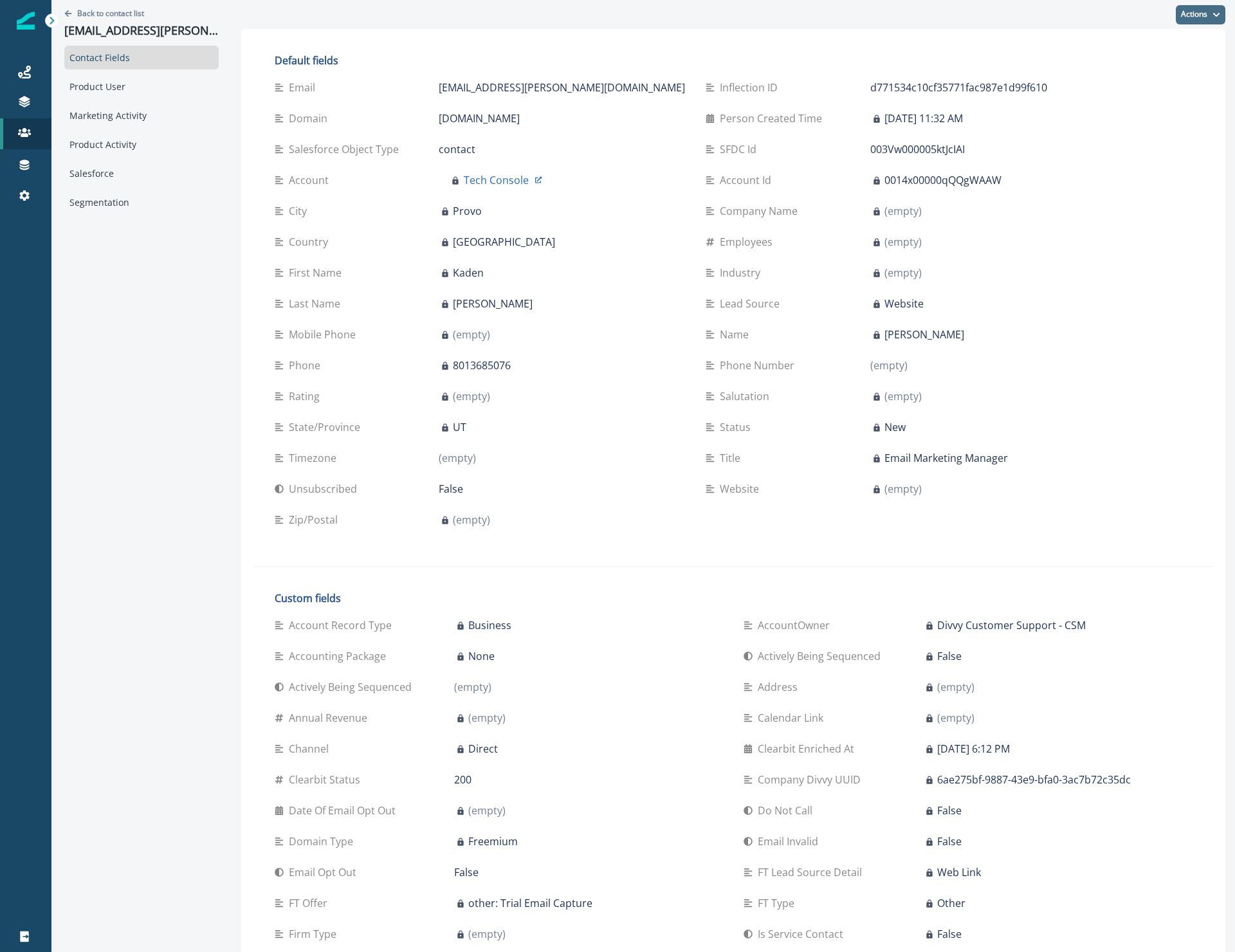
click at [1213, 19] on button "Actions" at bounding box center [1200, 15] width 49 height 20
click at [1162, 49] on button "Edit" at bounding box center [1143, 47] width 142 height 23
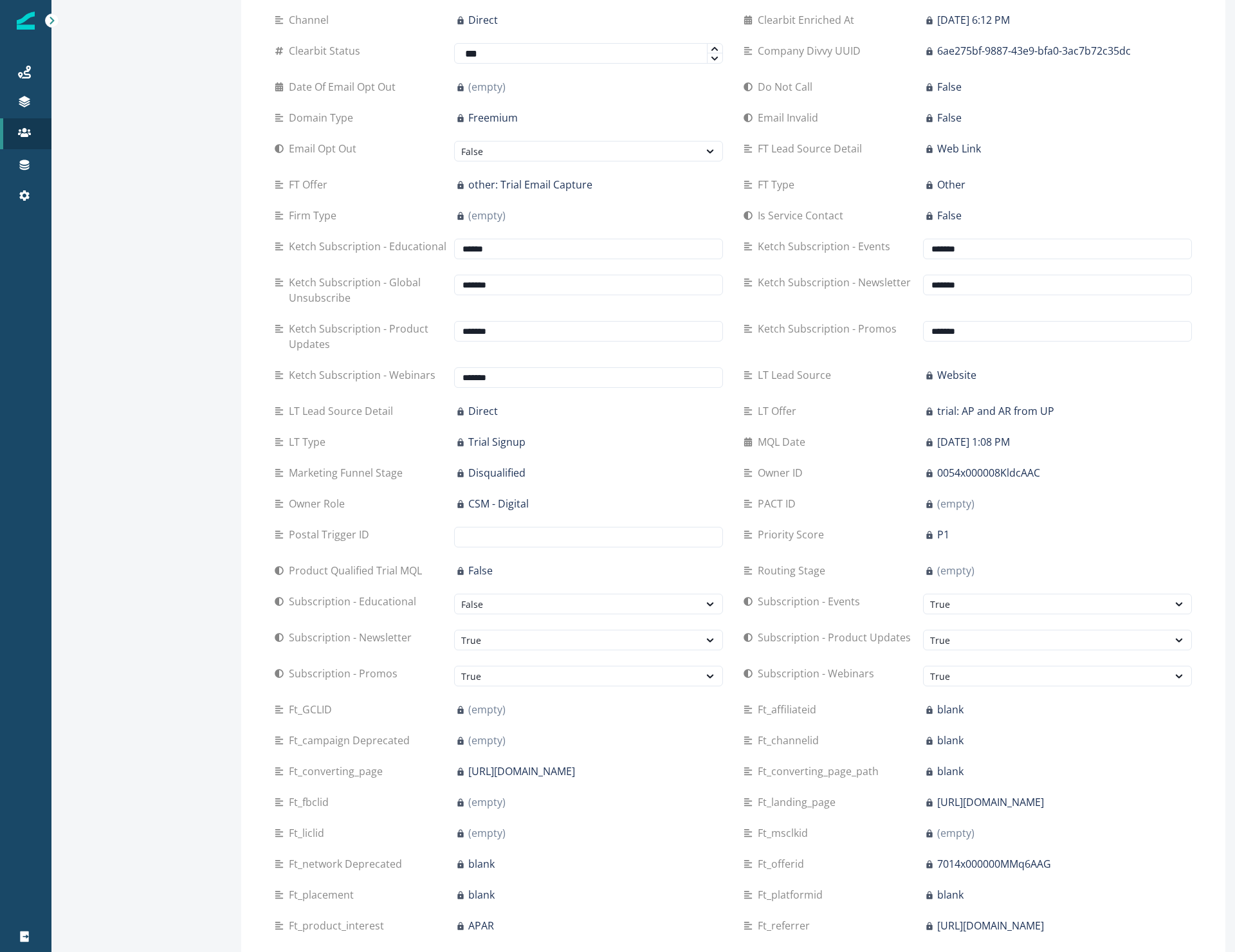
scroll to position [750, 0]
click at [479, 537] on input "text" at bounding box center [588, 536] width 269 height 21
paste input "**********"
type input "**********"
click at [258, 545] on div "Custom fields Account Record Type Business AccountOwner Divvy Customer Support …" at bounding box center [733, 606] width 958 height 1525
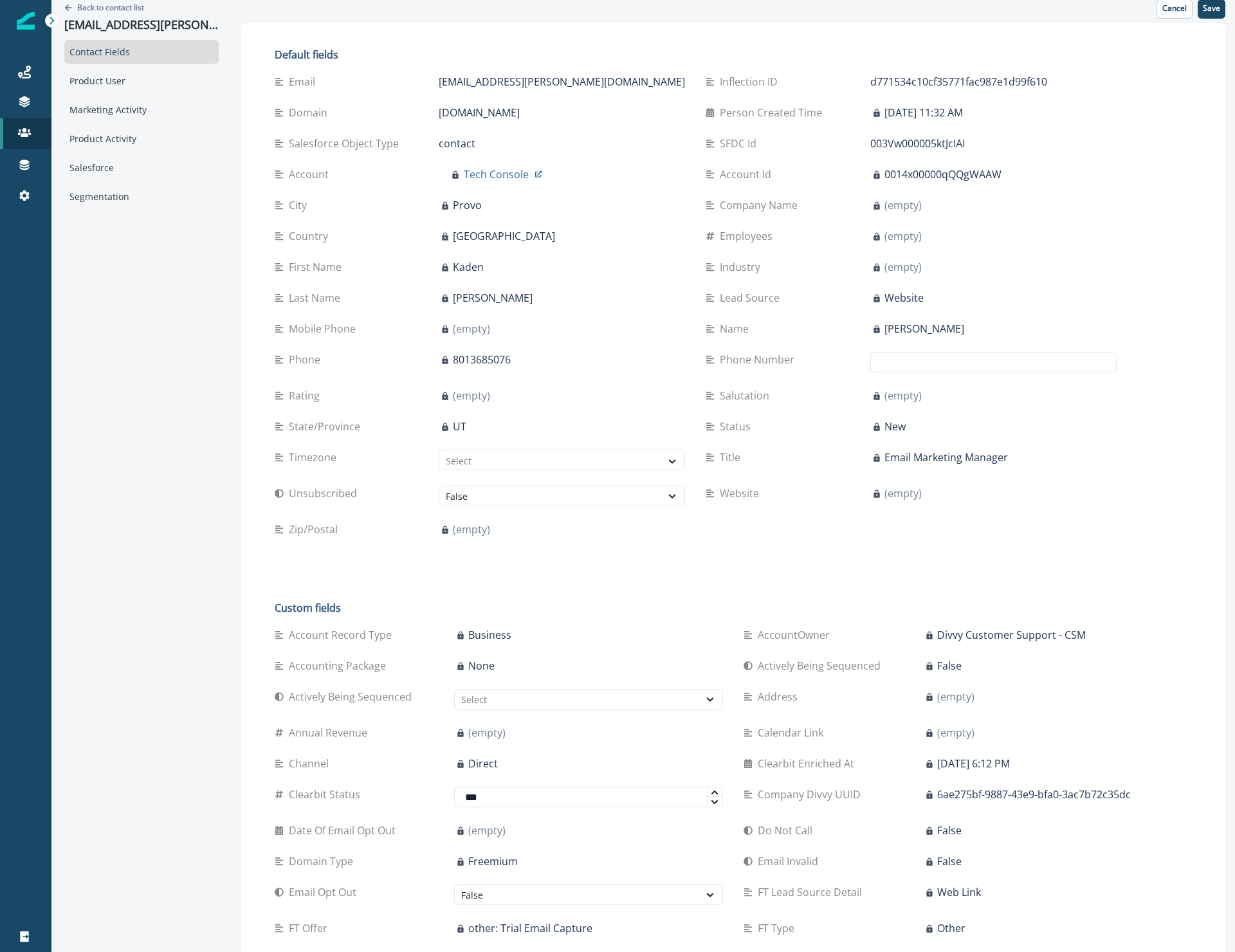
scroll to position [0, 0]
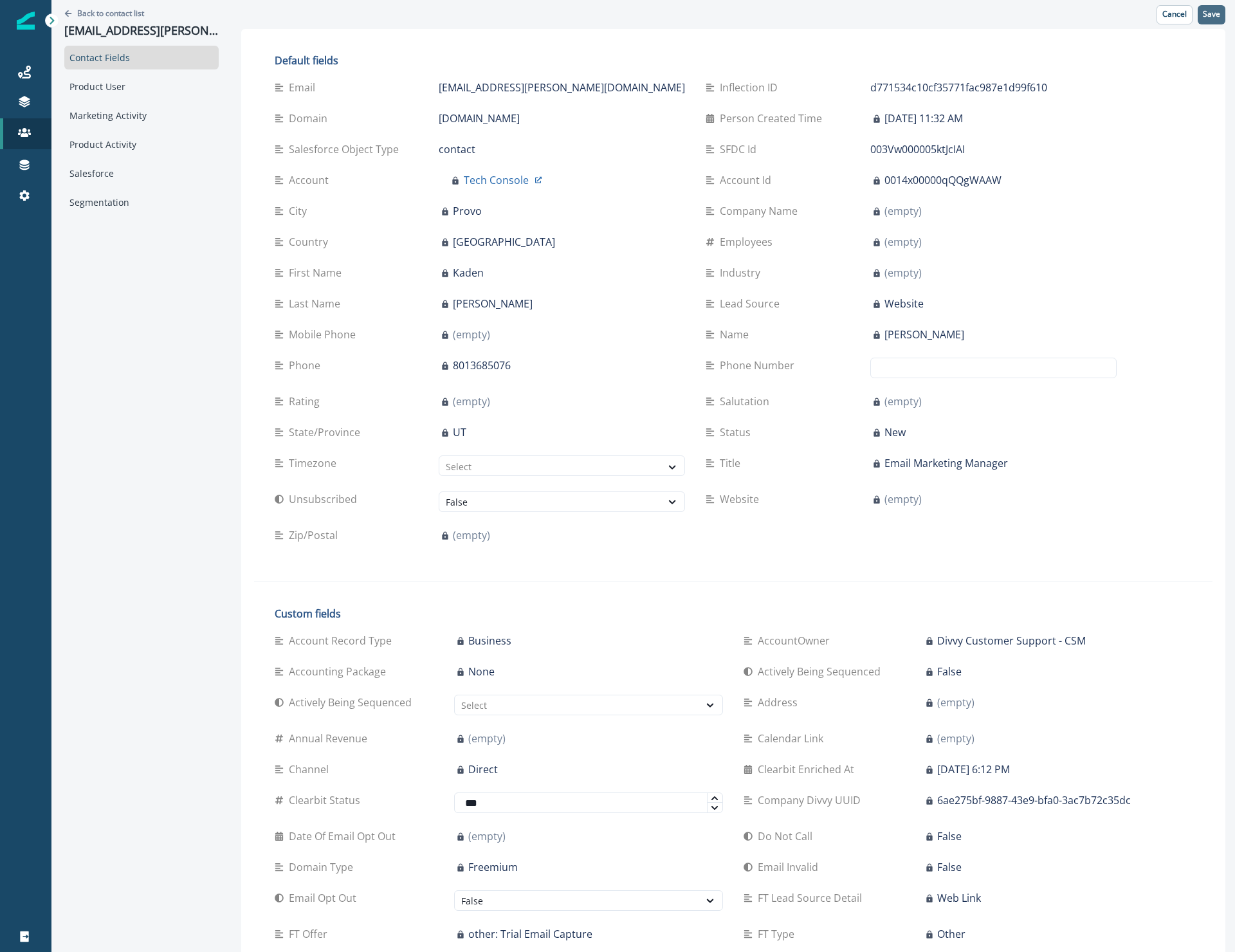
click at [1213, 15] on button "Save" at bounding box center [1211, 15] width 28 height 20
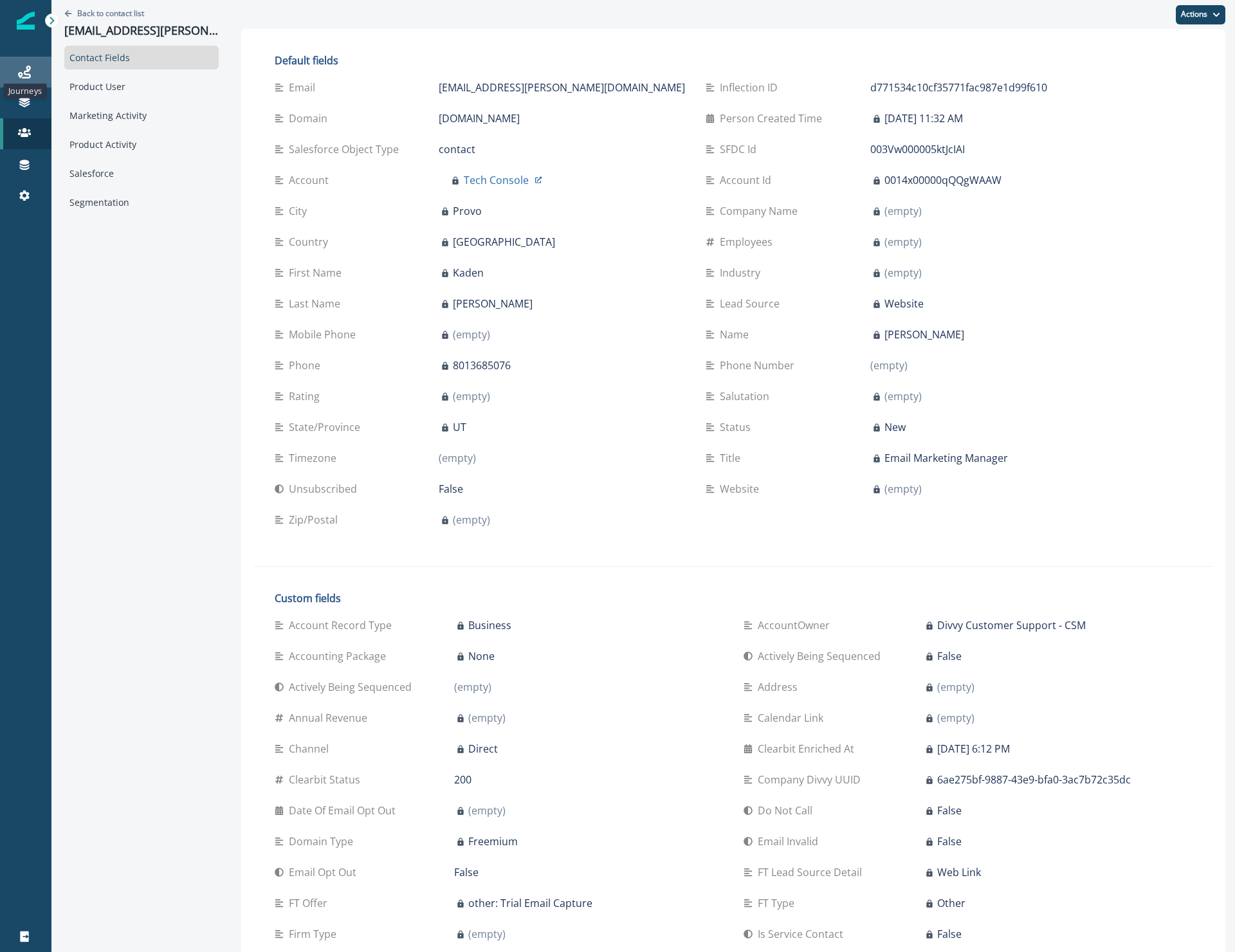
click at [21, 65] on icon at bounding box center [24, 72] width 13 height 13
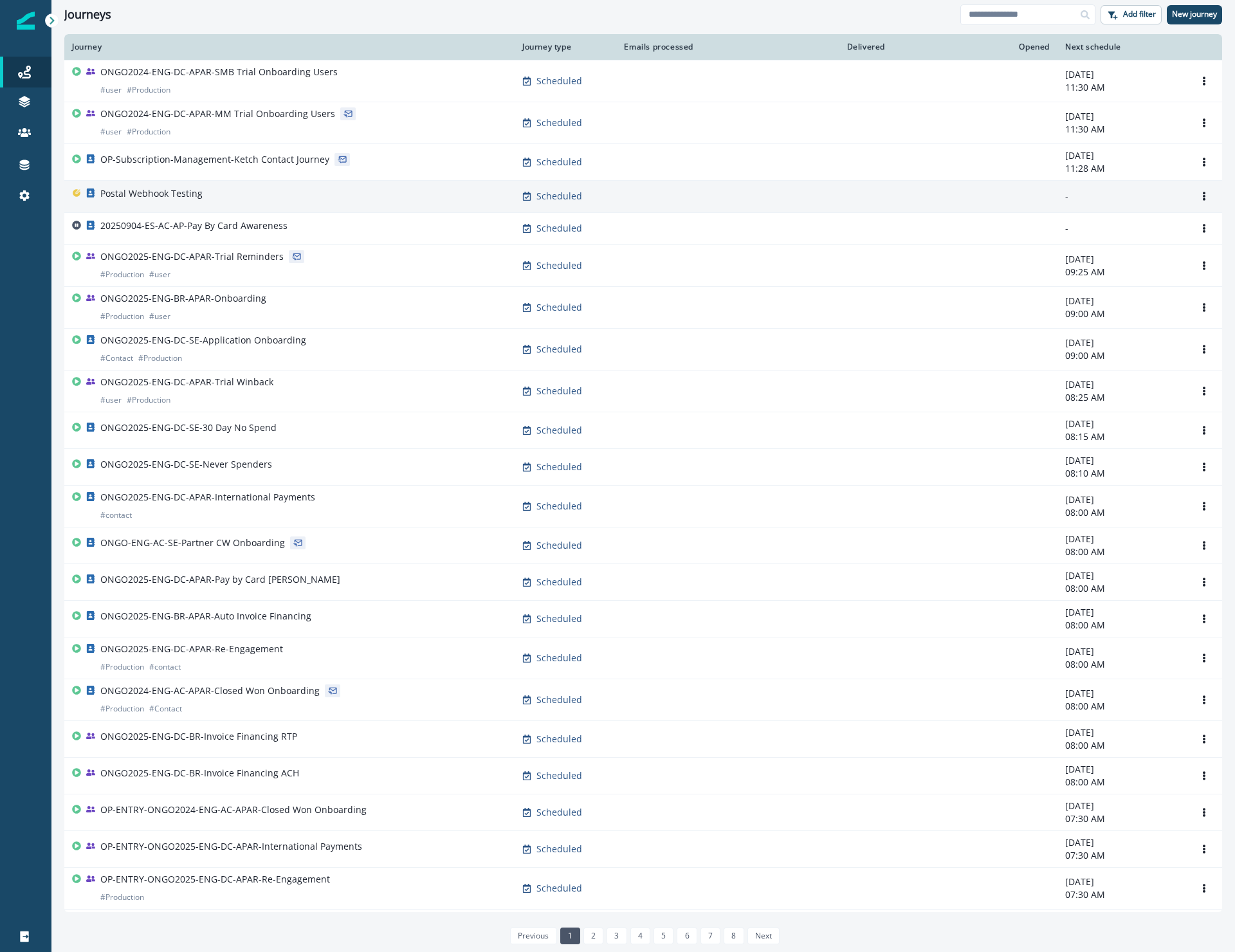
click at [213, 199] on div "Postal Webhook Testing" at bounding box center [289, 196] width 435 height 18
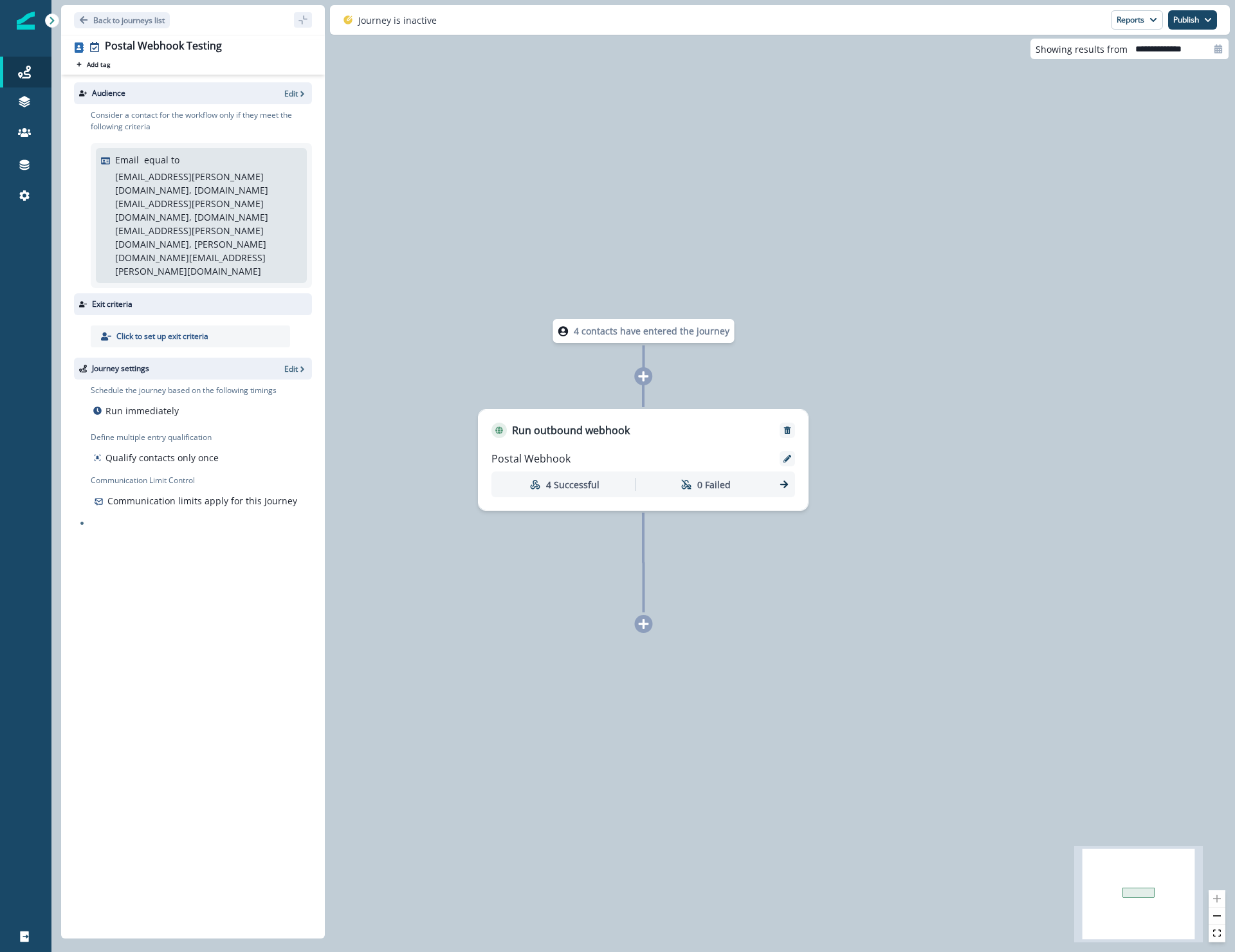
click at [268, 163] on div "Email equal to [PERSON_NAME][EMAIL_ADDRESS][PERSON_NAME][DOMAIN_NAME], [DOMAIN_…" at bounding box center [209, 215] width 186 height 124
click at [287, 97] on p "Edit" at bounding box center [290, 93] width 13 height 11
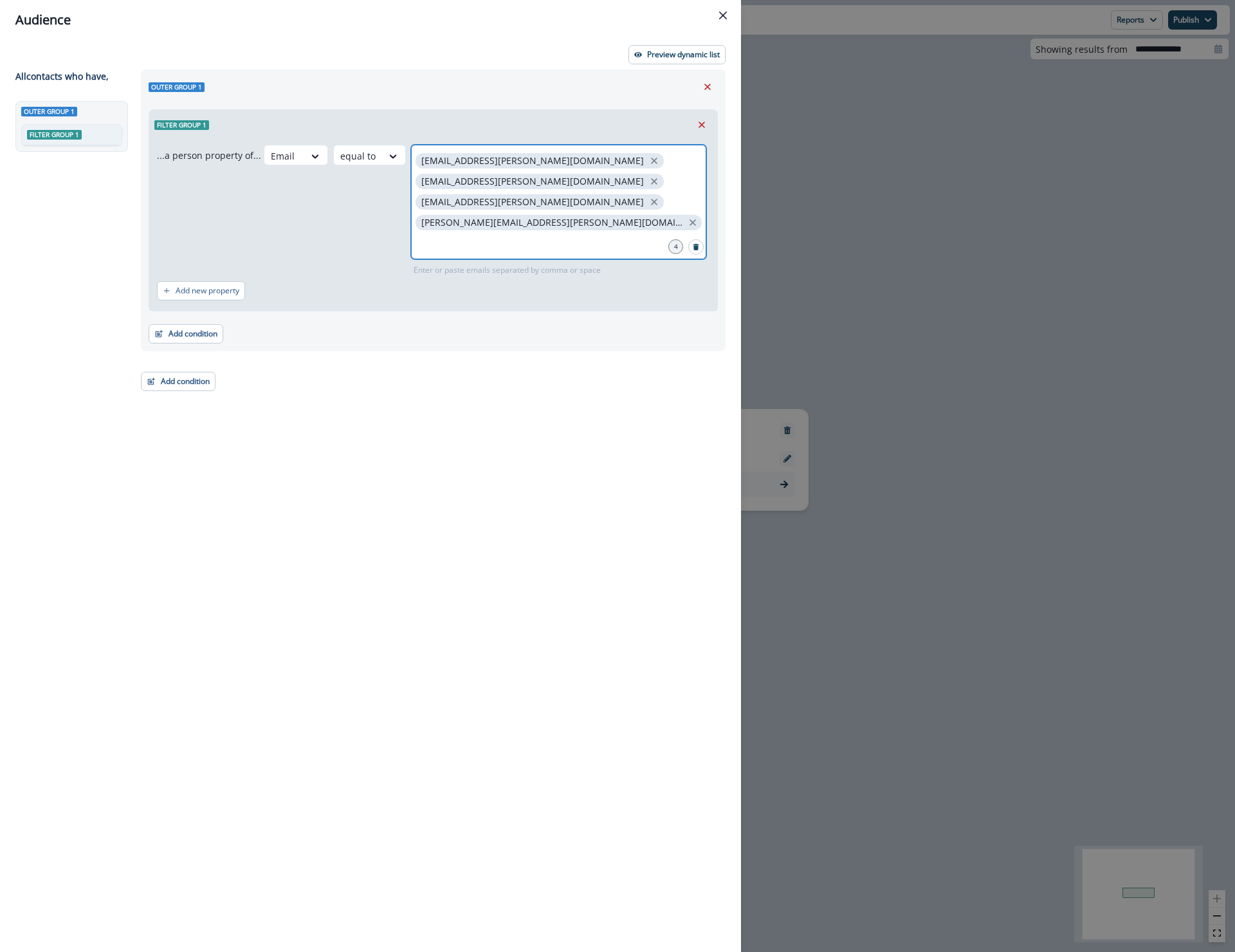
click at [594, 233] on input "text" at bounding box center [558, 243] width 291 height 26
type input "**********"
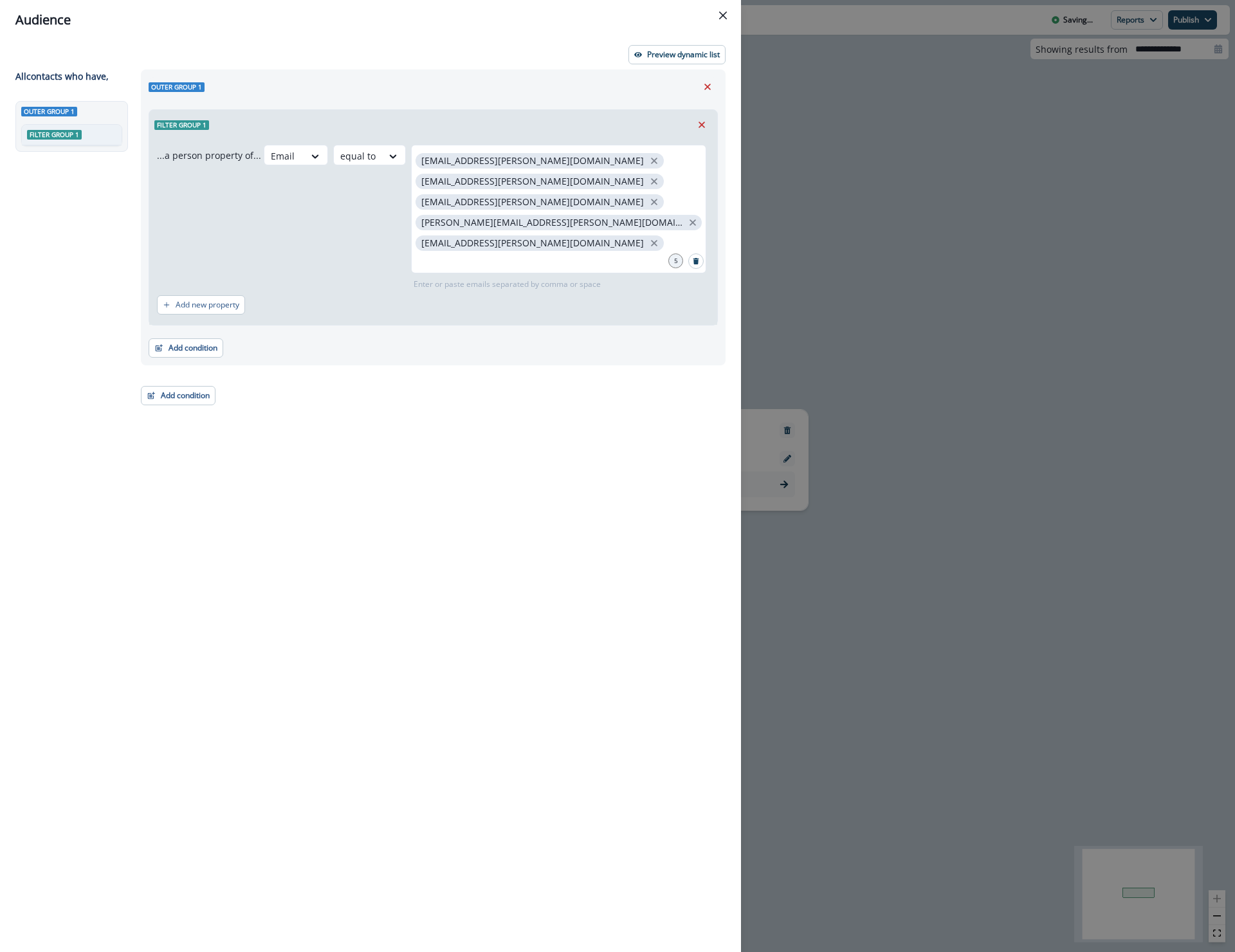
click at [508, 608] on div "Outer group 1 Filter group 1 ...a person property of... Email equal to [EMAIL_A…" at bounding box center [429, 487] width 592 height 836
click at [723, 18] on icon "Close" at bounding box center [723, 15] width 8 height 8
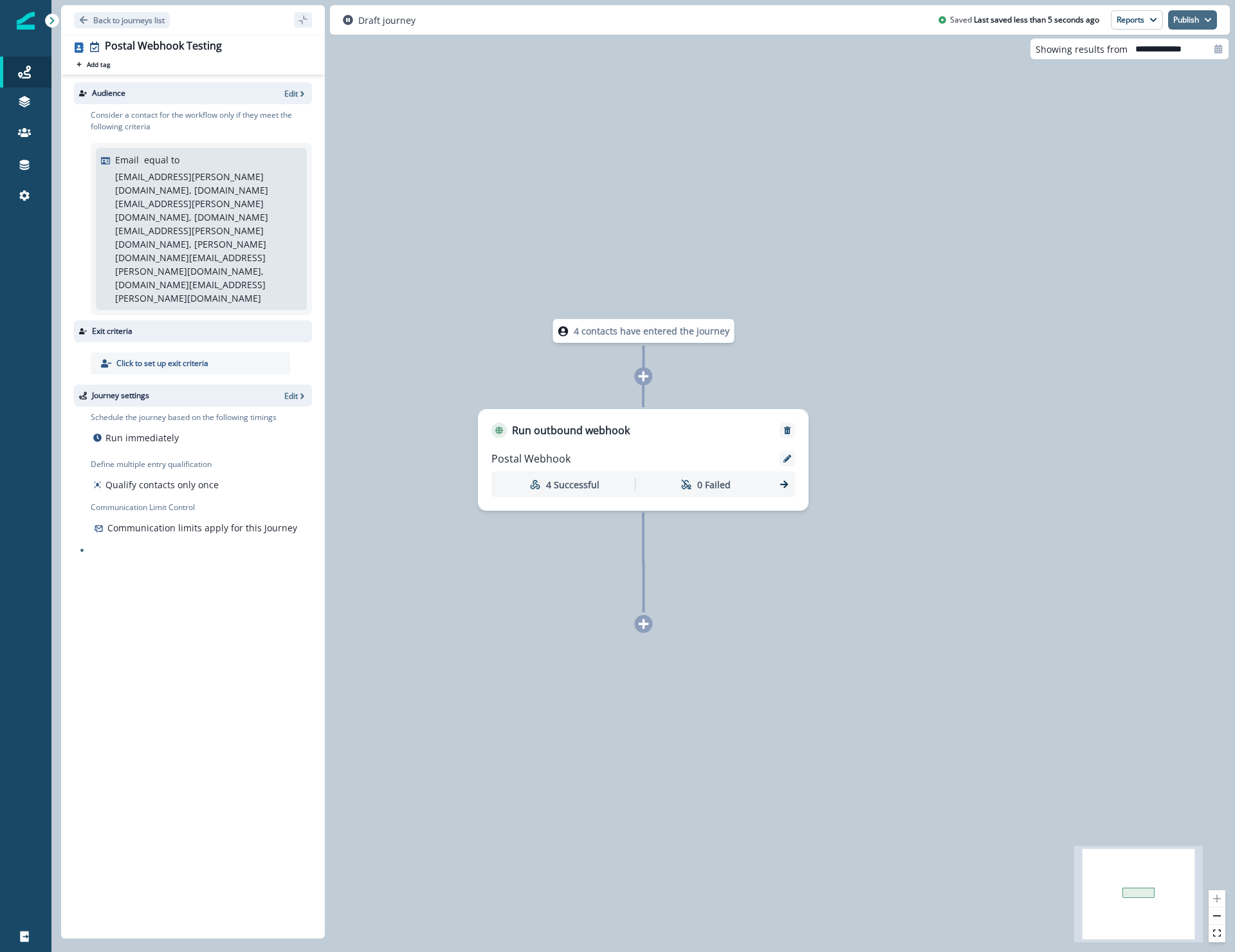
click at [1186, 23] on button "Publish" at bounding box center [1192, 20] width 49 height 20
click at [1132, 54] on button "as active journey" at bounding box center [1145, 52] width 142 height 23
